Goal: Task Accomplishment & Management: Use online tool/utility

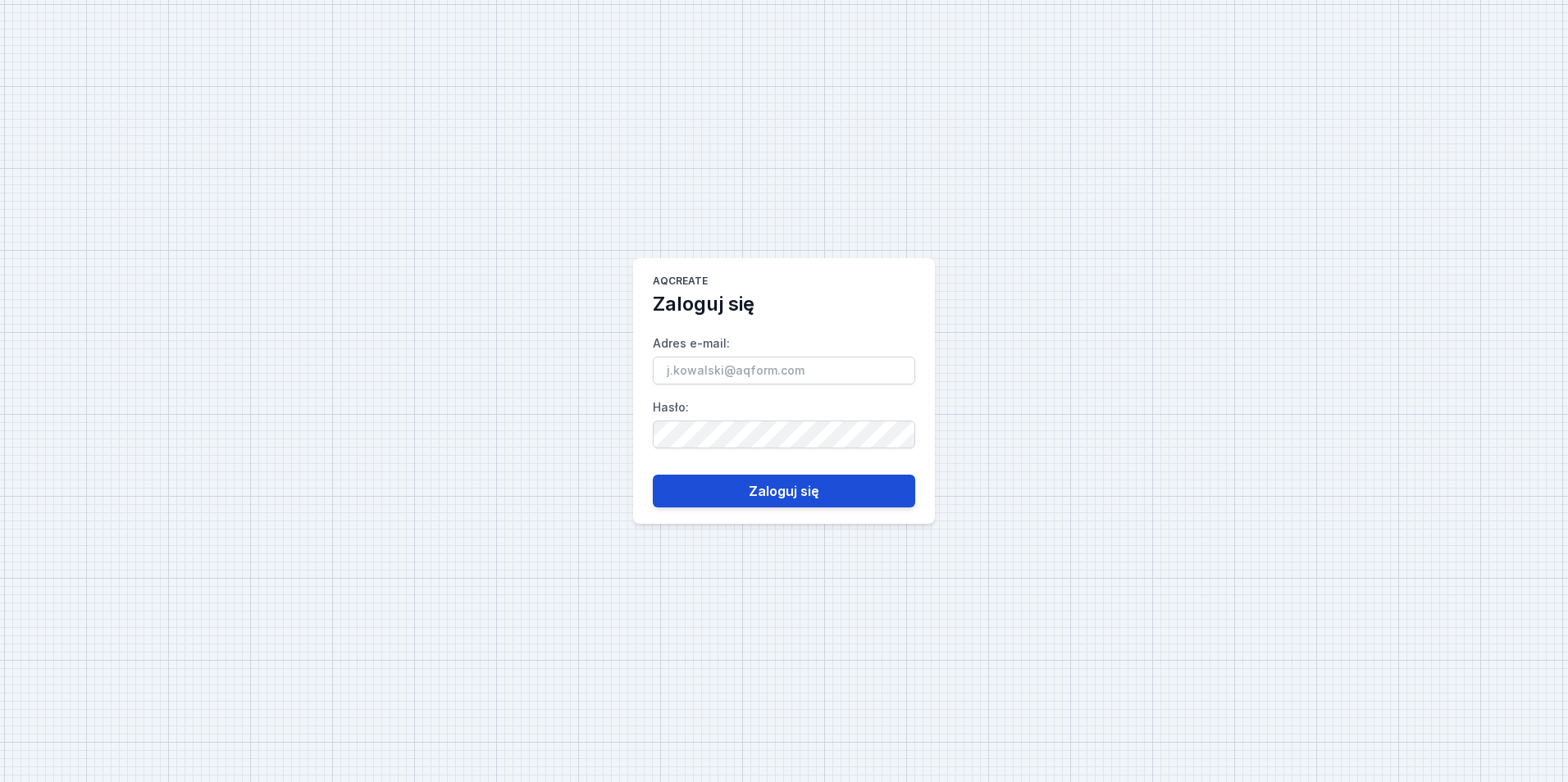
type input "[EMAIL_ADDRESS][PERSON_NAME][DOMAIN_NAME]"
click at [835, 490] on button "Zaloguj się" at bounding box center [784, 491] width 262 height 32
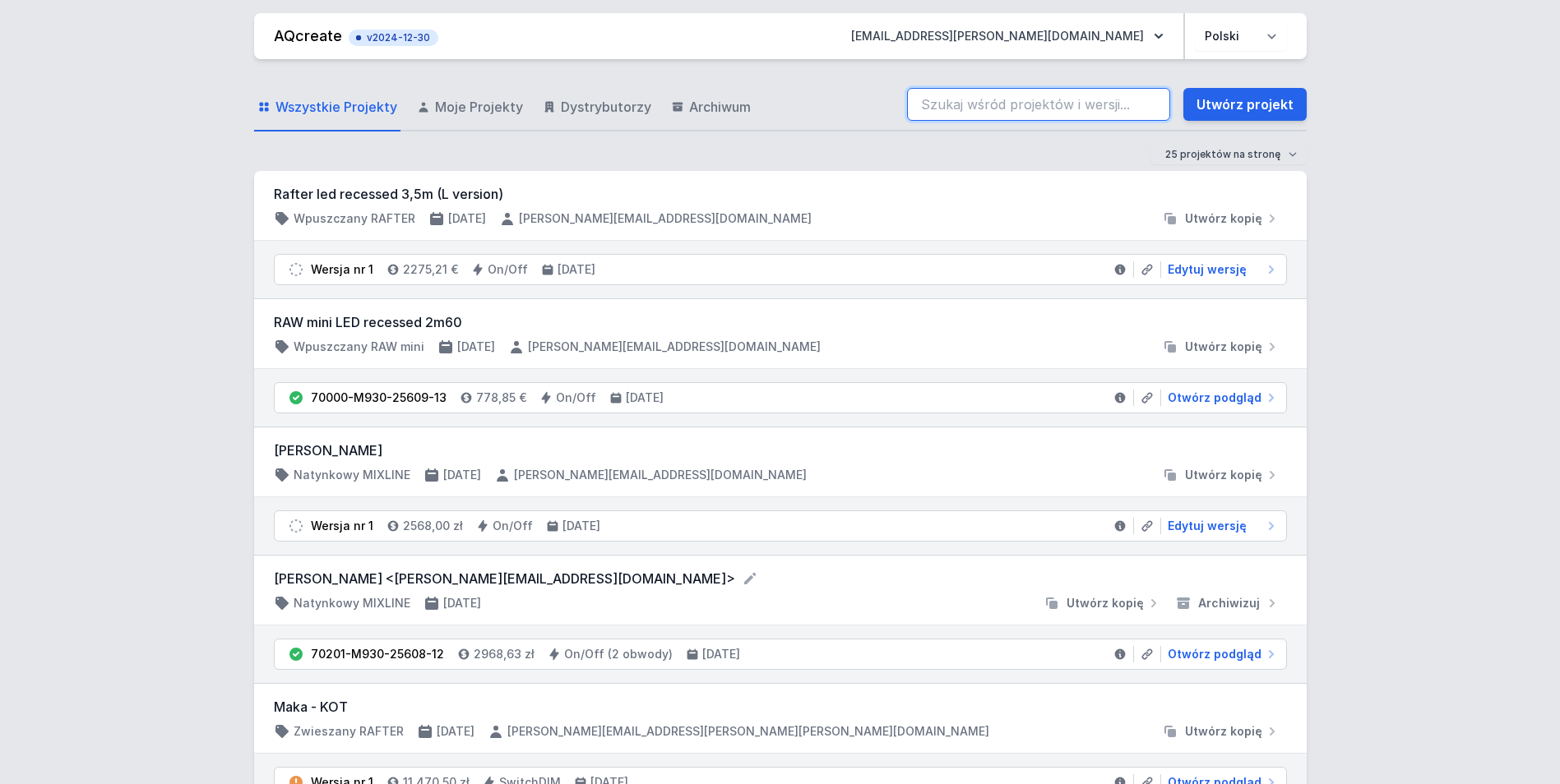
click at [963, 107] on input "search" at bounding box center [1038, 105] width 263 height 32
click at [1276, 108] on link "Utwórz projekt" at bounding box center [1245, 105] width 123 height 32
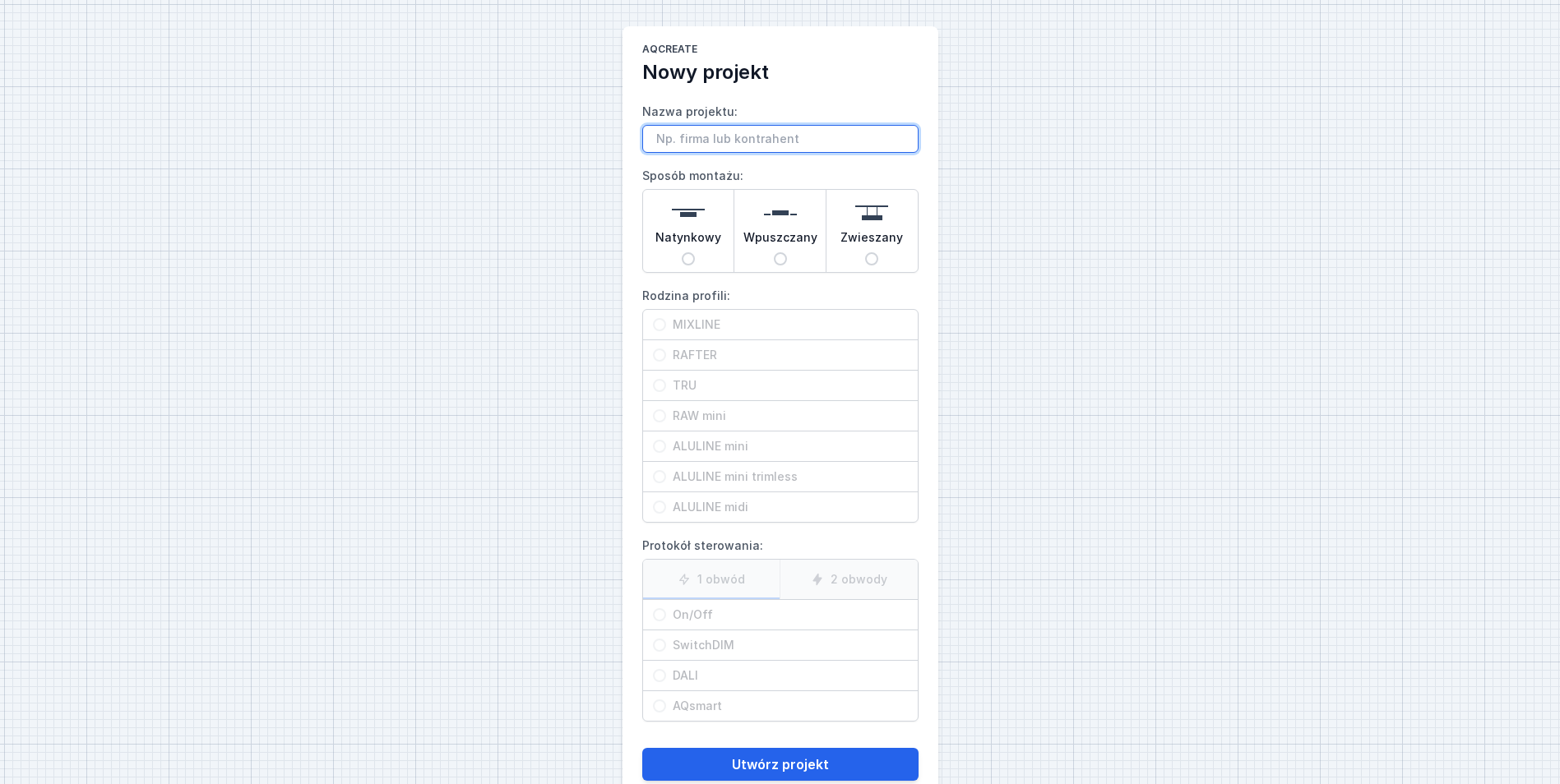
paste input "[PERSON_NAME][EMAIL_ADDRESS][DOMAIN_NAME]"
type input "[PERSON_NAME][EMAIL_ADDRESS][DOMAIN_NAME]"
click at [789, 221] on img at bounding box center [780, 213] width 32 height 32
click at [787, 252] on input "Wpuszczany" at bounding box center [780, 259] width 14 height 14
radio input "true"
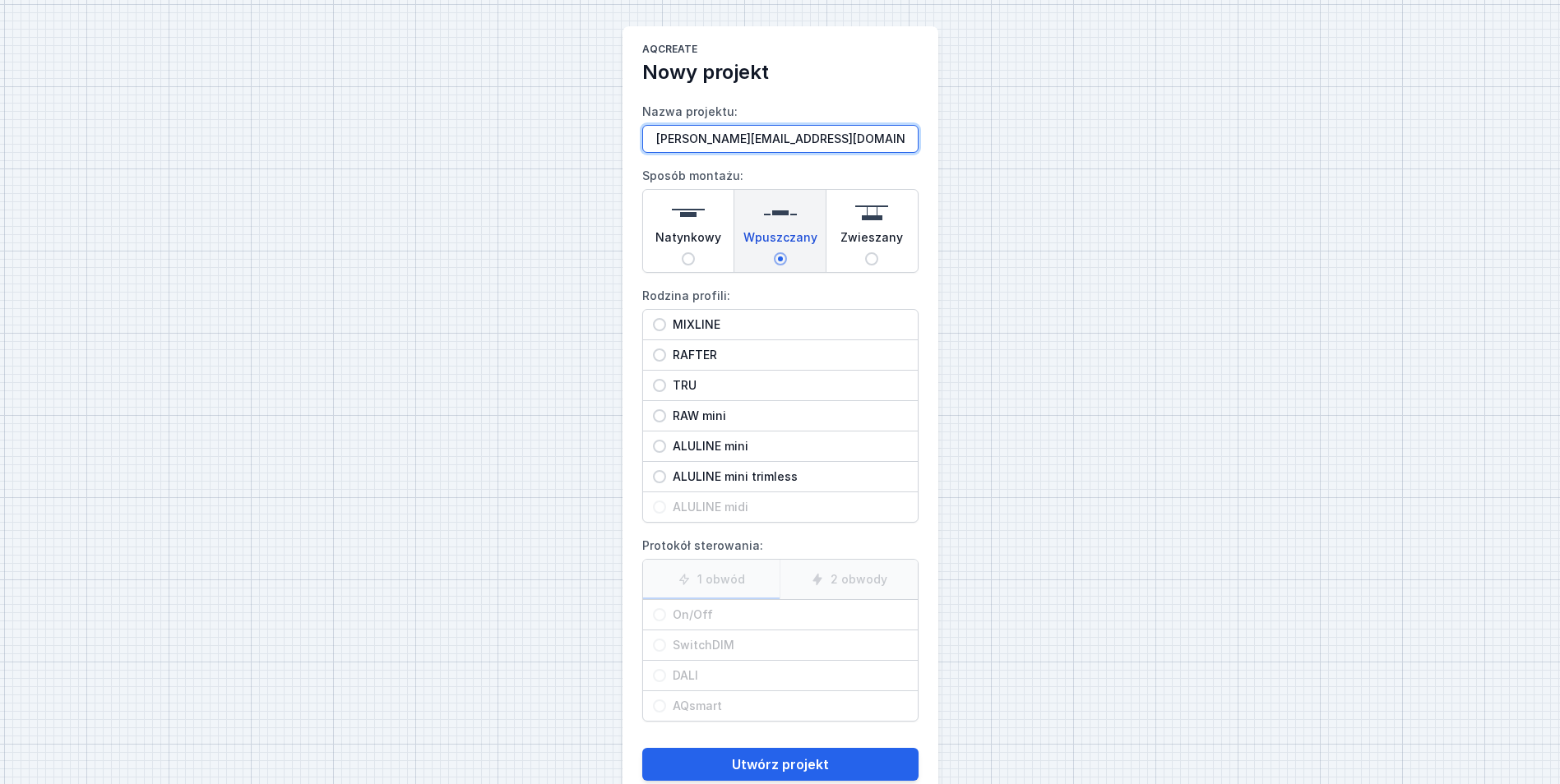
drag, startPoint x: 806, startPoint y: 131, endPoint x: 359, endPoint y: 141, distance: 447.1
click at [359, 143] on div "AQcreate Nowy projekt Nazwa projektu: [PERSON_NAME][EMAIL_ADDRESS][DOMAIN_NAME]…" at bounding box center [780, 412] width 1560 height 824
type input "test"
click at [801, 465] on div "ALULINE mini trimless" at bounding box center [780, 477] width 275 height 30
click at [666, 470] on input "ALULINE mini trimless" at bounding box center [659, 477] width 14 height 14
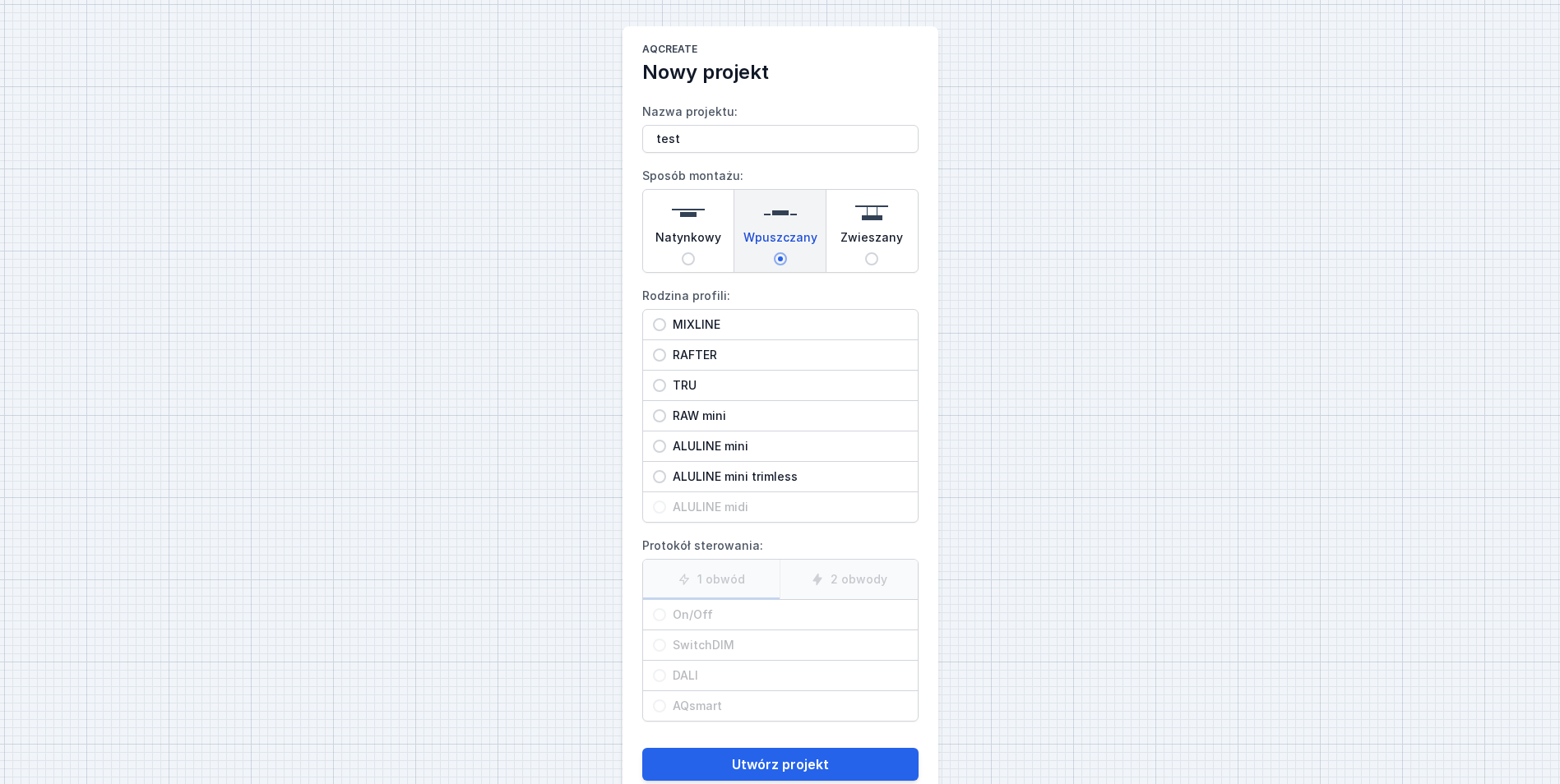
radio input "true"
click at [697, 603] on div "On/Off" at bounding box center [780, 615] width 275 height 30
click at [666, 608] on input "On/Off" at bounding box center [659, 615] width 14 height 14
radio input "true"
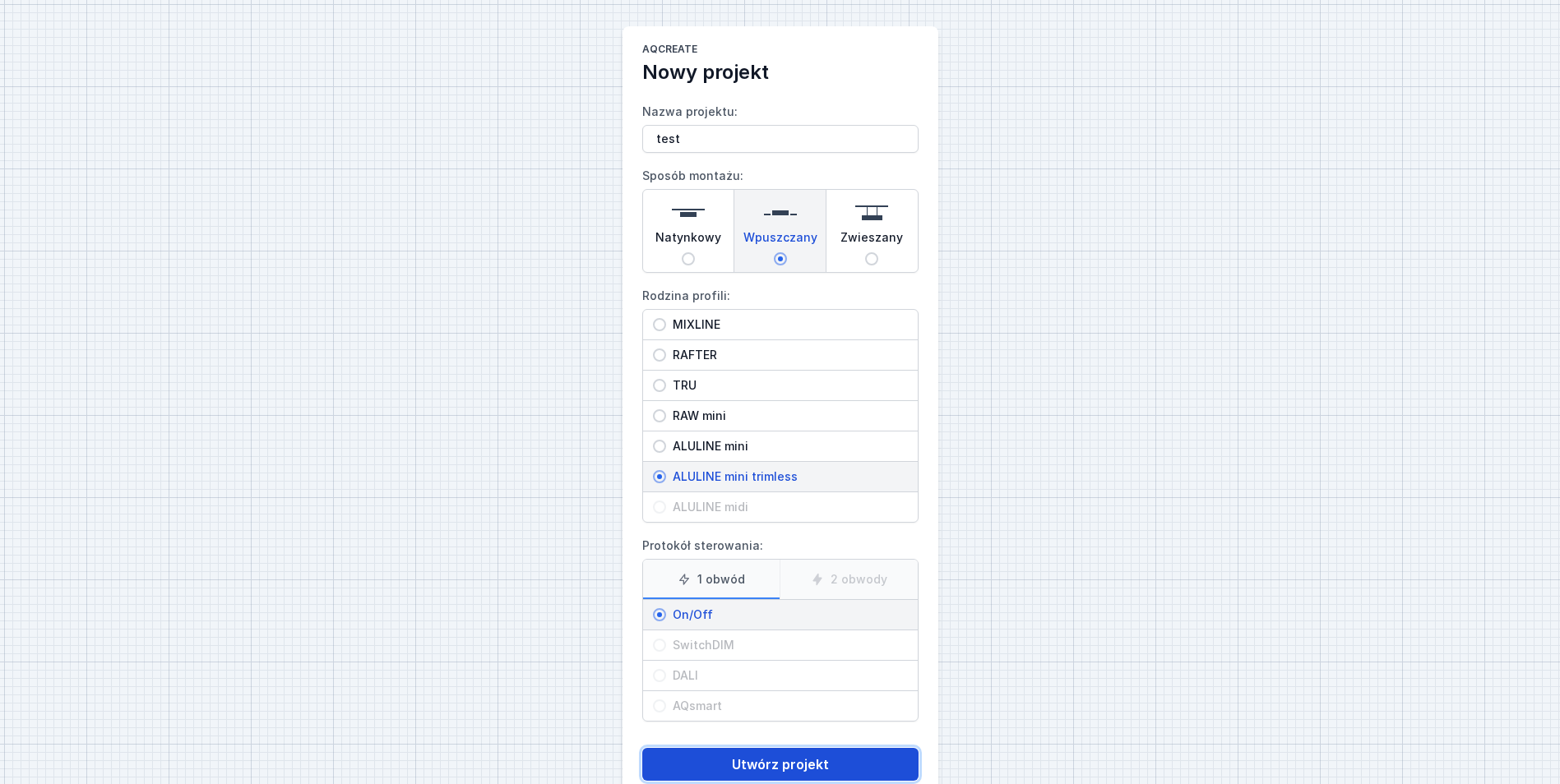
click at [756, 766] on button "Utwórz projekt" at bounding box center [780, 764] width 277 height 32
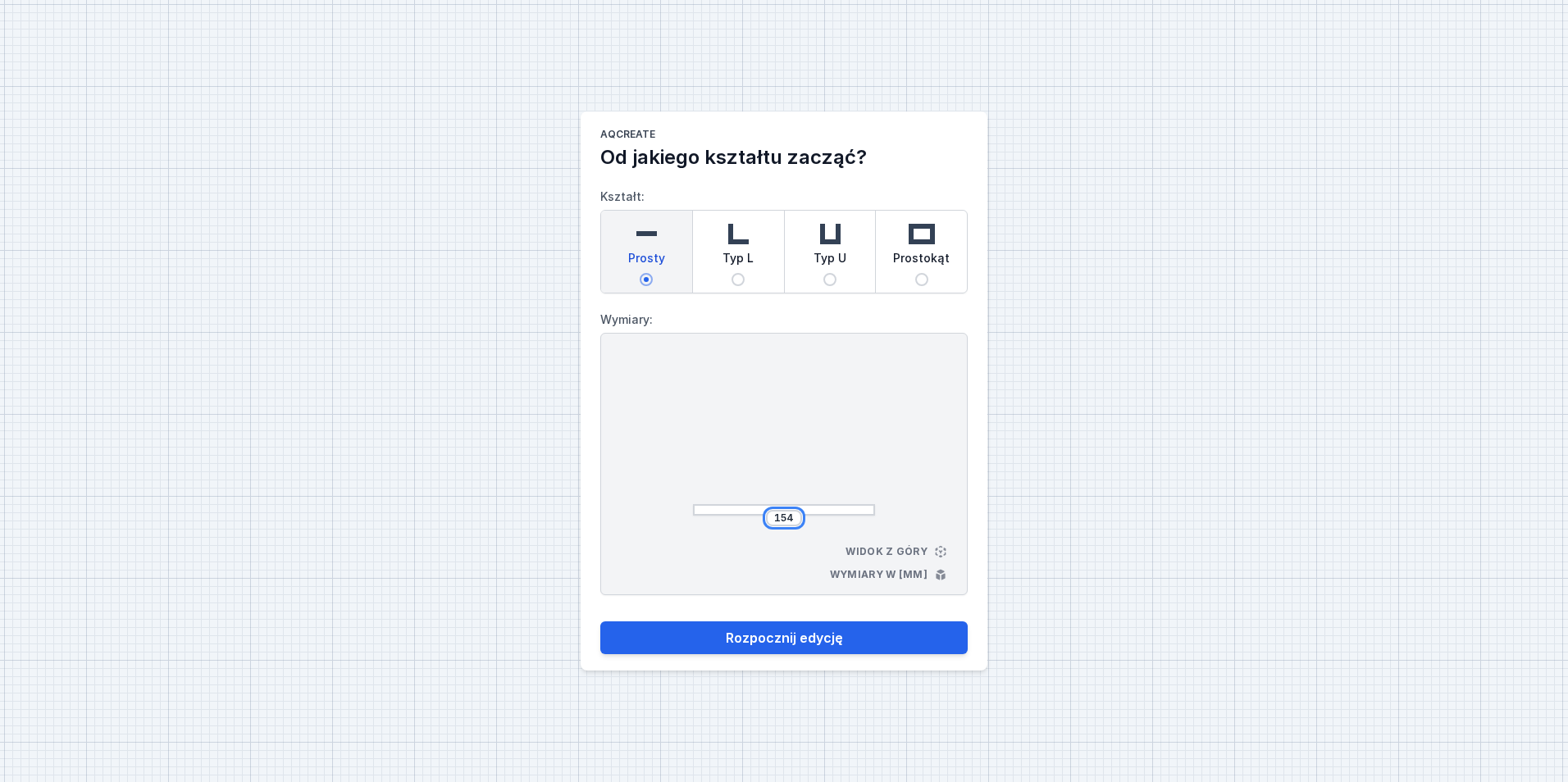
click at [792, 520] on input "154" at bounding box center [784, 518] width 26 height 13
click at [791, 519] on input "154" at bounding box center [784, 518] width 26 height 13
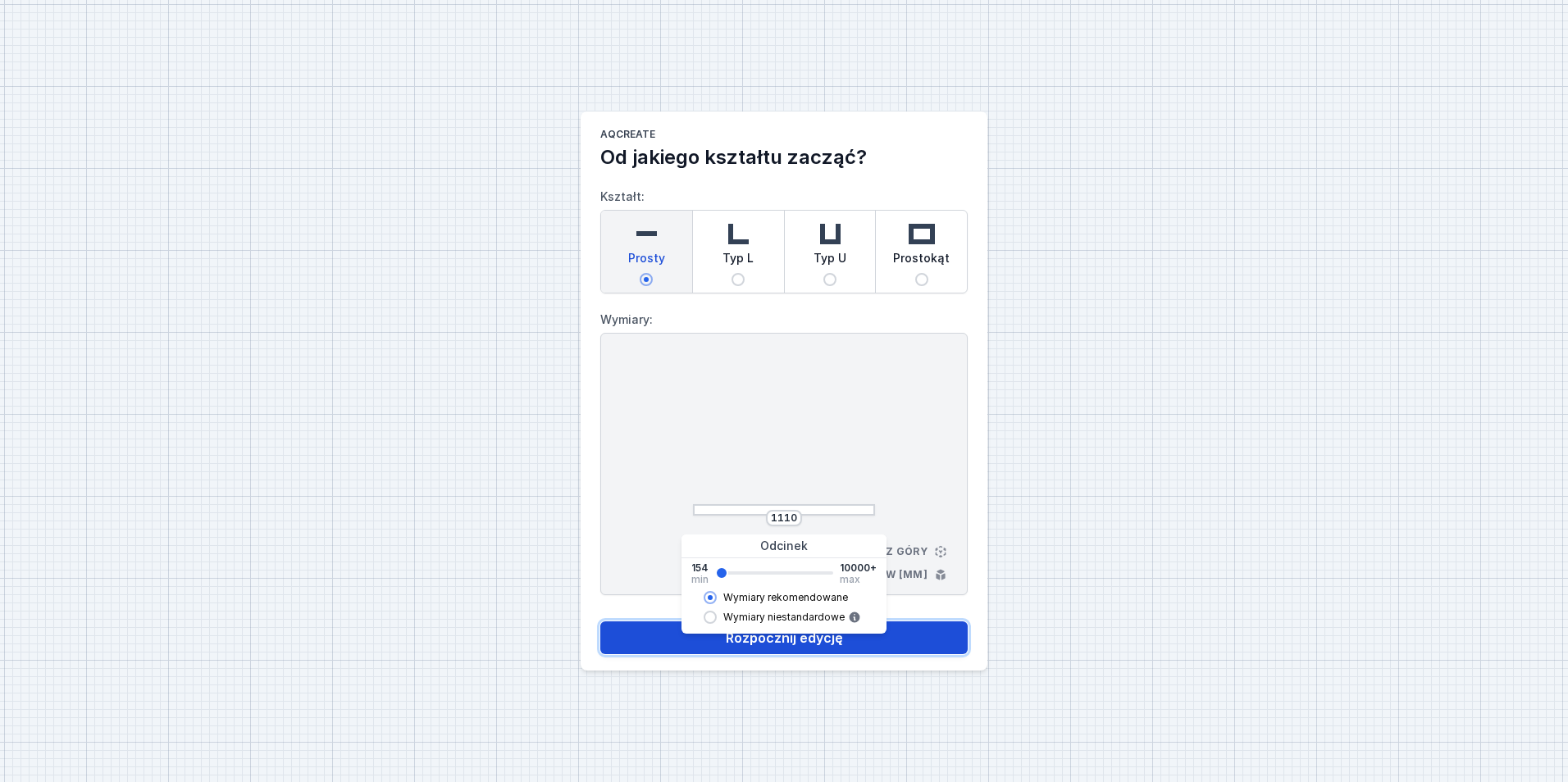
type input "1120"
click at [926, 641] on button "Rozpocznij edycję" at bounding box center [784, 638] width 368 height 32
select select "3000"
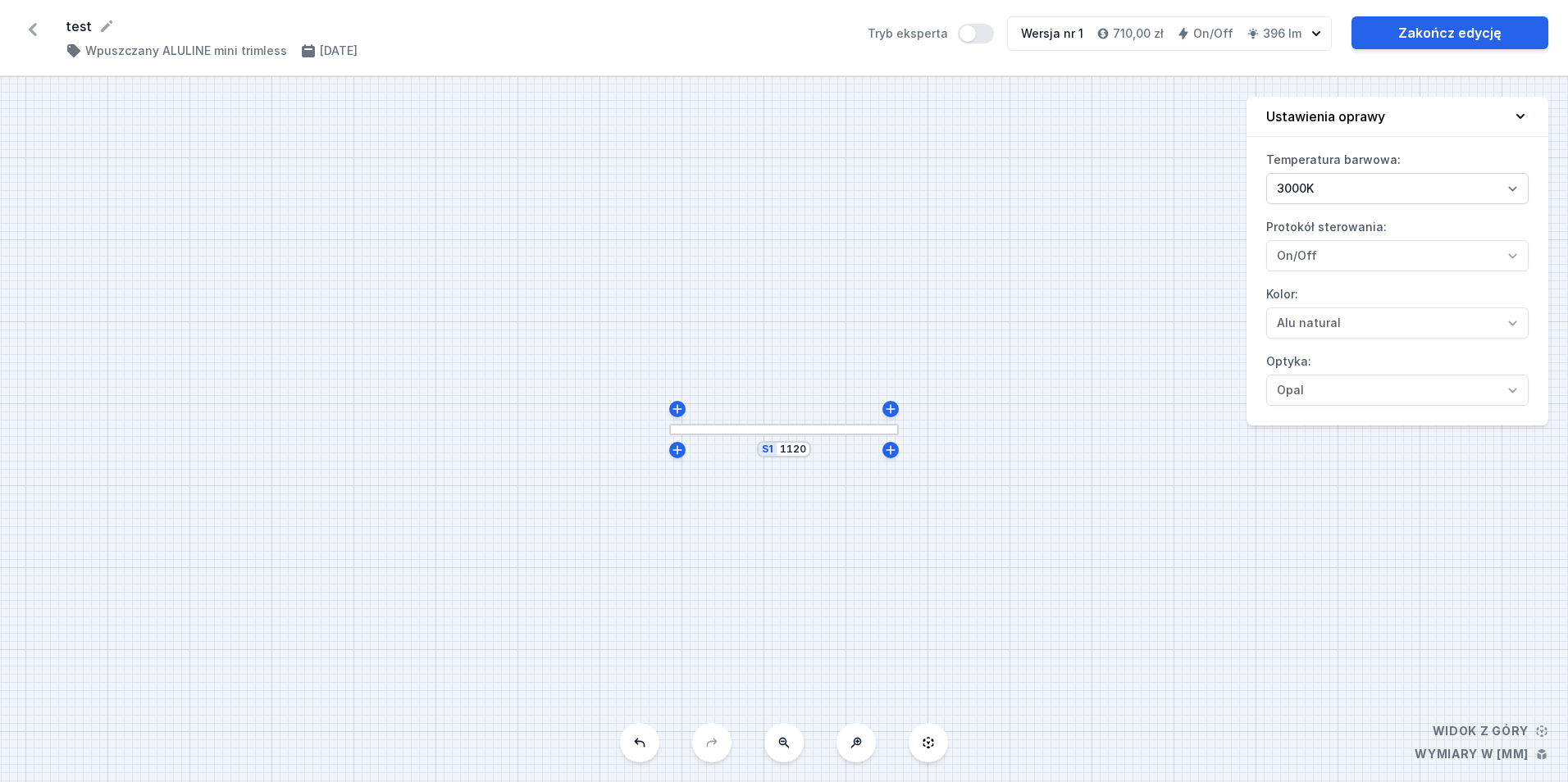
click at [38, 38] on icon at bounding box center [32, 29] width 26 height 26
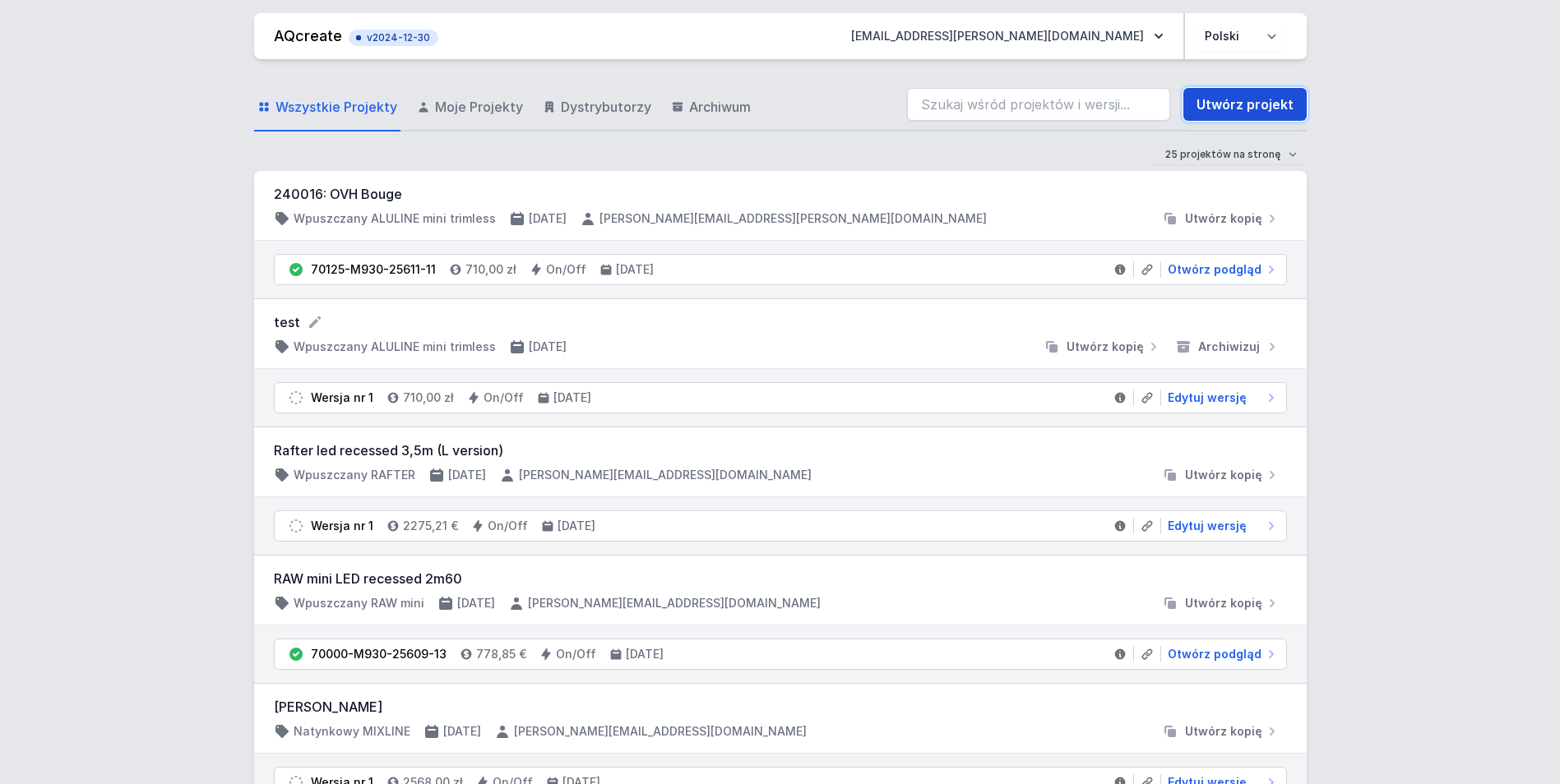
click at [1273, 110] on link "Utwórz projekt" at bounding box center [1245, 105] width 123 height 32
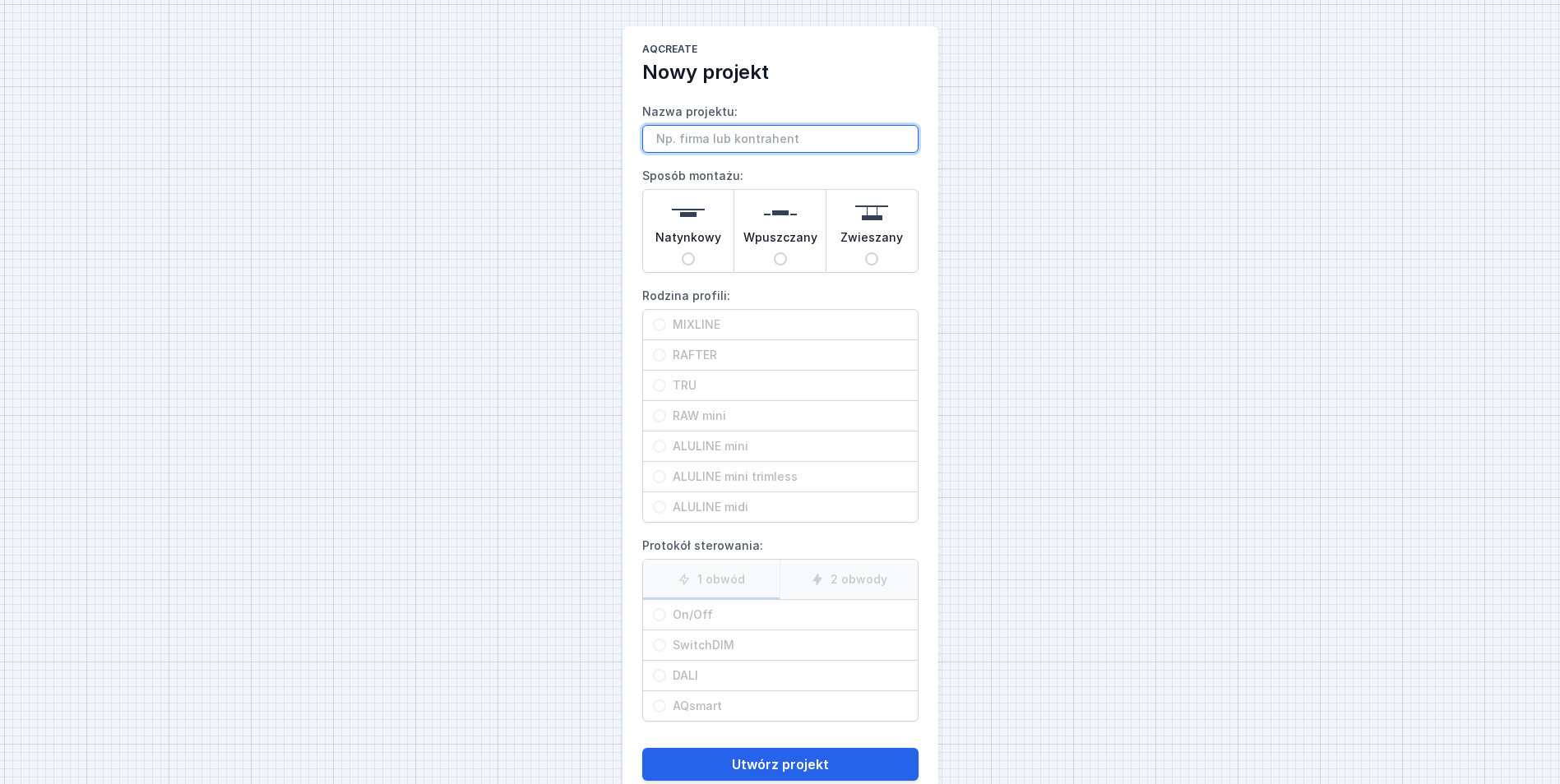
paste input "[PERSON_NAME][EMAIL_ADDRESS][DOMAIN_NAME]"
type input "[PERSON_NAME][EMAIL_ADDRESS][DOMAIN_NAME]"
click at [695, 242] on span "Natynkowy" at bounding box center [688, 242] width 66 height 23
click at [695, 252] on input "Natynkowy" at bounding box center [688, 259] width 14 height 14
radio input "true"
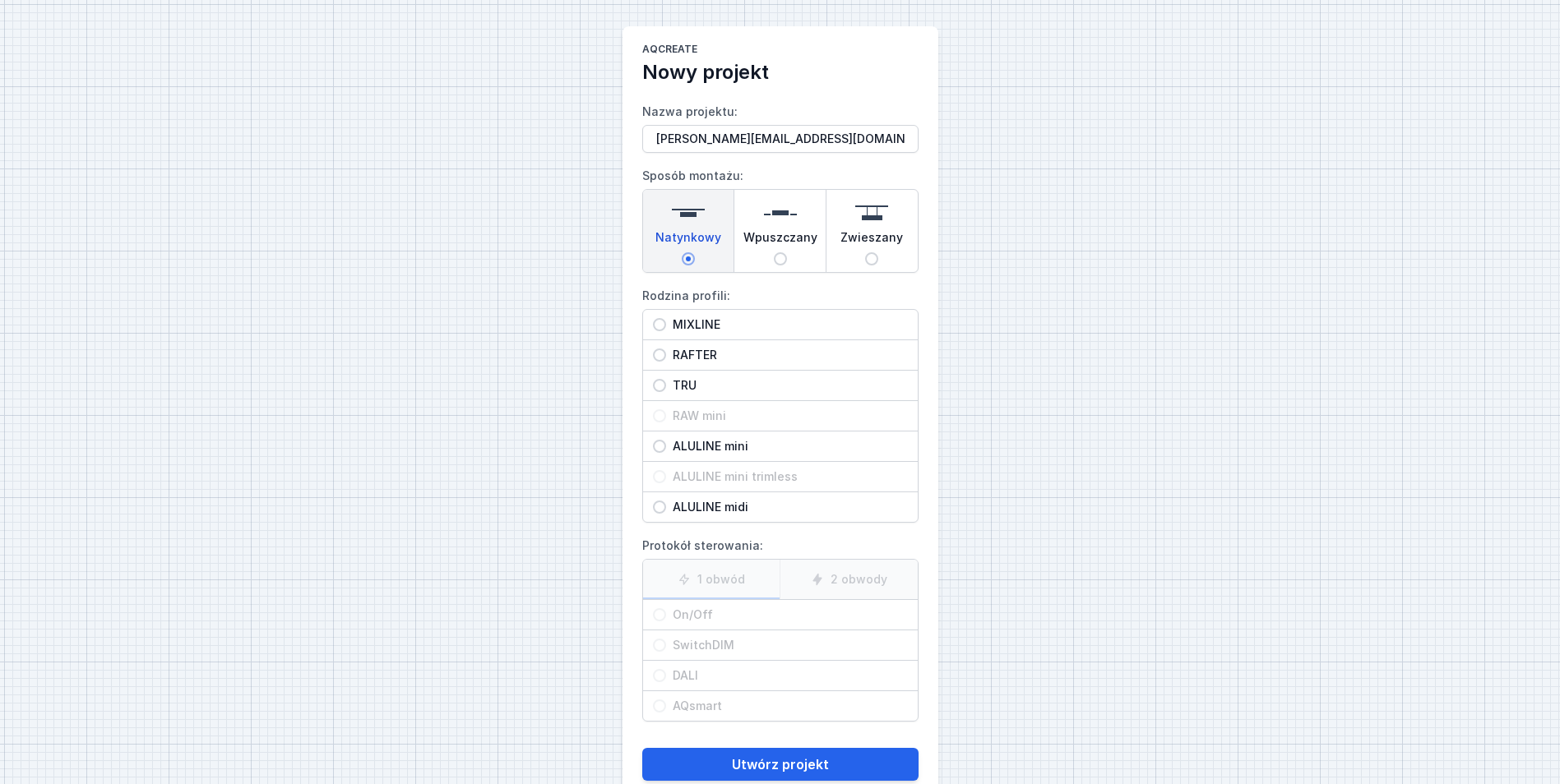
click at [715, 318] on span "MIXLINE" at bounding box center [787, 324] width 242 height 16
click at [666, 318] on input "MIXLINE" at bounding box center [659, 324] width 14 height 14
radio input "true"
click at [724, 615] on span "On/Off" at bounding box center [787, 615] width 242 height 16
click at [666, 615] on input "On/Off" at bounding box center [659, 615] width 14 height 14
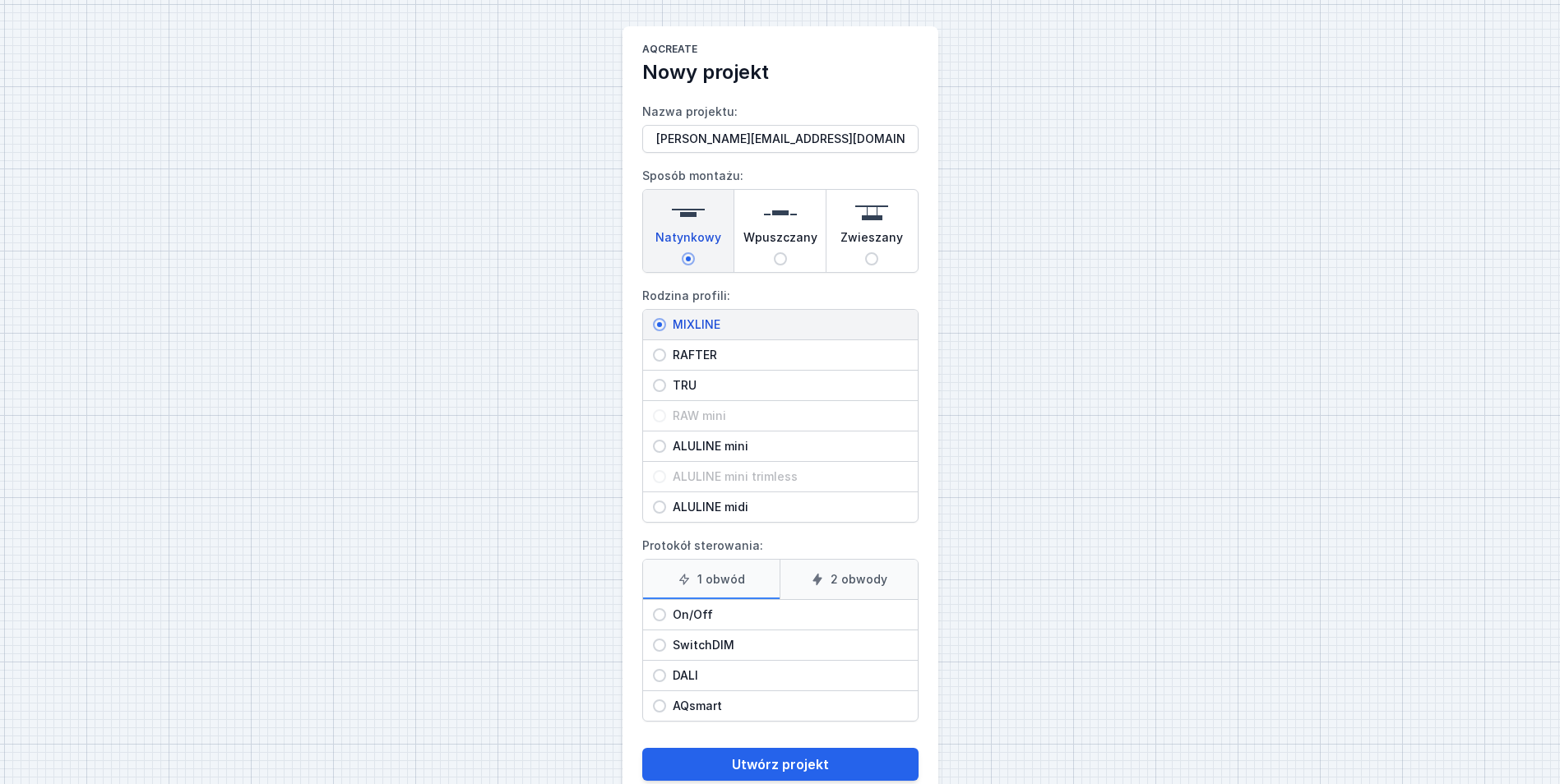
radio input "true"
click at [802, 755] on button "Utwórz projekt" at bounding box center [780, 764] width 277 height 32
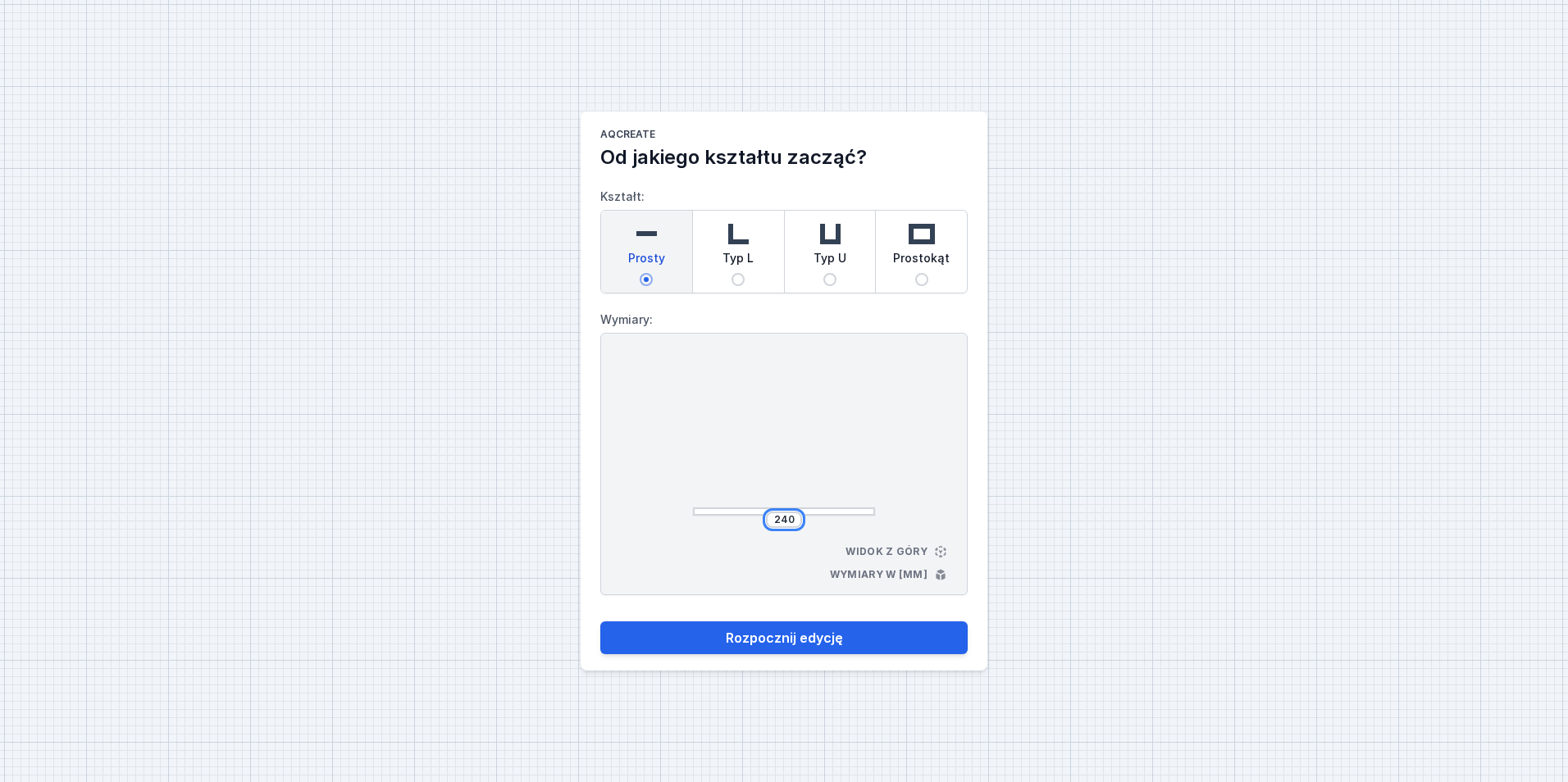
click at [785, 521] on input "240" at bounding box center [784, 520] width 26 height 13
type input "2720"
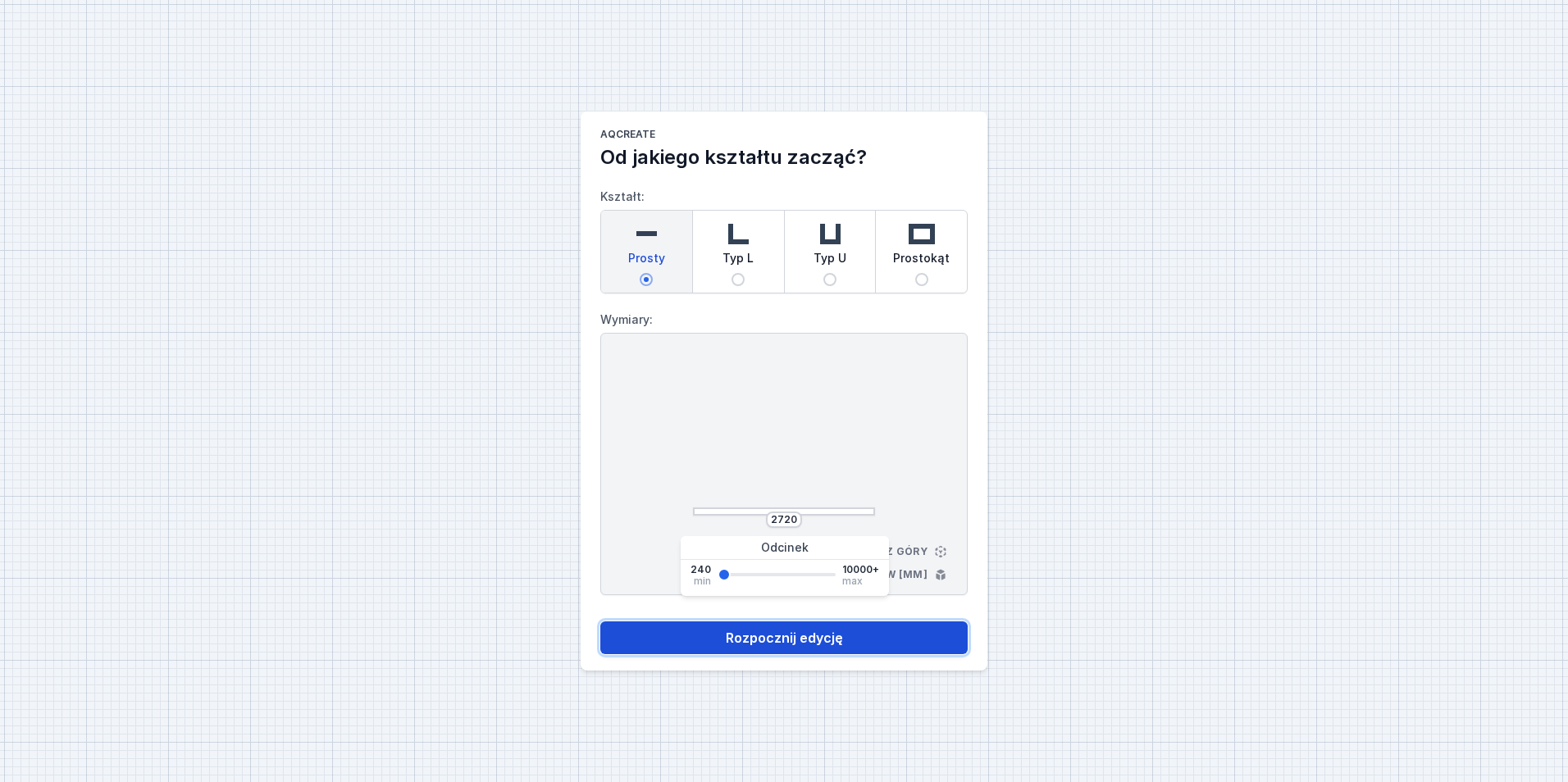
click at [735, 635] on button "Rozpocznij edycję" at bounding box center [784, 638] width 368 height 32
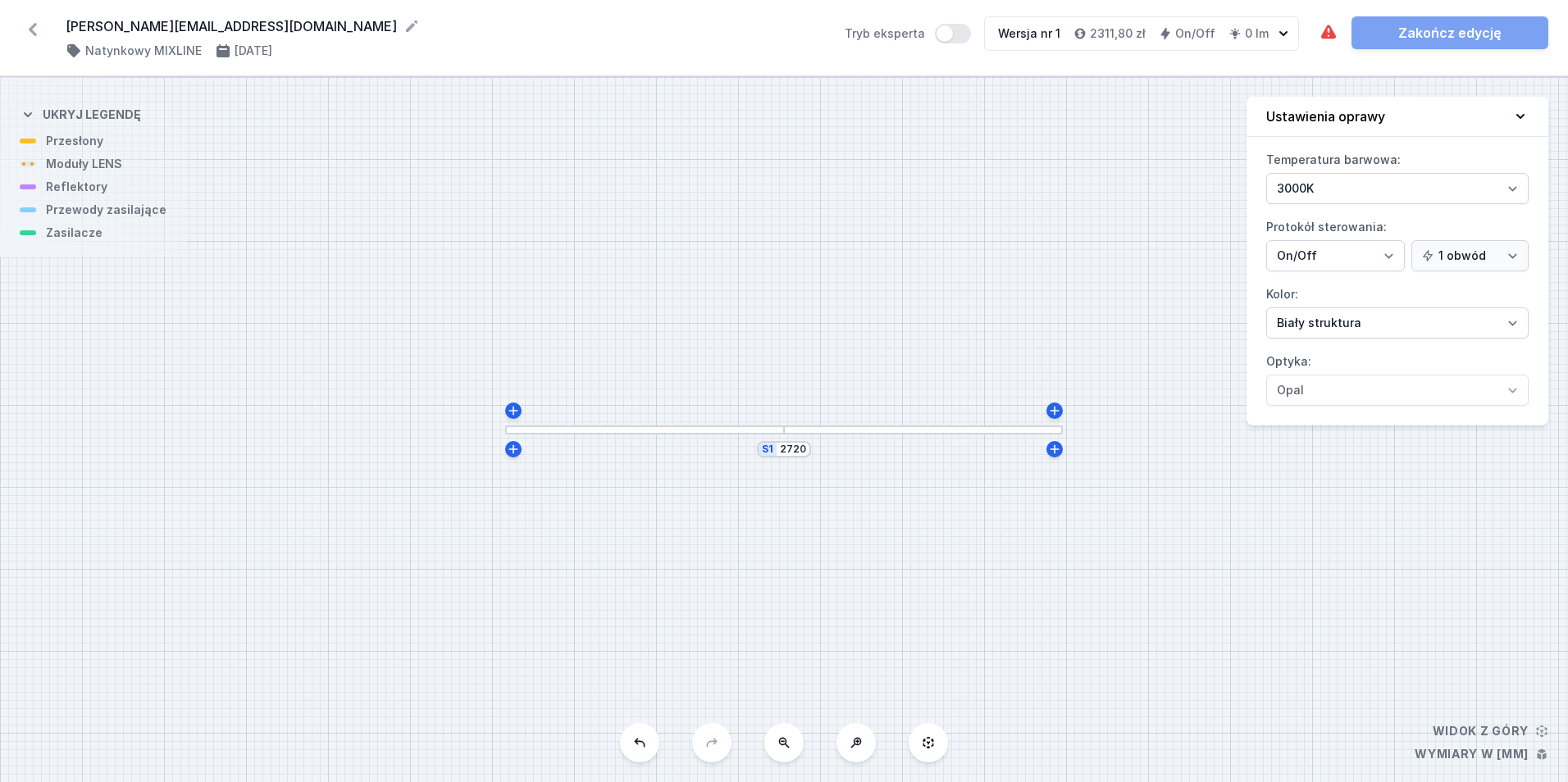
click at [720, 431] on div at bounding box center [644, 431] width 279 height 9
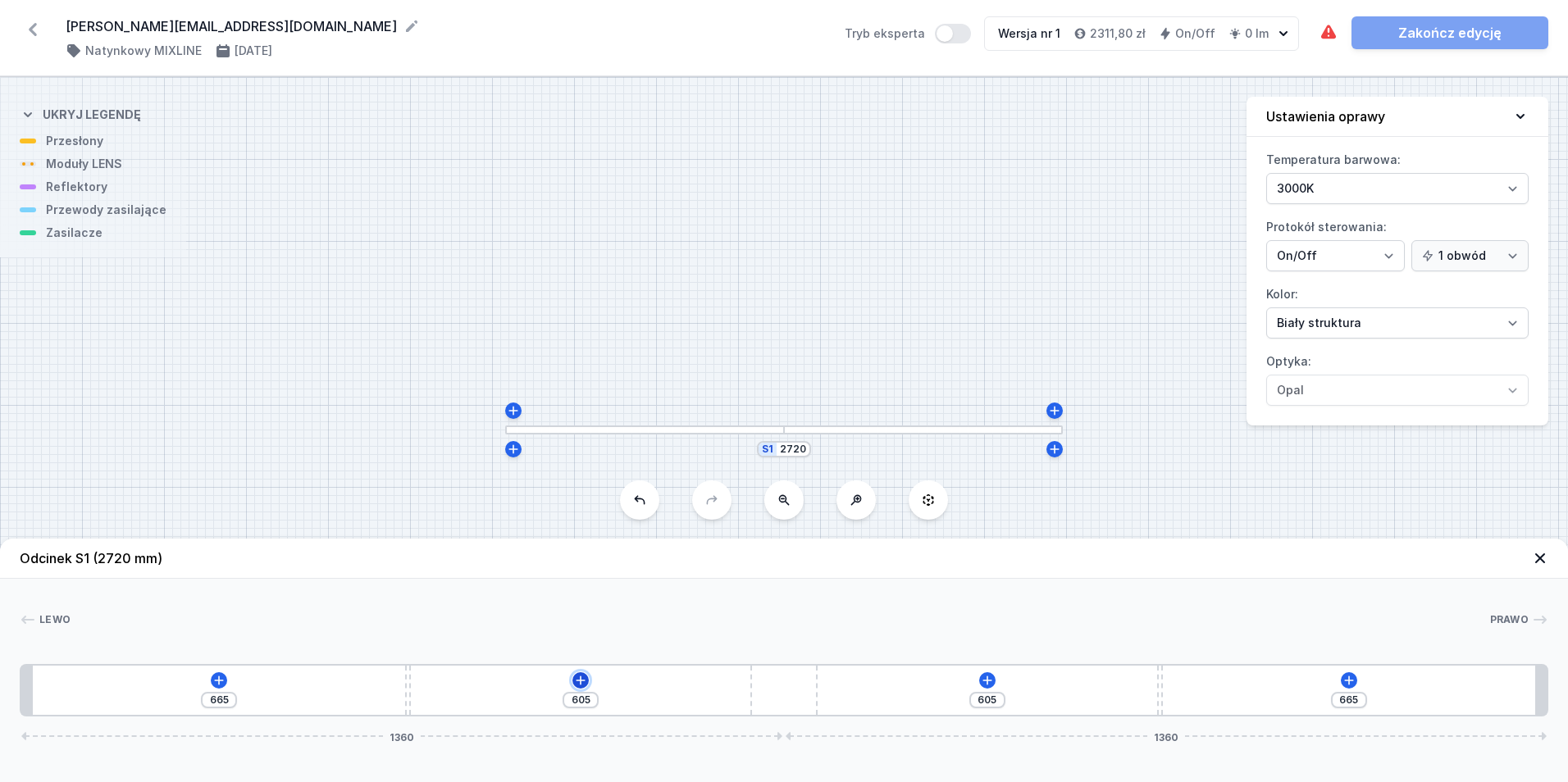
click at [585, 680] on icon at bounding box center [580, 680] width 9 height 9
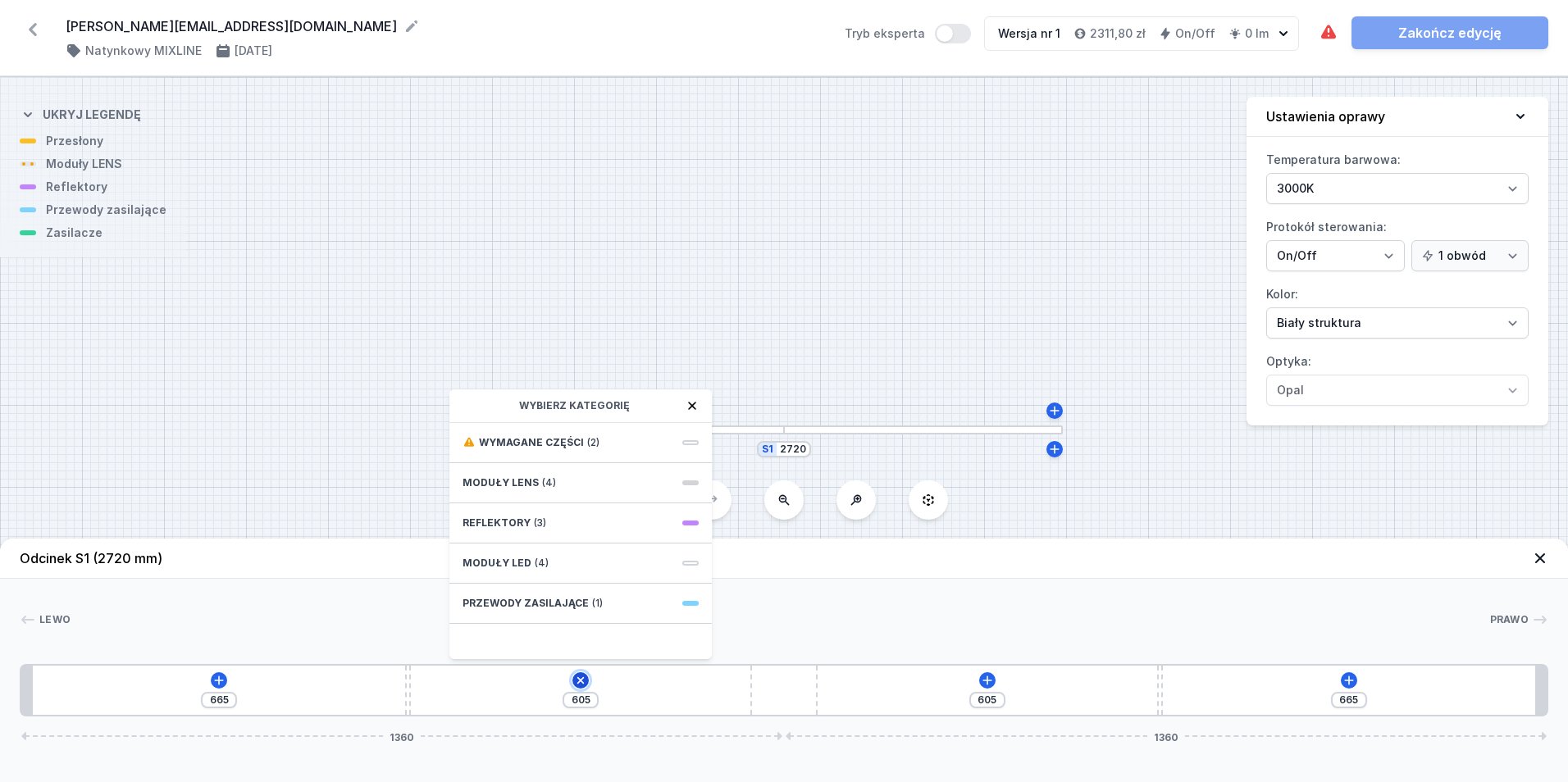
click at [585, 680] on icon at bounding box center [580, 680] width 19 height 19
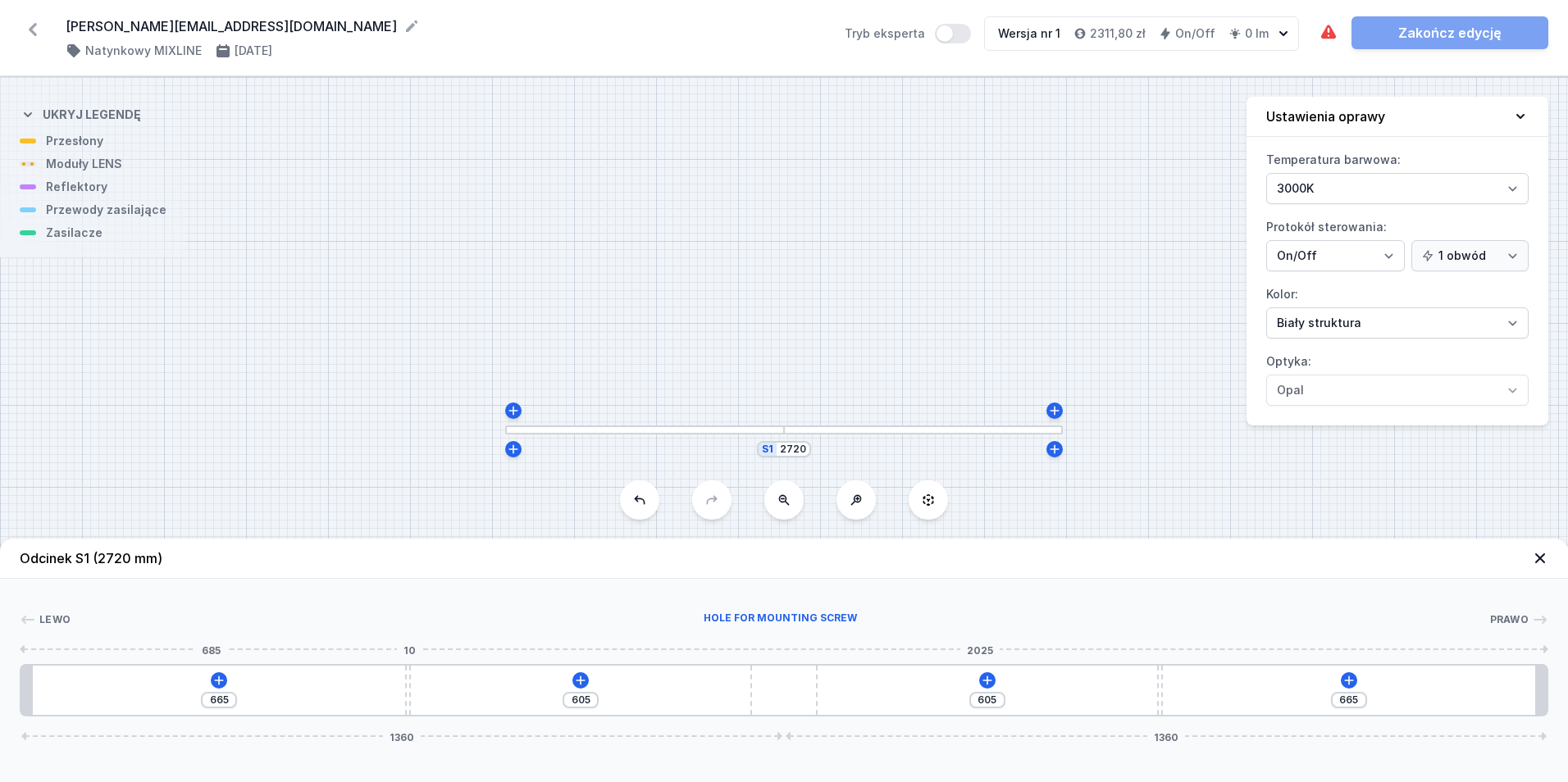
type input "671"
type input "599"
type input "663"
type input "607"
type input "633"
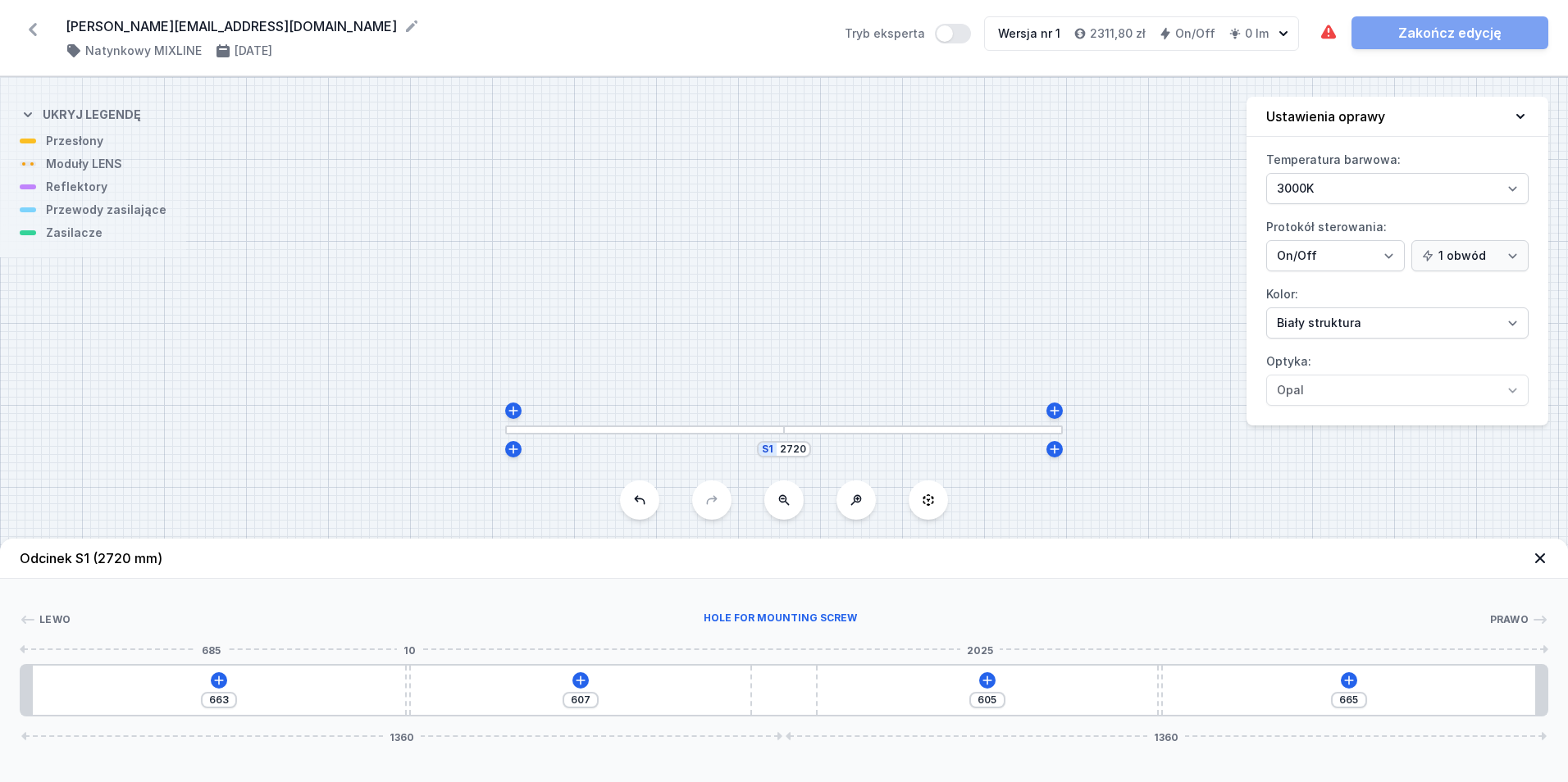
type input "637"
type input "604"
type input "666"
type input "563"
type input "707"
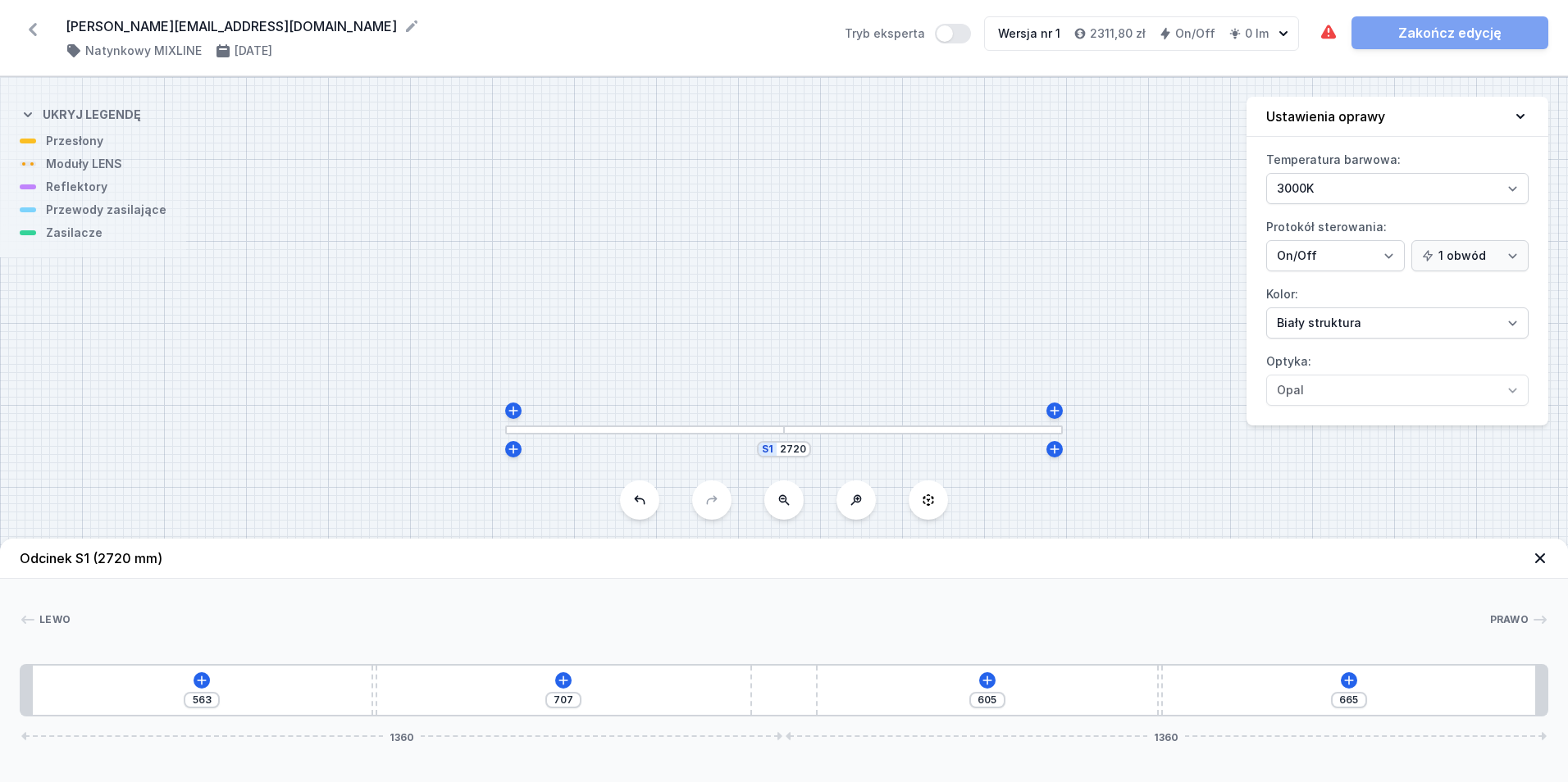
type input "518"
type input "752"
type input "468"
type input "802"
type input "430"
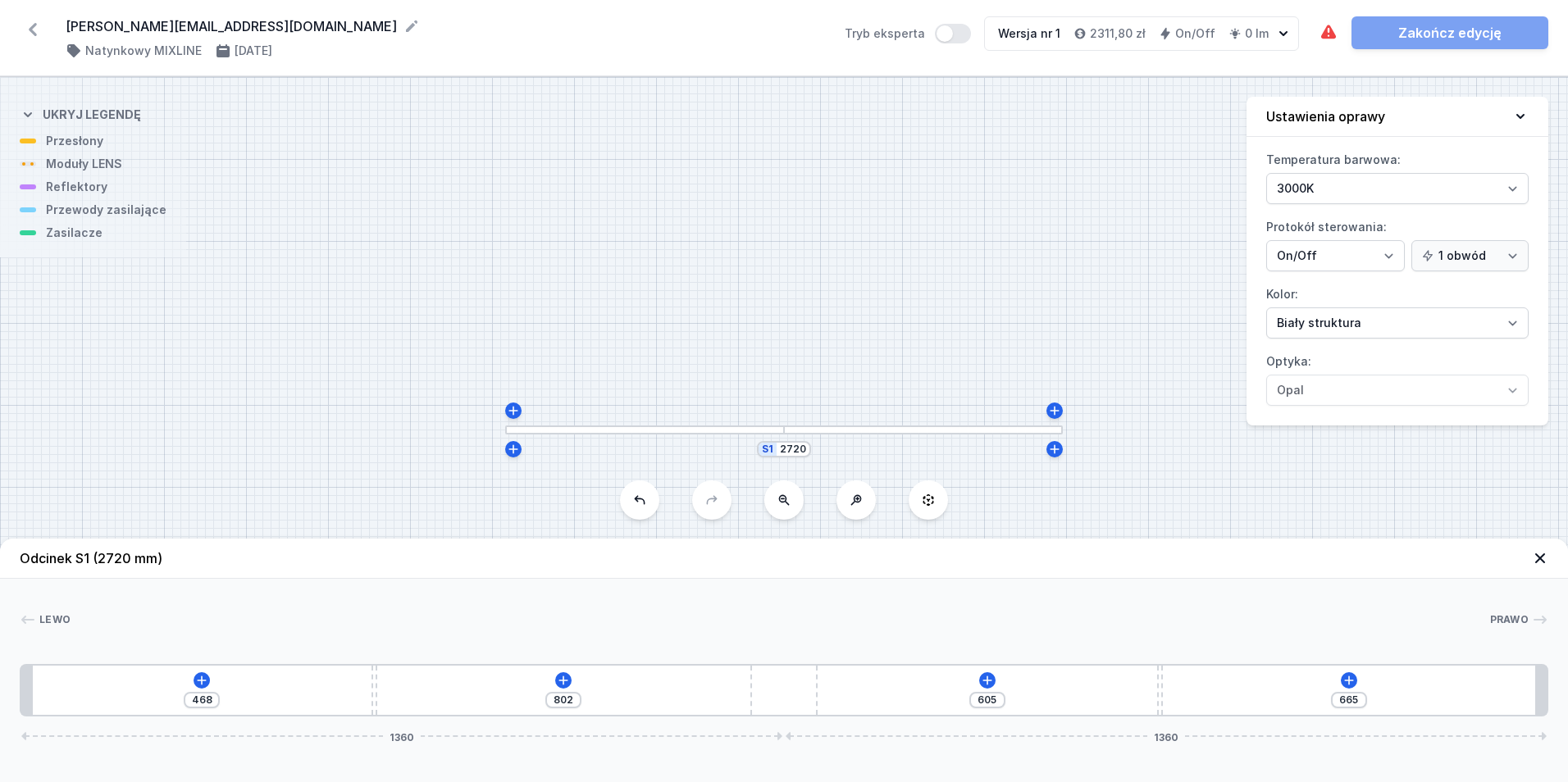
type input "840"
type input "390"
type input "880"
type input "380"
type input "890"
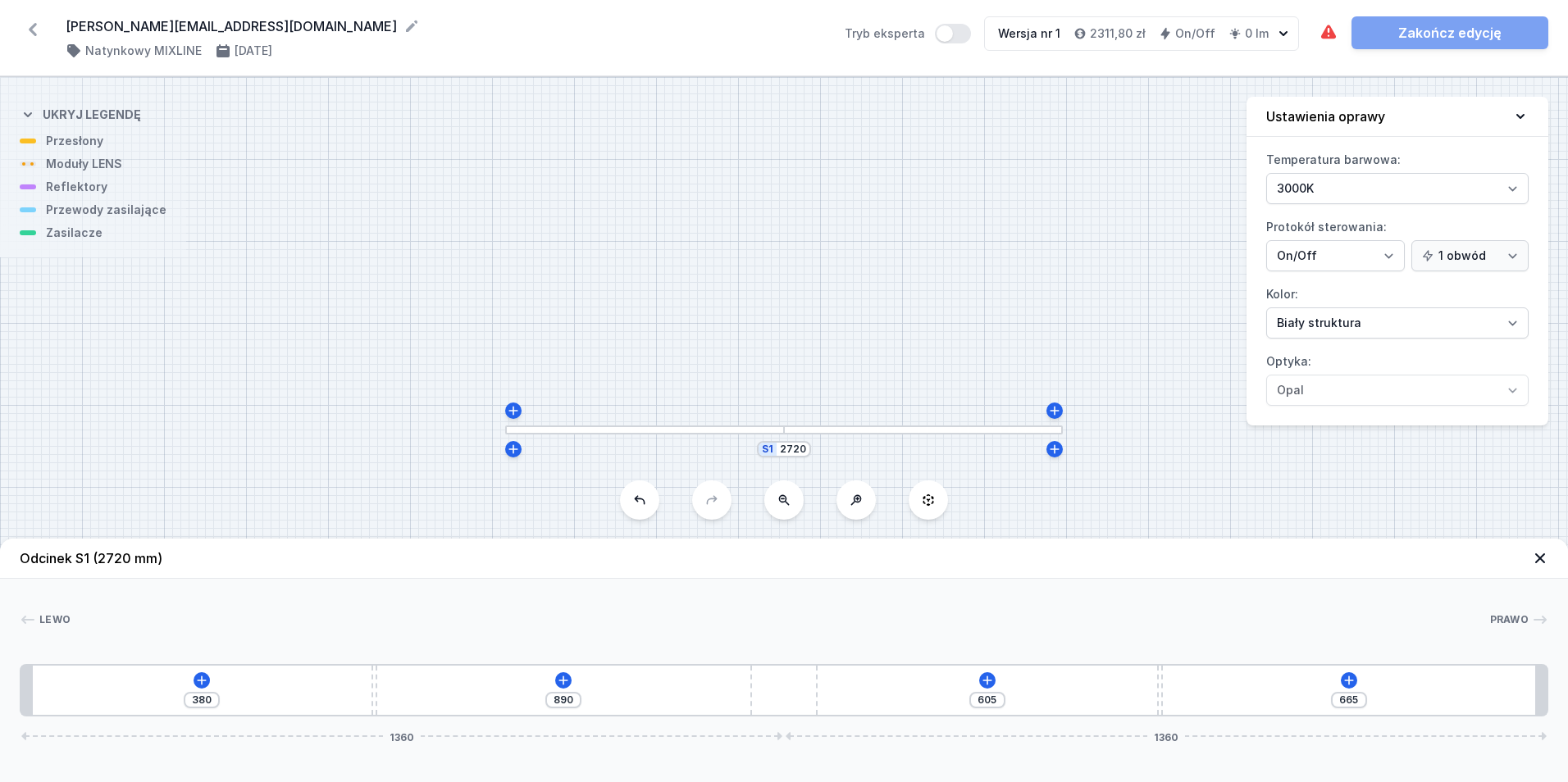
type input "379"
type input "891"
type input "372"
type input "898"
type input "343"
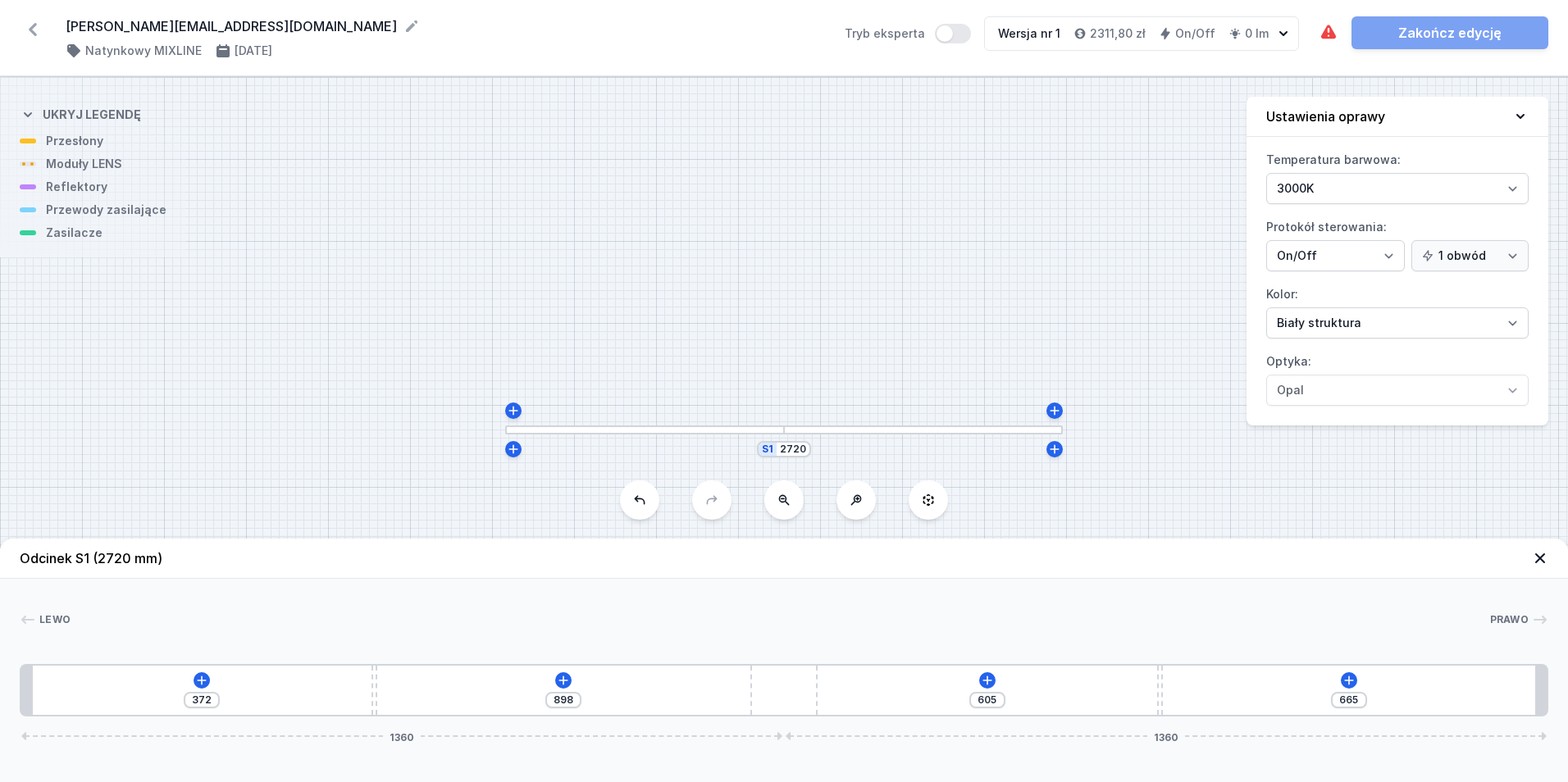
type input "927"
type input "301"
type input "969"
type input "261"
type input "1009"
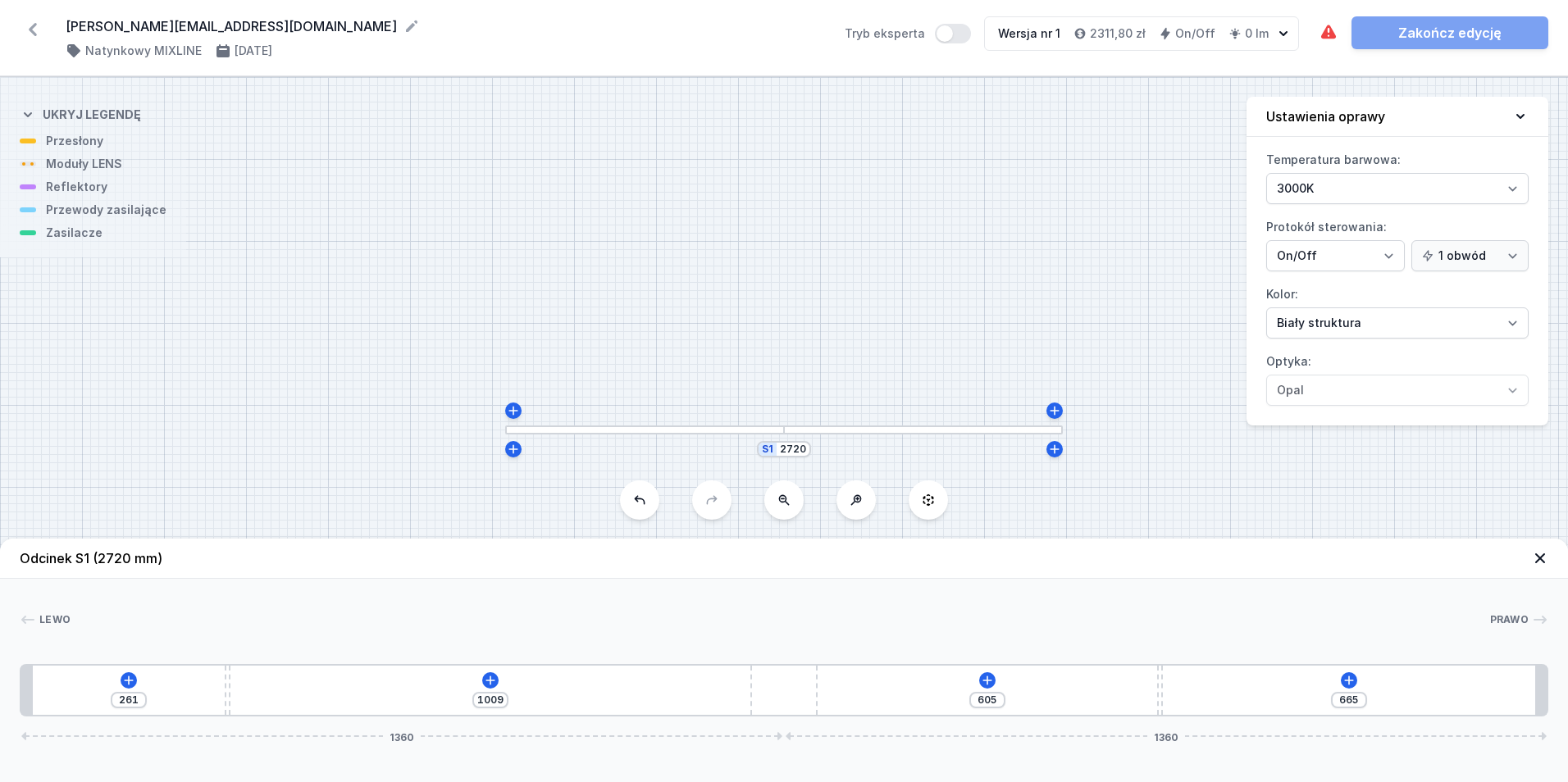
type input "228"
type input "1042"
drag, startPoint x: 407, startPoint y: 689, endPoint x: 152, endPoint y: 682, distance: 255.1
click at [152, 682] on div "228 1042 605 665 1360 1360" at bounding box center [784, 690] width 1528 height 52
type input "225"
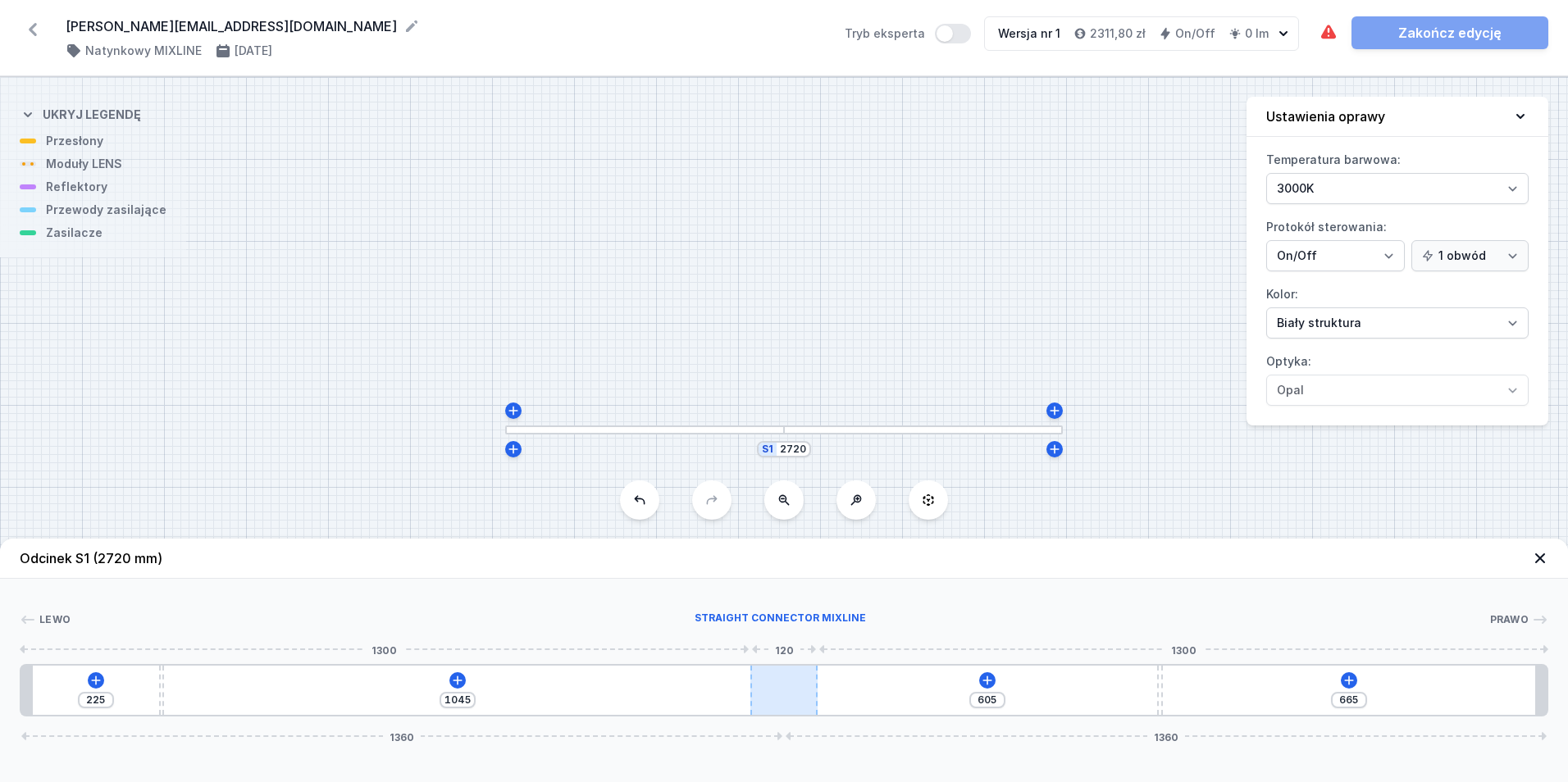
type input "1200"
type input "745"
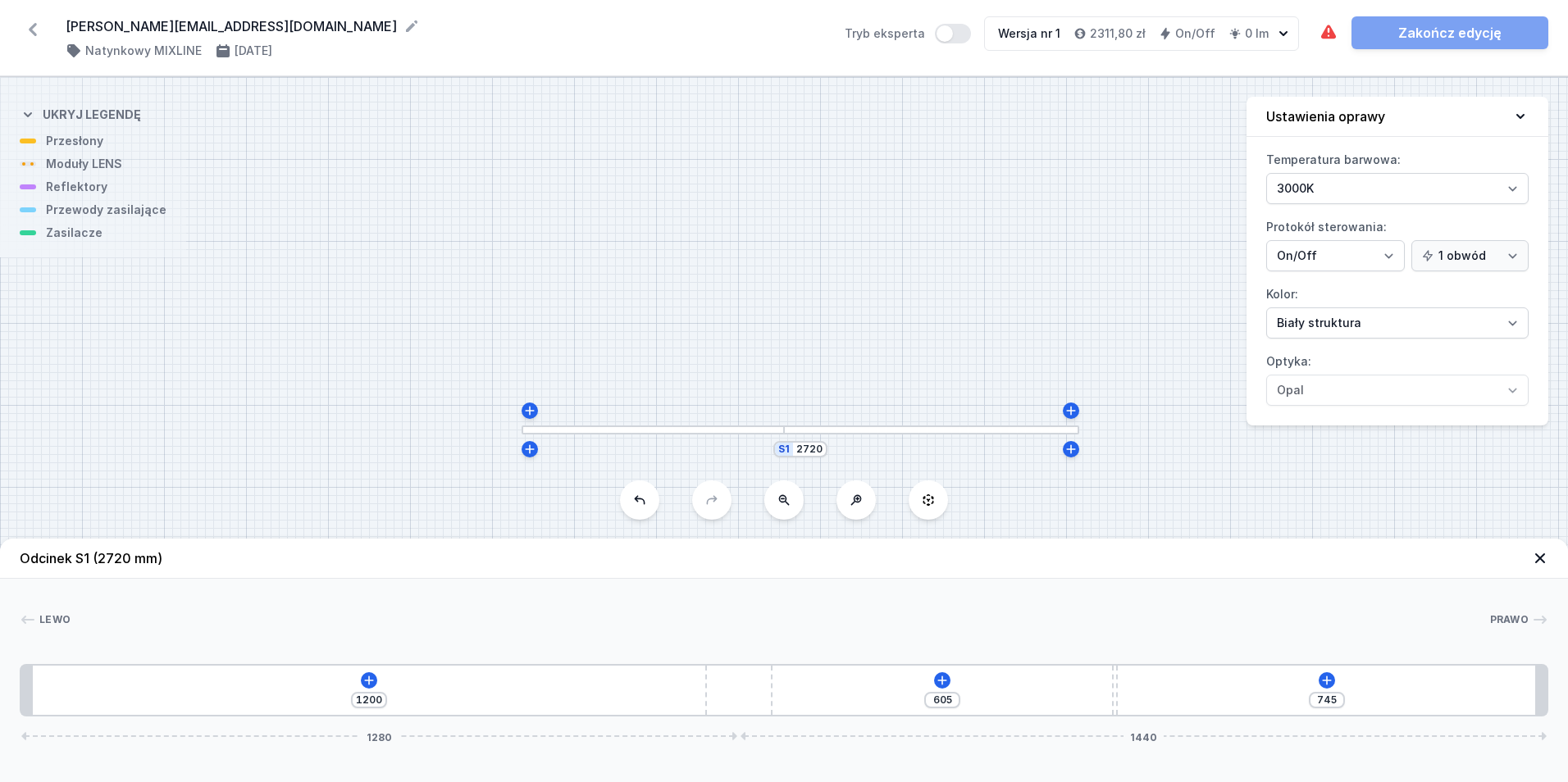
type input "1208"
type input "737"
type input "1218"
type input "727"
type input "577"
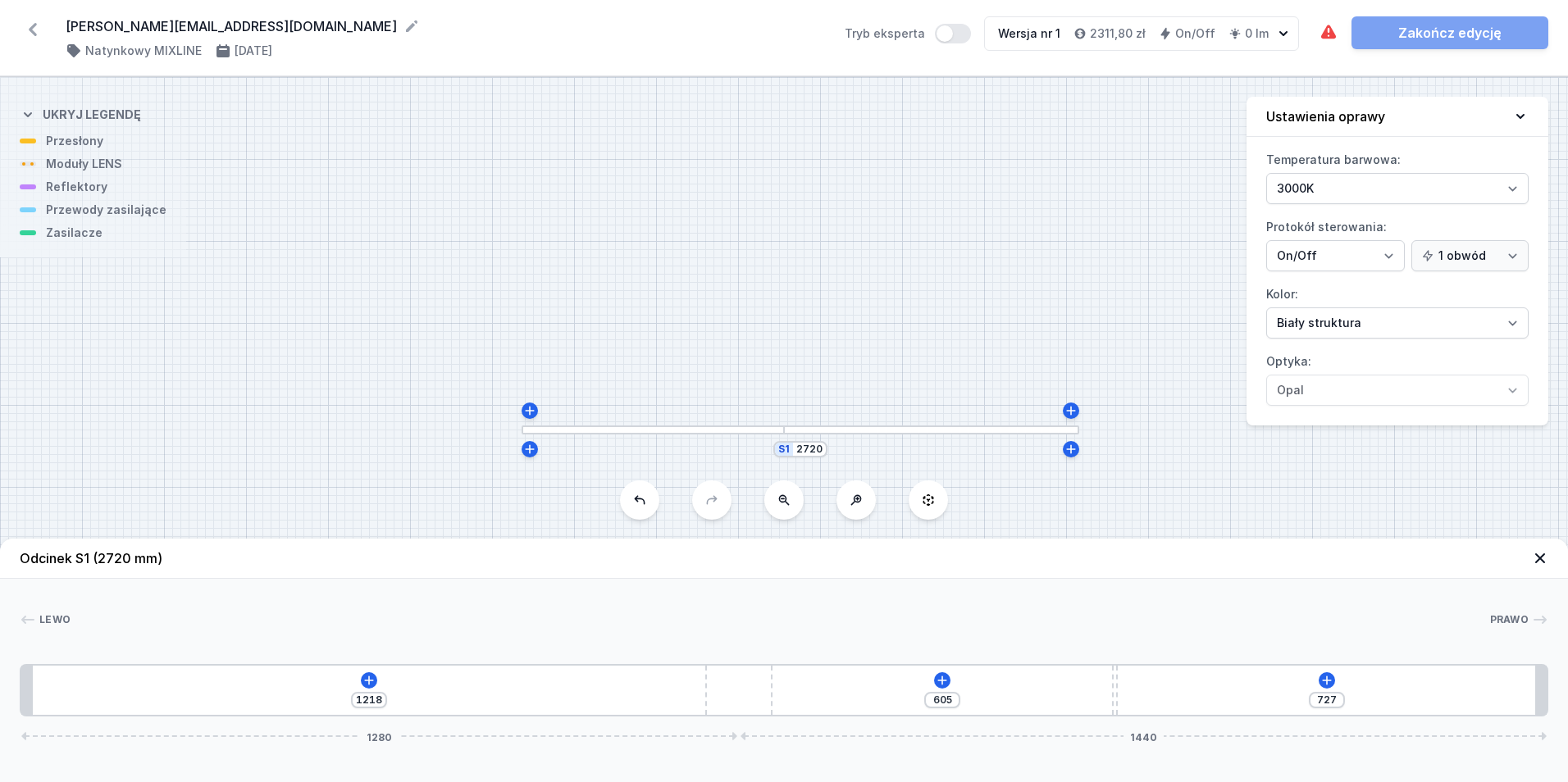
type input "720"
type input "588"
type input "709"
type input "603"
type input "694"
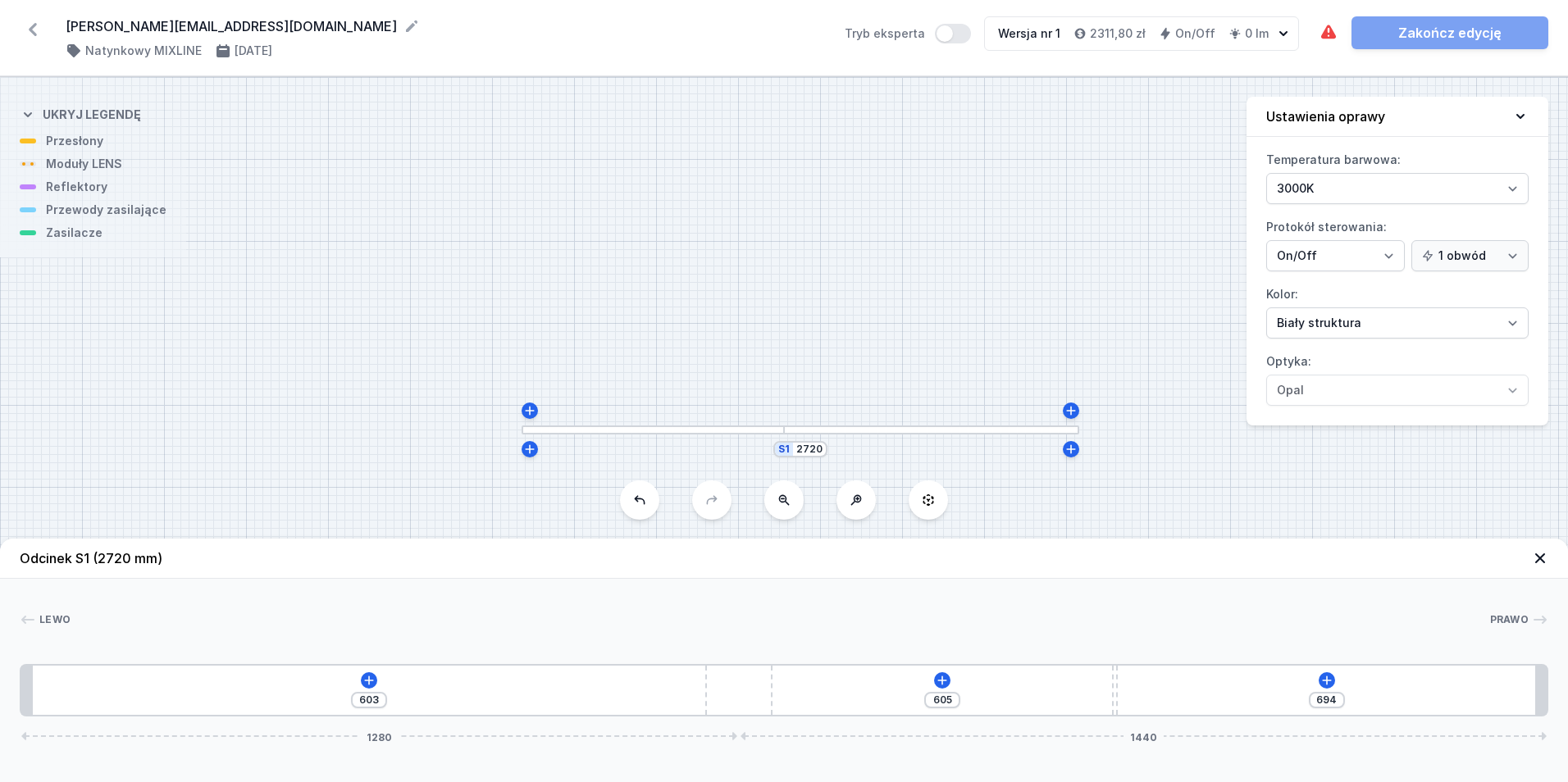
type input "612"
type input "685"
type input "618"
type input "679"
type input "621"
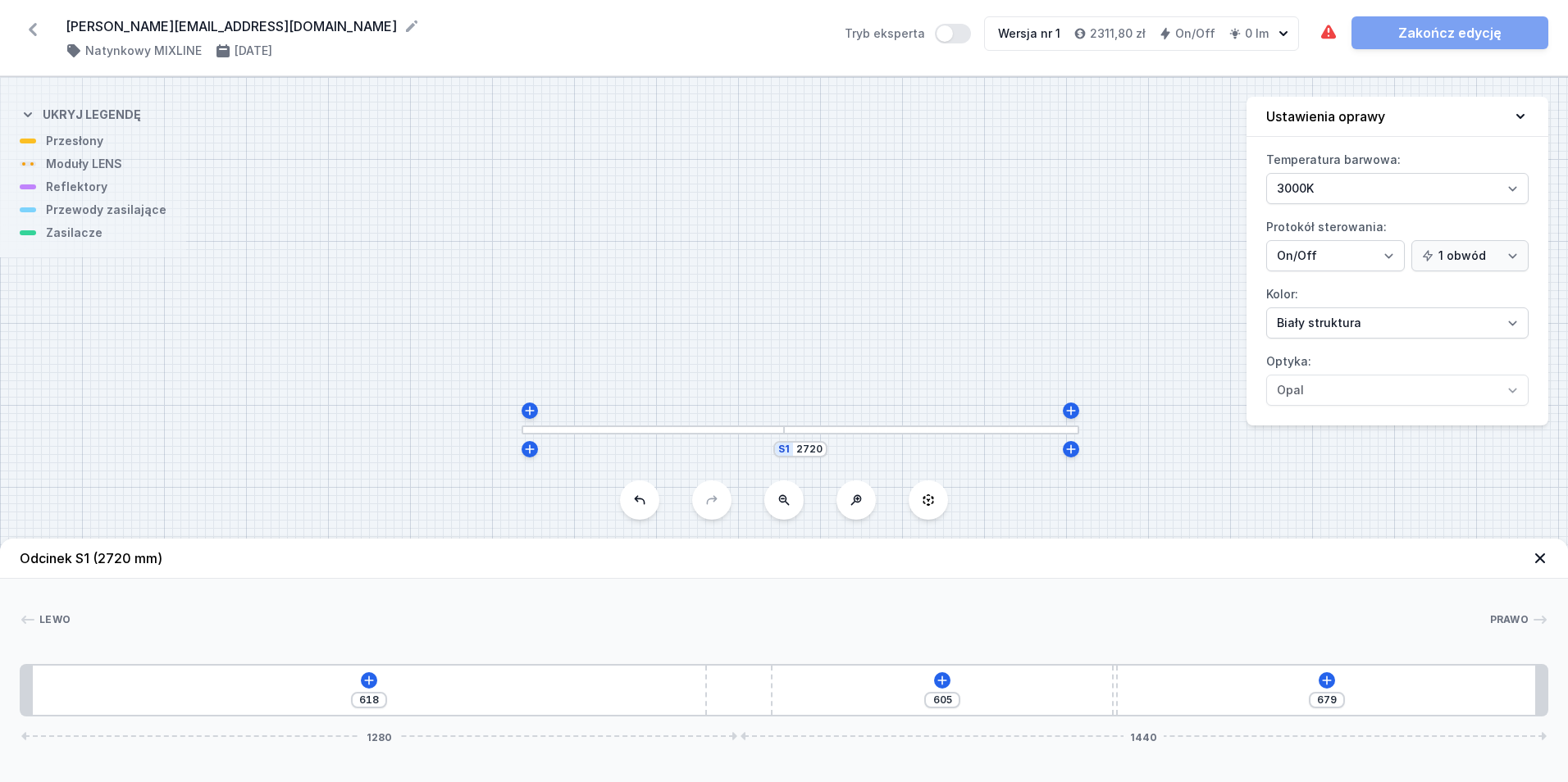
type input "676"
type input "622"
type input "675"
type input "625"
type input "672"
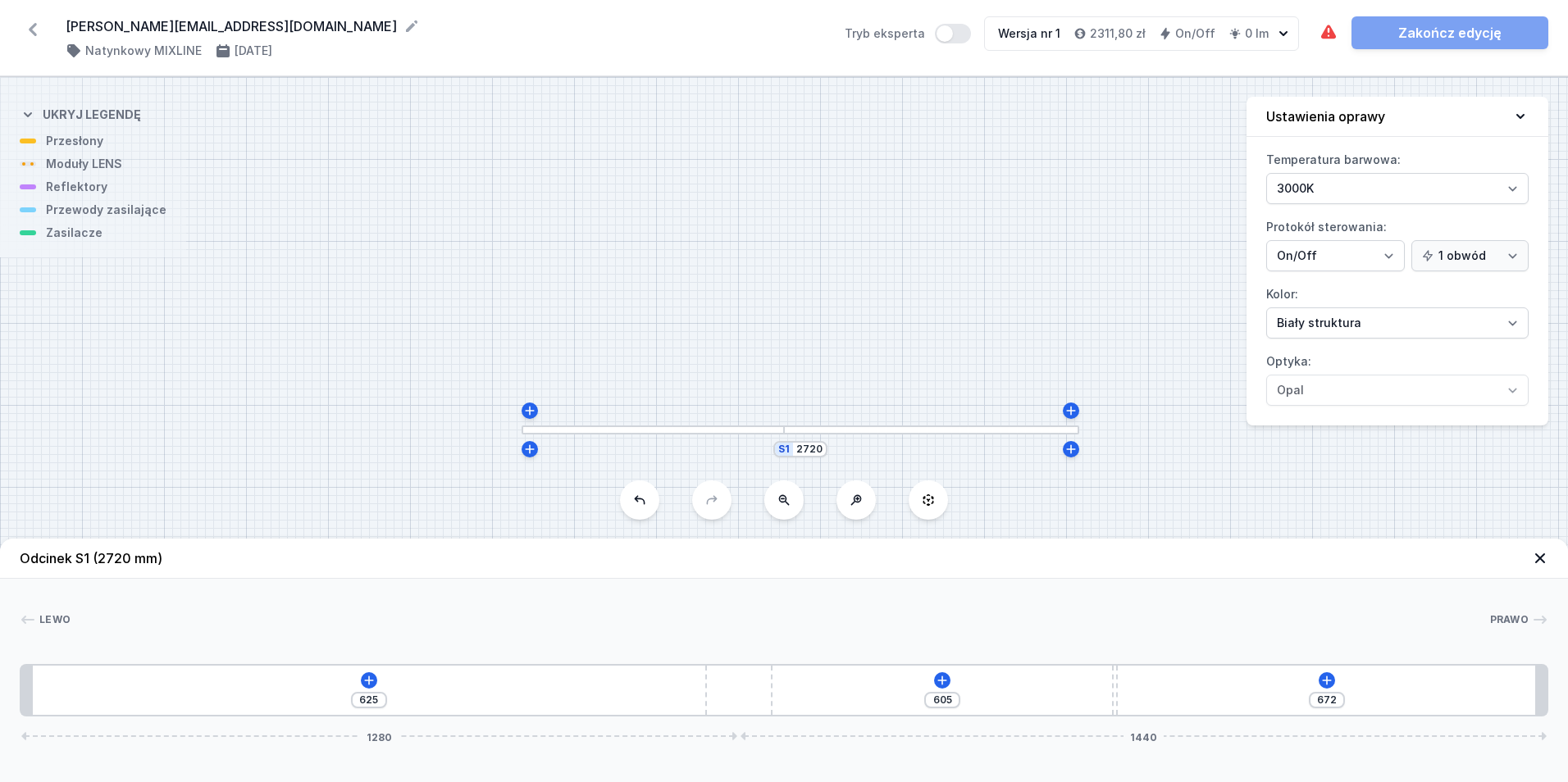
type input "635"
type input "662"
type input "641"
type input "656"
type input "645"
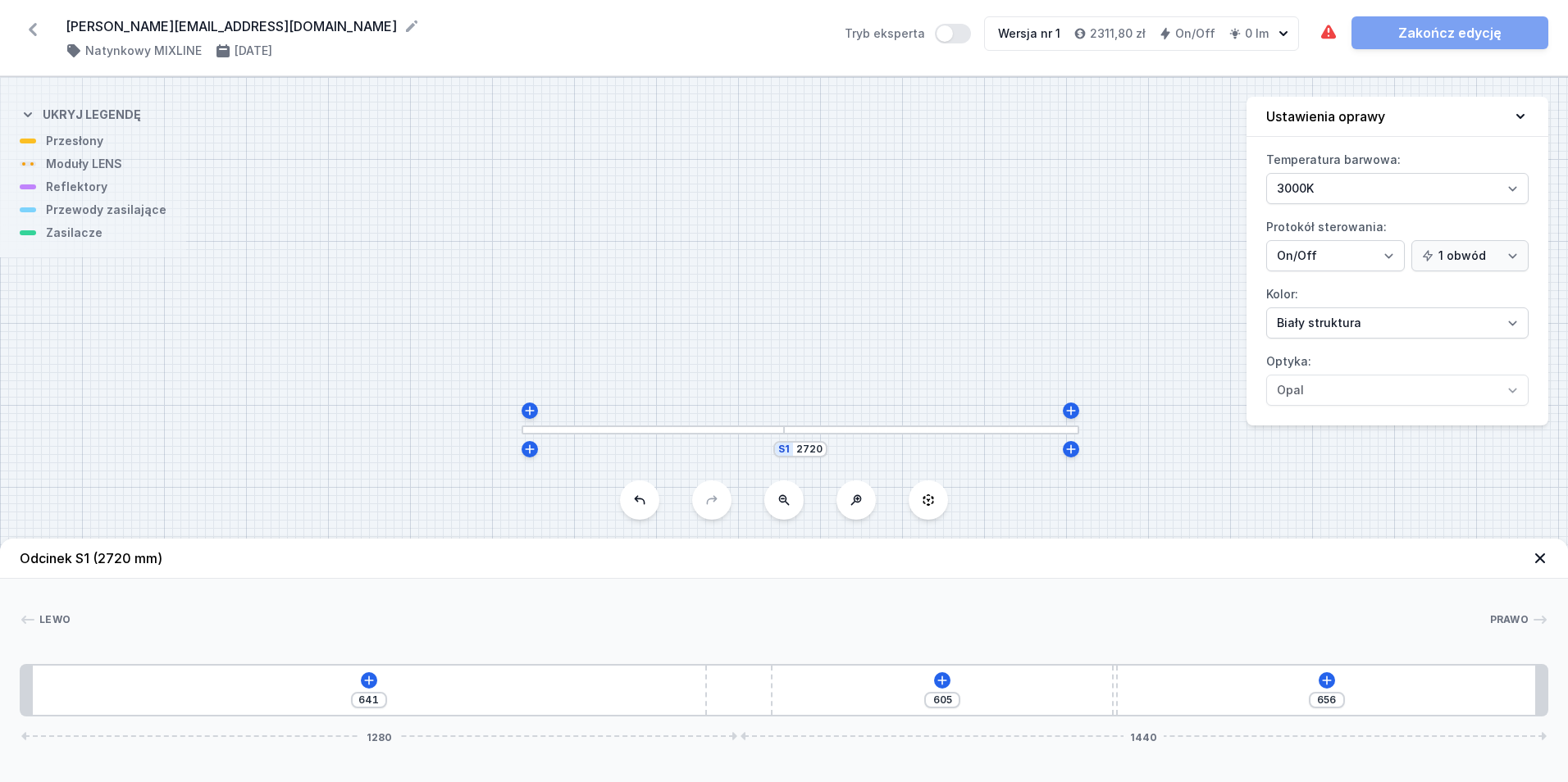
type input "652"
type input "645"
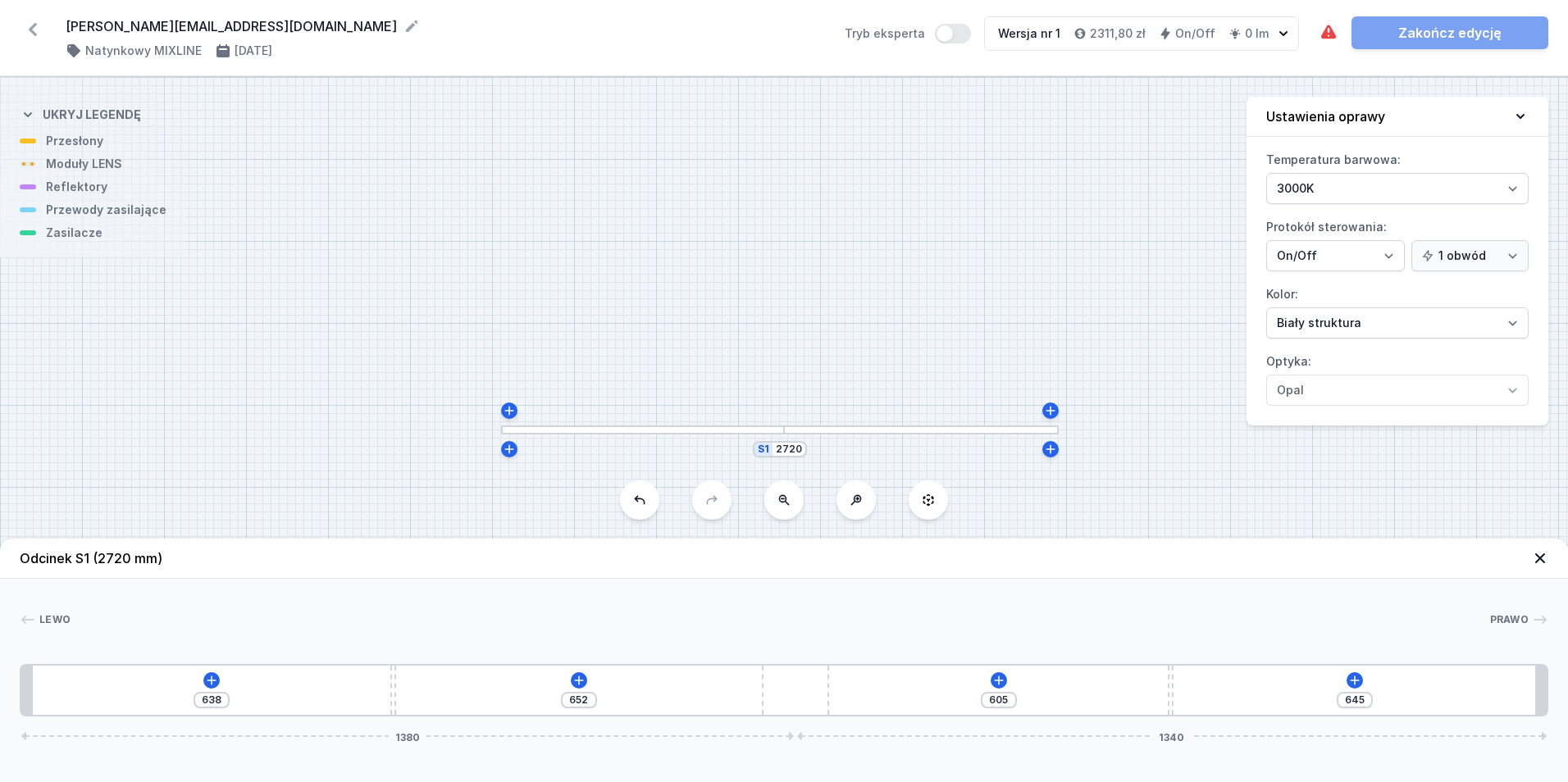
type input "664"
type input "633"
type input "687"
type input "610"
type input "704"
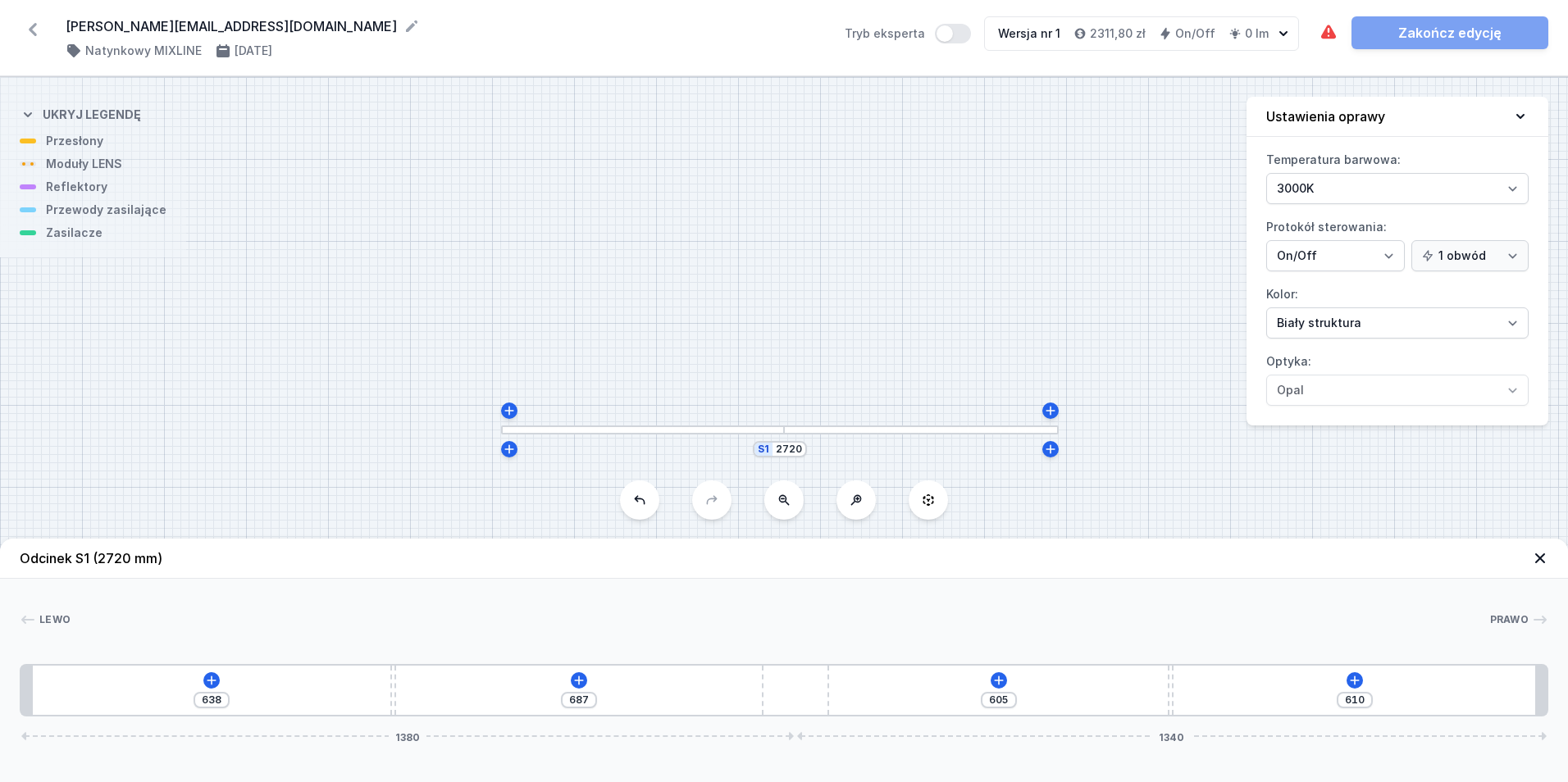
type input "1208"
type input "714"
type input "1198"
type input "720"
type input "1192"
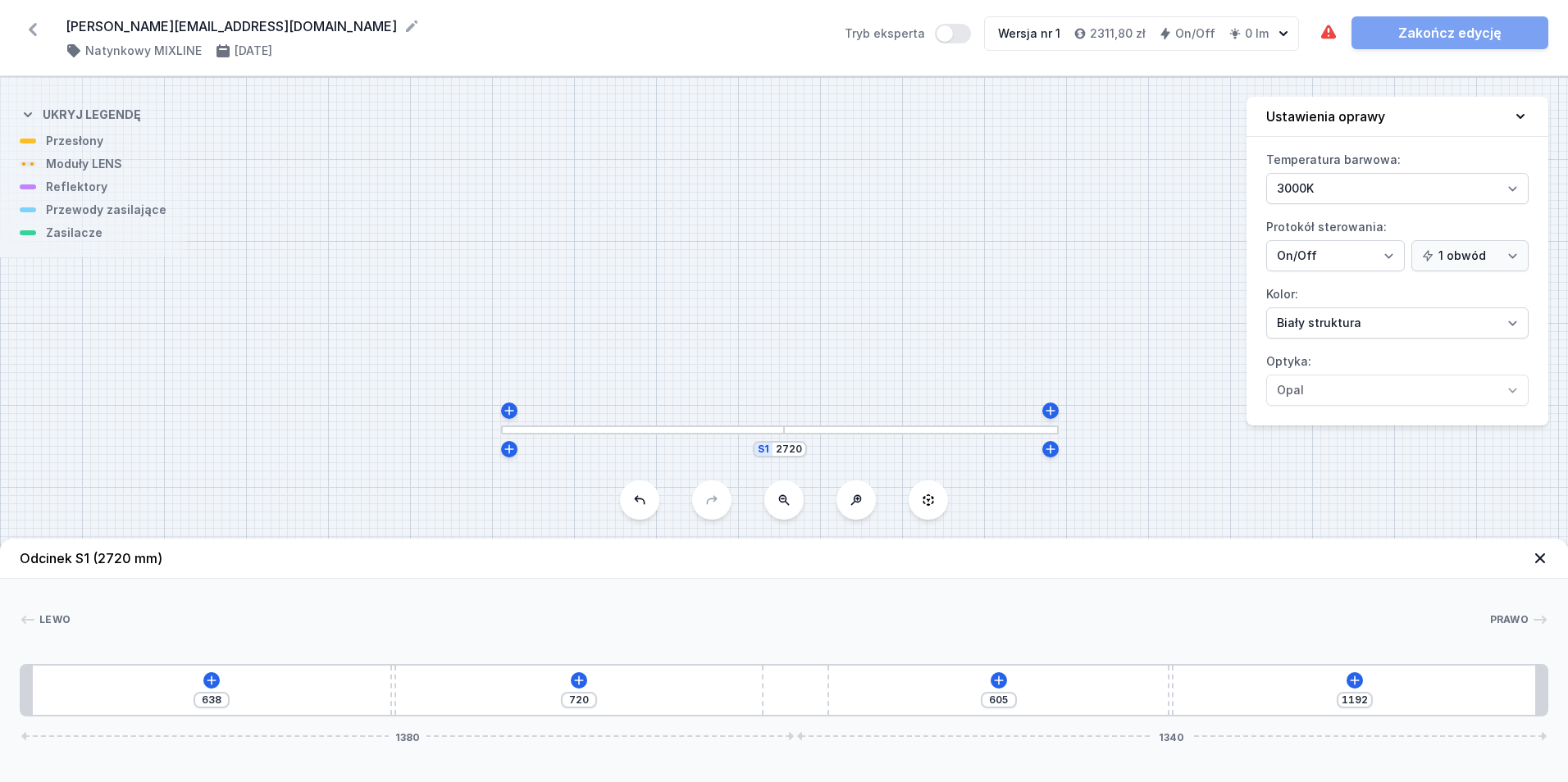
type input "726"
type input "1186"
type input "730"
type input "1182"
type input "741"
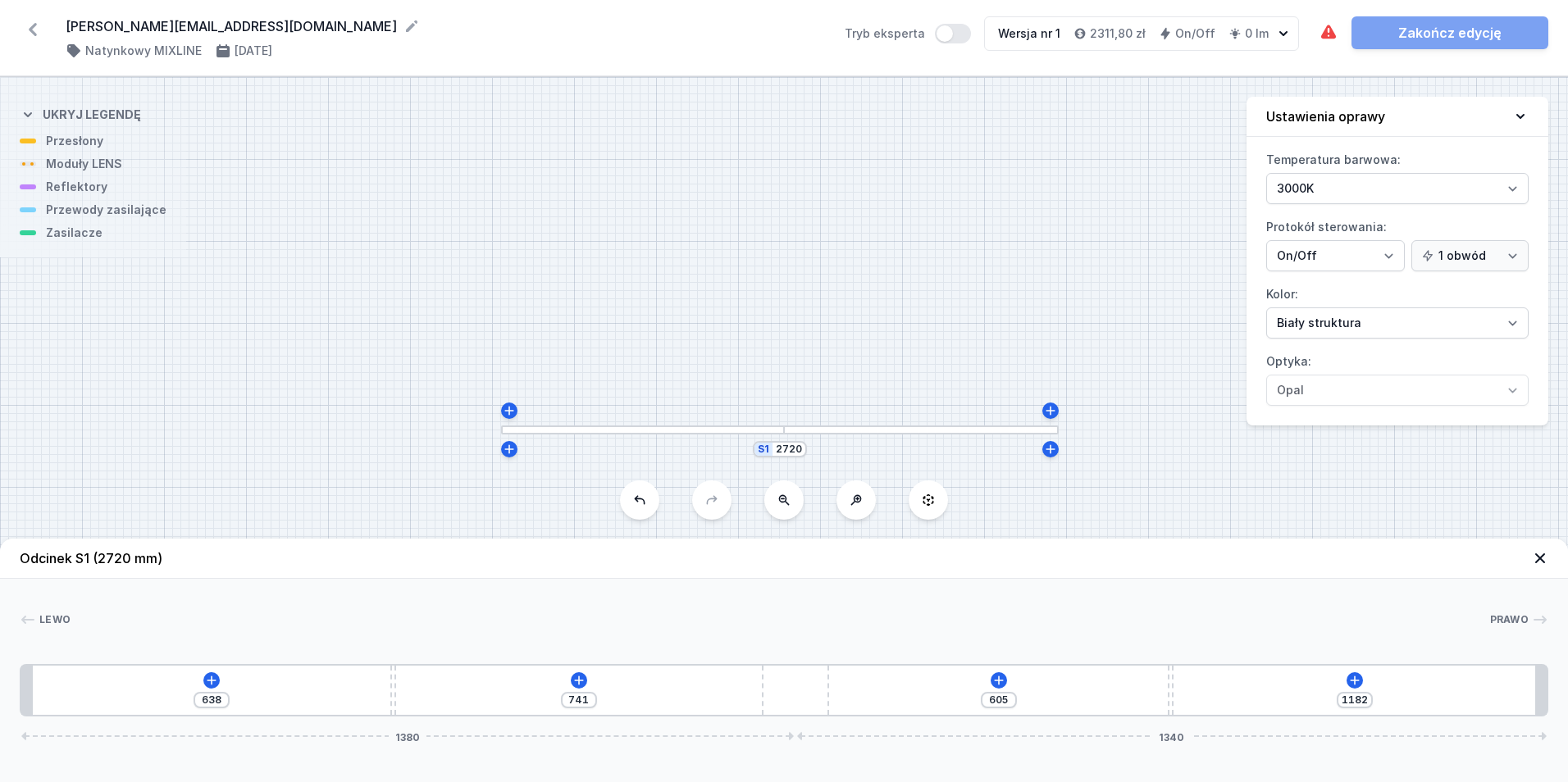
type input "1171"
type input "747"
type input "1165"
type input "749"
type input "1163"
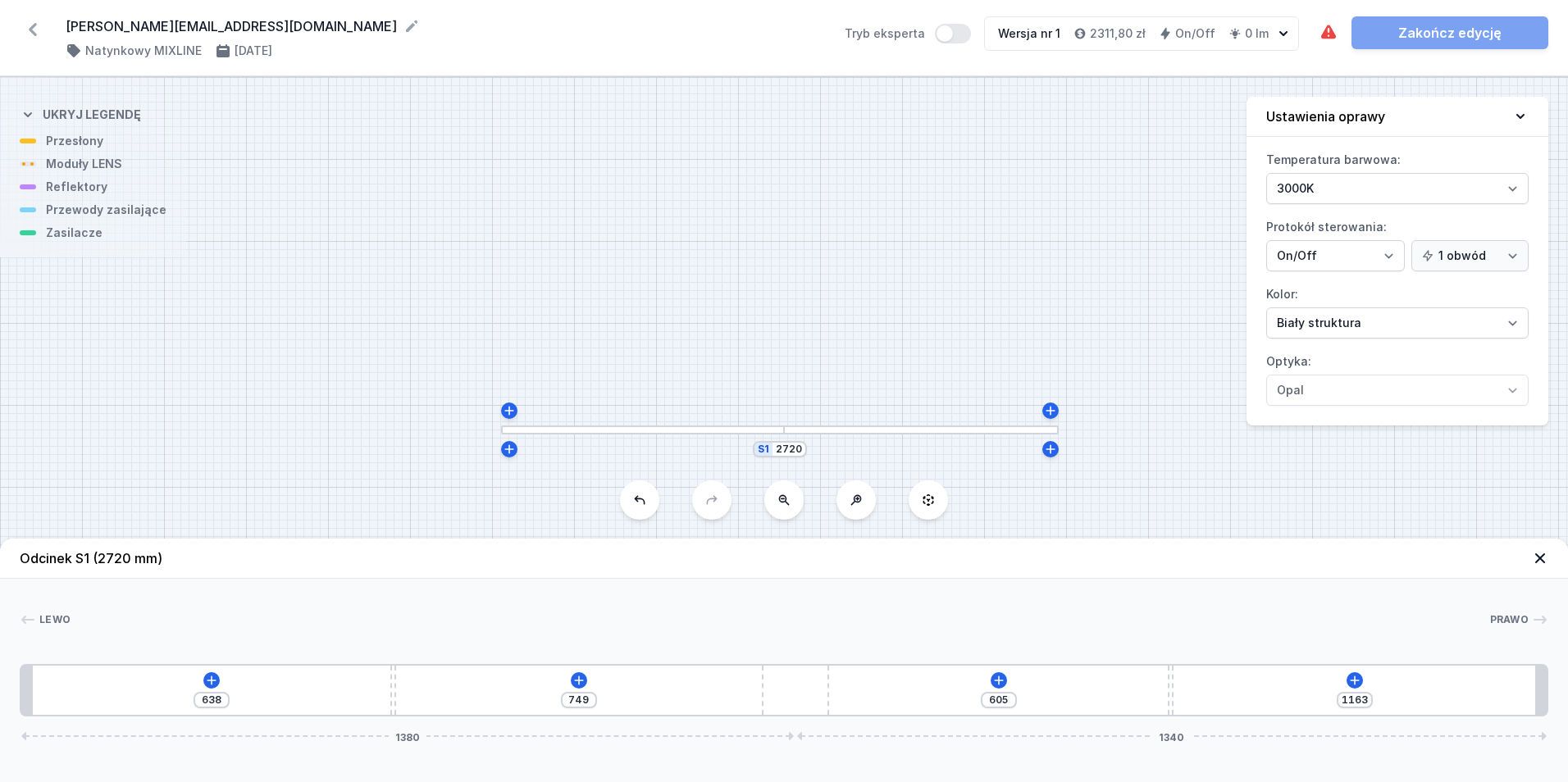
type input "747"
type input "1165"
type input "746"
type input "1166"
type input "743"
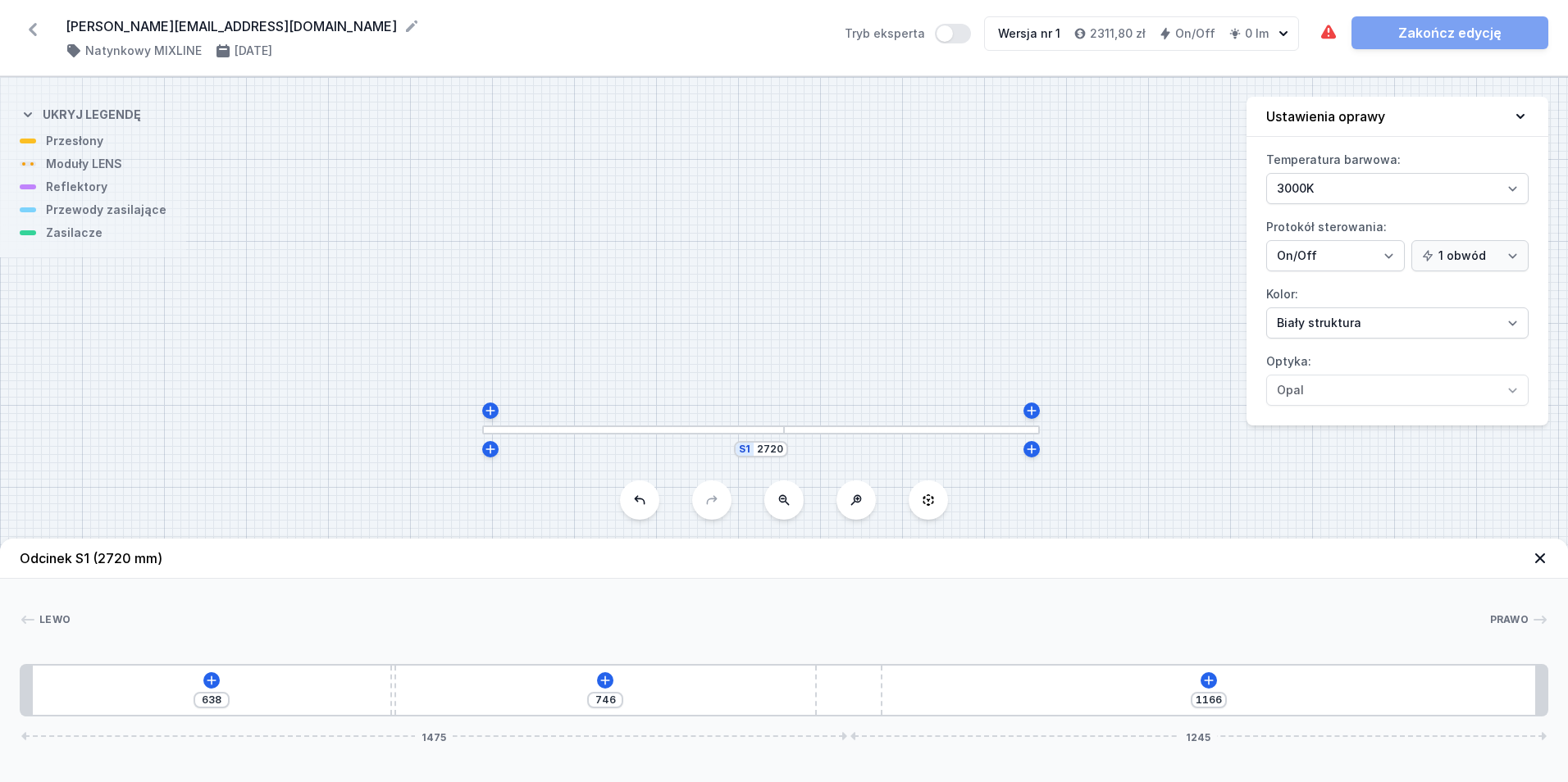
type input "1169"
type input "746"
type input "1166"
type input "757"
type input "1155"
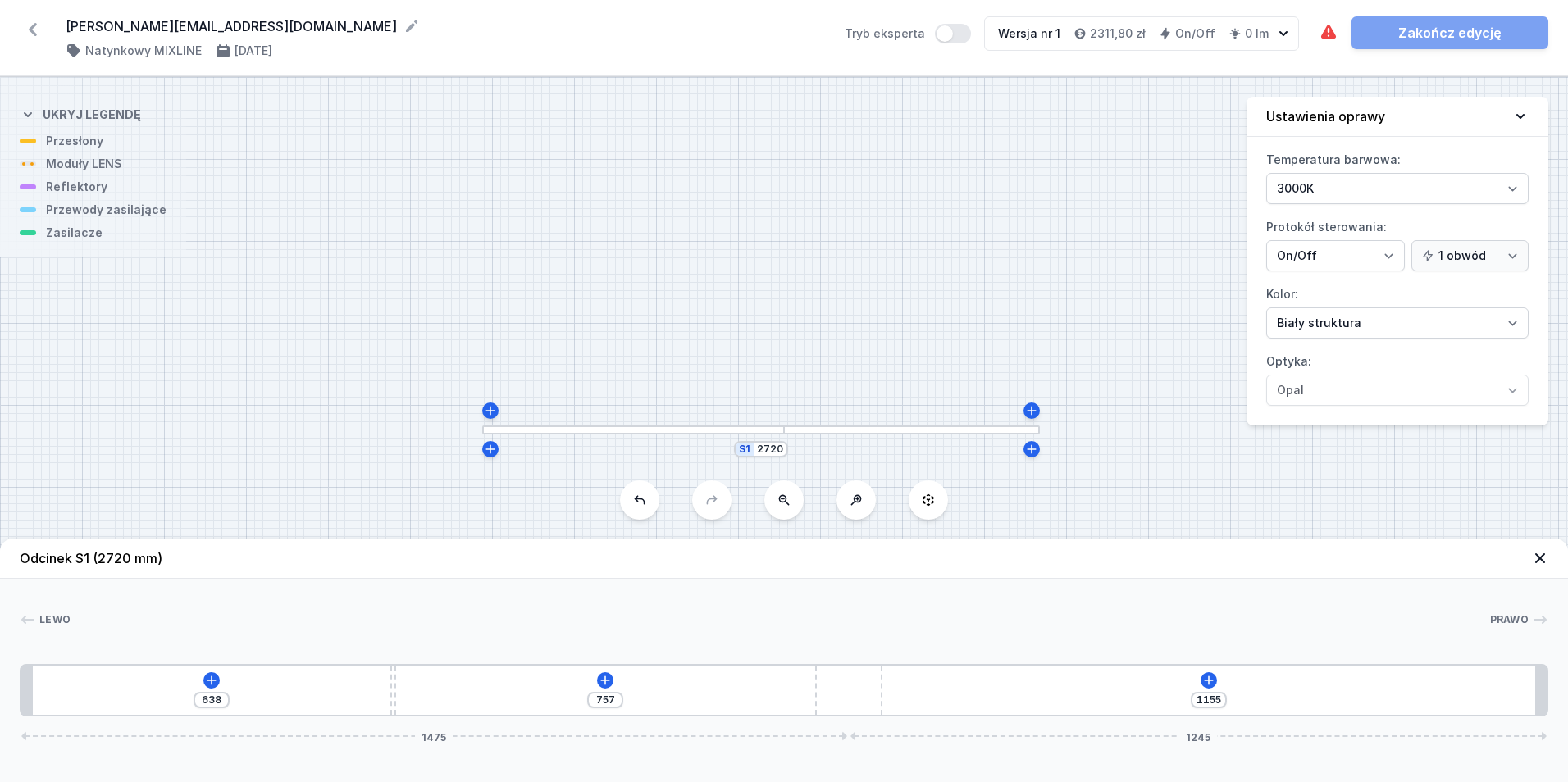
type input "764"
type input "1148"
type input "766"
type input "1146"
type input "767"
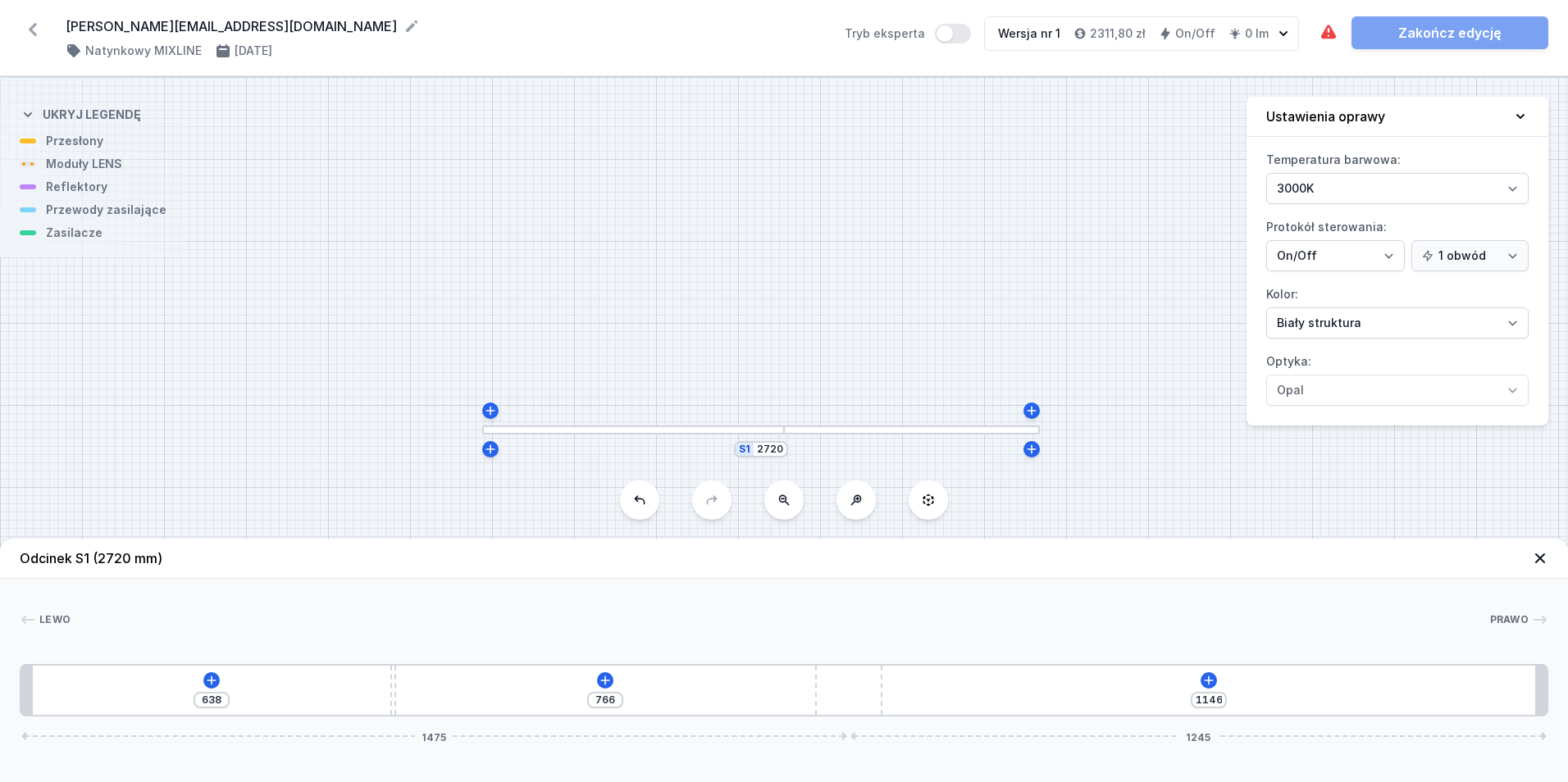
type input "1145"
type input "772"
type input "1140"
type input "773"
type input "1139"
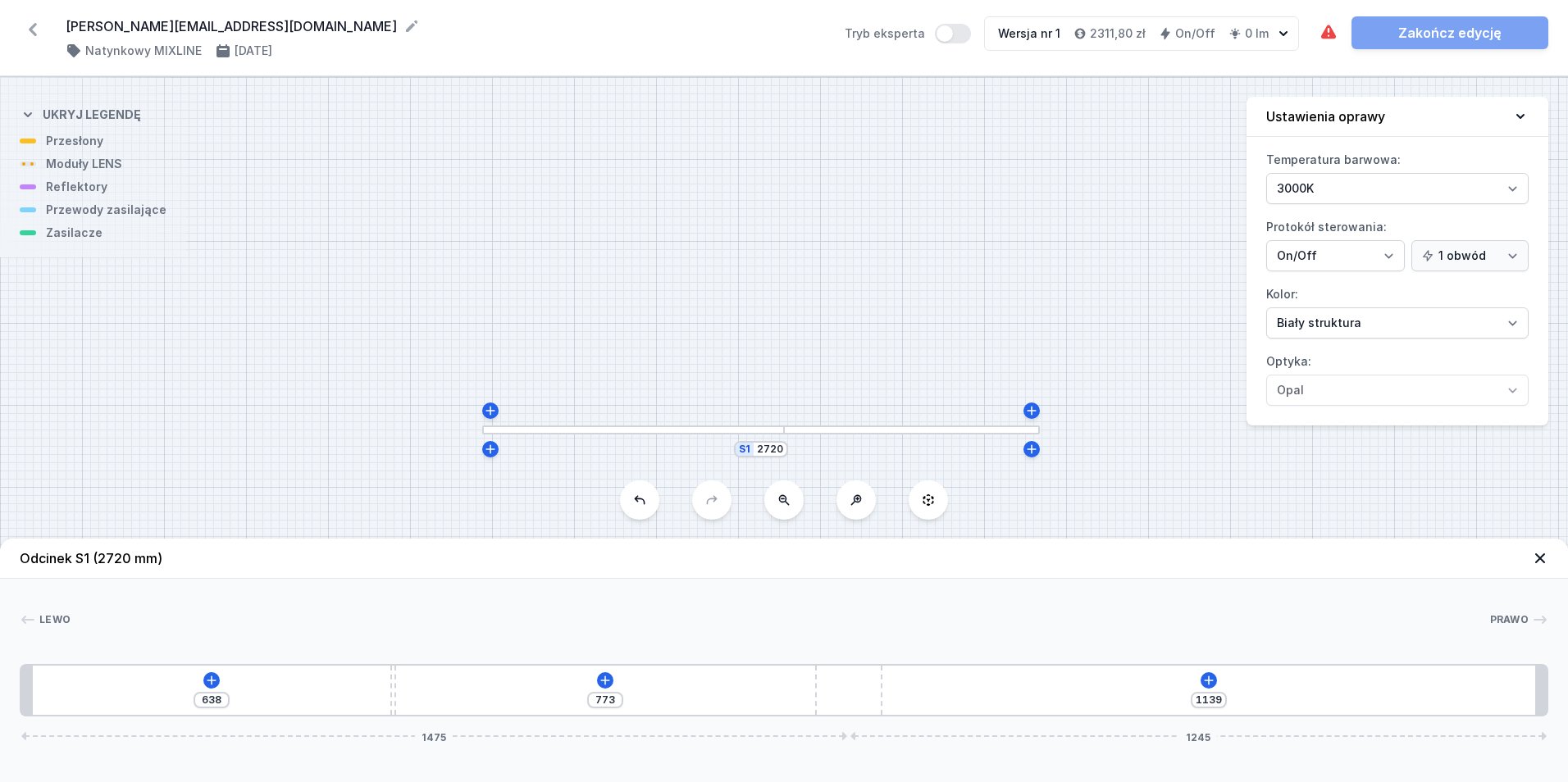
type input "776"
type input "1136"
type input "777"
type input "1135"
type input "779"
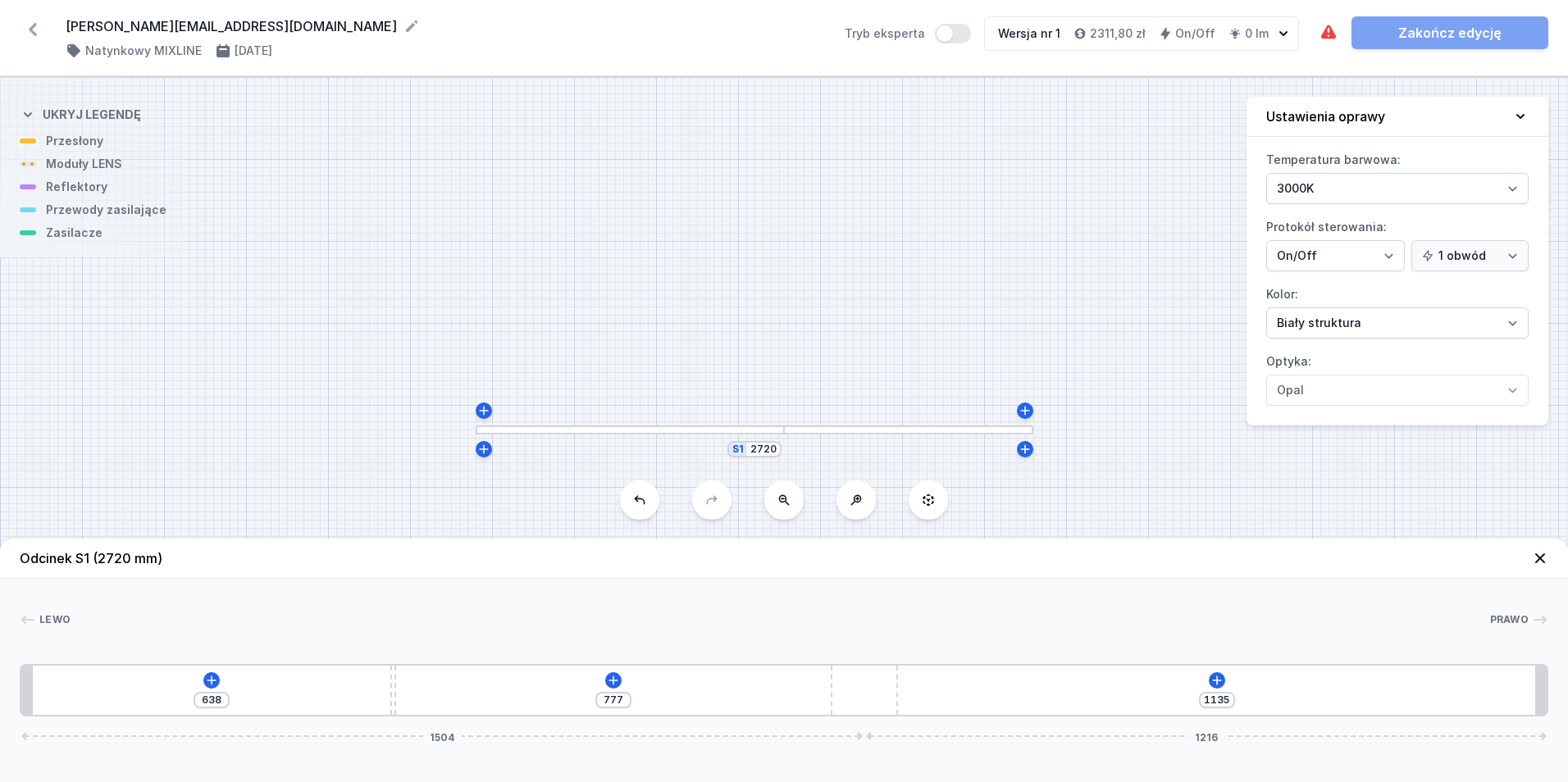
type input "1133"
type input "784"
type input "1128"
type input "792"
type input "1120"
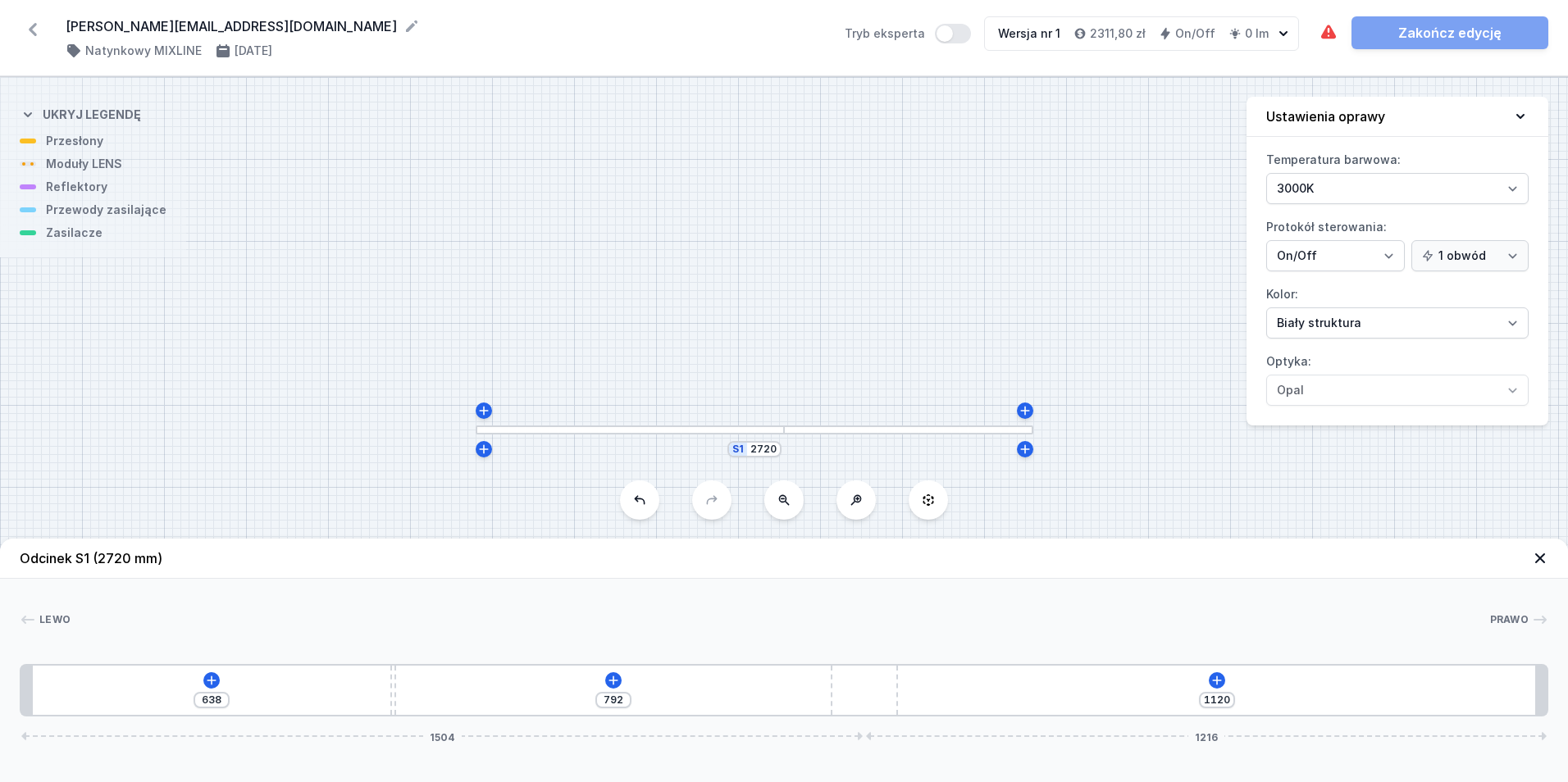
type input "796"
type input "1116"
type input "797"
type input "1115"
type input "799"
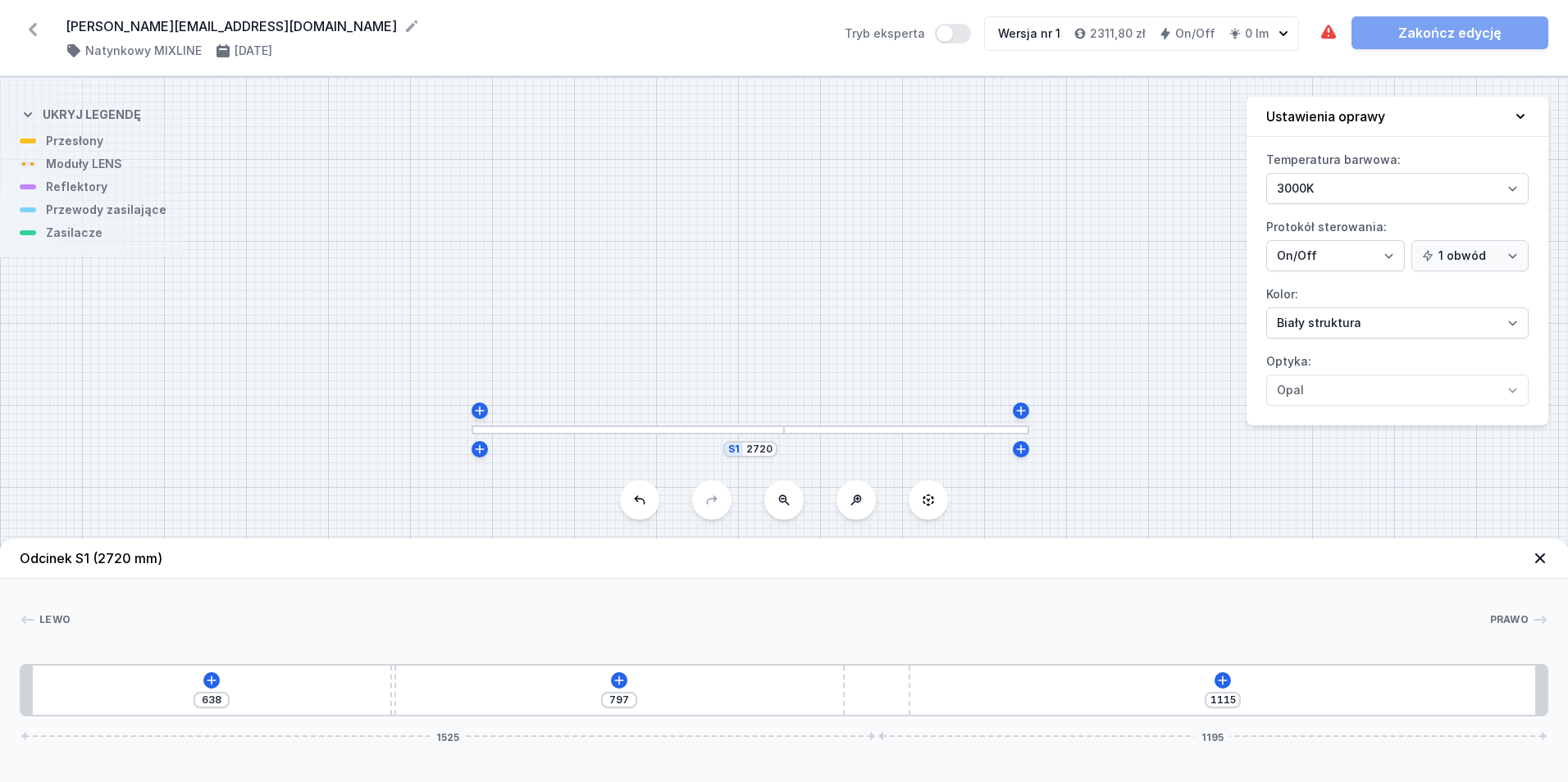
type input "1113"
type input "800"
type input "1112"
type input "802"
type input "1110"
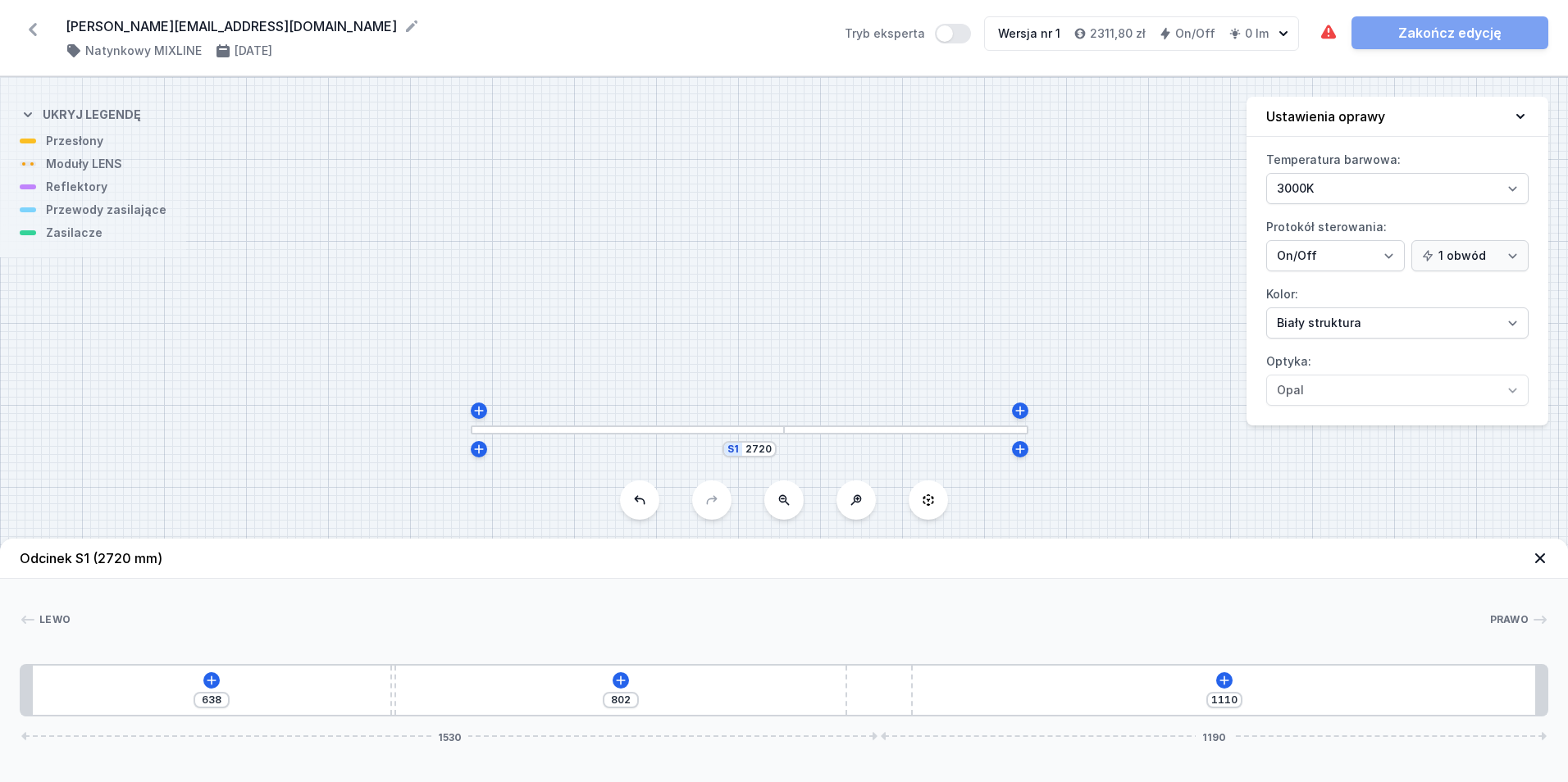
drag, startPoint x: 793, startPoint y: 699, endPoint x: 936, endPoint y: 711, distance: 143.5
click at [936, 711] on div "638 802 1110 1530 1190" at bounding box center [784, 690] width 1528 height 52
type input "796"
type input "644"
type input "805"
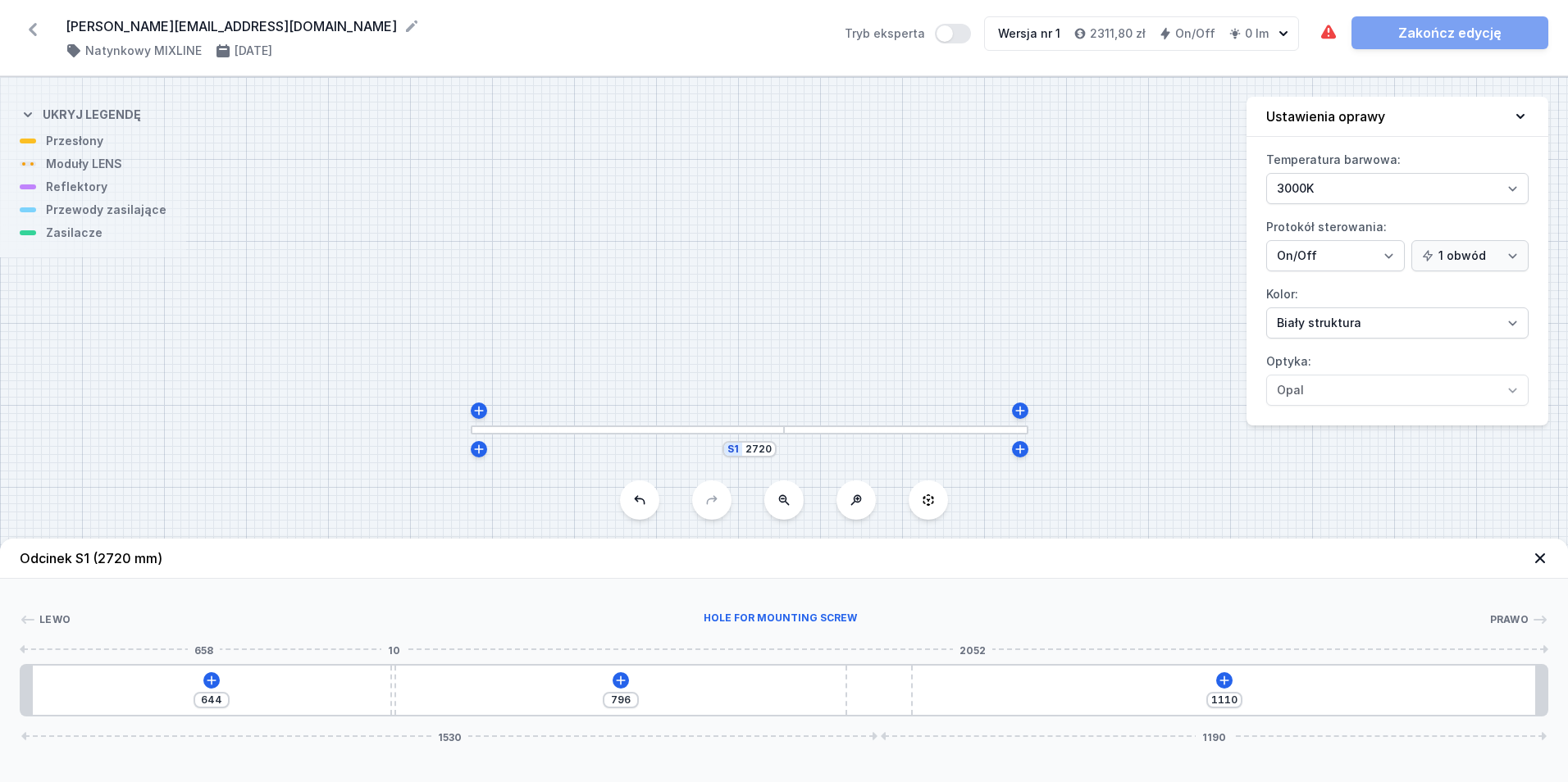
type input "635"
type input "829"
type input "611"
type input "861"
type input "579"
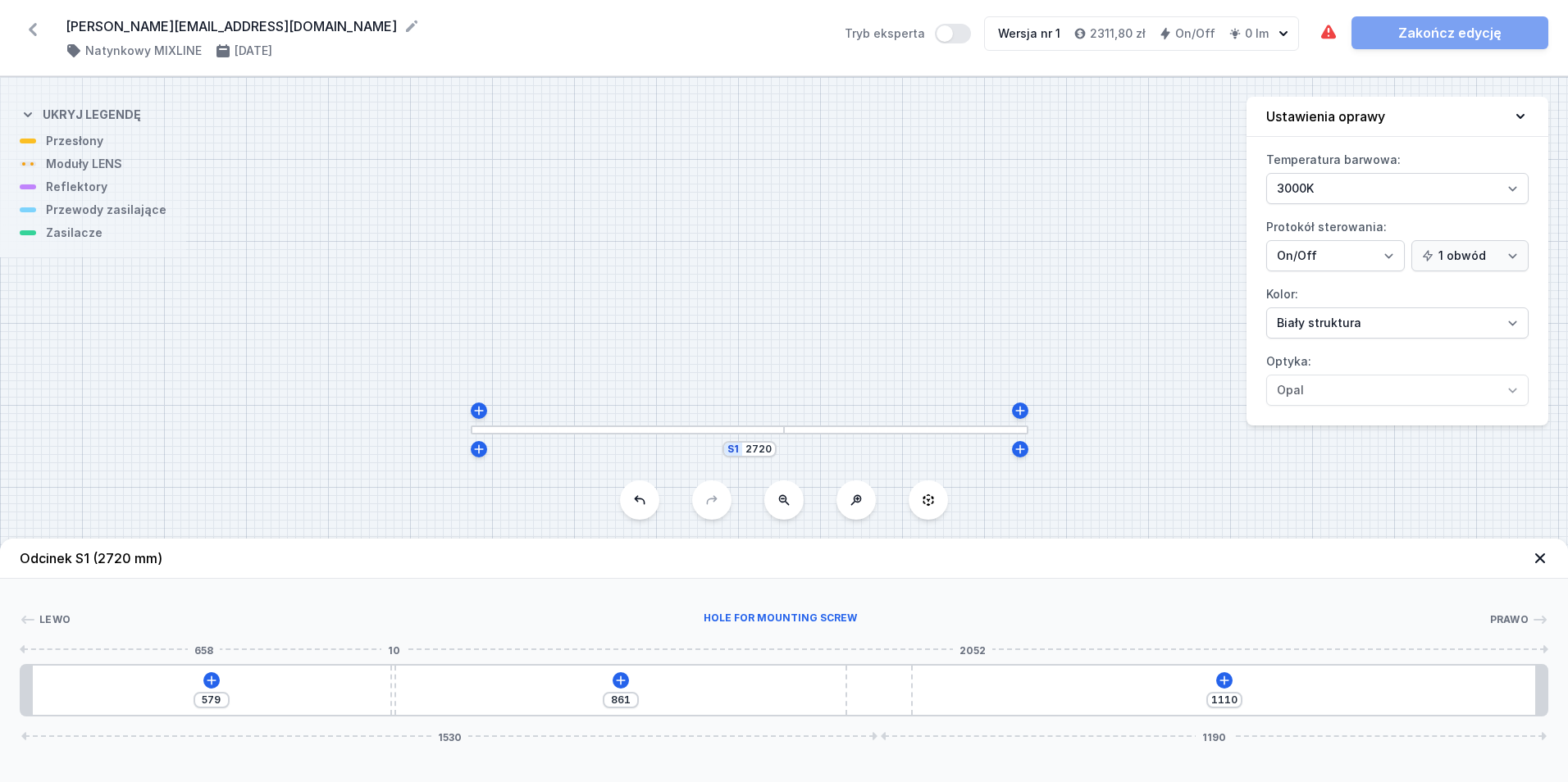
type input "901"
type input "539"
type input "950"
type input "490"
type input "973"
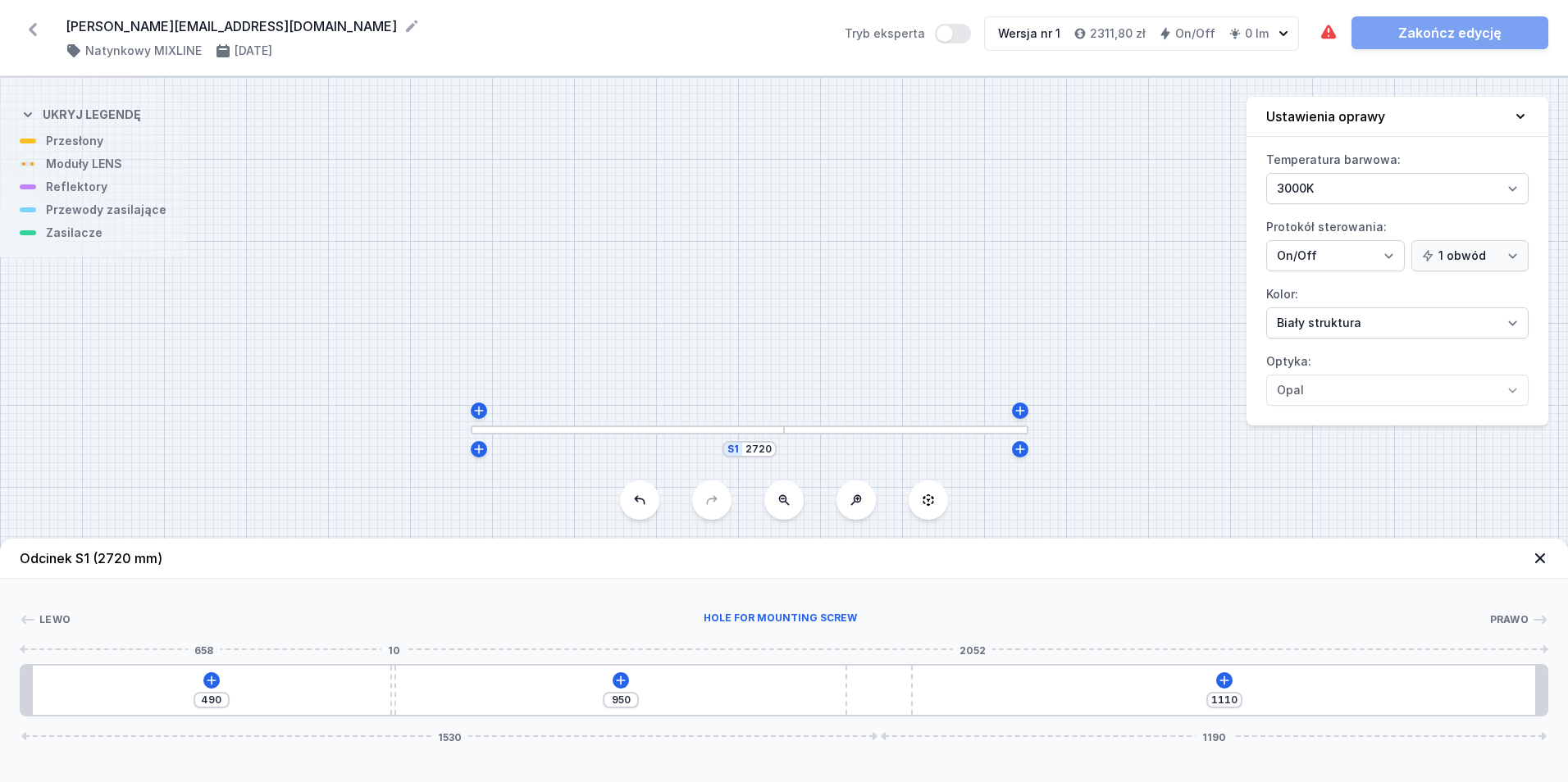
type input "467"
type input "1000"
type input "440"
type input "1022"
type input "418"
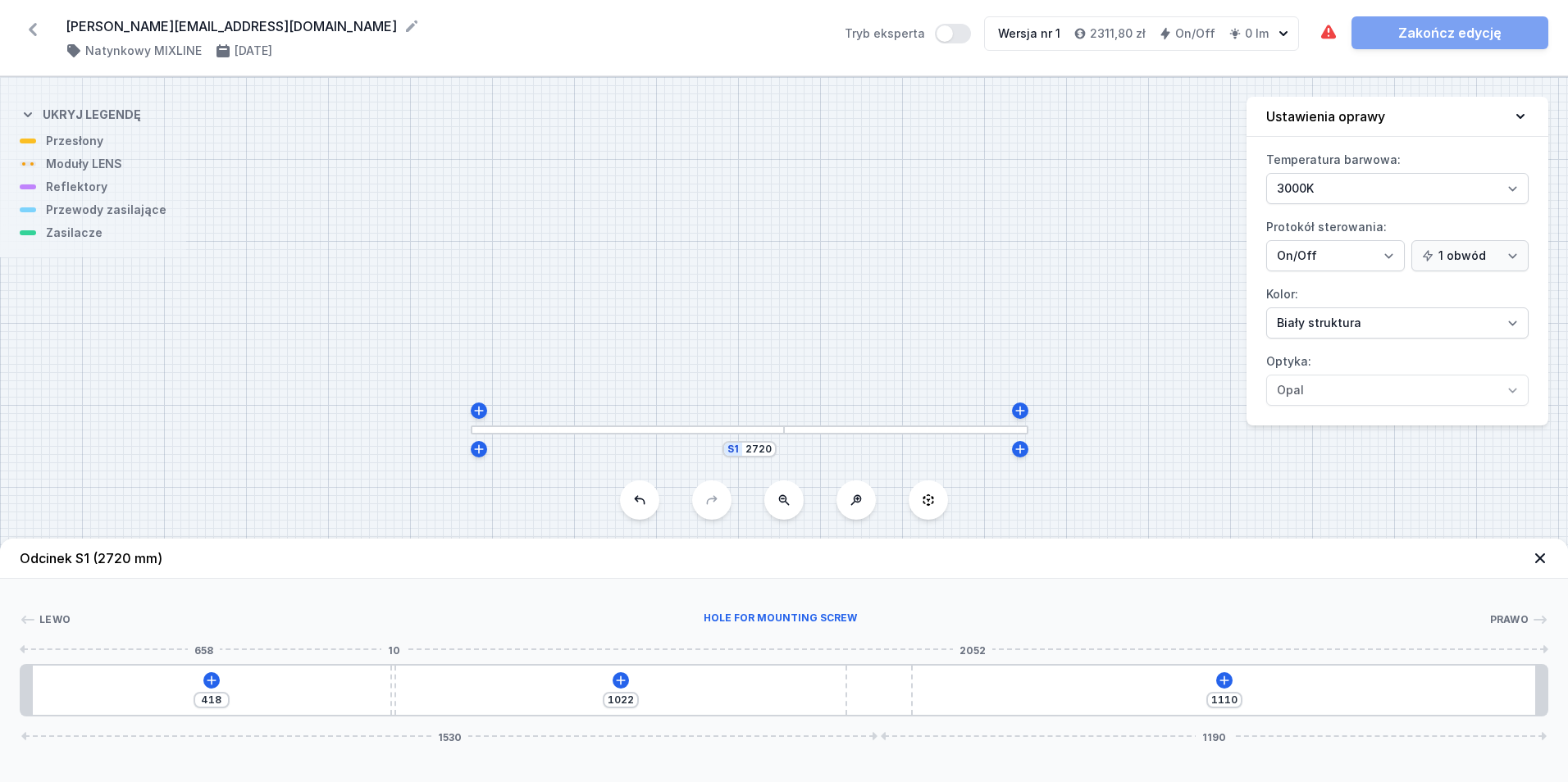
type input "1033"
type input "407"
type input "1040"
type input "400"
type input "1043"
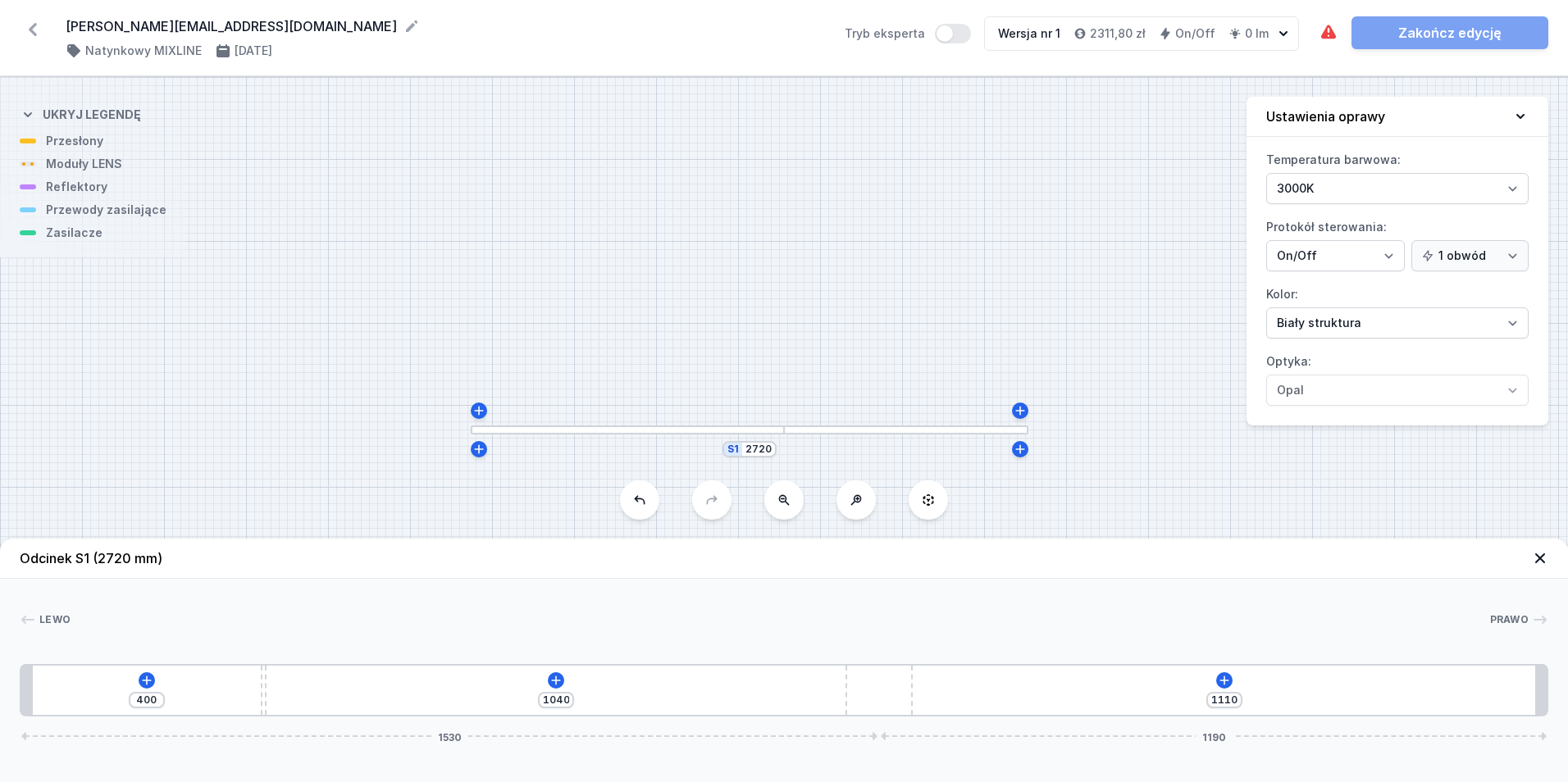
type input "397"
type input "1049"
type input "391"
type input "1058"
type input "382"
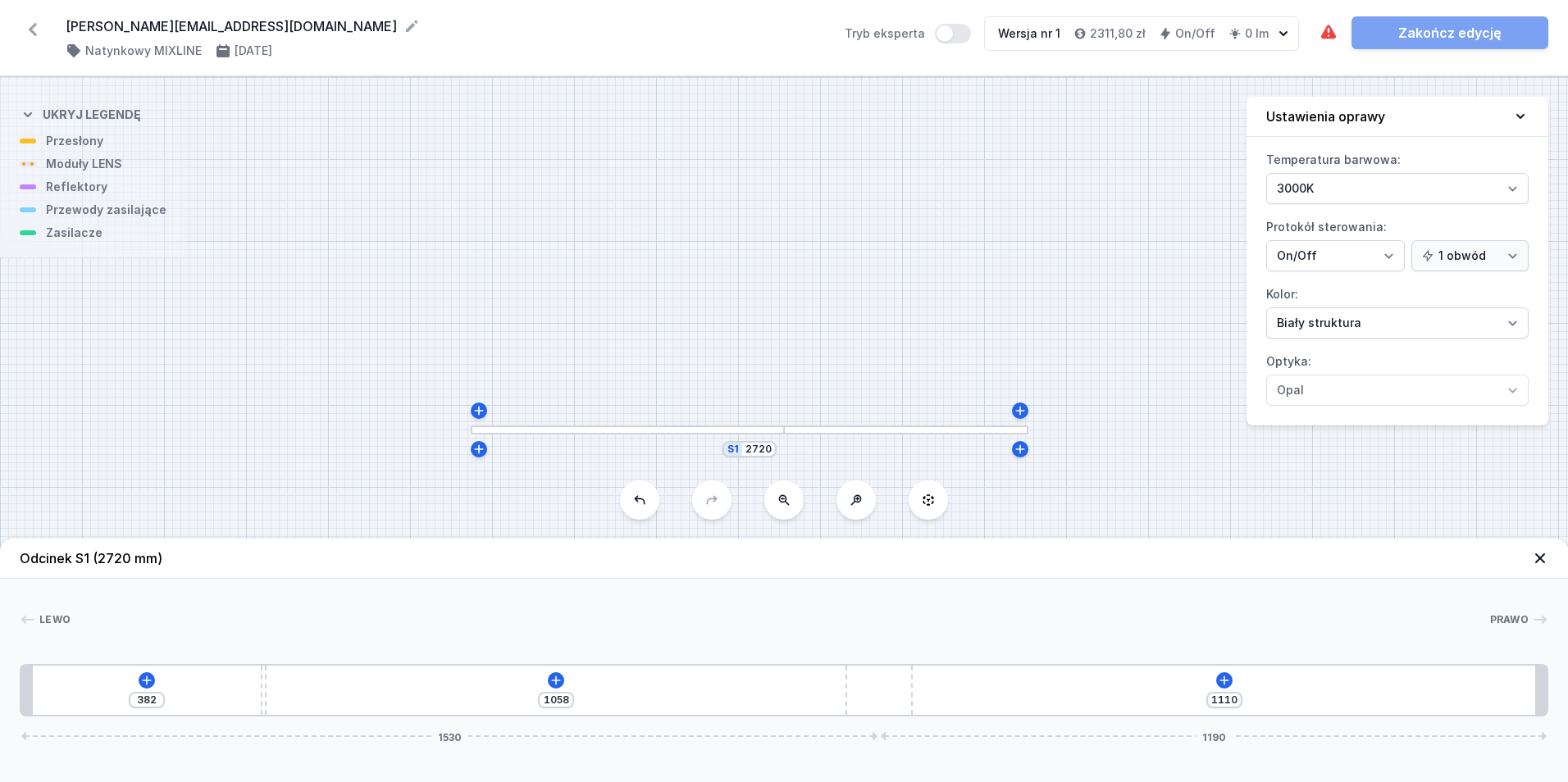
type input "1084"
type input "356"
type input "1114"
type input "326"
type input "1157"
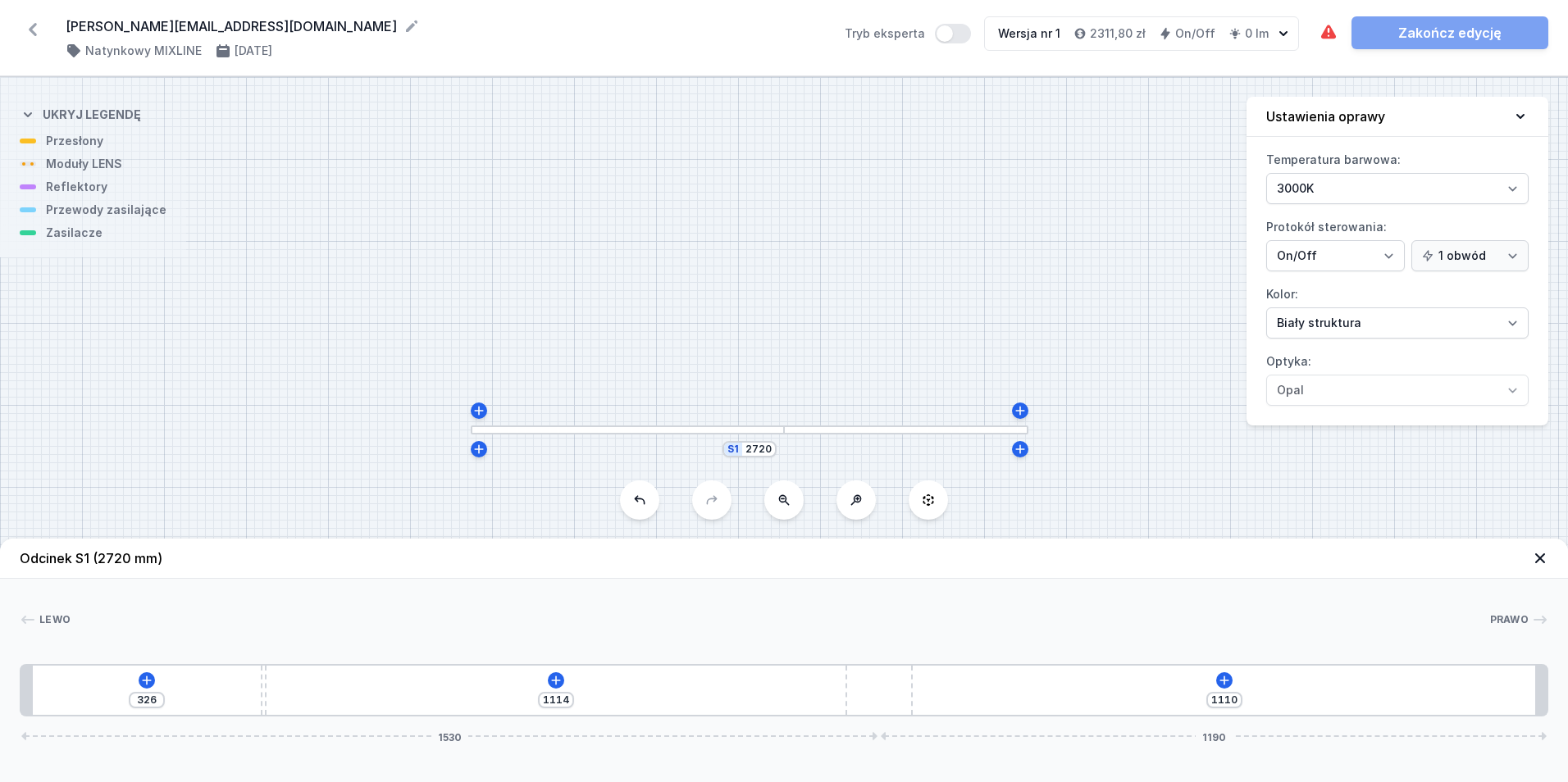
type input "283"
type input "1191"
type input "249"
type input "1211"
type input "229"
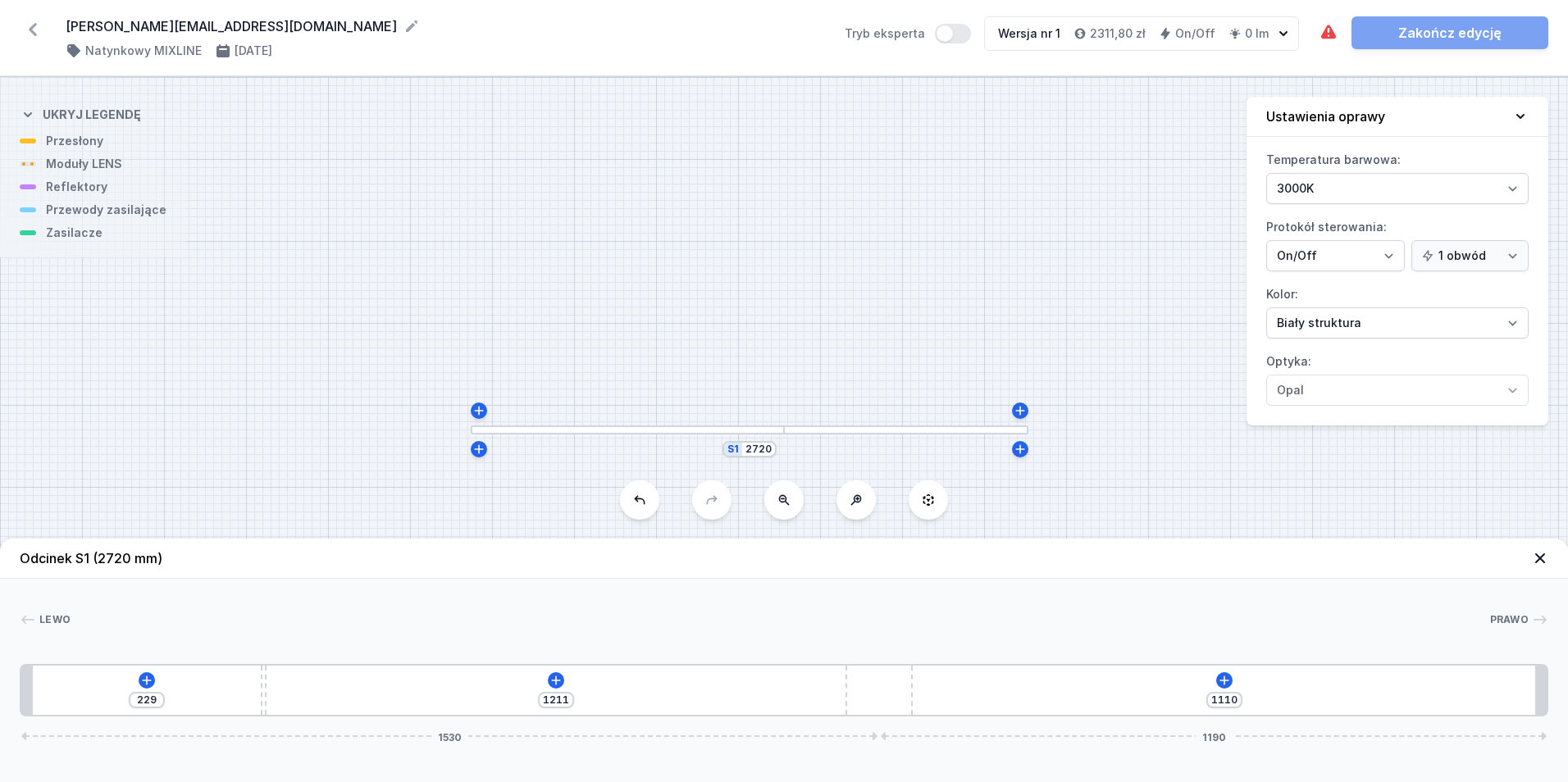
drag, startPoint x: 395, startPoint y: 683, endPoint x: 155, endPoint y: 700, distance: 240.6
click at [155, 700] on div "229 1211 1110 1530 1190" at bounding box center [784, 690] width 1528 height 52
type input "1213"
type input "227"
click at [517, 673] on div "227 1213 1110 1530 1190" at bounding box center [784, 690] width 1528 height 52
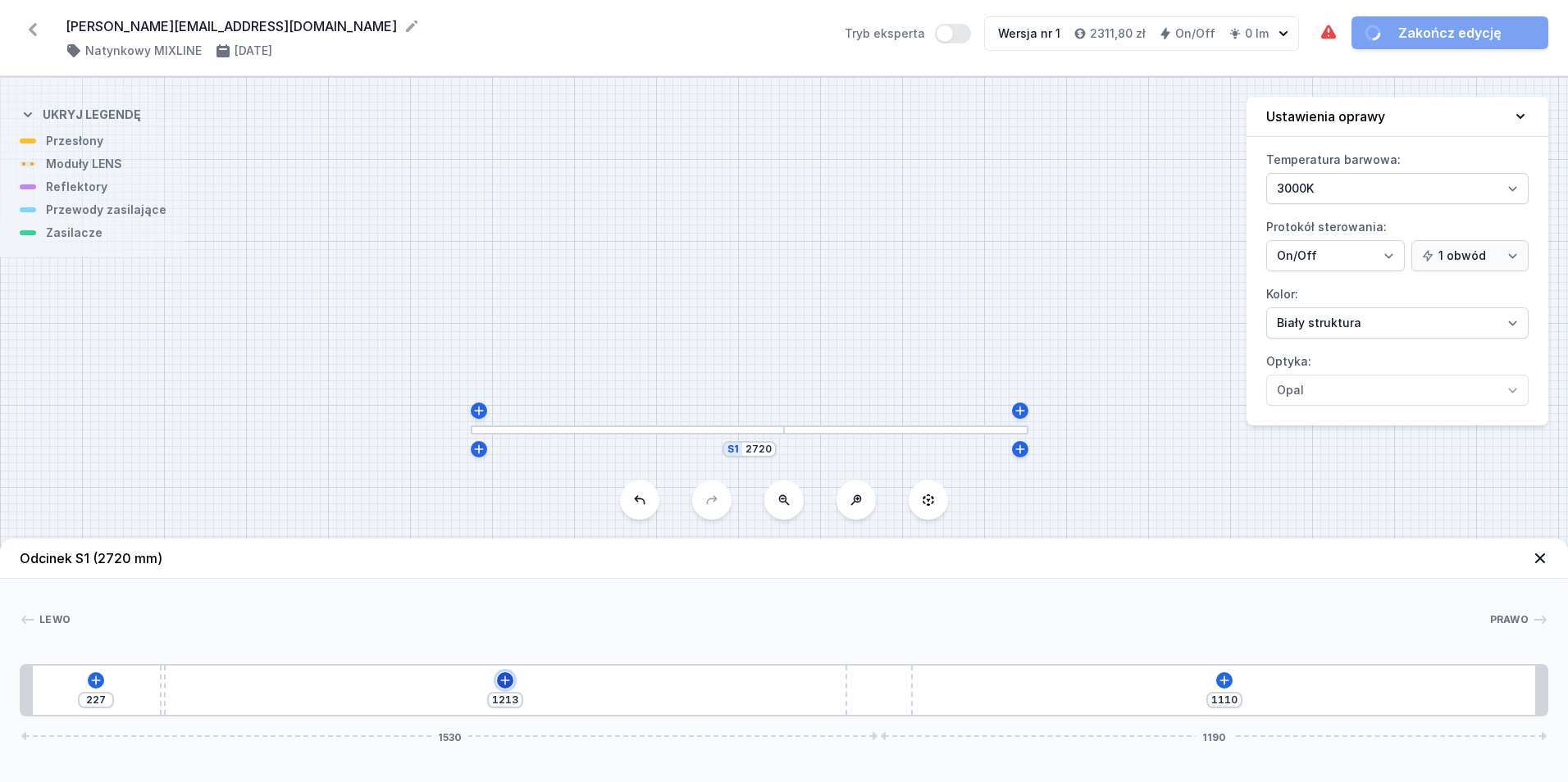
click at [510, 679] on icon at bounding box center [505, 680] width 13 height 13
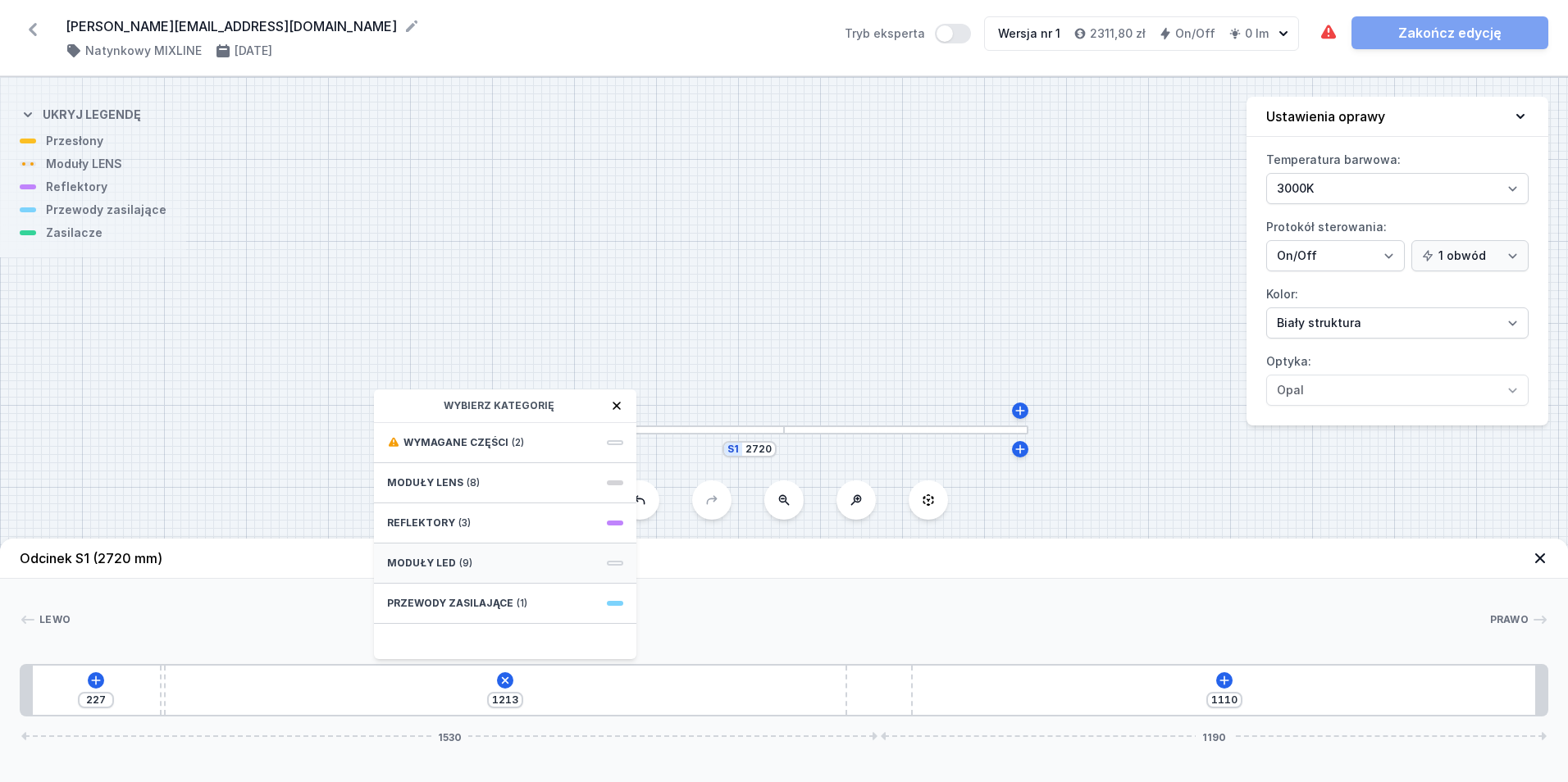
click at [521, 562] on div "Moduły LED (9)" at bounding box center [505, 564] width 262 height 40
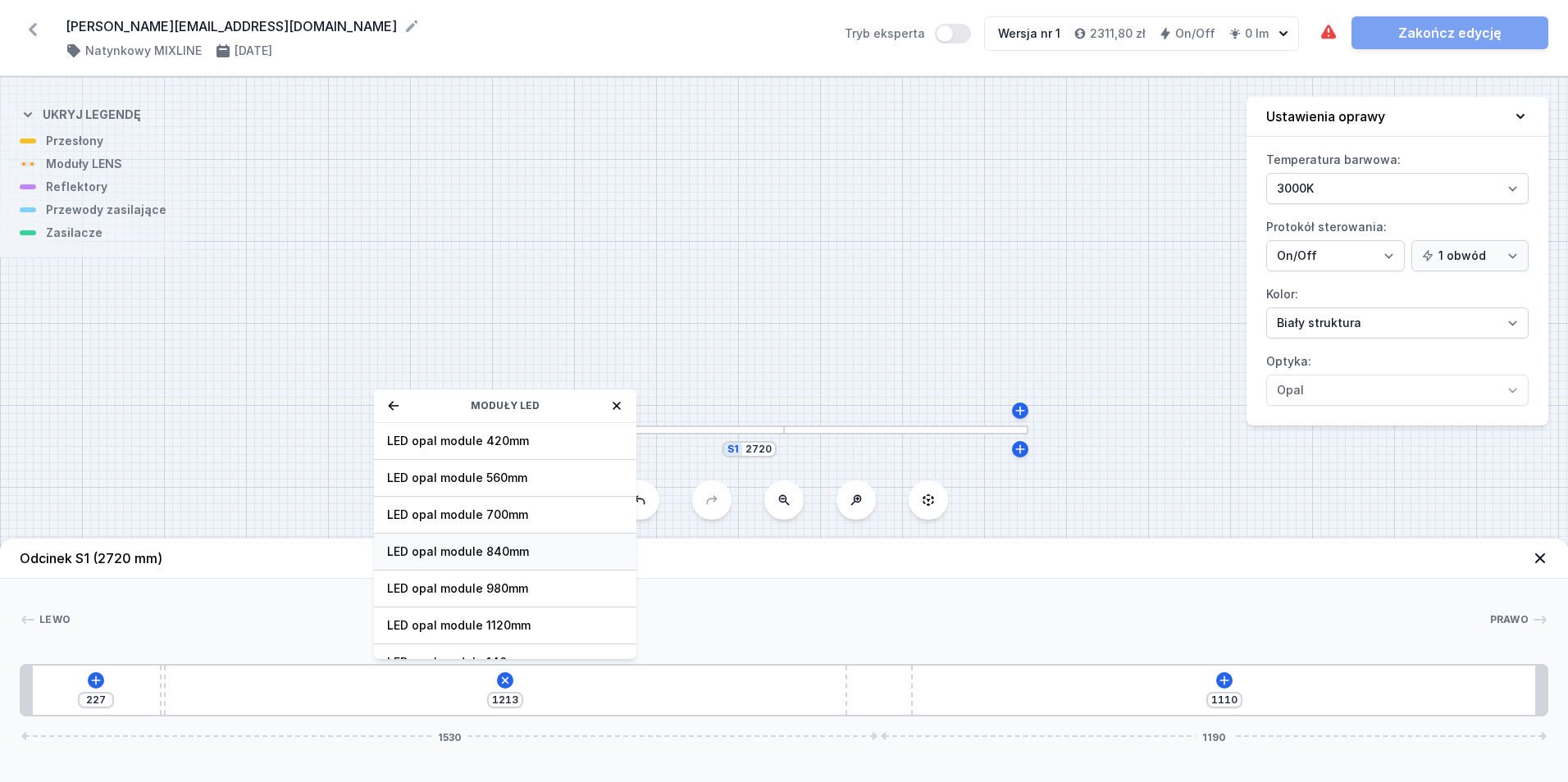
click at [527, 551] on span "LED opal module 840mm" at bounding box center [505, 552] width 236 height 16
type input "373"
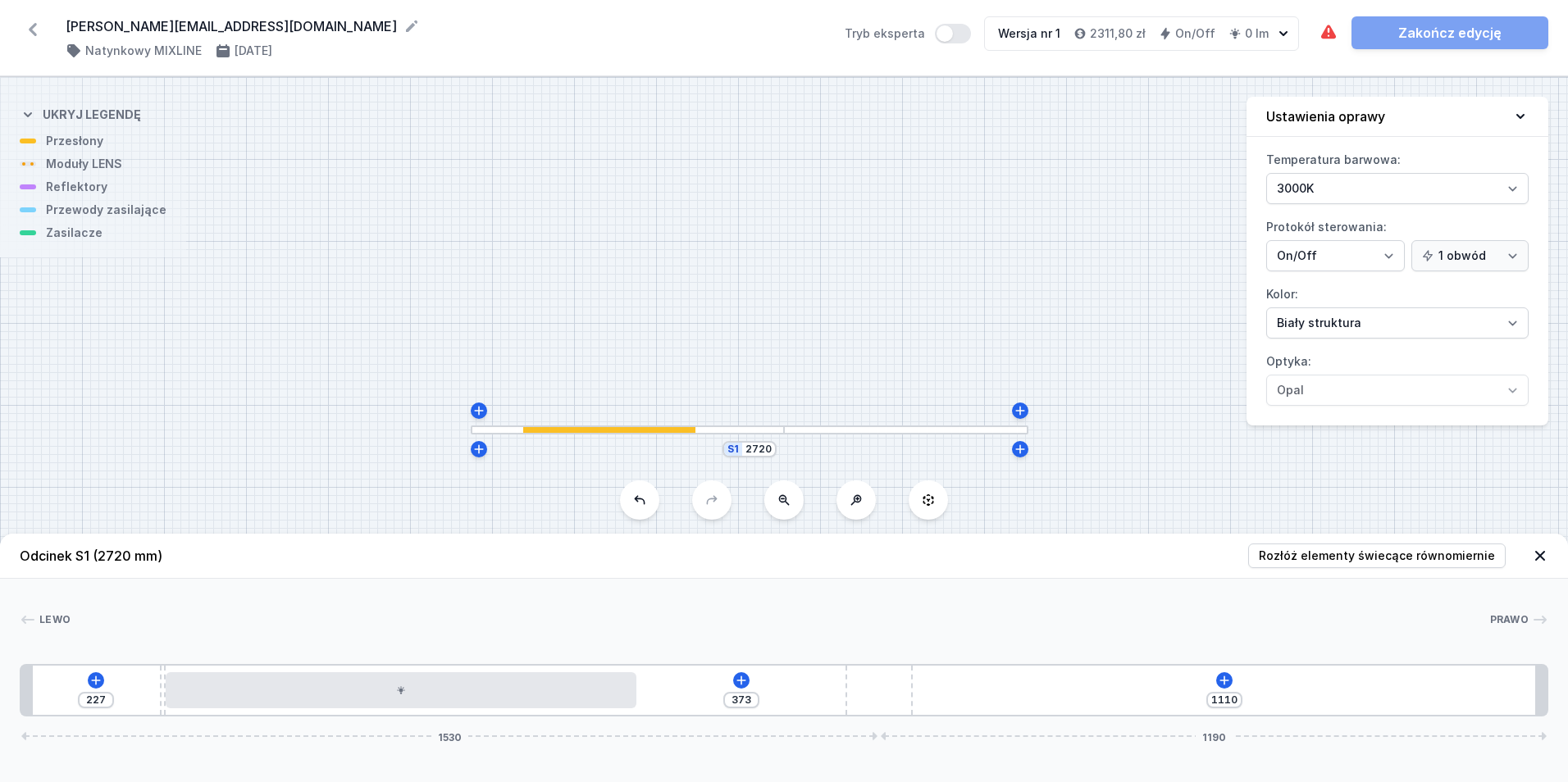
click at [490, 708] on div "227 373 1110 1530 1190" at bounding box center [784, 690] width 1528 height 52
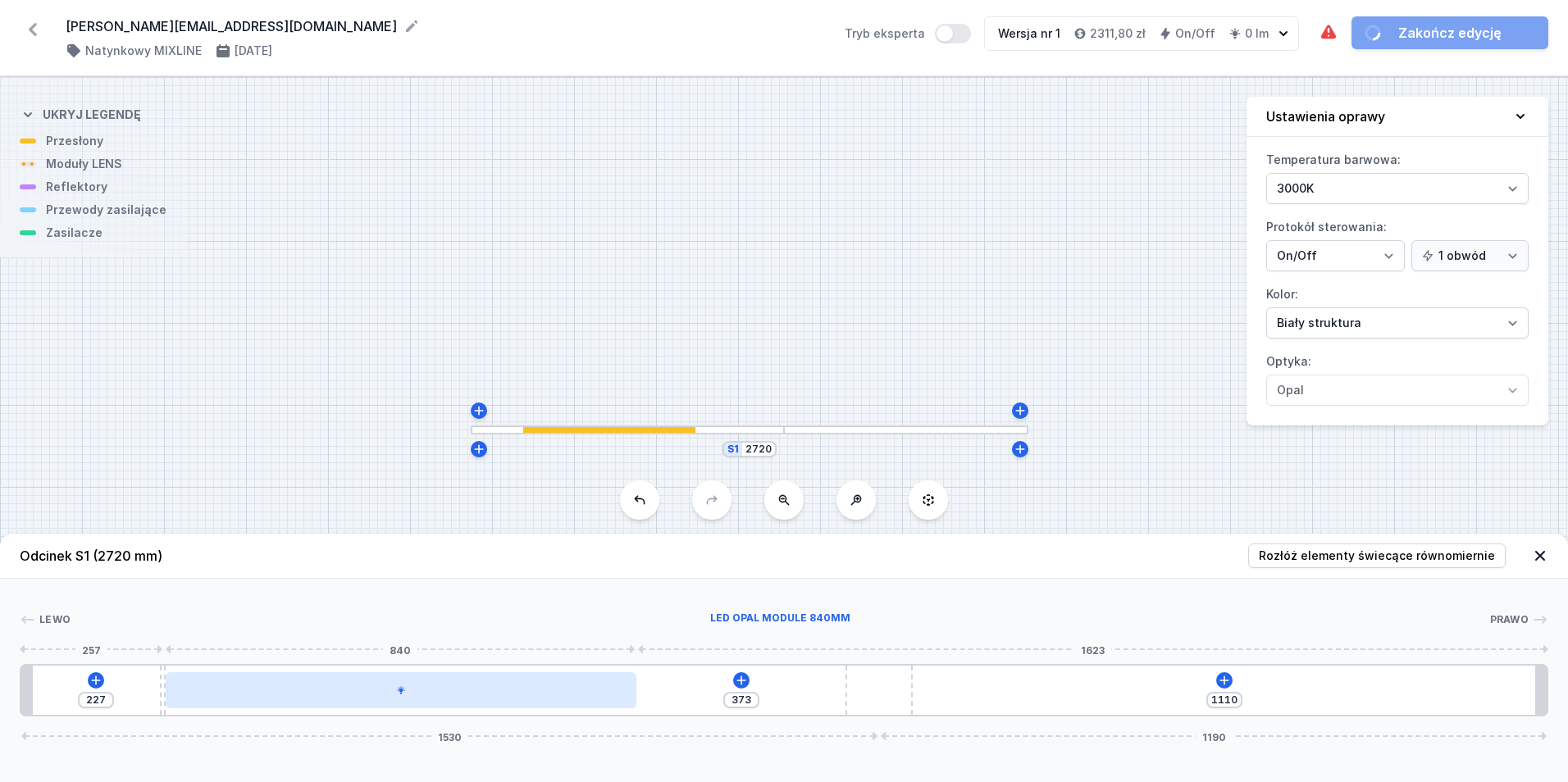
click at [487, 689] on div at bounding box center [401, 690] width 471 height 36
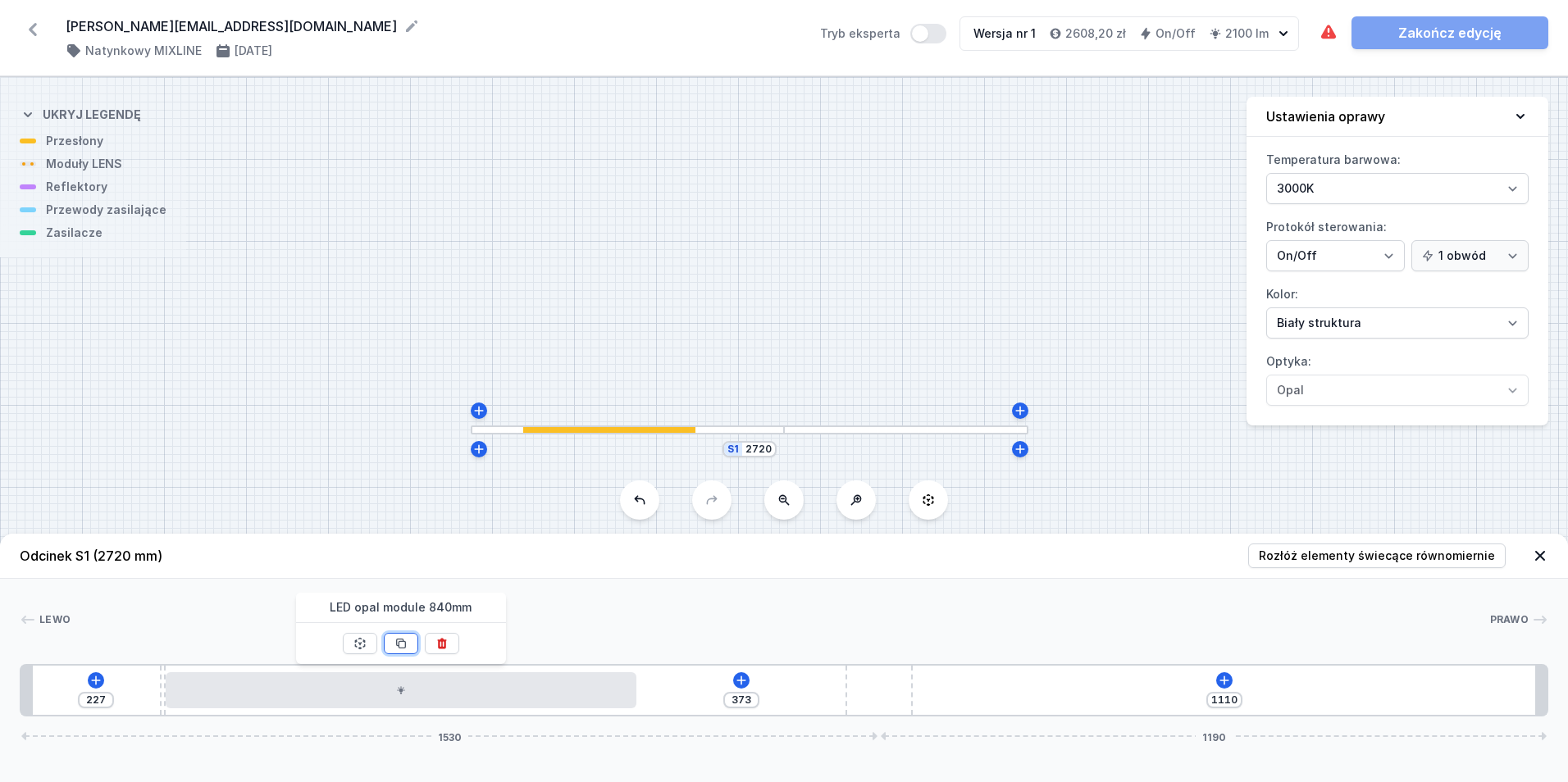
click at [398, 647] on icon at bounding box center [401, 644] width 13 height 13
type input "329"
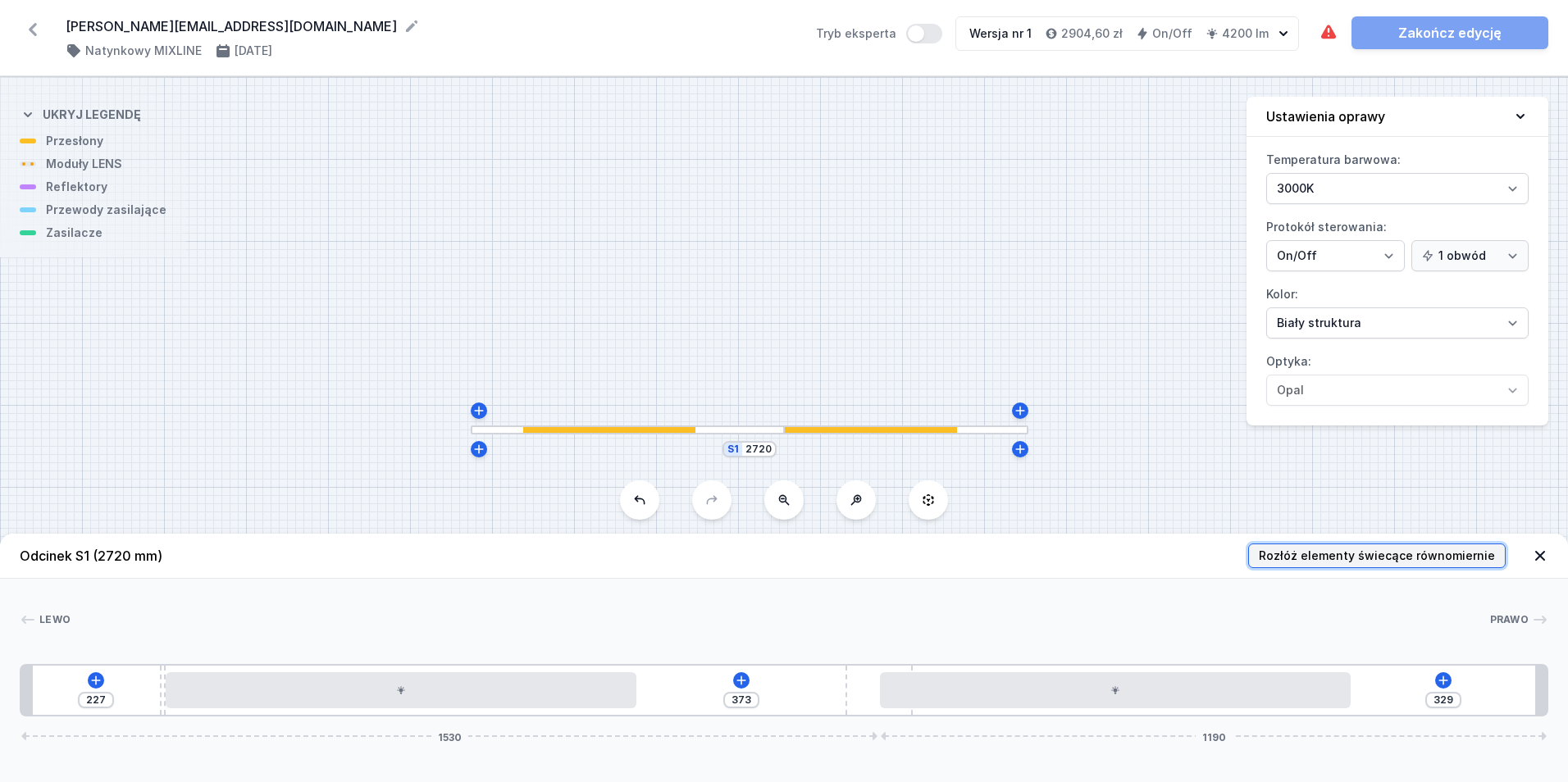
click at [1338, 547] on button "Rozłóż elementy świecące równomiernie" at bounding box center [1377, 555] width 258 height 24
type input "283"
type input "326"
click at [765, 683] on icon at bounding box center [766, 680] width 13 height 13
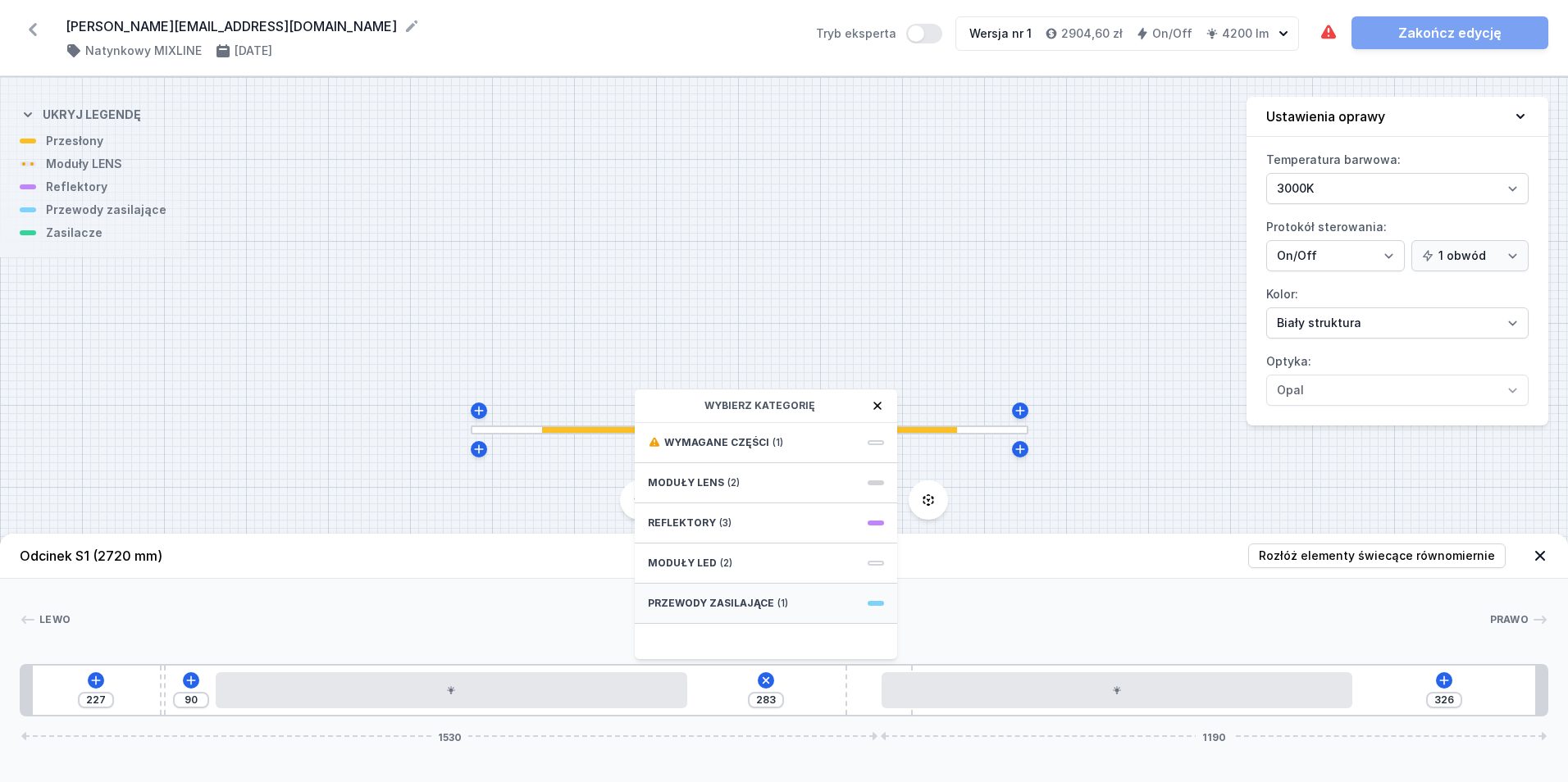
click at [771, 602] on div "Przewody zasilające (1)" at bounding box center [766, 604] width 262 height 40
click at [732, 452] on div "Hole for power supply cable" at bounding box center [766, 441] width 262 height 37
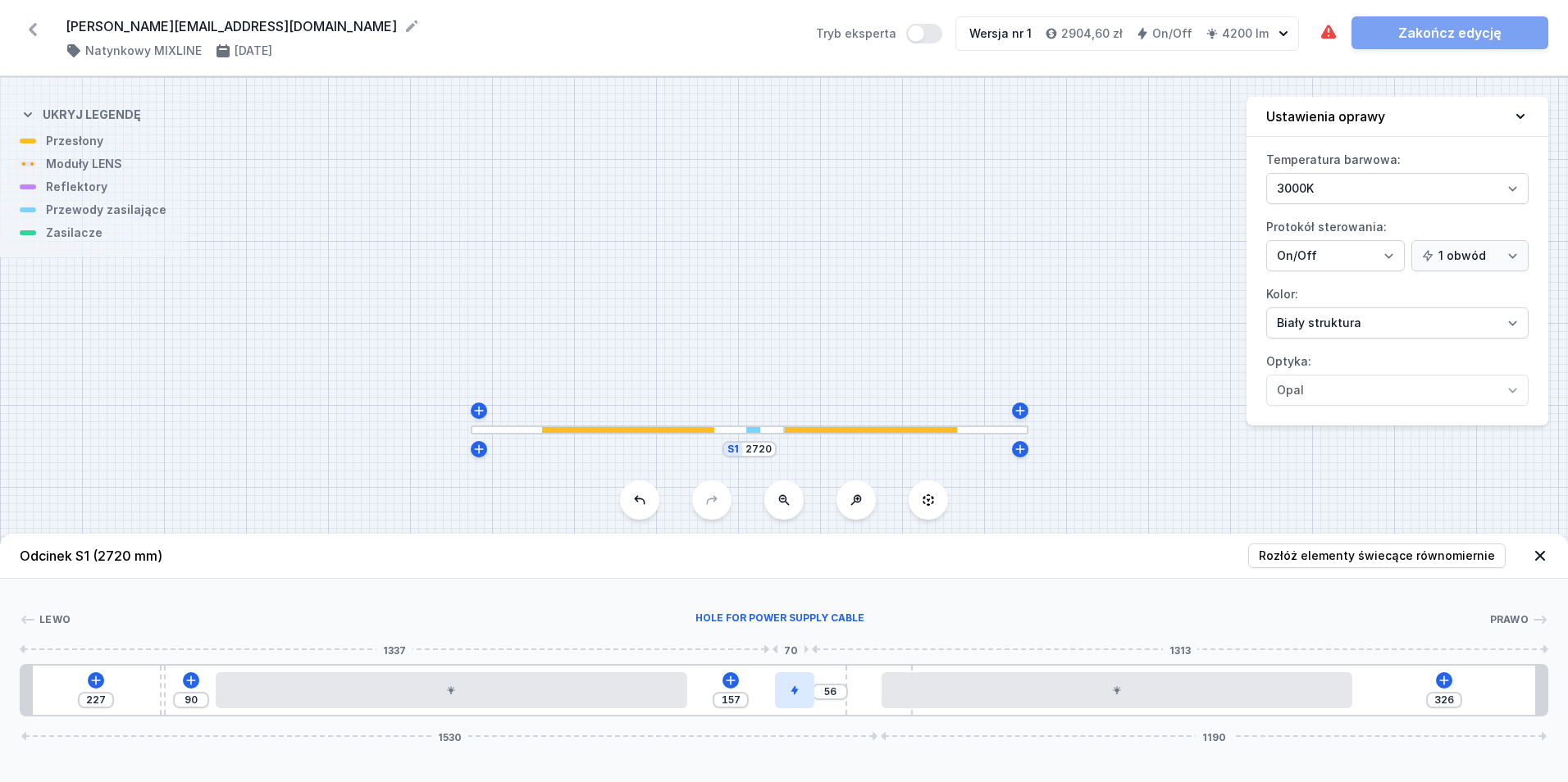
type input "51"
type input "162"
type input "49"
type input "164"
type input "48"
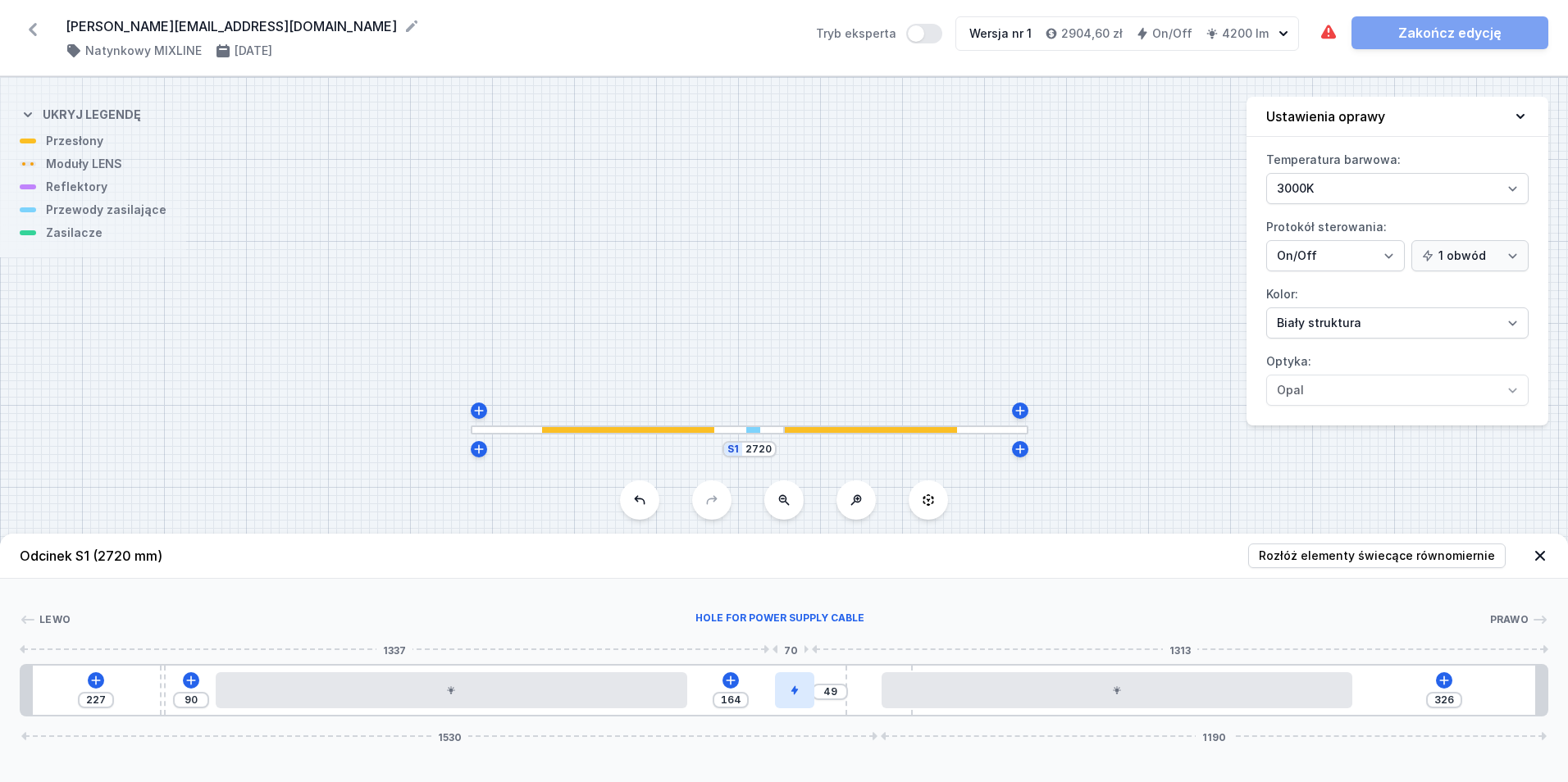
type input "165"
type input "46"
type input "167"
type input "45"
type input "168"
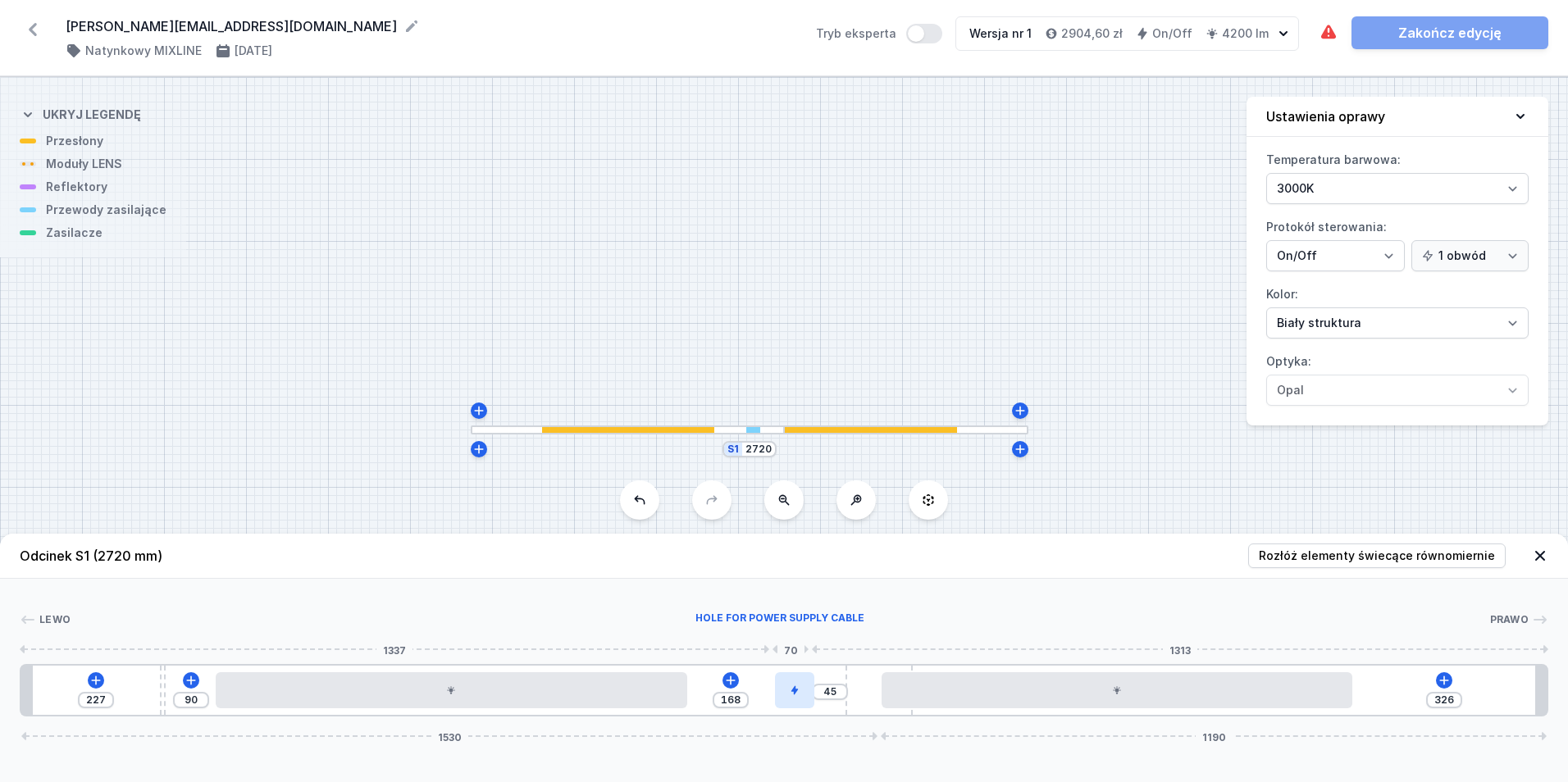
type input "43"
type input "170"
type input "45"
type input "168"
type input "46"
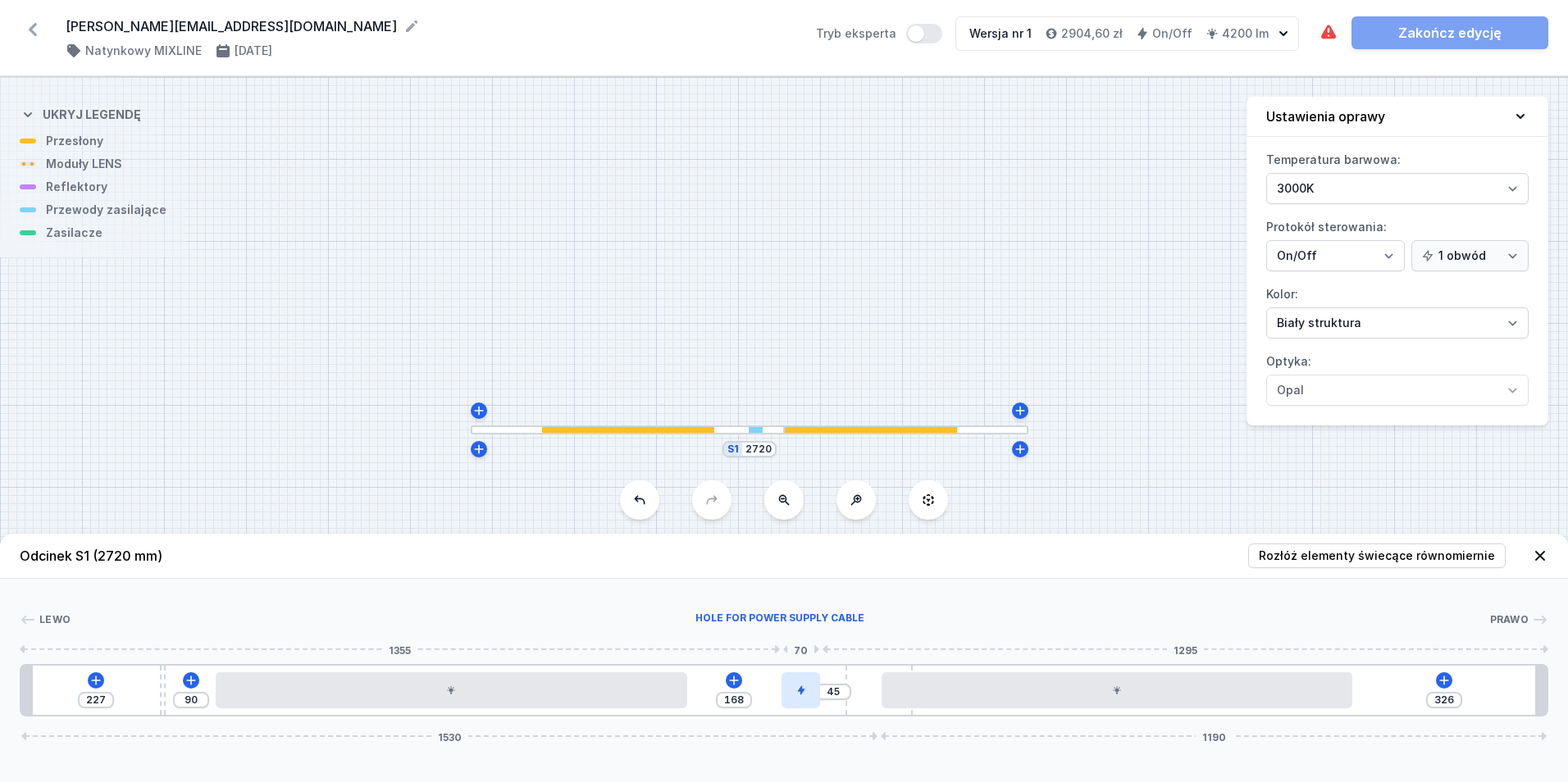
type input "167"
type input "48"
type input "165"
type input "49"
type input "164"
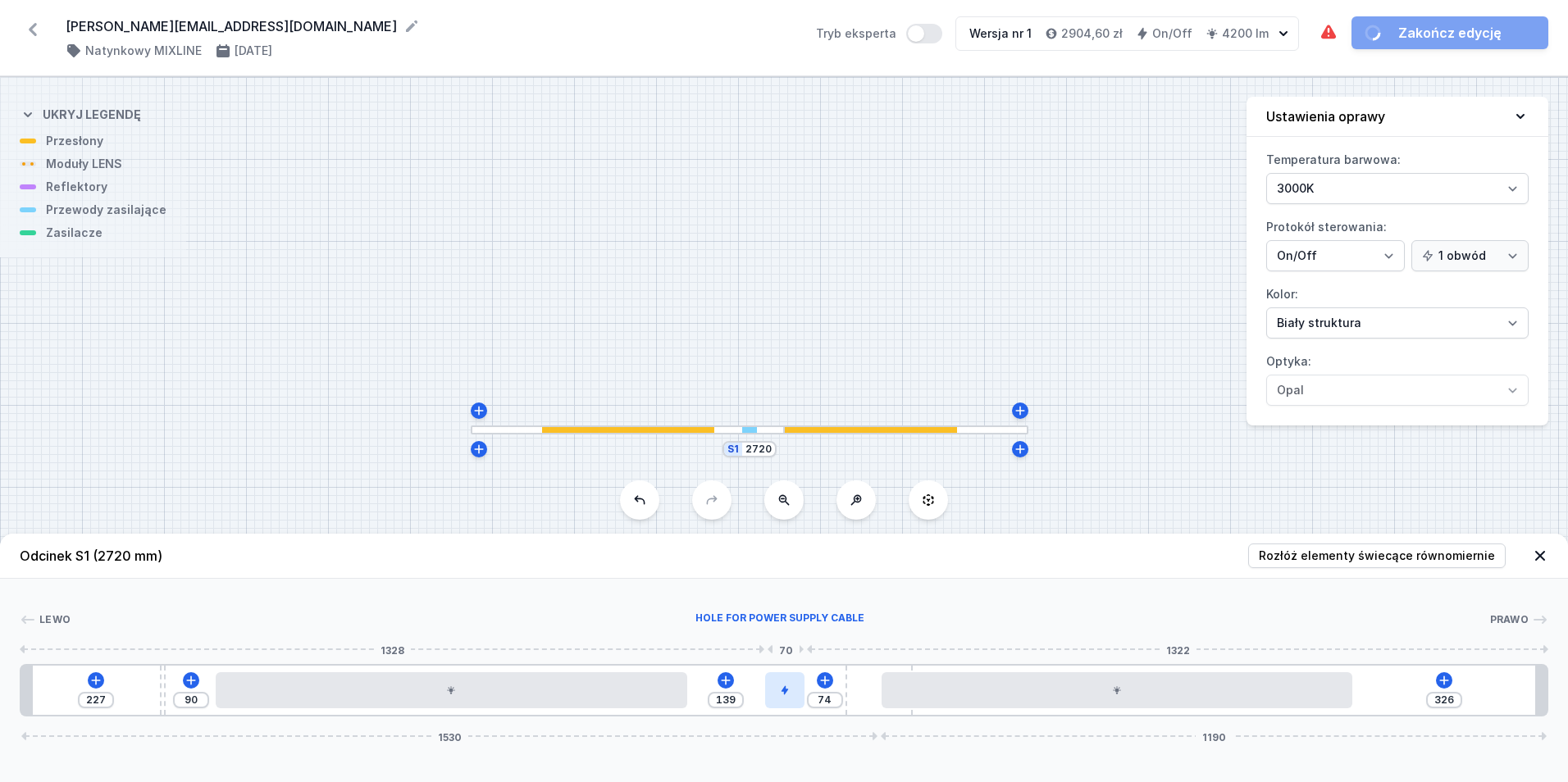
drag, startPoint x: 715, startPoint y: 699, endPoint x: 794, endPoint y: 705, distance: 79.2
click at [794, 705] on div at bounding box center [784, 690] width 40 height 36
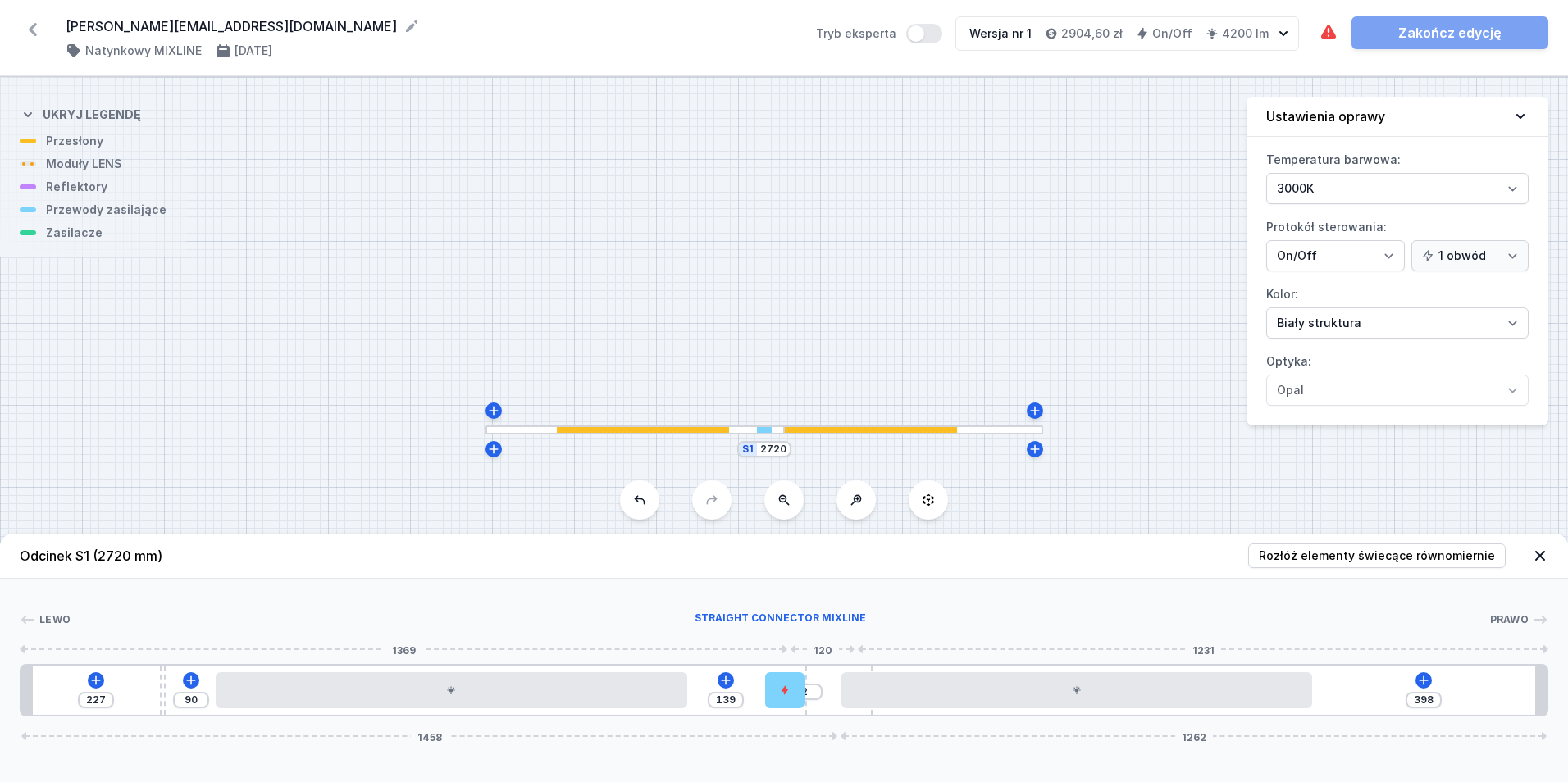
drag, startPoint x: 852, startPoint y: 707, endPoint x: 859, endPoint y: 715, distance: 10.6
click at [859, 714] on div at bounding box center [838, 690] width 67 height 49
drag, startPoint x: 1067, startPoint y: 703, endPoint x: 1149, endPoint y: 710, distance: 82.3
click at [1149, 710] on div "227 90 139 2 65 277 1458 1262" at bounding box center [784, 690] width 1528 height 52
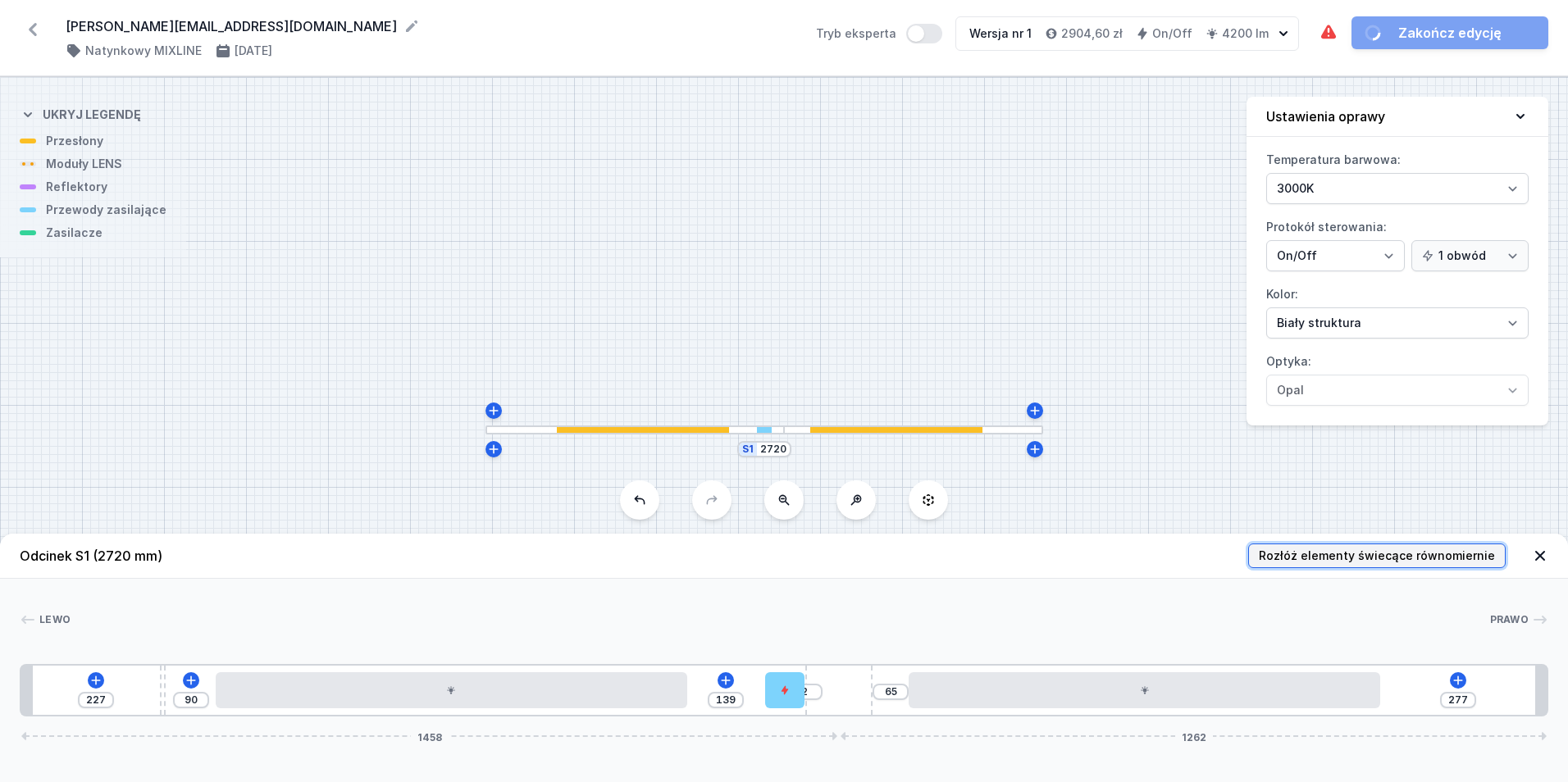
click at [1435, 564] on button "Rozłóż elementy świecące równomiernie" at bounding box center [1377, 555] width 258 height 24
drag, startPoint x: 858, startPoint y: 704, endPoint x: 908, endPoint y: 724, distance: 53.9
click at [908, 724] on div "Odcinek S1 (2720 mm) Rozłóż elementy świecące równomiernie Lewo Prawo 1 2 3 4 5…" at bounding box center [784, 658] width 1568 height 248
click at [1319, 565] on button "Rozłóż elementy świecące równomiernie" at bounding box center [1377, 555] width 258 height 24
click at [730, 699] on input "139" at bounding box center [725, 700] width 26 height 13
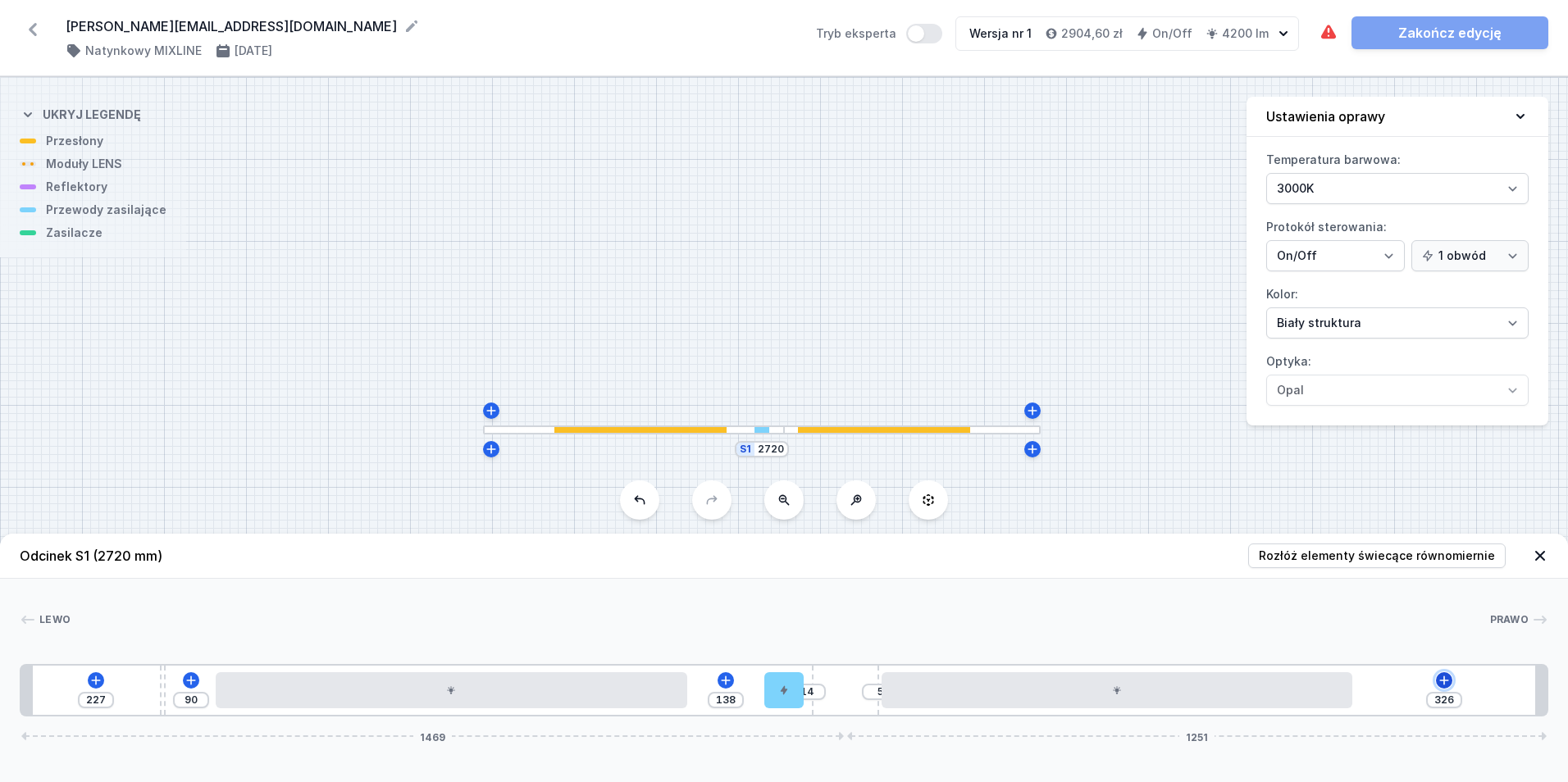
click at [1442, 678] on icon at bounding box center [1444, 680] width 13 height 13
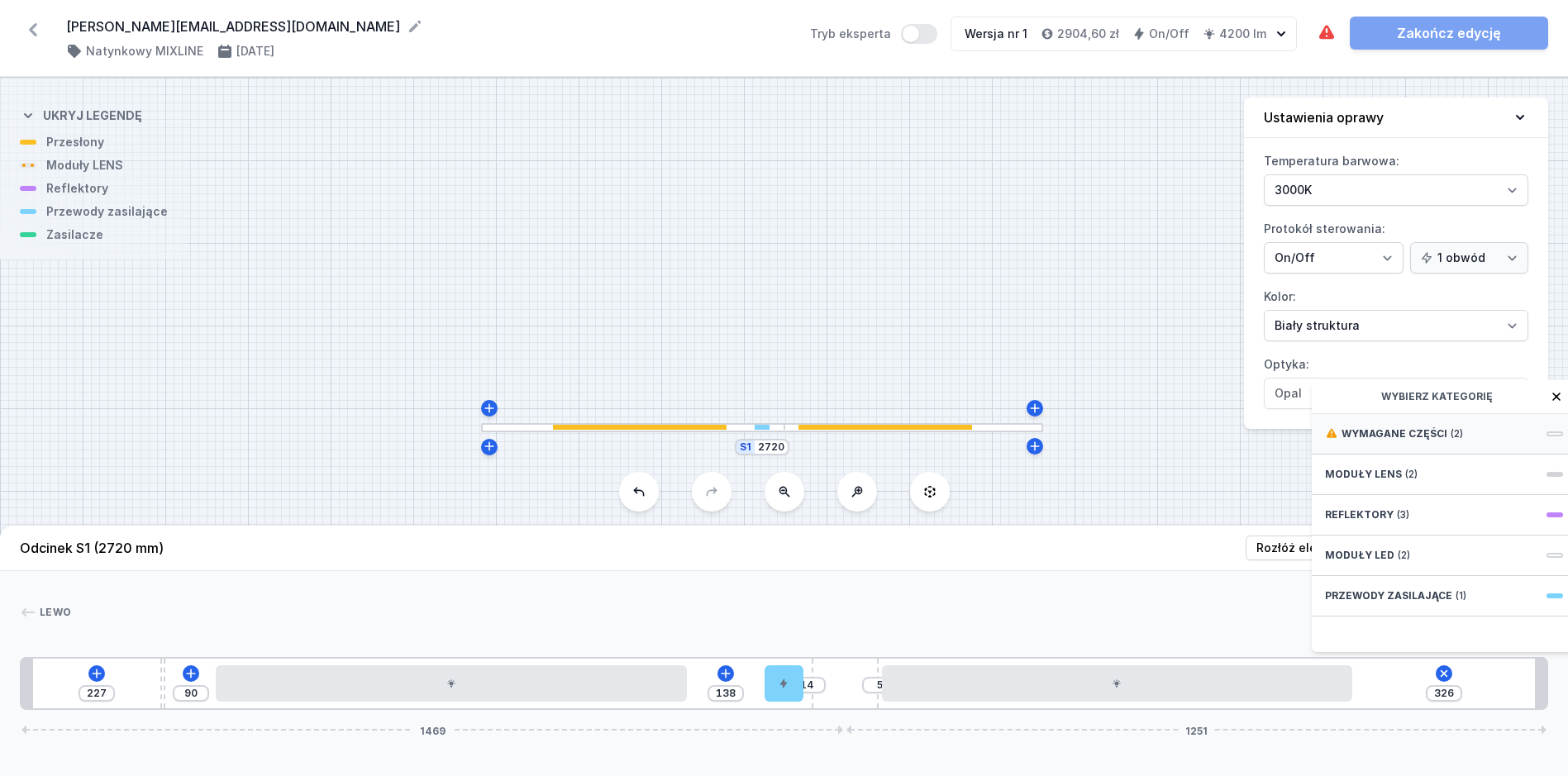
click at [1455, 440] on span "(2)" at bounding box center [1457, 434] width 13 height 14
click at [1476, 440] on span "ON/OFF Driver - up to 32W" at bounding box center [1444, 432] width 238 height 16
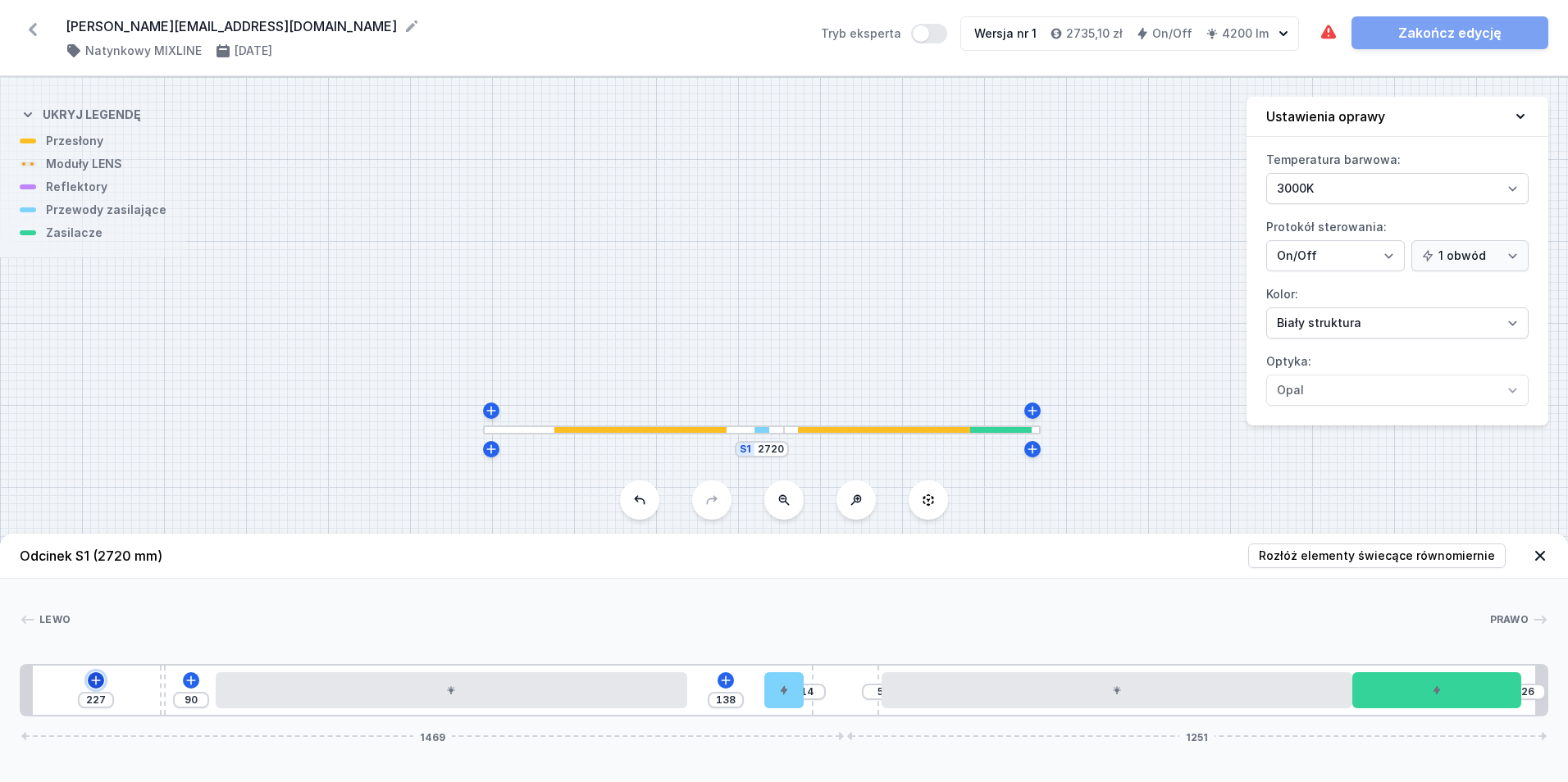
click at [99, 679] on icon at bounding box center [95, 680] width 13 height 13
drag, startPoint x: 163, startPoint y: 698, endPoint x: 203, endPoint y: 702, distance: 40.2
click at [203, 702] on div "315 2 138 14 5 26 1469 1251" at bounding box center [784, 690] width 1528 height 52
click at [125, 680] on icon at bounding box center [121, 680] width 9 height 9
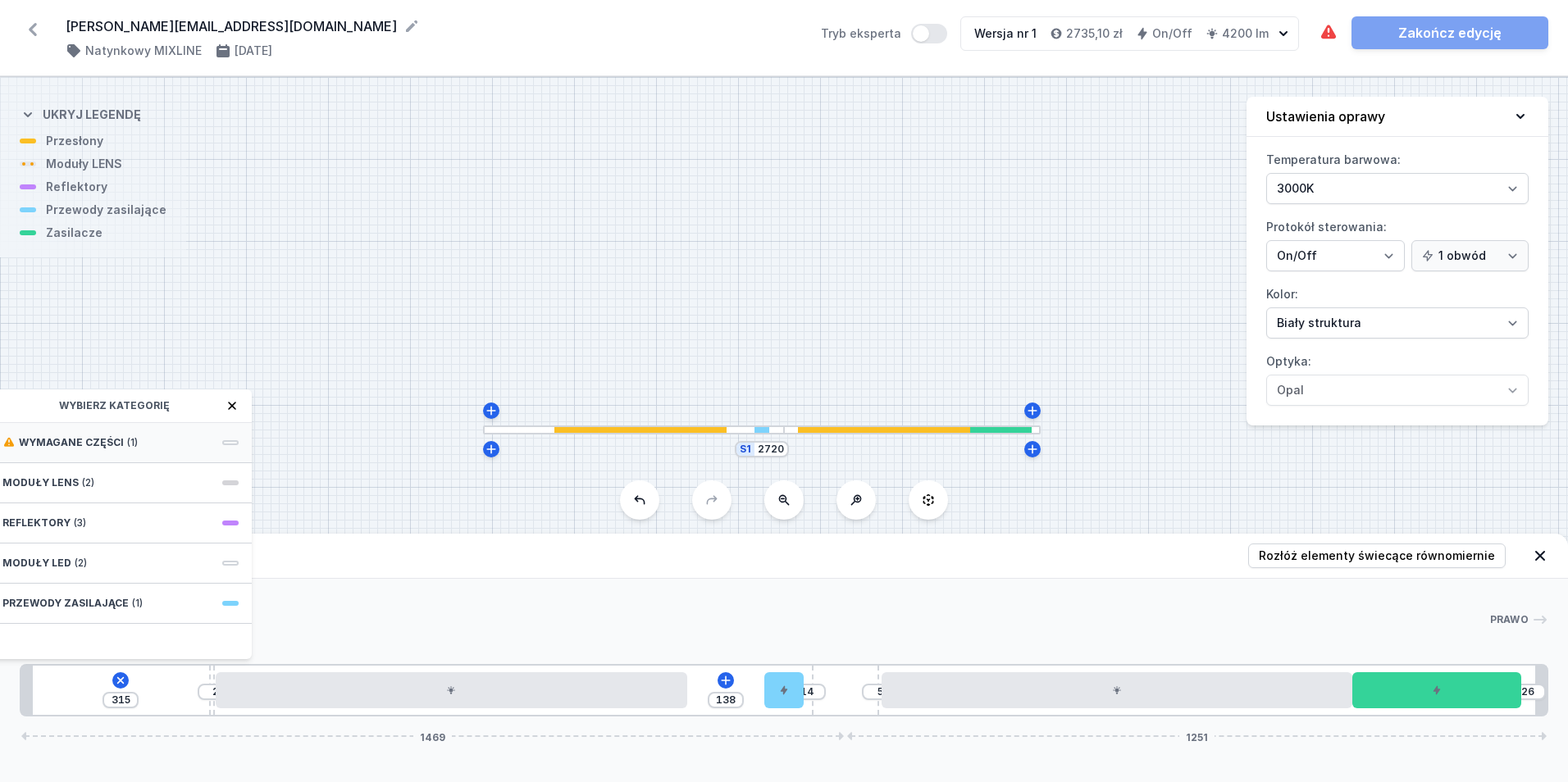
click at [152, 434] on div "Wymagane części (1)" at bounding box center [120, 443] width 262 height 40
click at [156, 444] on span "ON/OFF Driver - up to 32W" at bounding box center [120, 441] width 236 height 16
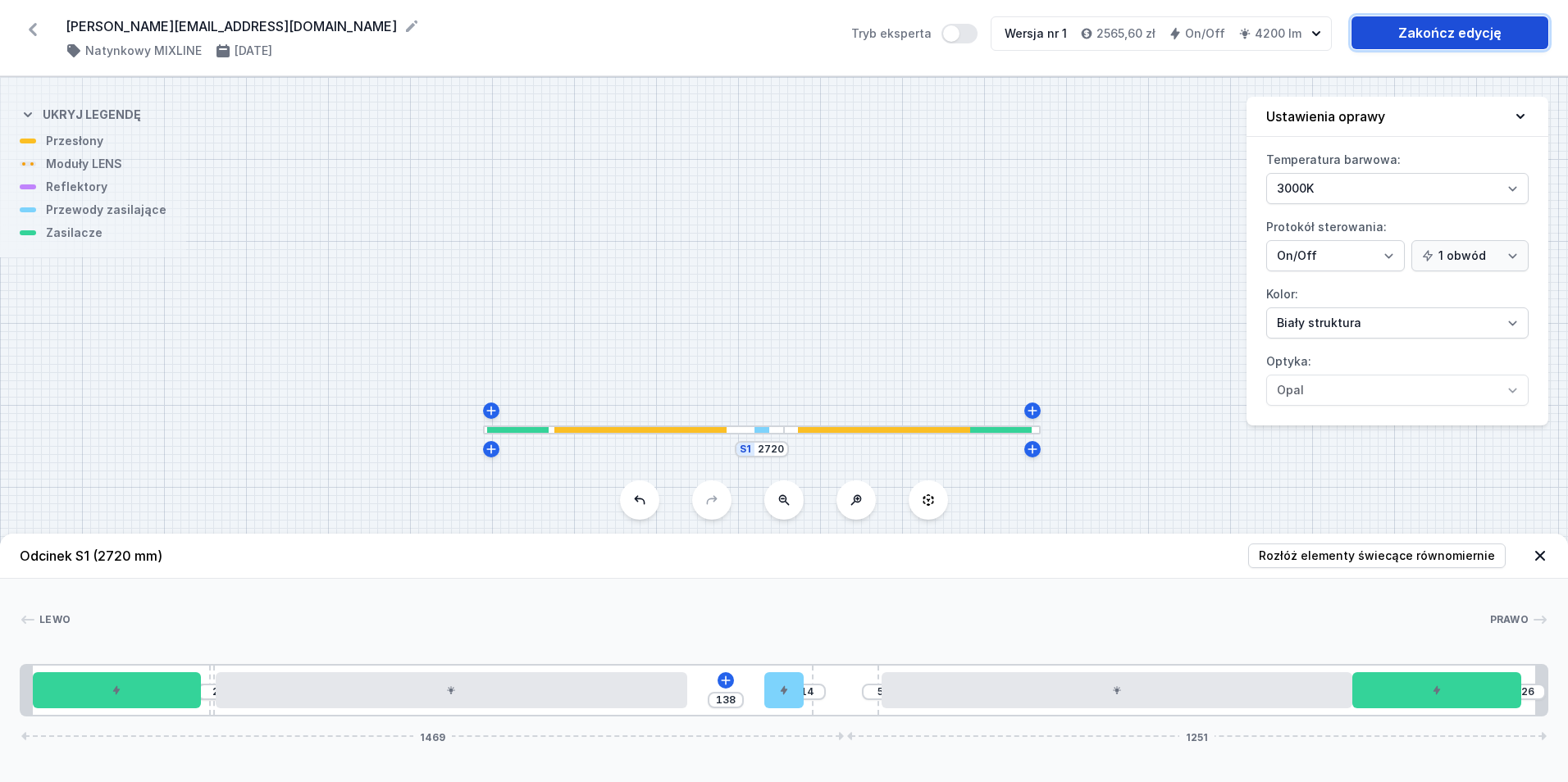
click at [1445, 34] on link "Zakończ edycję" at bounding box center [1449, 32] width 197 height 32
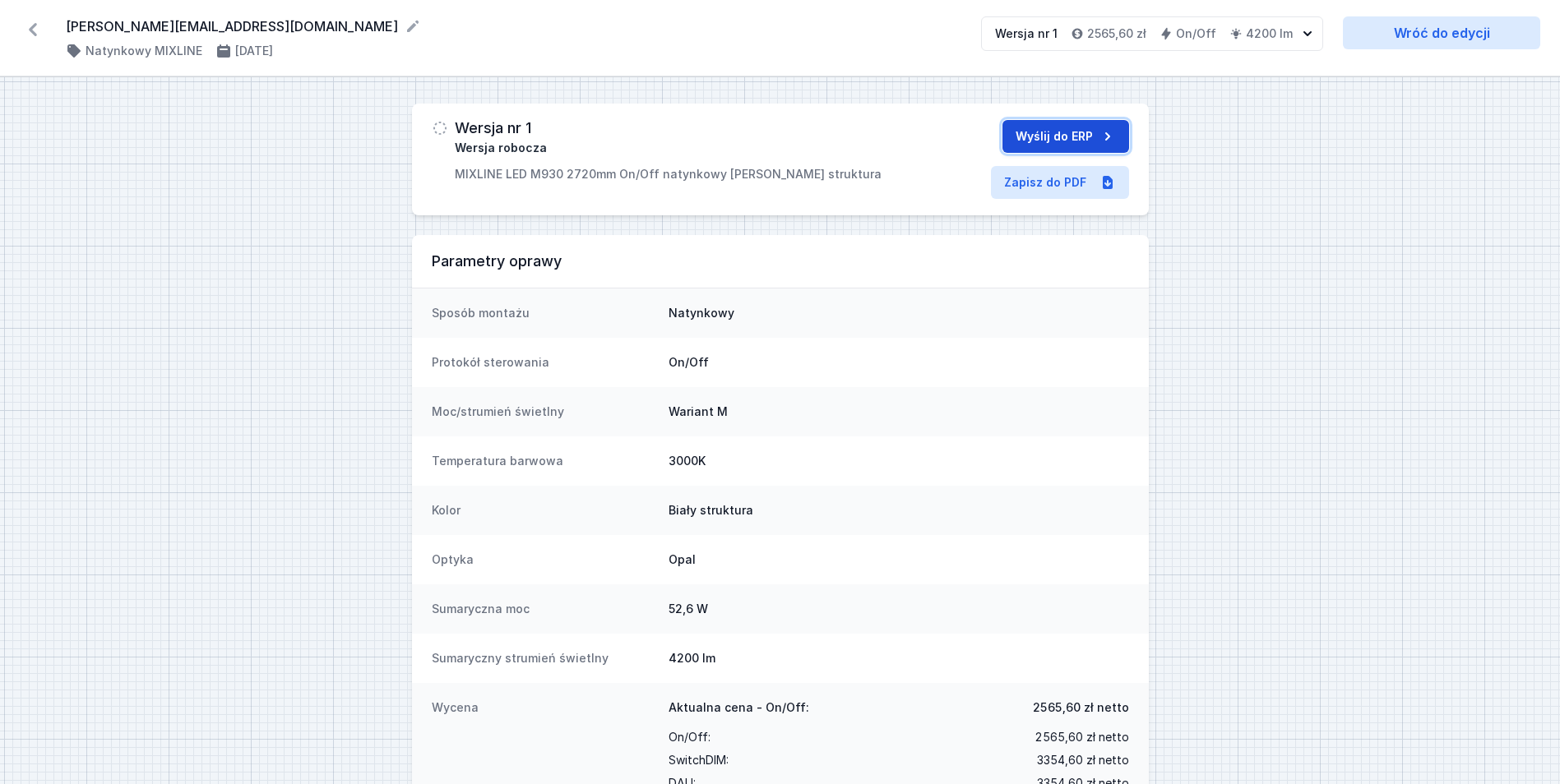
click at [1043, 132] on button "Wyślij do ERP" at bounding box center [1065, 136] width 127 height 32
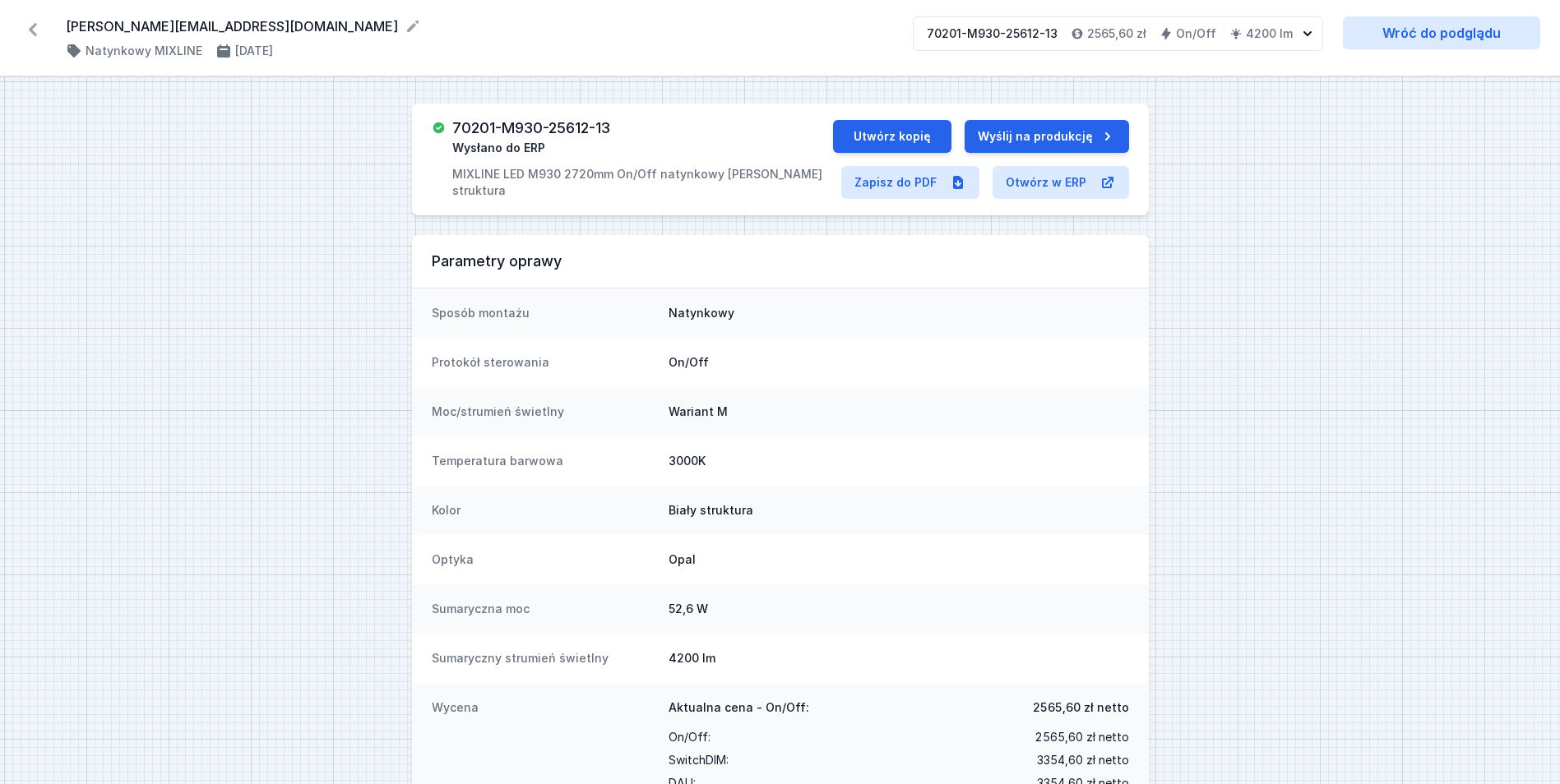
click at [568, 128] on h3 "70201-M930-25612-13" at bounding box center [531, 128] width 158 height 16
copy h3 "70201-M930-25612-13"
click at [889, 174] on link "Zapisz do PDF" at bounding box center [909, 182] width 138 height 32
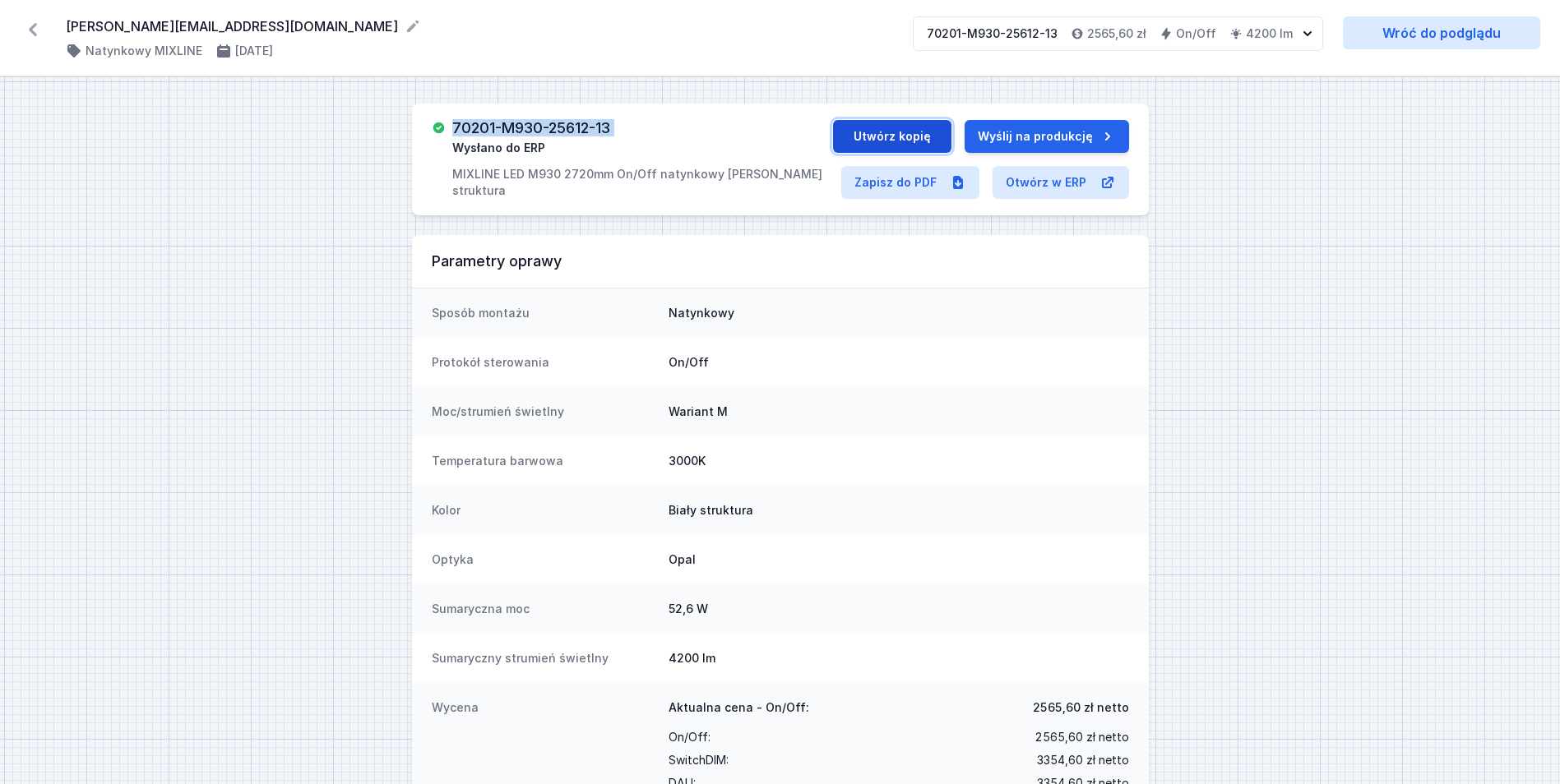
click at [913, 134] on button "Utwórz kopię" at bounding box center [891, 136] width 118 height 32
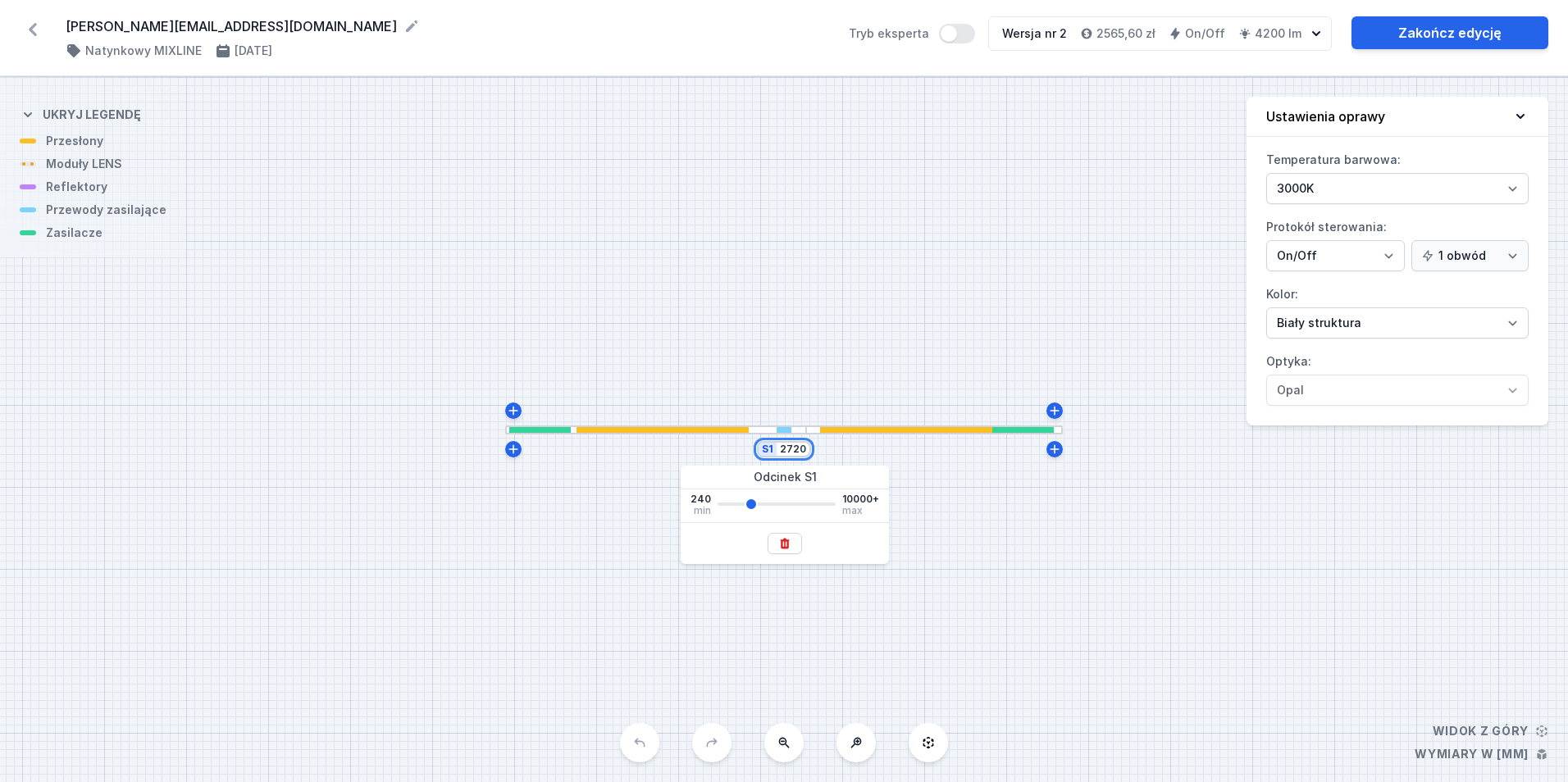
click at [793, 455] on input "2720" at bounding box center [793, 449] width 26 height 13
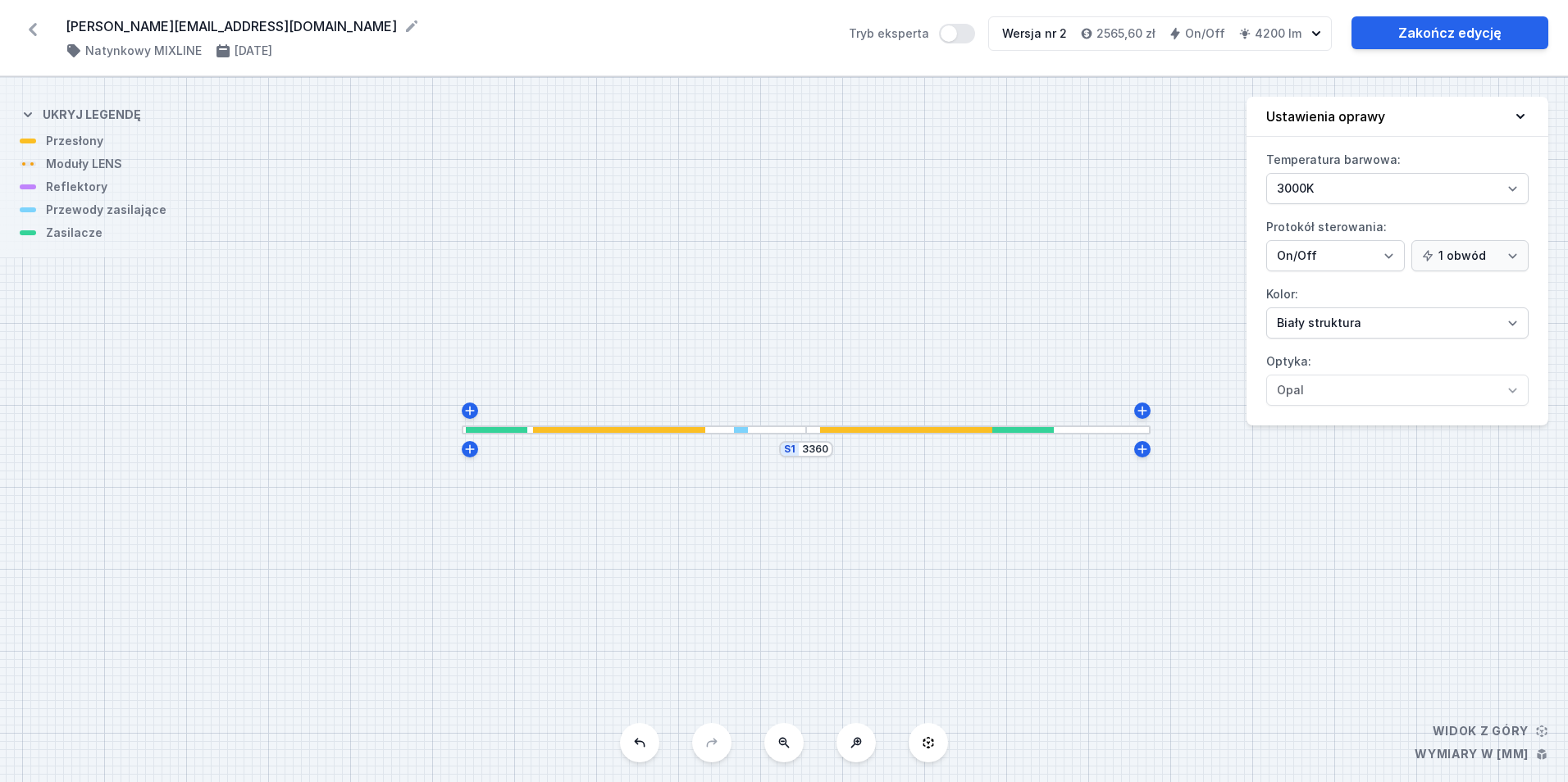
click at [875, 273] on div "S1 3360" at bounding box center [784, 430] width 1568 height 706
click at [910, 421] on div "S1 3360" at bounding box center [784, 430] width 1568 height 706
click at [911, 426] on div at bounding box center [978, 431] width 344 height 9
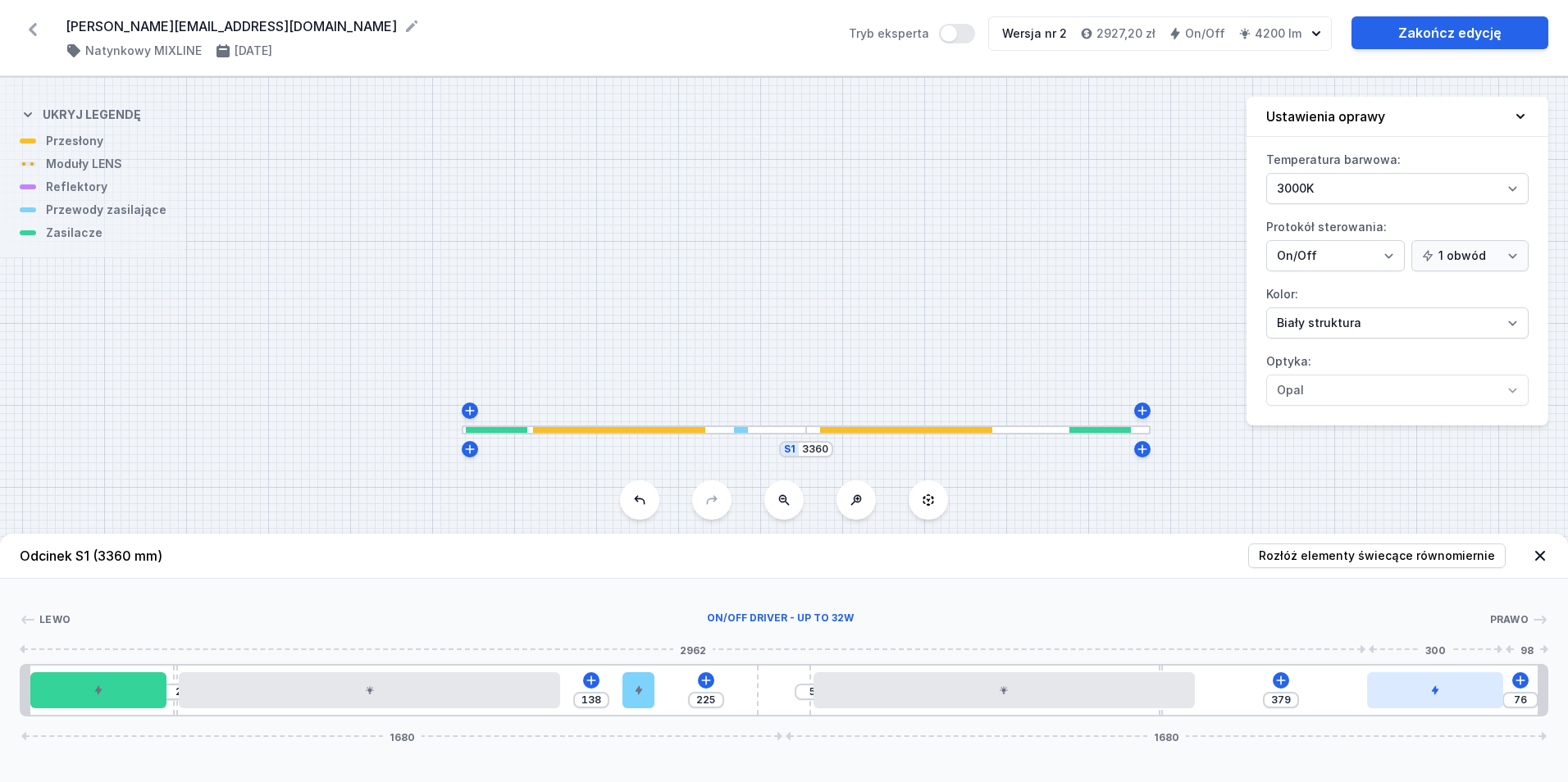
drag, startPoint x: 1239, startPoint y: 698, endPoint x: 1430, endPoint y: 703, distance: 191.1
click at [1430, 703] on div at bounding box center [1434, 690] width 136 height 36
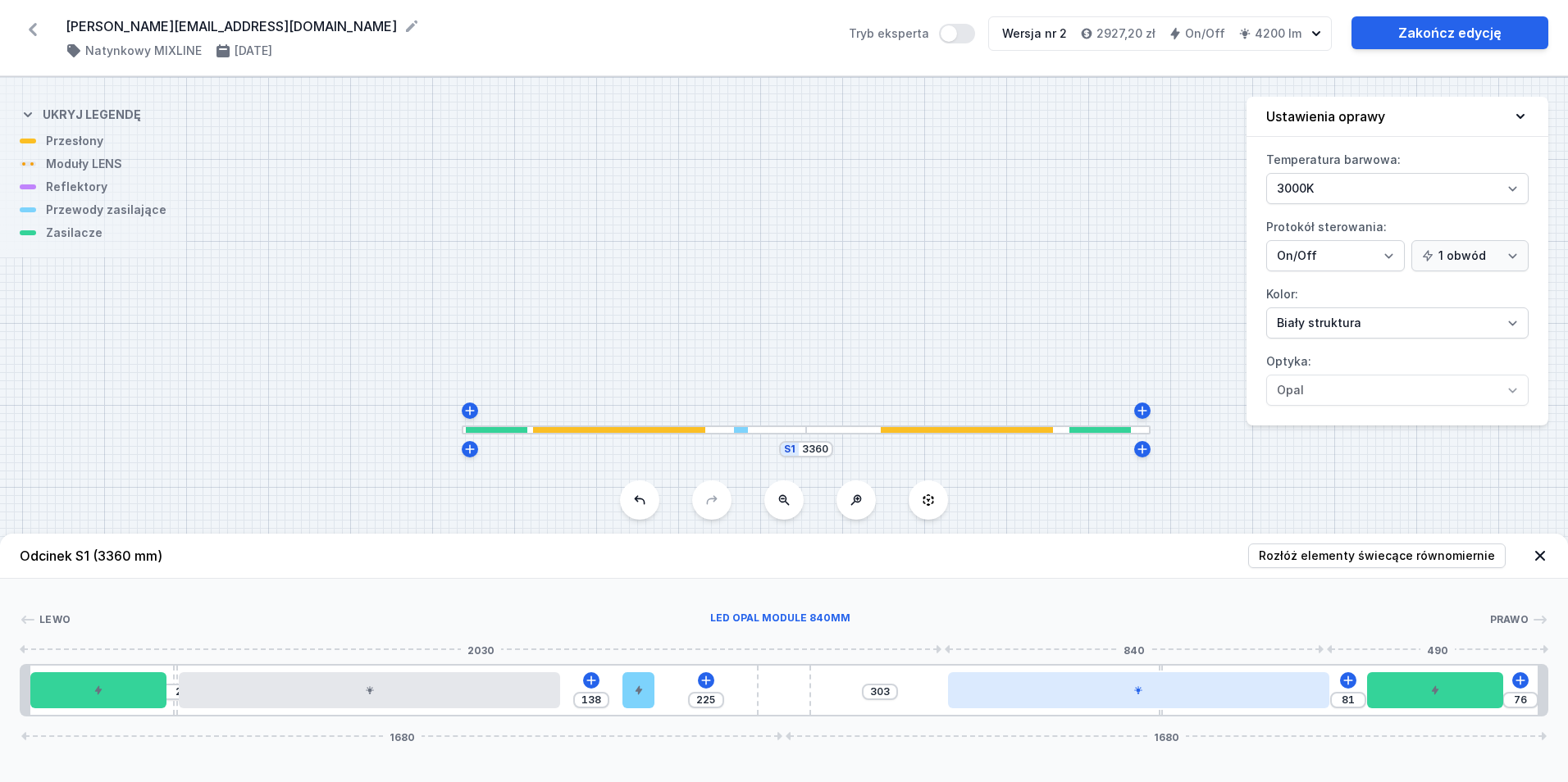
drag, startPoint x: 1122, startPoint y: 696, endPoint x: 1092, endPoint y: 702, distance: 30.6
click at [1165, 703] on div at bounding box center [1138, 690] width 381 height 36
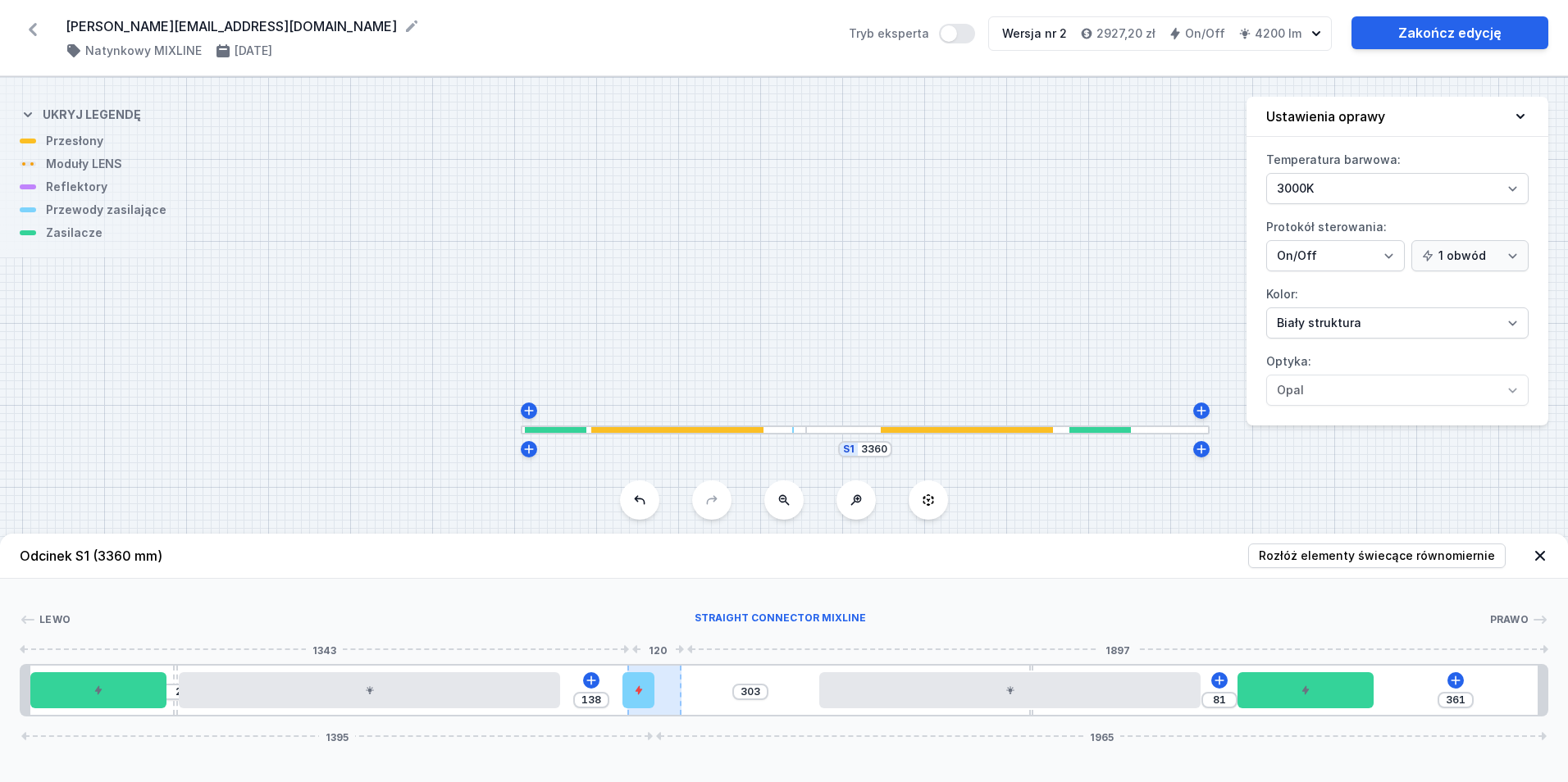
drag, startPoint x: 775, startPoint y: 696, endPoint x: 669, endPoint y: 692, distance: 106.1
click at [669, 692] on div at bounding box center [654, 690] width 54 height 49
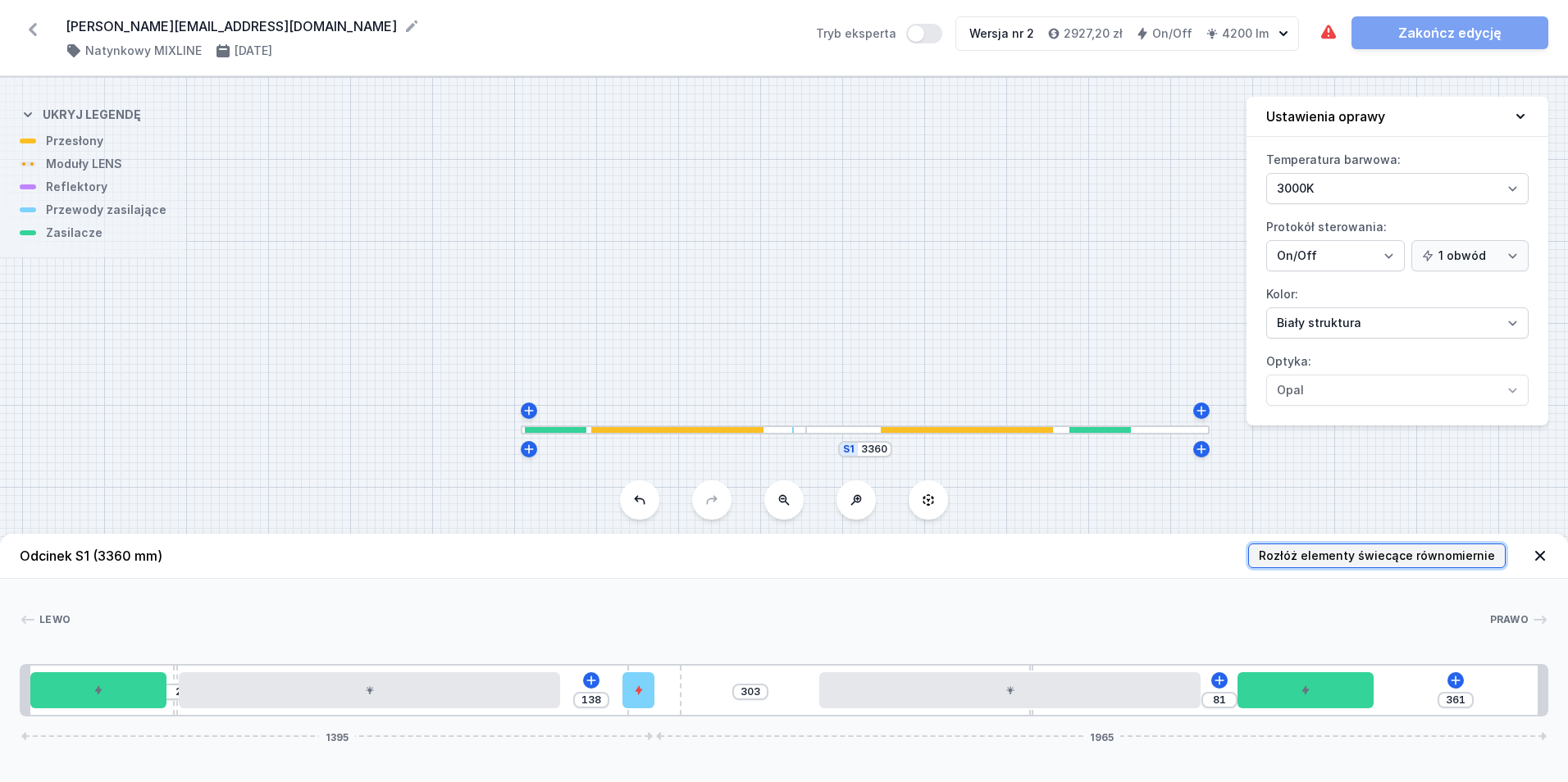
click at [1406, 559] on span "Rozłóż elementy świecące równomiernie" at bounding box center [1377, 556] width 236 height 16
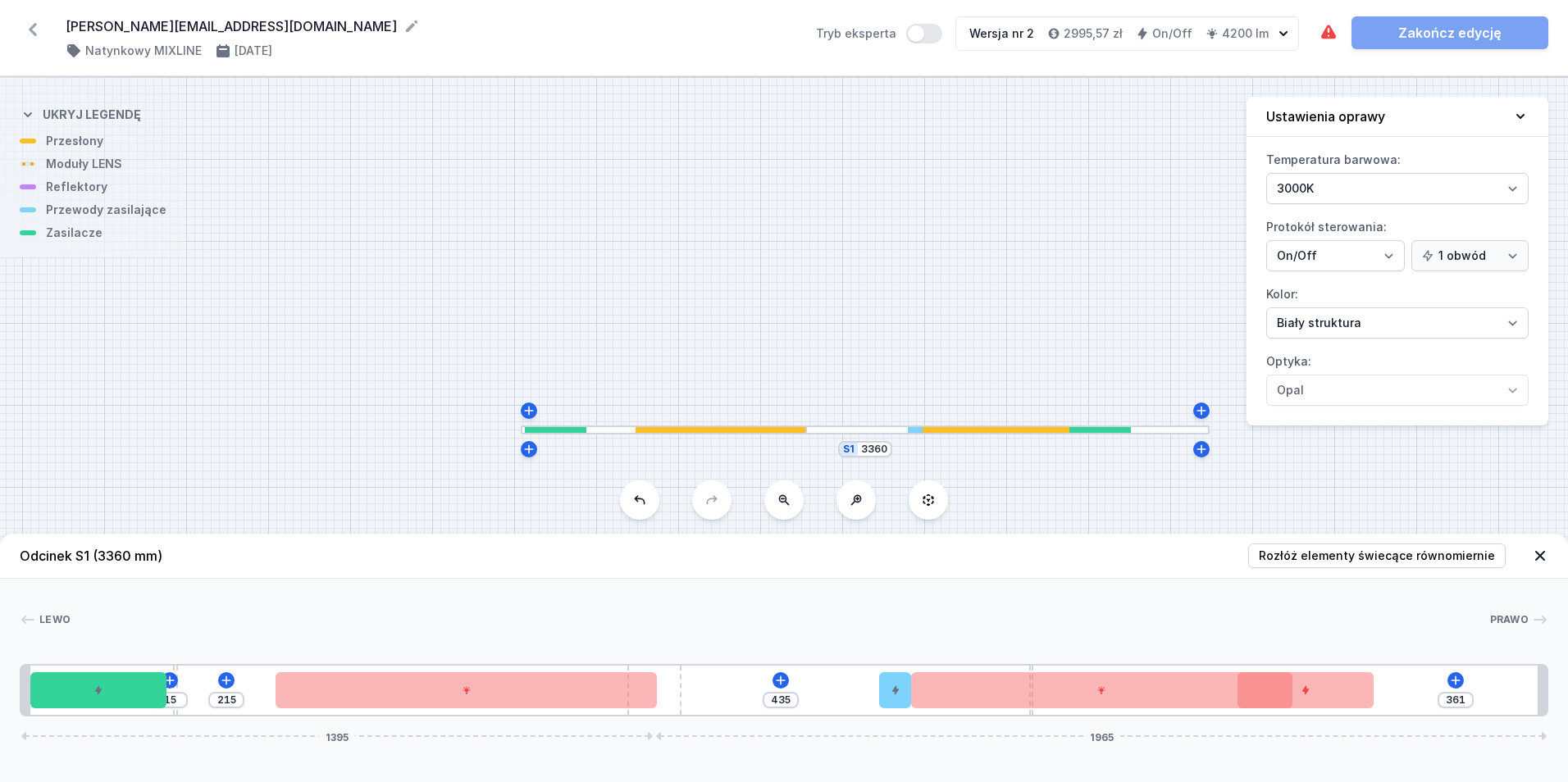
drag, startPoint x: 648, startPoint y: 696, endPoint x: 899, endPoint y: 715, distance: 251.7
click at [792, 680] on div "15 215 435 361 1395 1965" at bounding box center [784, 690] width 1528 height 52
click at [781, 677] on icon at bounding box center [780, 680] width 9 height 9
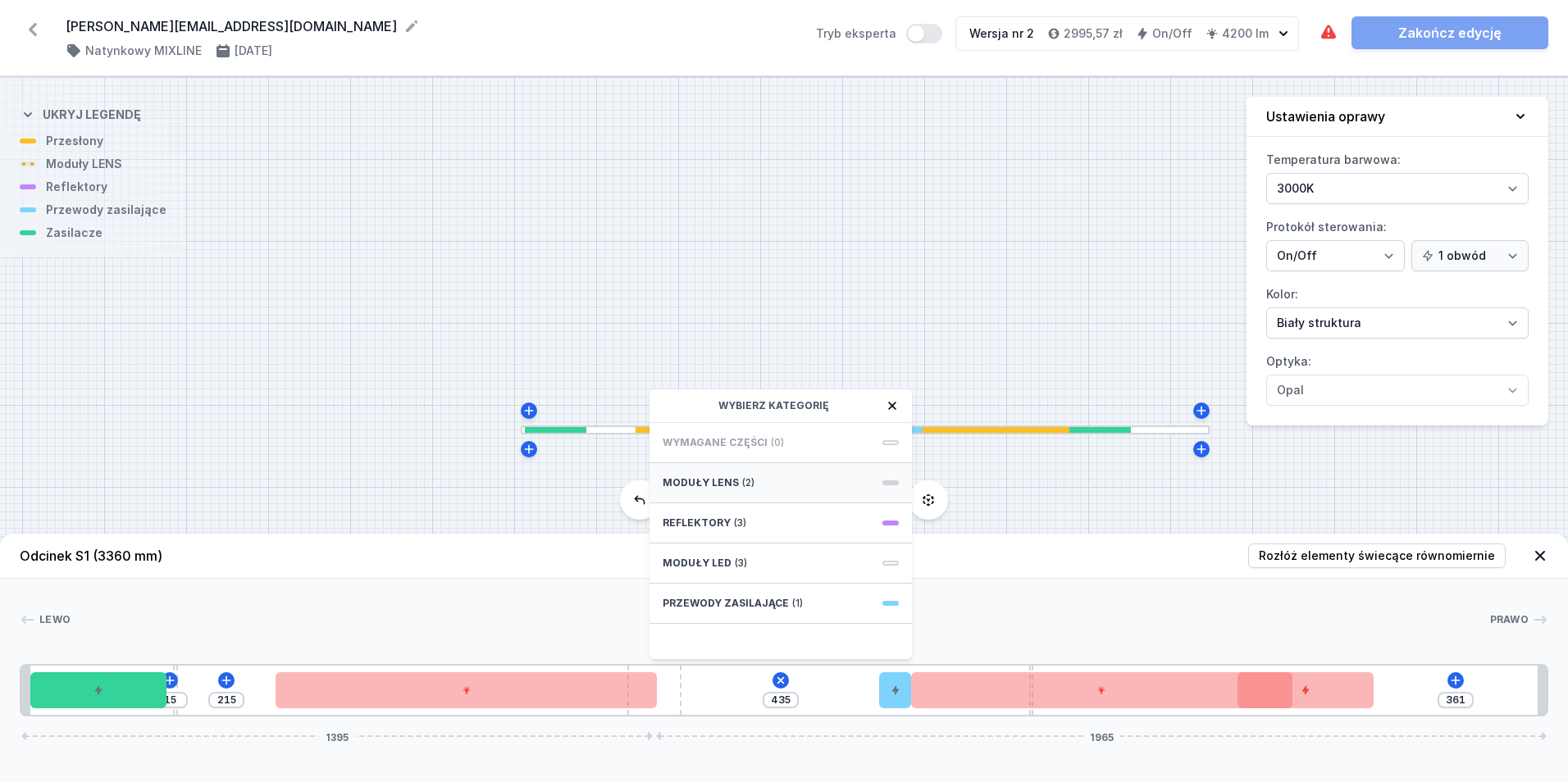
click at [783, 486] on div "Moduły LENS (2)" at bounding box center [781, 484] width 262 height 40
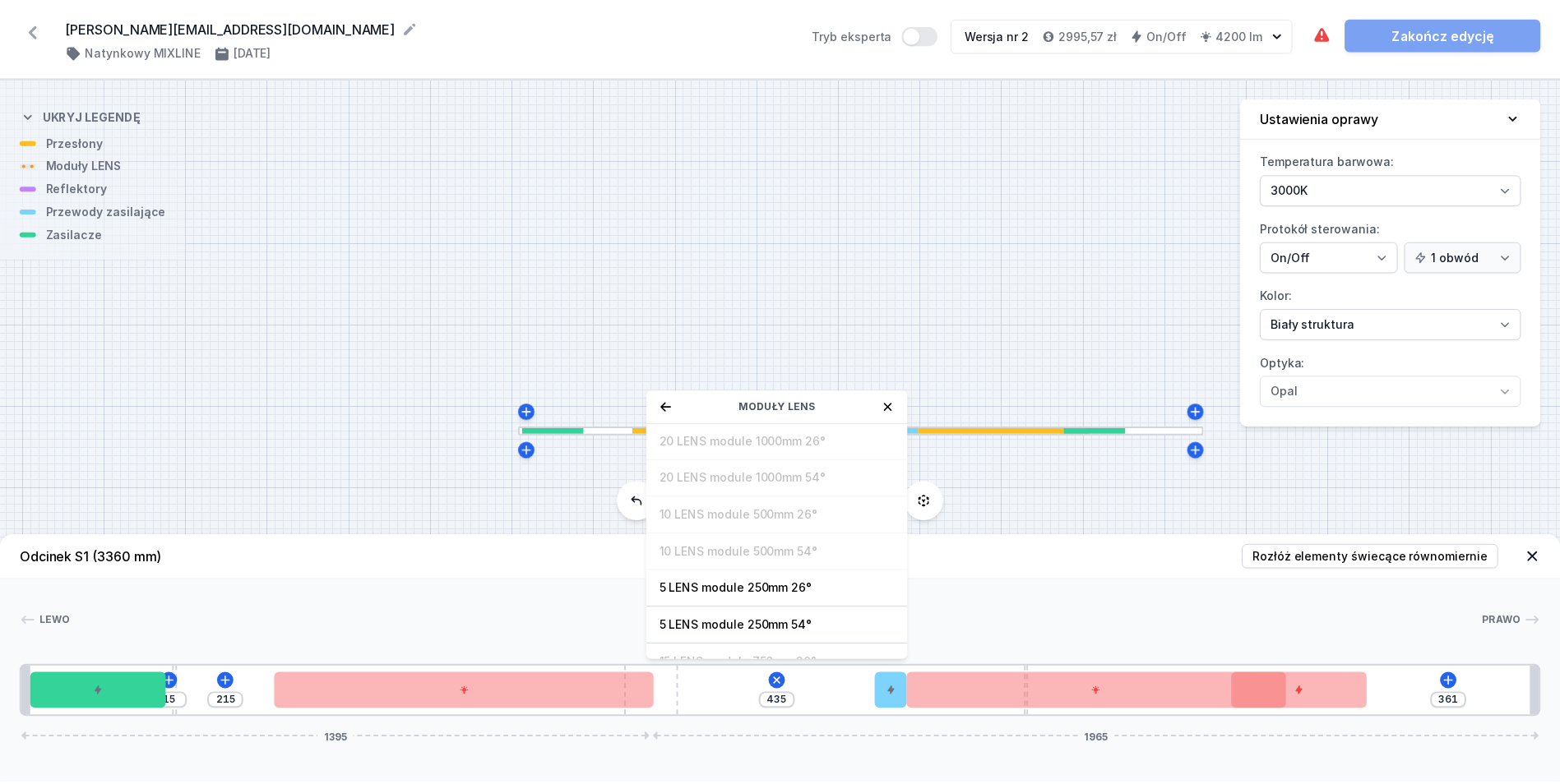
scroll to position [59, 0]
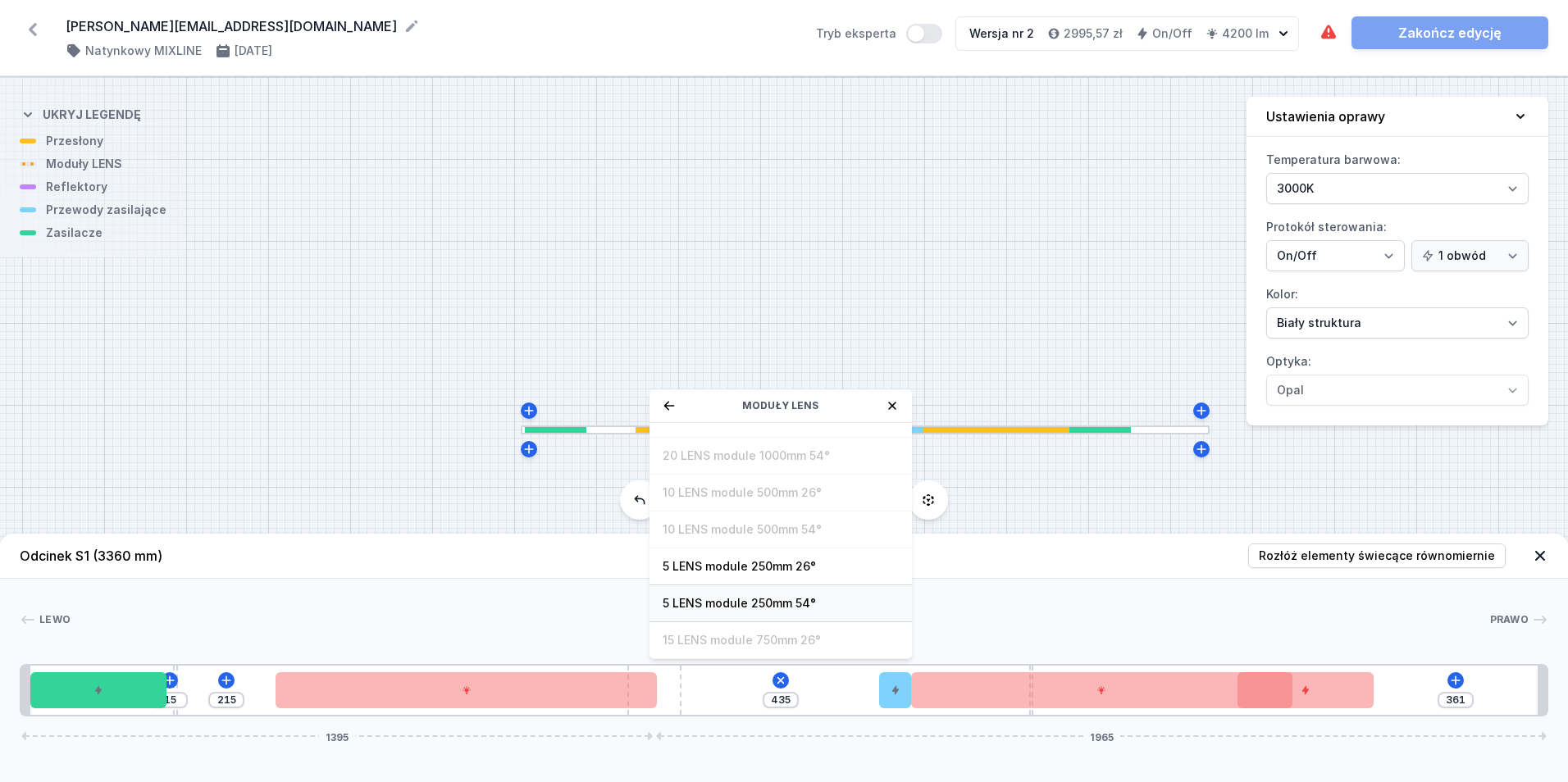
click at [827, 598] on span "5 LENS module 250mm 54°" at bounding box center [780, 603] width 236 height 16
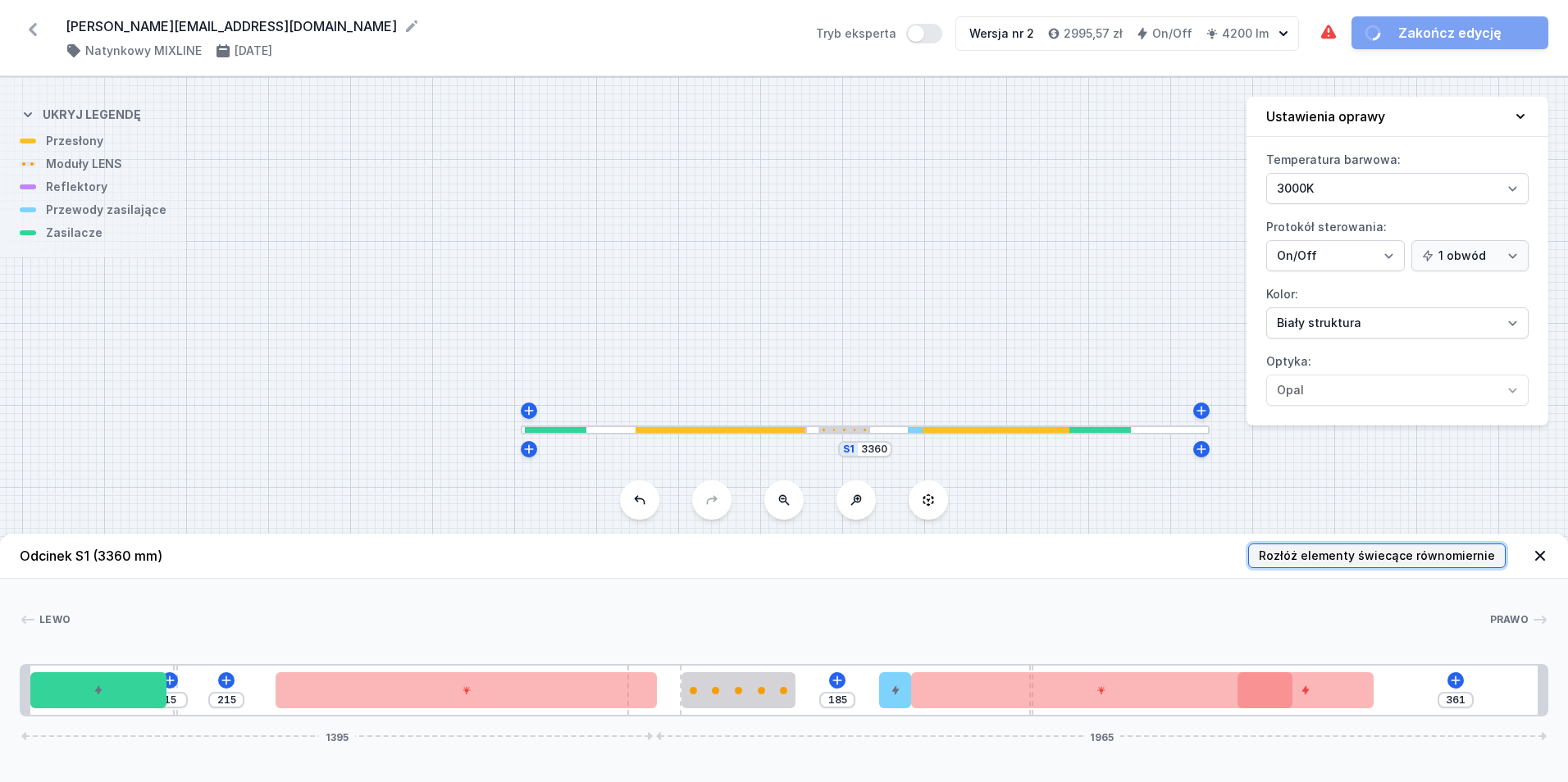
click at [1396, 559] on span "Rozłóż elementy świecące równomiernie" at bounding box center [1377, 556] width 236 height 16
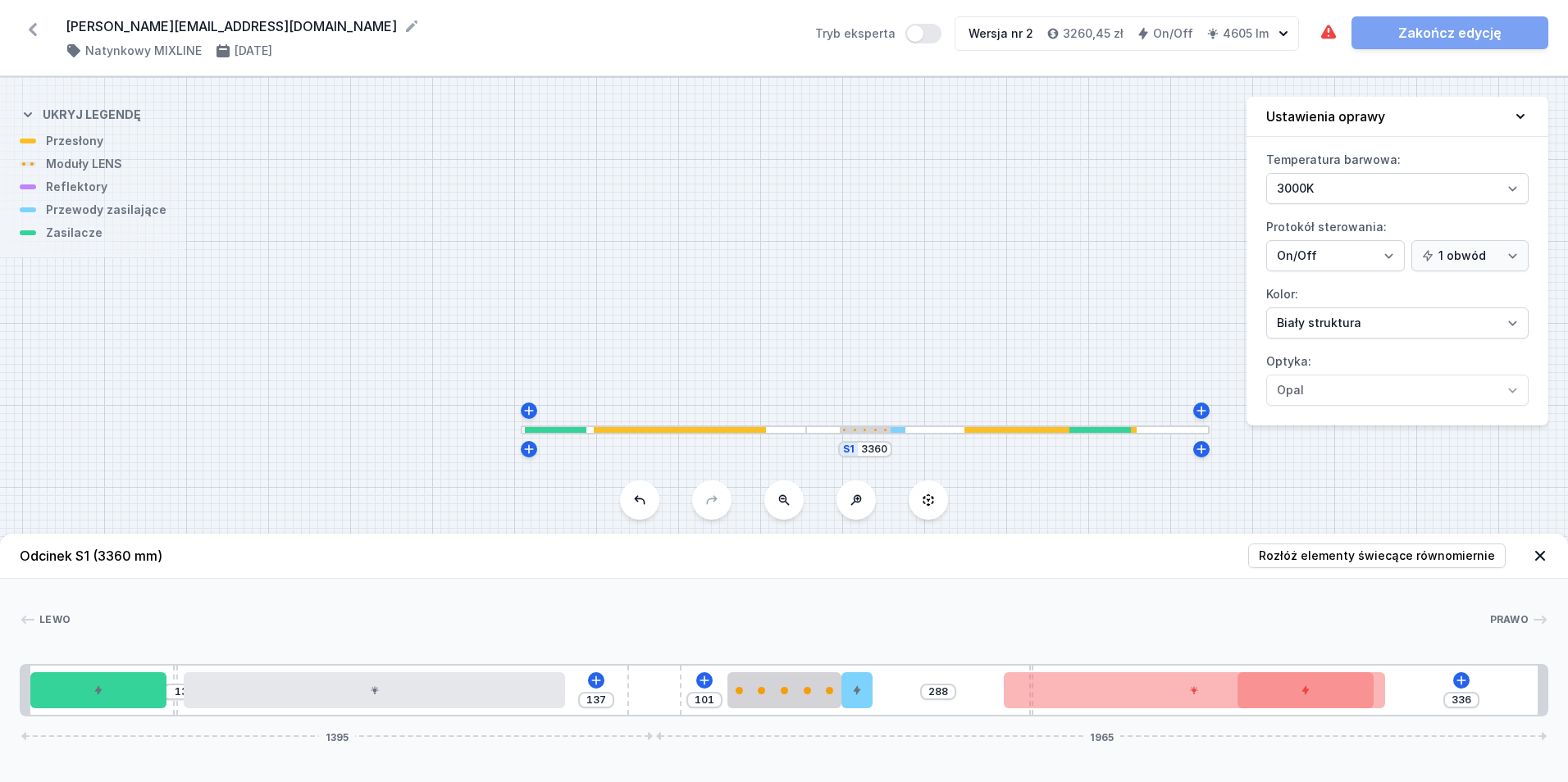
drag, startPoint x: 899, startPoint y: 699, endPoint x: 877, endPoint y: 698, distance: 22.0
click at [877, 698] on div "15 13 137 101 288 336 1395 1965" at bounding box center [784, 690] width 1528 height 52
drag, startPoint x: 861, startPoint y: 691, endPoint x: 918, endPoint y: 706, distance: 58.9
click at [918, 706] on div "15 13 137 101 99 189 336 1395 1965" at bounding box center [784, 690] width 1528 height 52
drag, startPoint x: 871, startPoint y: 700, endPoint x: 855, endPoint y: 698, distance: 16.1
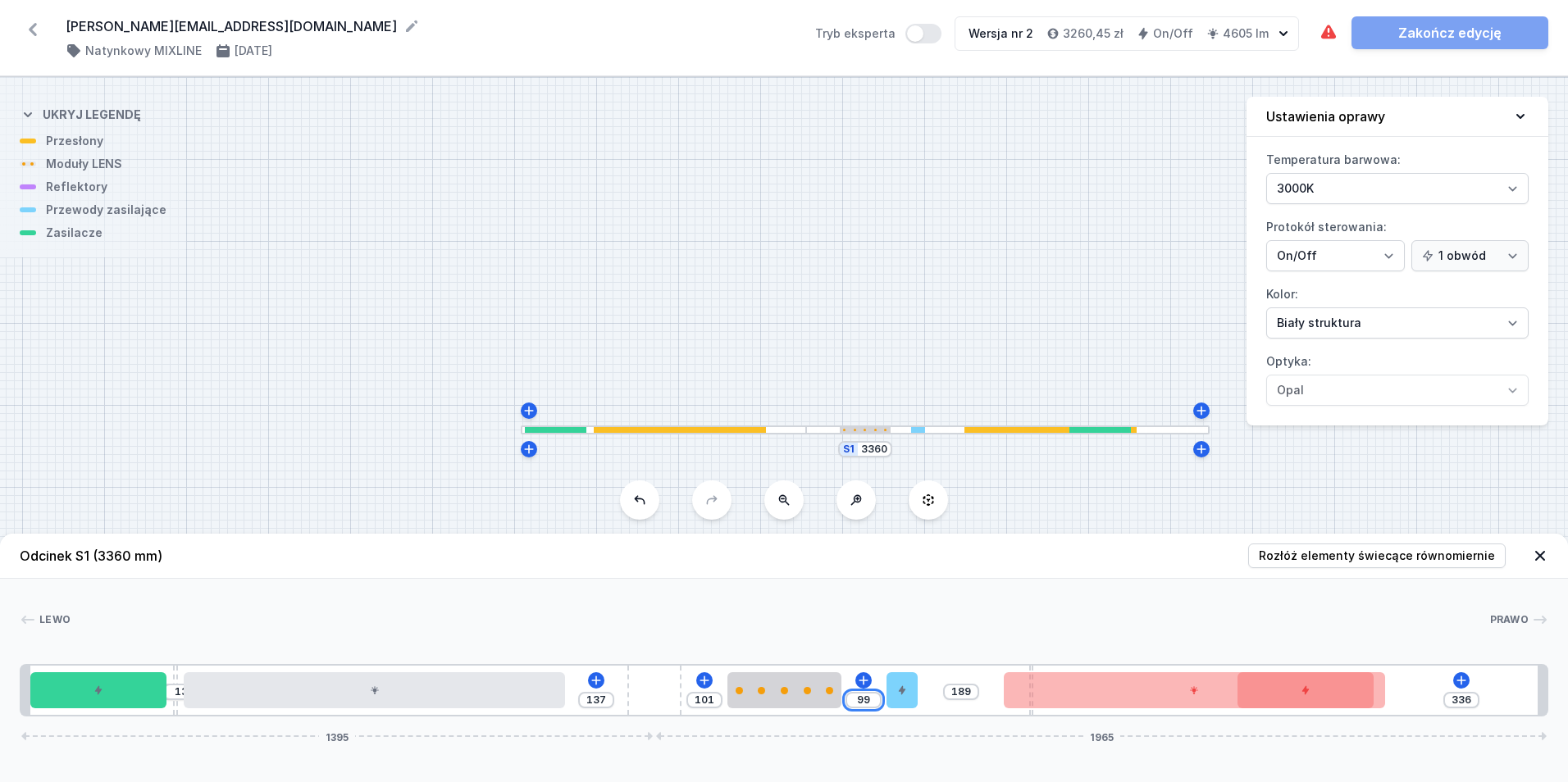
click at [855, 698] on input "99" at bounding box center [863, 700] width 26 height 13
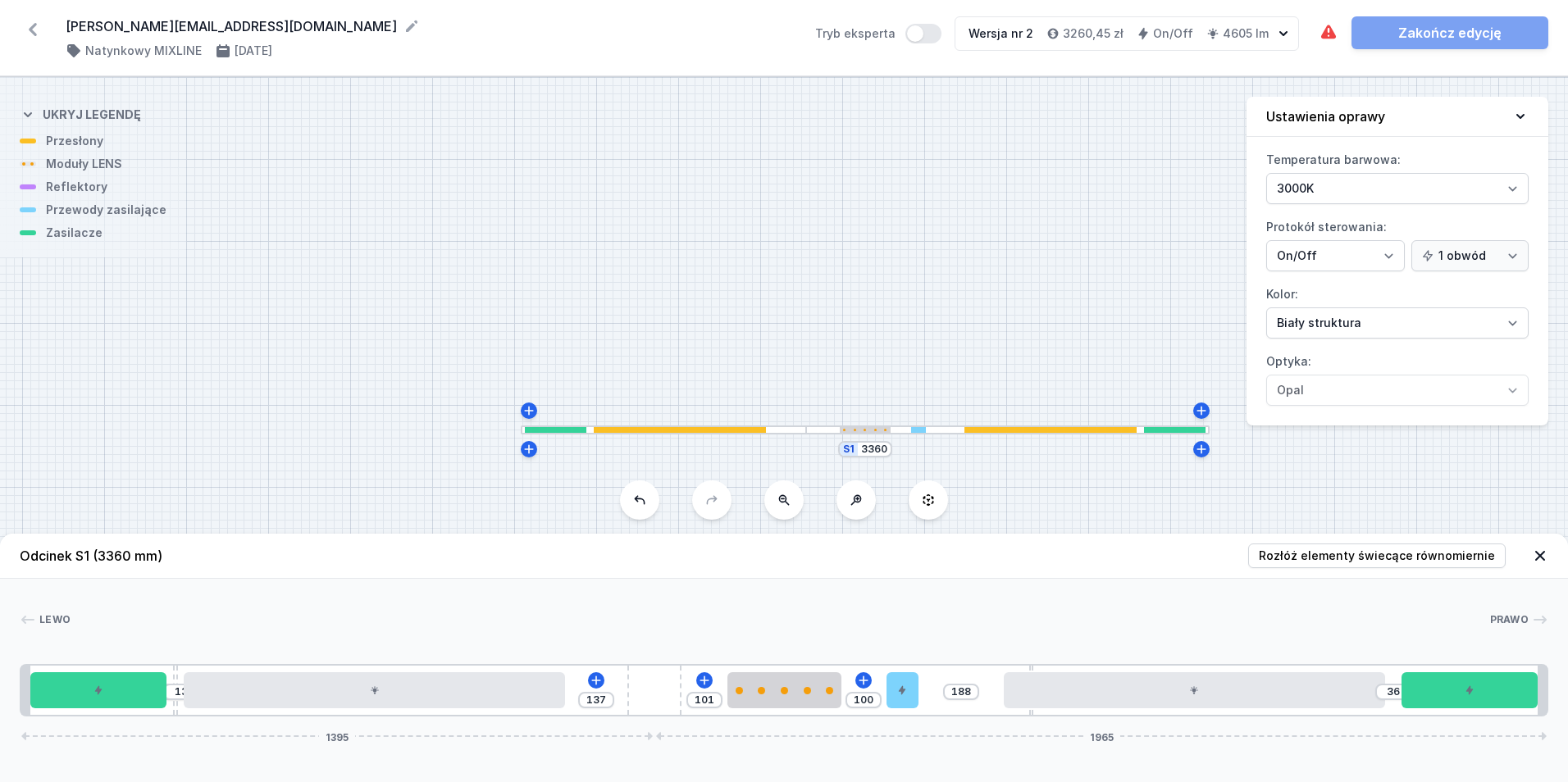
drag, startPoint x: 1342, startPoint y: 706, endPoint x: 1559, endPoint y: 704, distance: 217.0
click at [1528, 690] on div at bounding box center [1468, 690] width 136 height 36
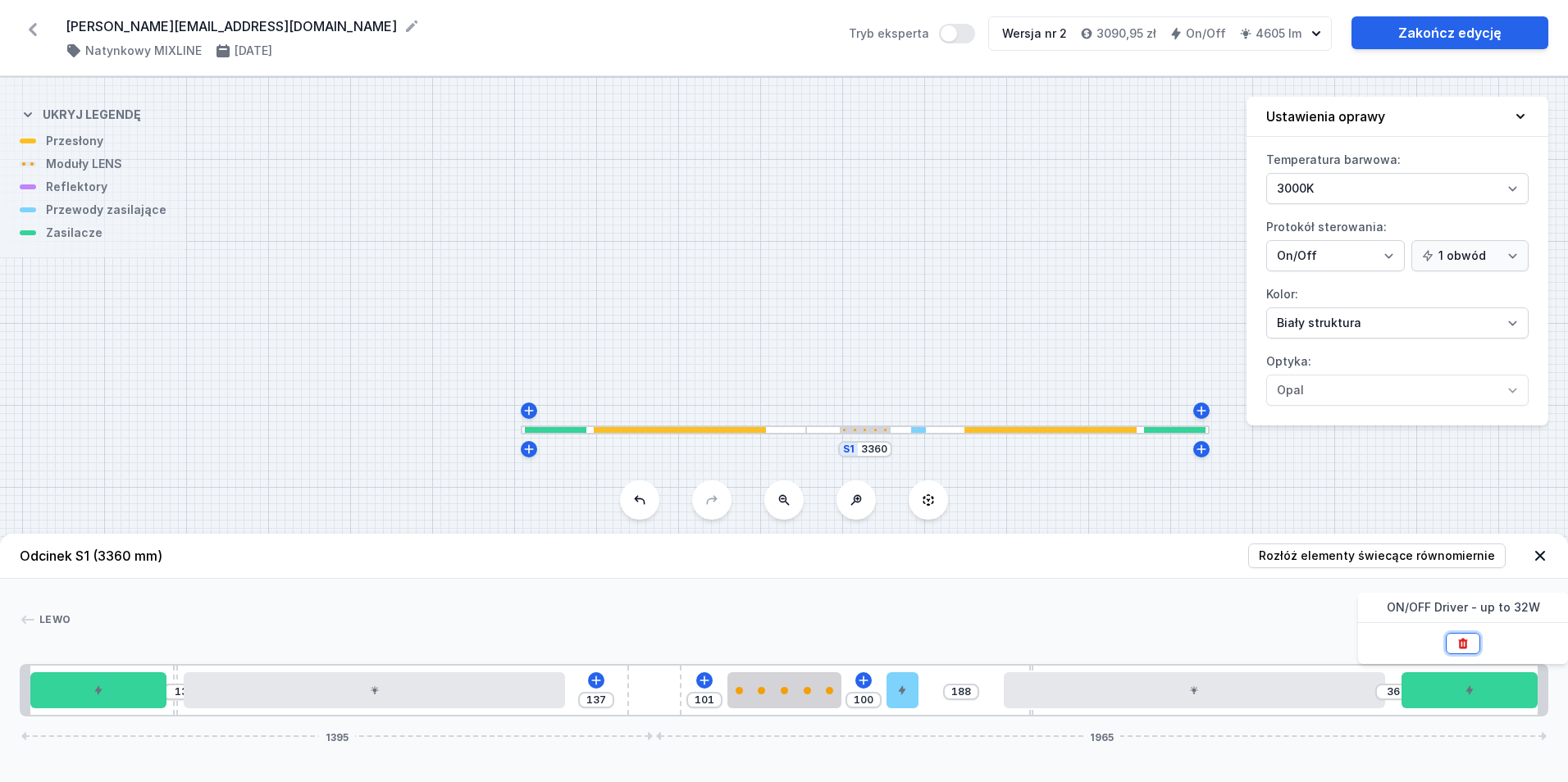
click at [1465, 641] on icon at bounding box center [1462, 644] width 9 height 11
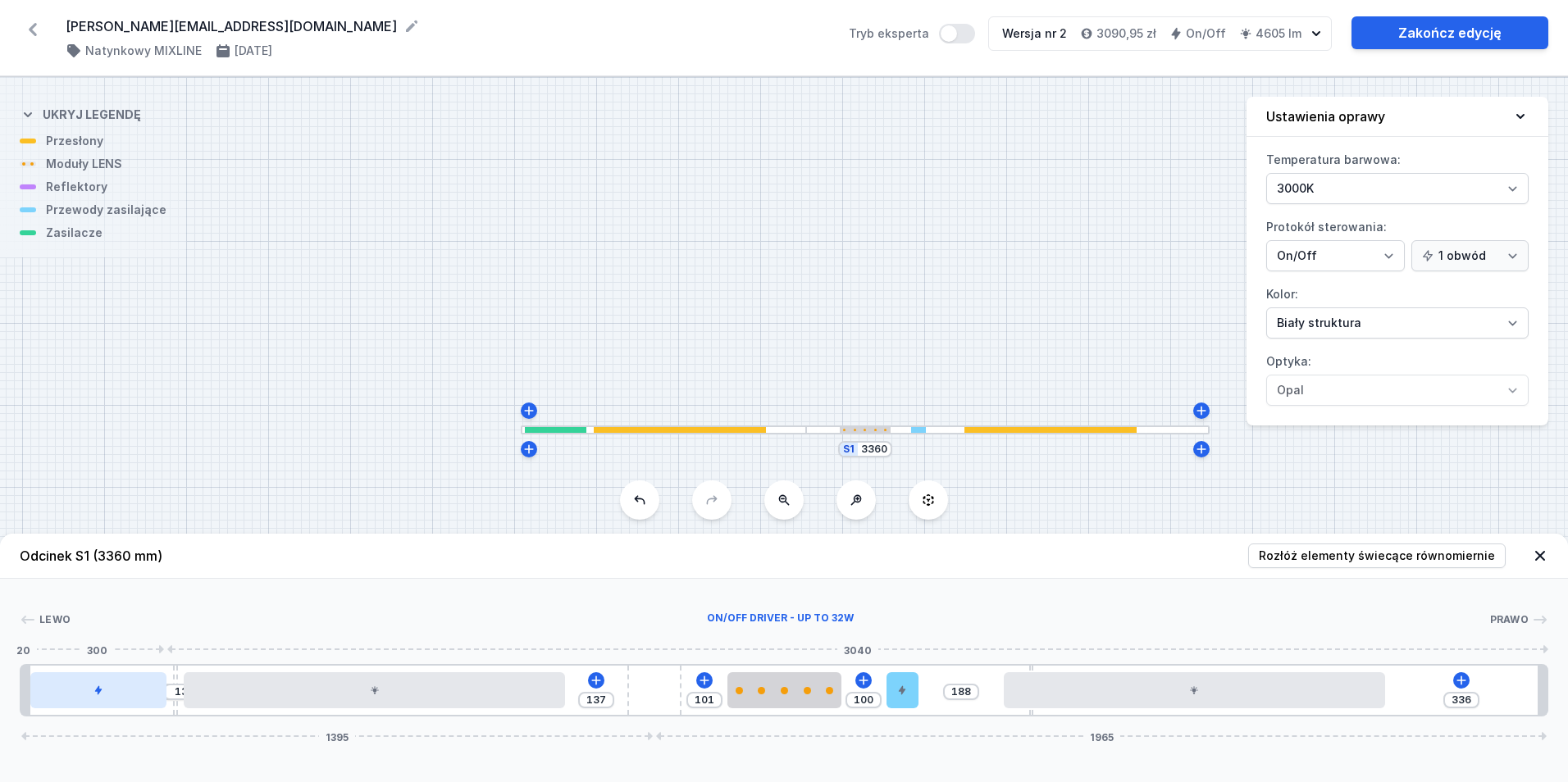
click at [78, 696] on div at bounding box center [98, 690] width 136 height 36
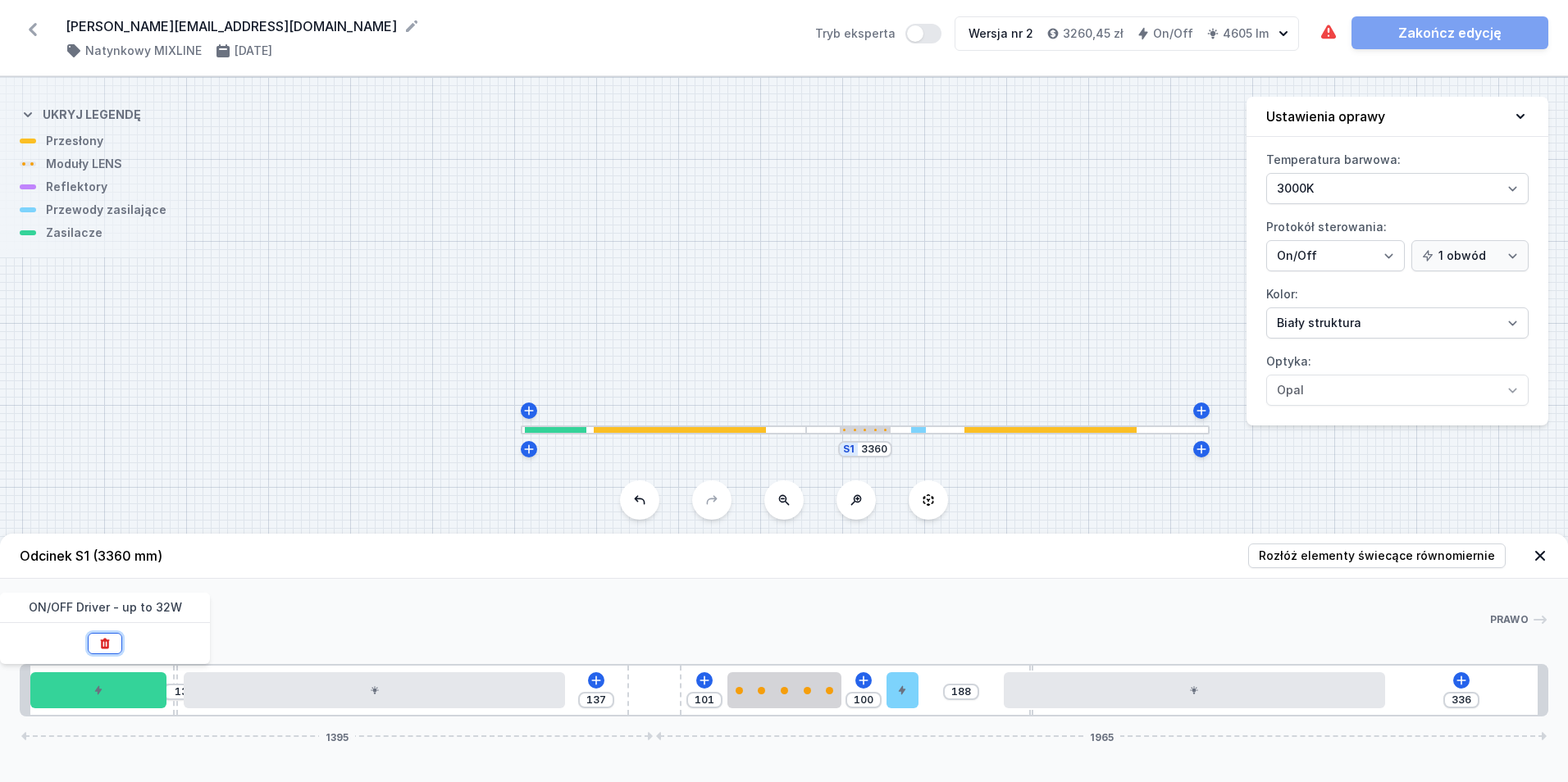
click at [102, 646] on icon at bounding box center [104, 644] width 9 height 11
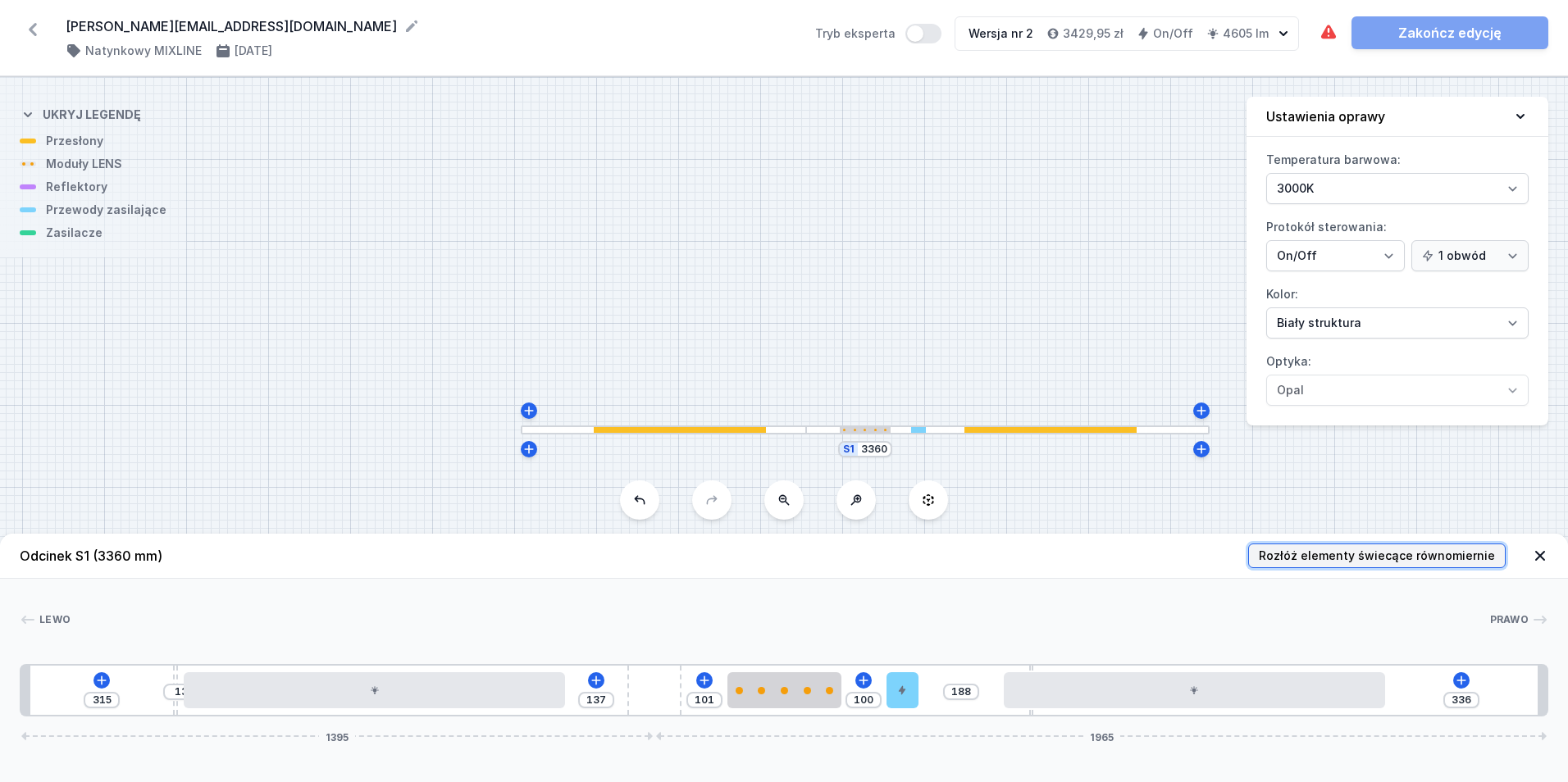
click at [1348, 566] on button "Rozłóż elementy świecące równomiernie" at bounding box center [1377, 555] width 258 height 24
click at [174, 713] on div "330 137 101 100 188 336 1395 1965" at bounding box center [784, 690] width 1528 height 52
click at [100, 678] on icon at bounding box center [104, 680] width 13 height 13
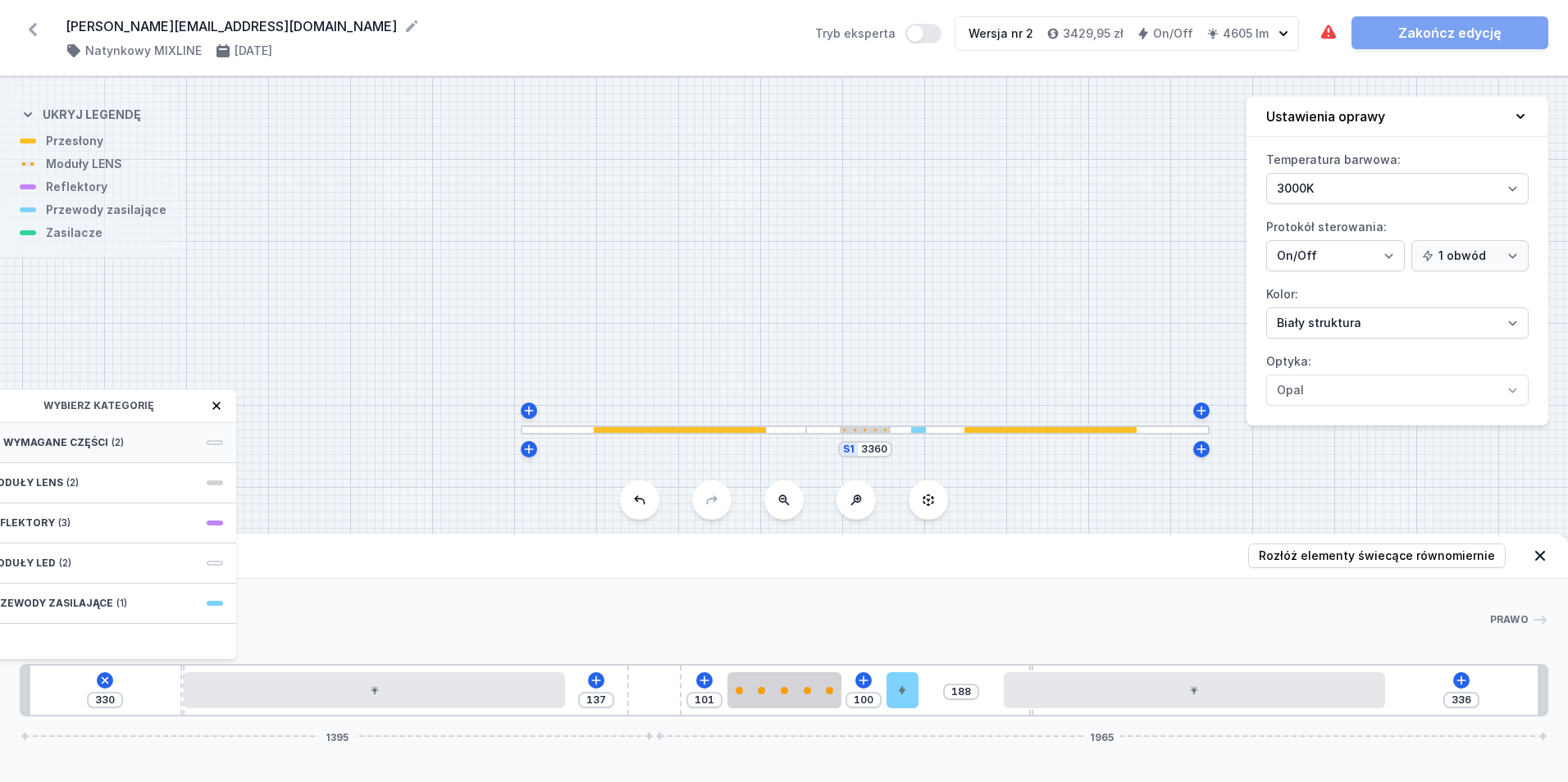
click at [170, 449] on div "Wymagane części (2)" at bounding box center [105, 443] width 262 height 40
click at [167, 444] on span "ON/OFF Driver - up to 32W" at bounding box center [104, 441] width 236 height 16
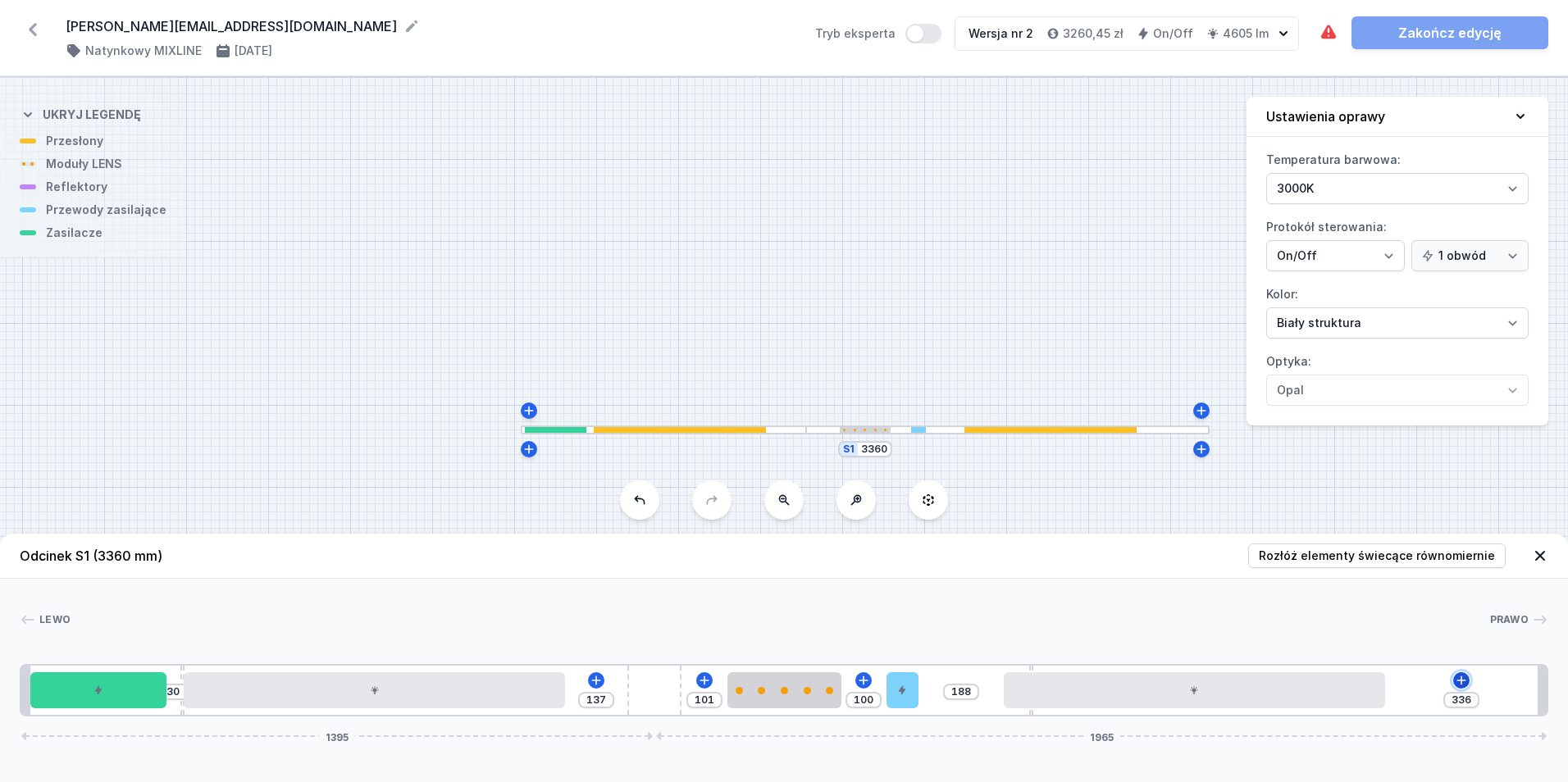
click at [1466, 683] on icon at bounding box center [1461, 680] width 13 height 13
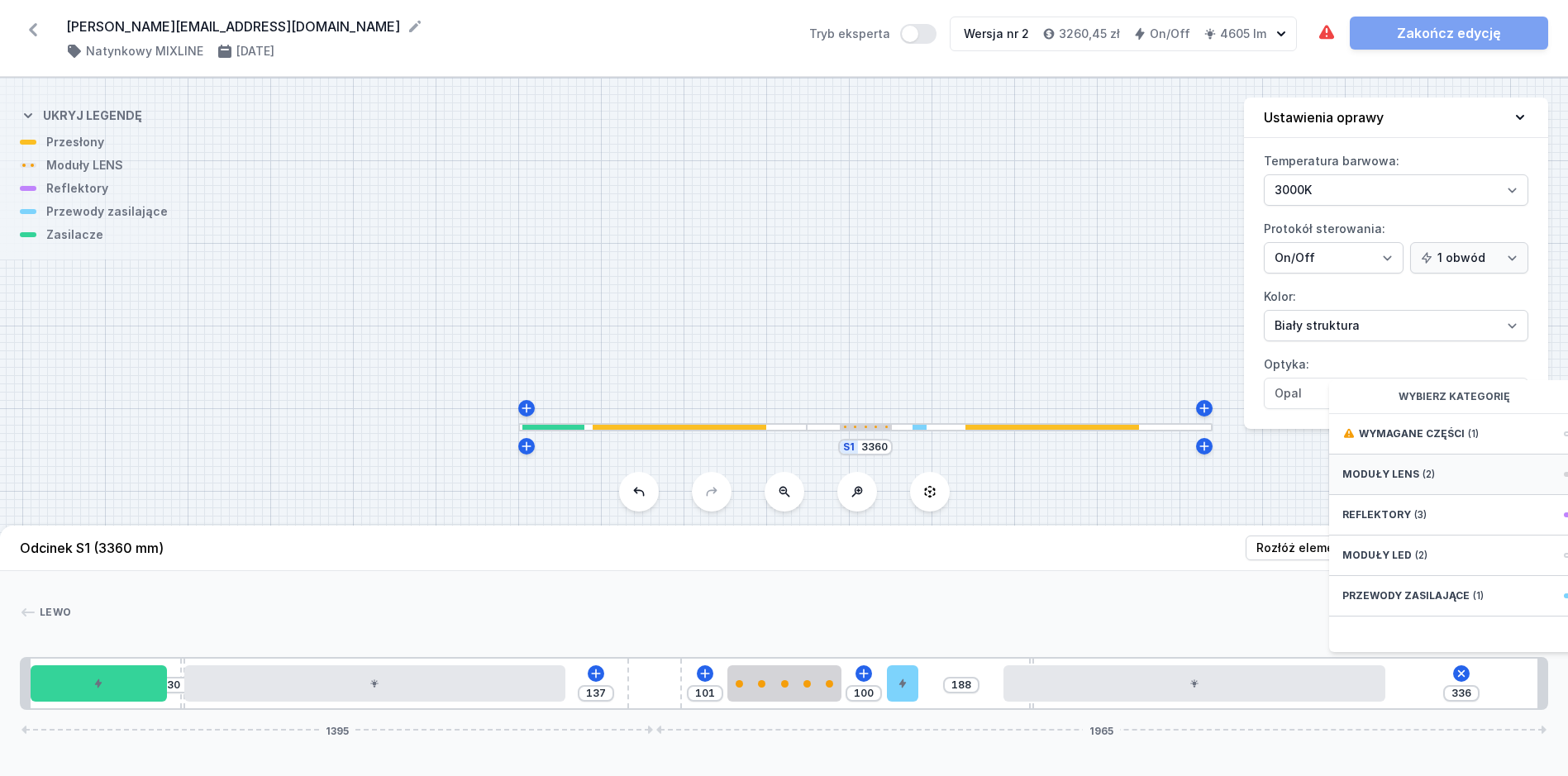
click at [1477, 480] on div "Moduły LENS (2)" at bounding box center [1461, 474] width 265 height 41
click at [1458, 684] on icon at bounding box center [1460, 674] width 19 height 19
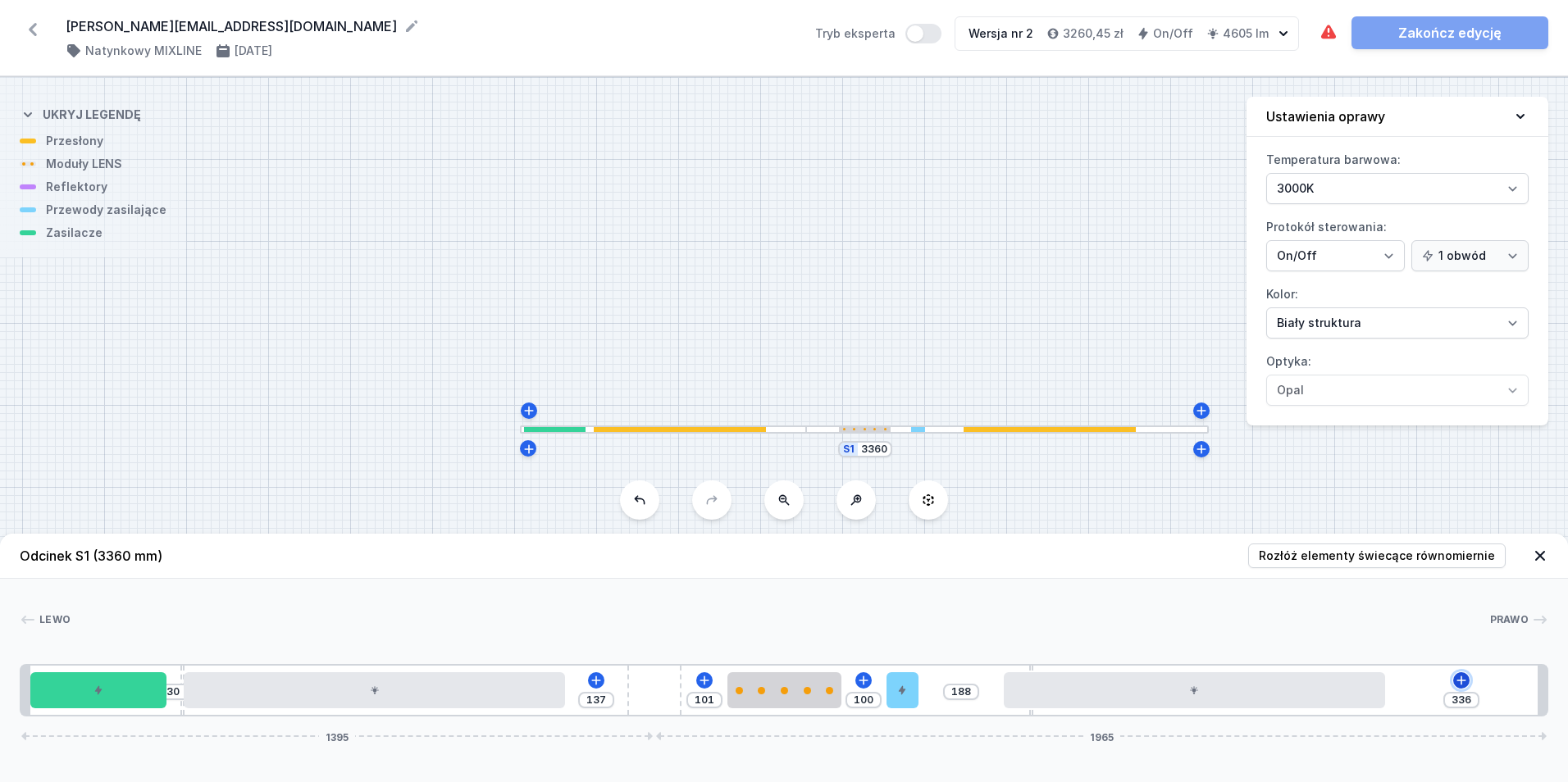
click at [1463, 680] on icon at bounding box center [1461, 680] width 13 height 13
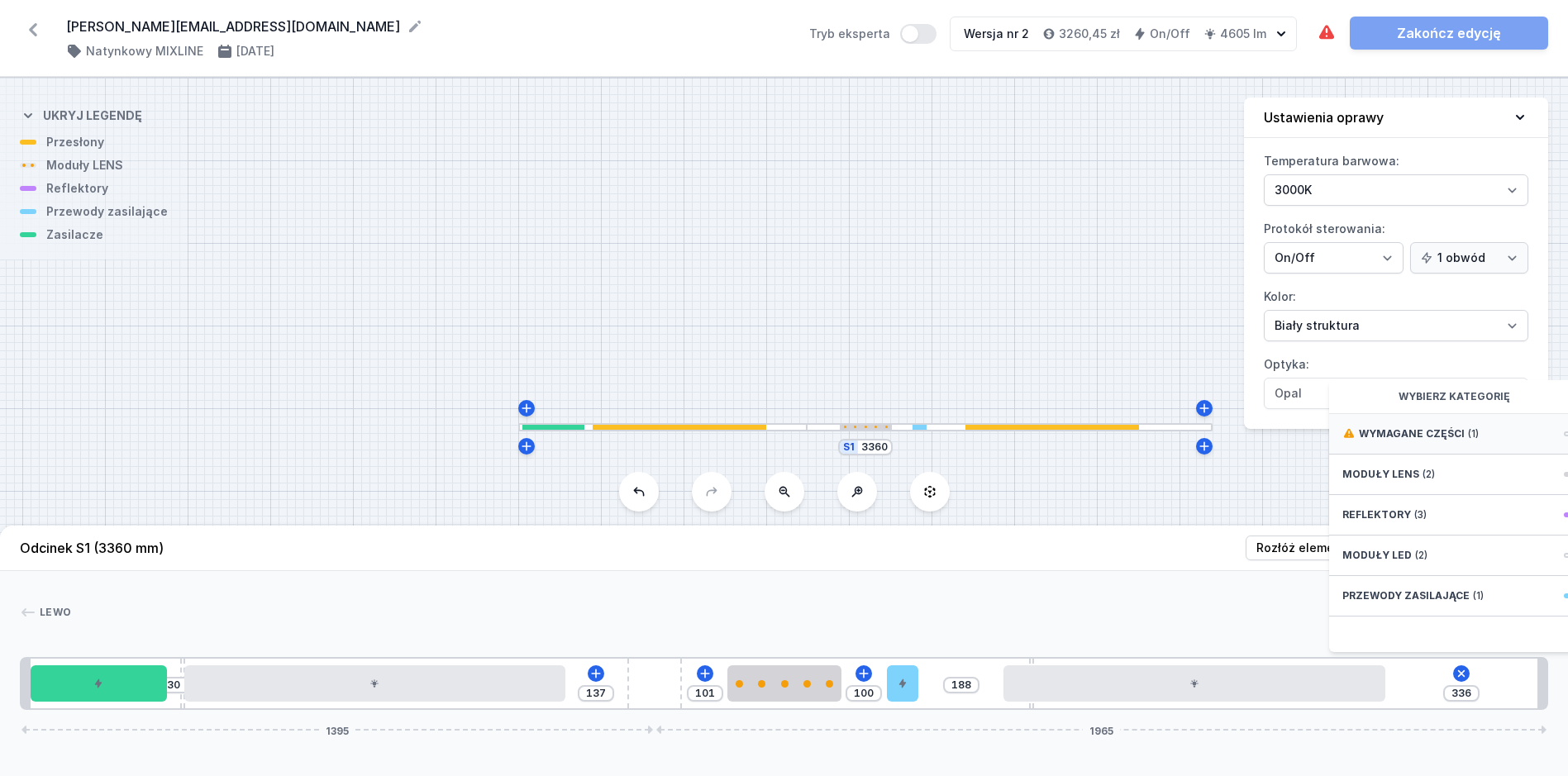
click at [1455, 440] on span "Wymagane części" at bounding box center [1411, 434] width 106 height 14
click at [1466, 440] on span "ON/OFF Driver - up to 32W" at bounding box center [1461, 432] width 238 height 16
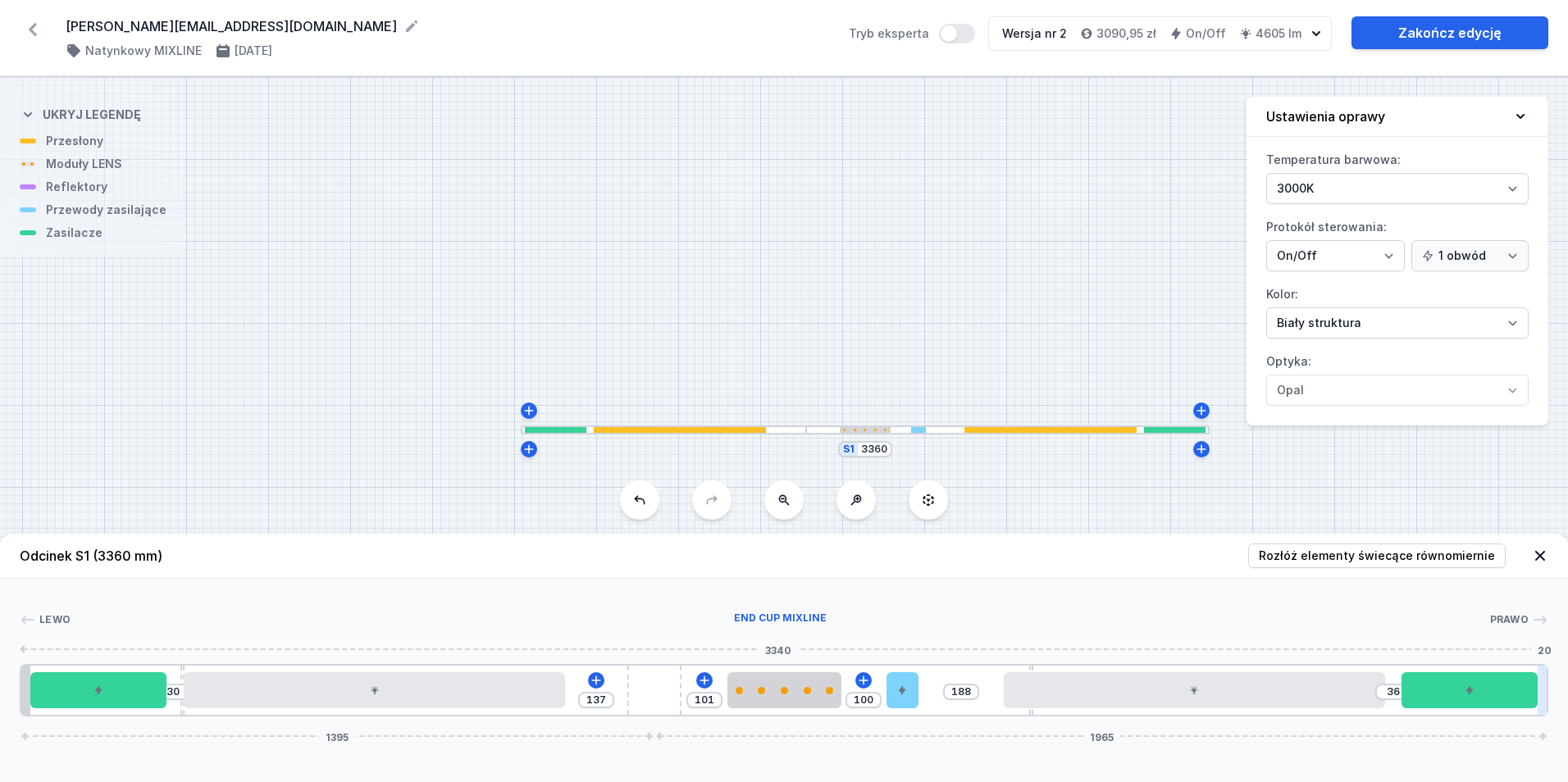
drag, startPoint x: 1475, startPoint y: 690, endPoint x: 1539, endPoint y: 709, distance: 66.8
click at [1539, 709] on div "30 137 101 100 188 36 1395 1965" at bounding box center [784, 690] width 1528 height 52
click at [1333, 307] on select "Biały struktura Czarny struktura Złoty struktura Miedziany Szary Inny (z palety…" at bounding box center [1397, 323] width 262 height 31
click at [1317, 246] on select "On/Off SwitchDIM DALI AQsmart" at bounding box center [1335, 255] width 138 height 31
click at [1266, 240] on select "On/Off SwitchDIM DALI AQsmart" at bounding box center [1335, 255] width 138 height 31
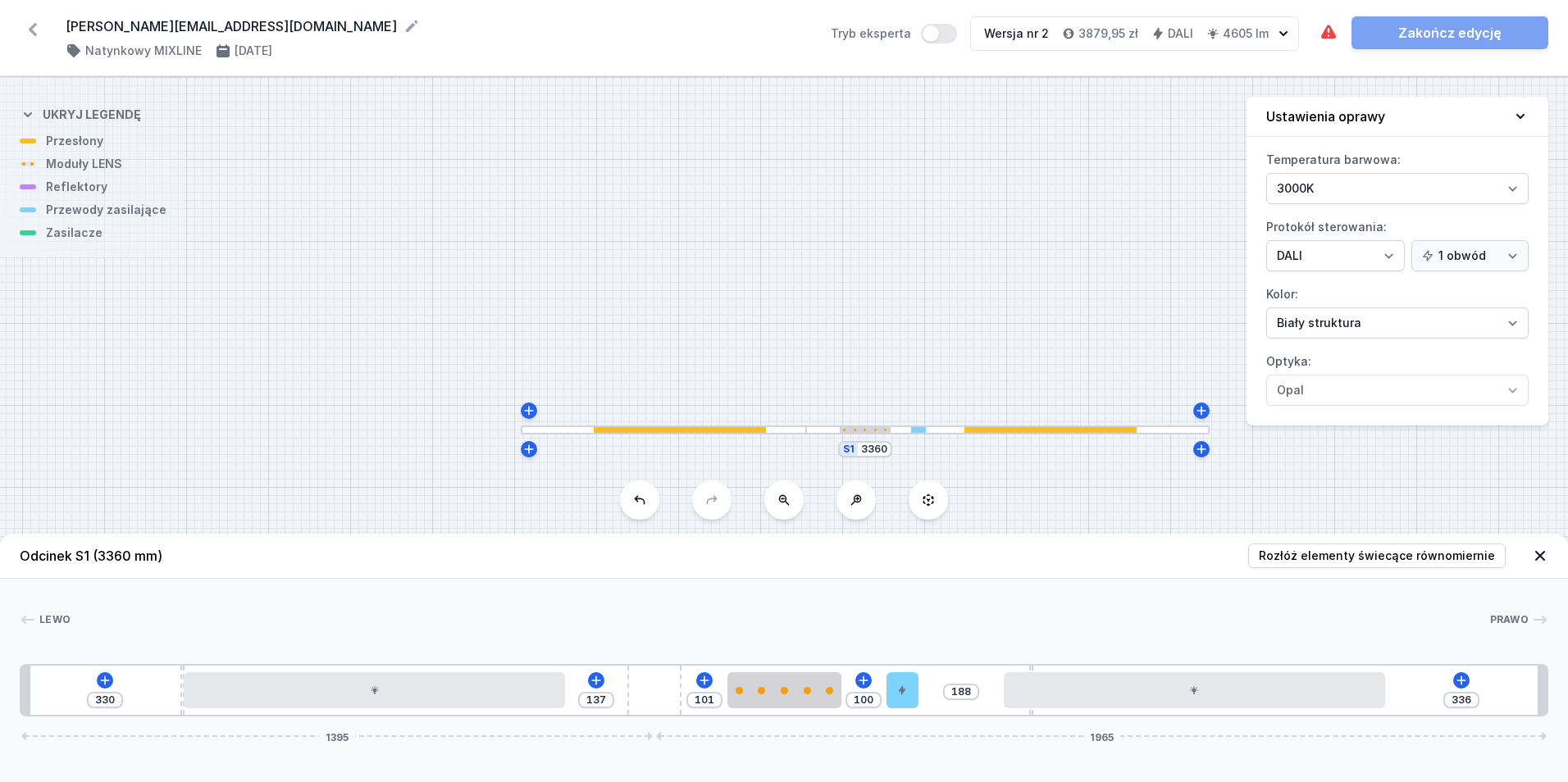
click at [899, 619] on div at bounding box center [779, 620] width 1419 height 16
click at [1465, 685] on icon at bounding box center [1461, 680] width 13 height 13
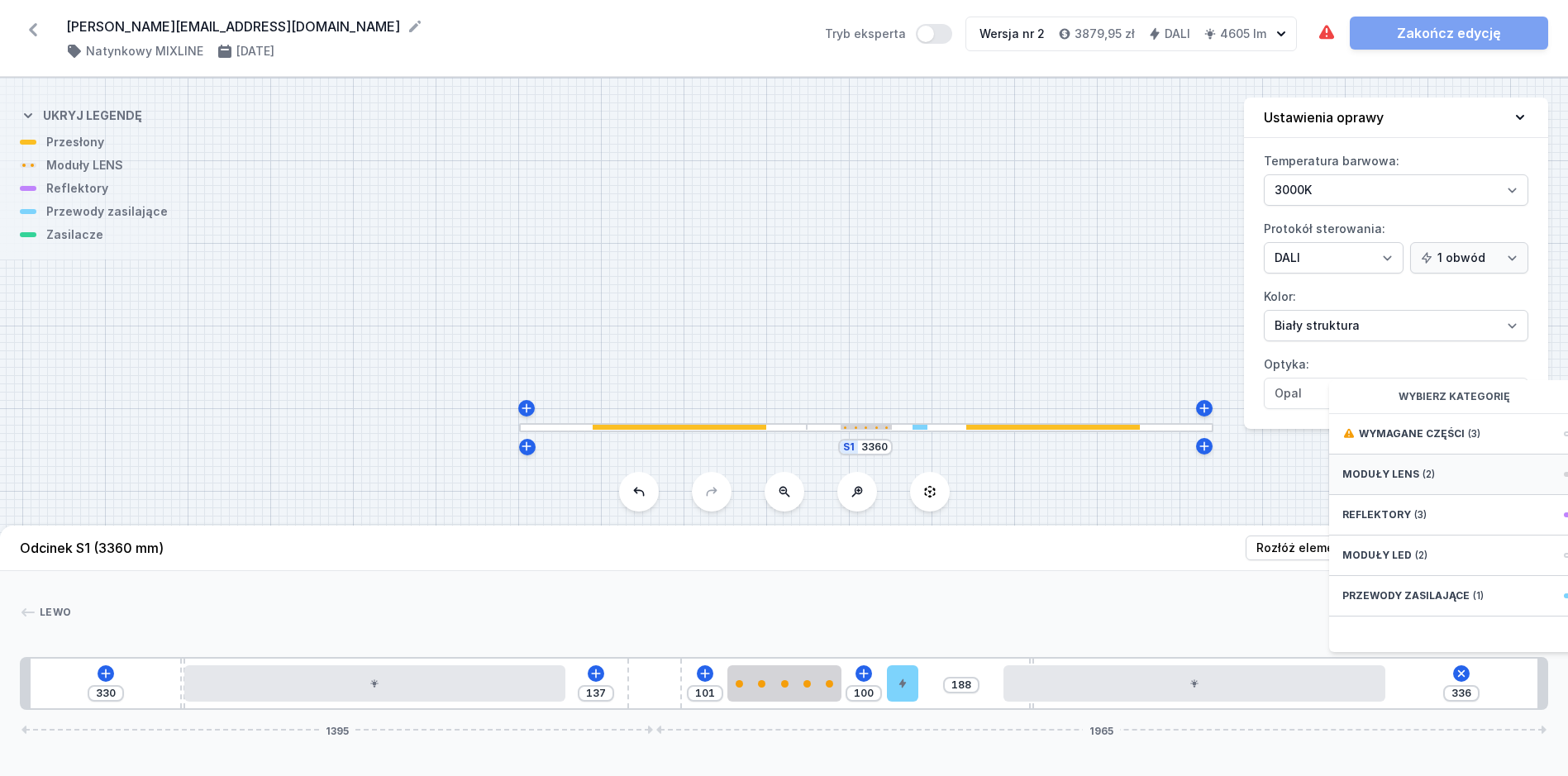
click at [1452, 477] on div "Moduły LENS (2)" at bounding box center [1461, 474] width 265 height 41
click at [1459, 682] on icon at bounding box center [1460, 674] width 19 height 19
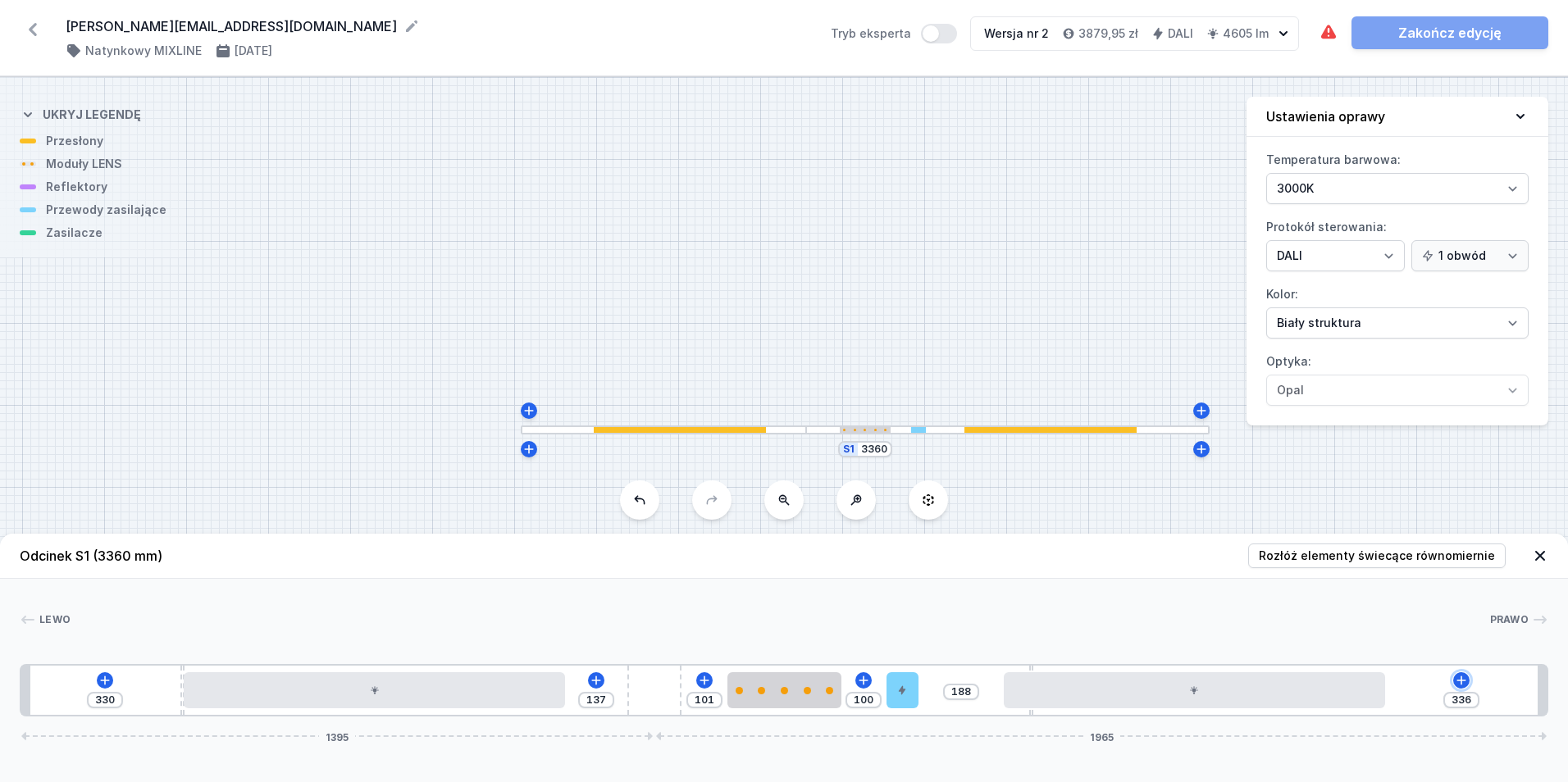
click at [1457, 676] on icon at bounding box center [1461, 680] width 13 height 13
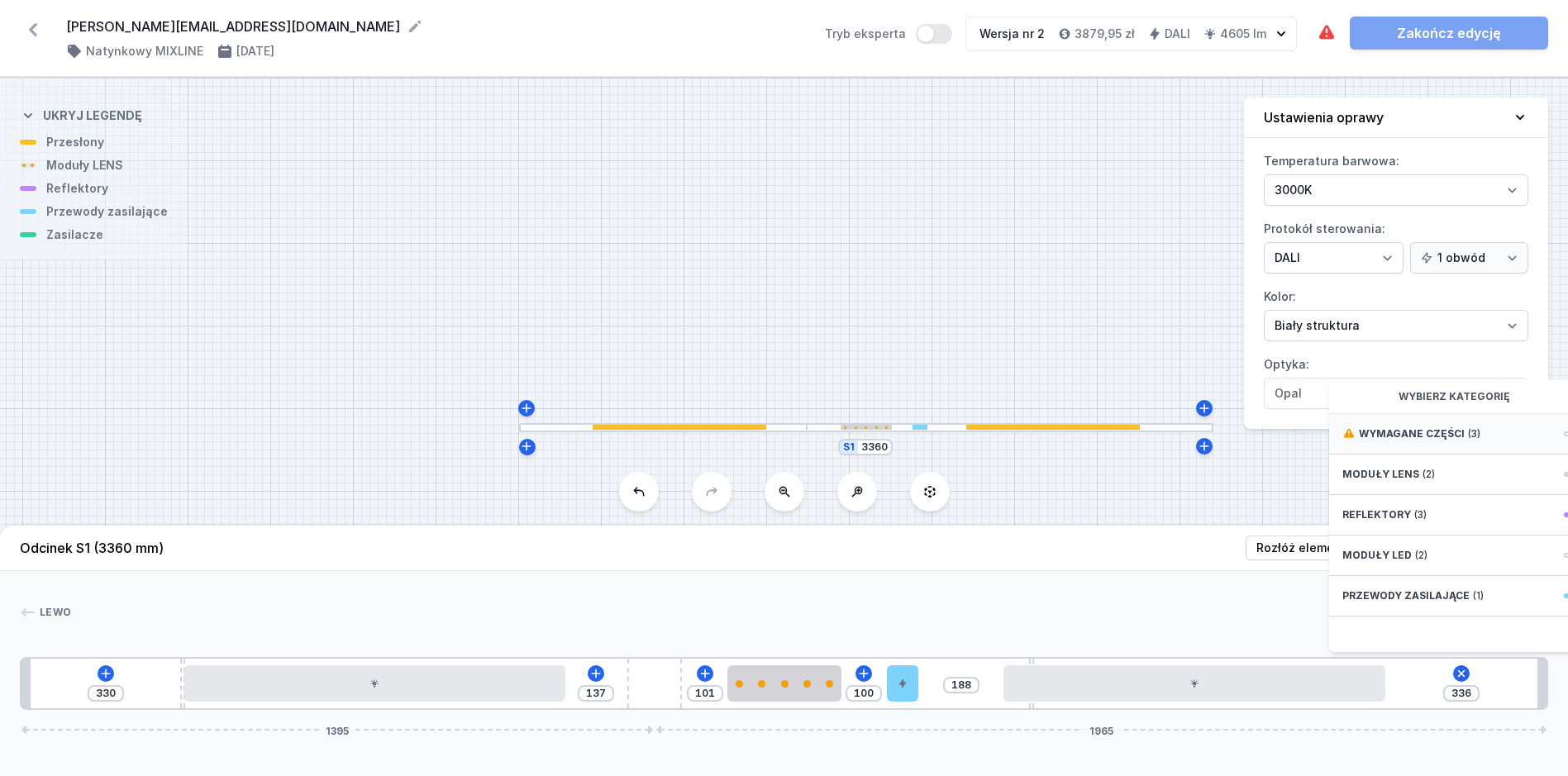
click at [1449, 440] on span "Wymagane części" at bounding box center [1411, 434] width 106 height 14
click at [1501, 477] on span "DALI Driver - up to 35W" at bounding box center [1461, 469] width 238 height 16
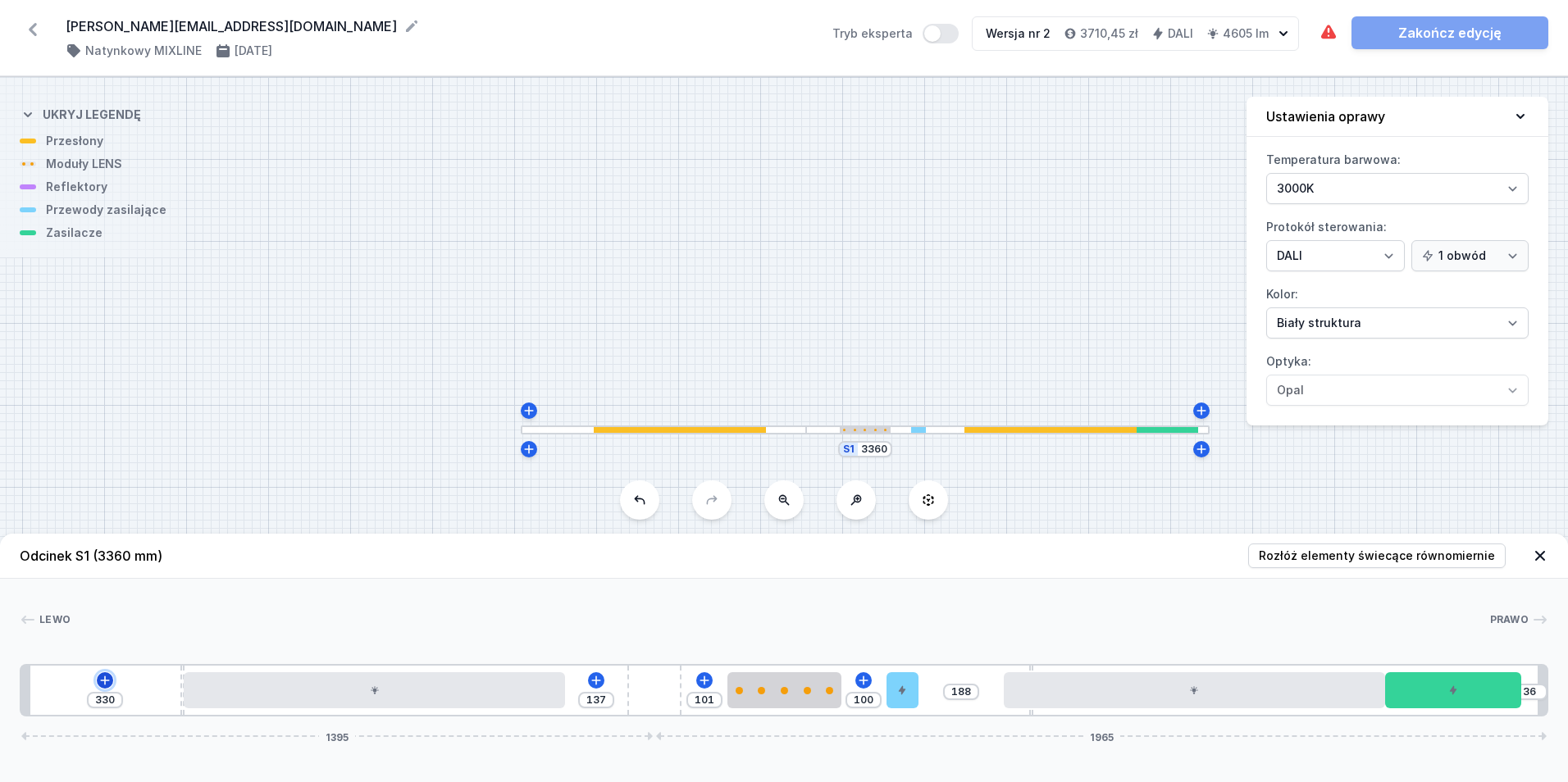
click at [111, 676] on icon at bounding box center [104, 680] width 13 height 13
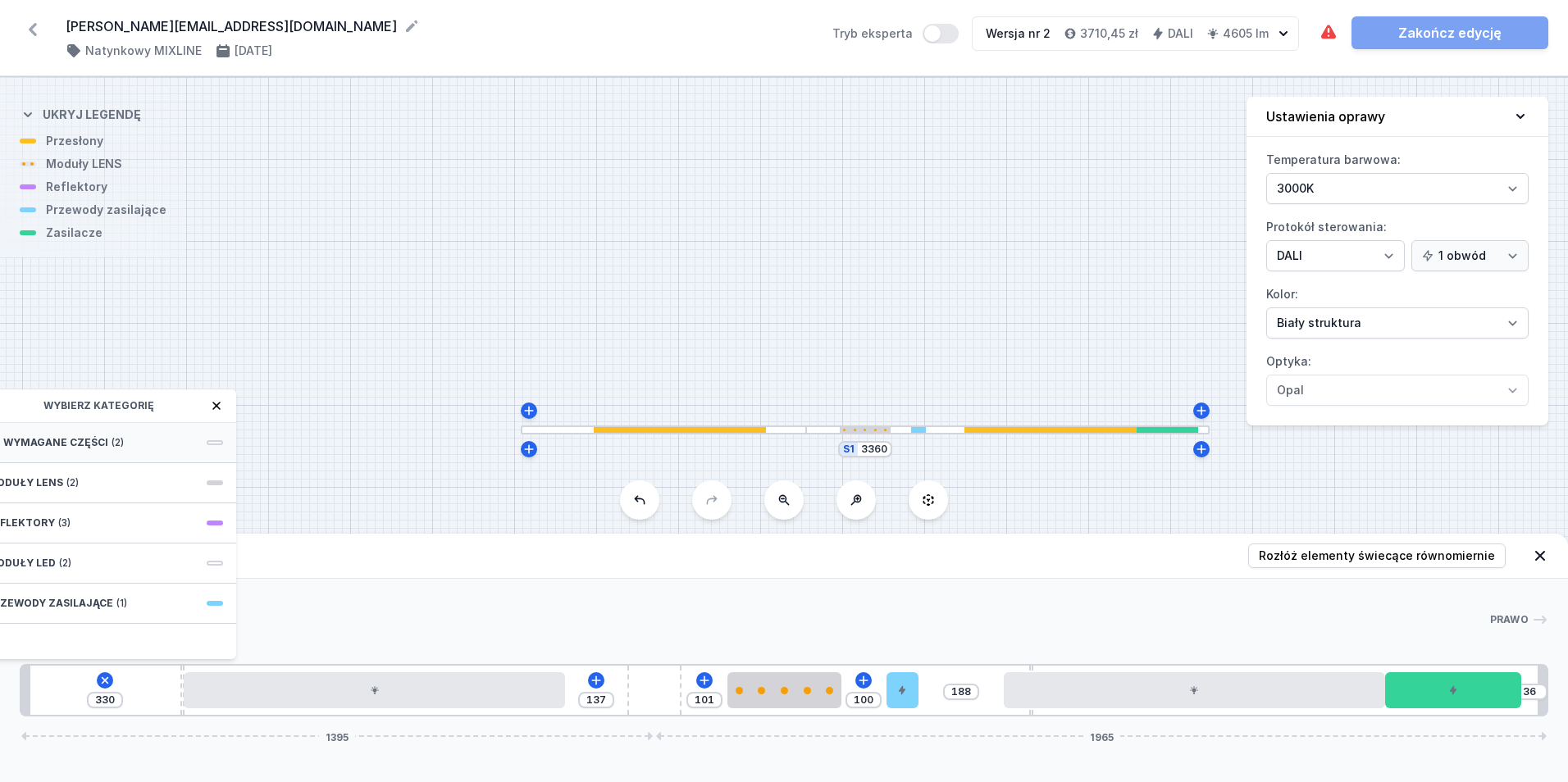
click at [136, 441] on div "Wymagane części (2)" at bounding box center [105, 443] width 262 height 40
click at [148, 443] on span "DALI Driver - up to 35W" at bounding box center [104, 441] width 236 height 16
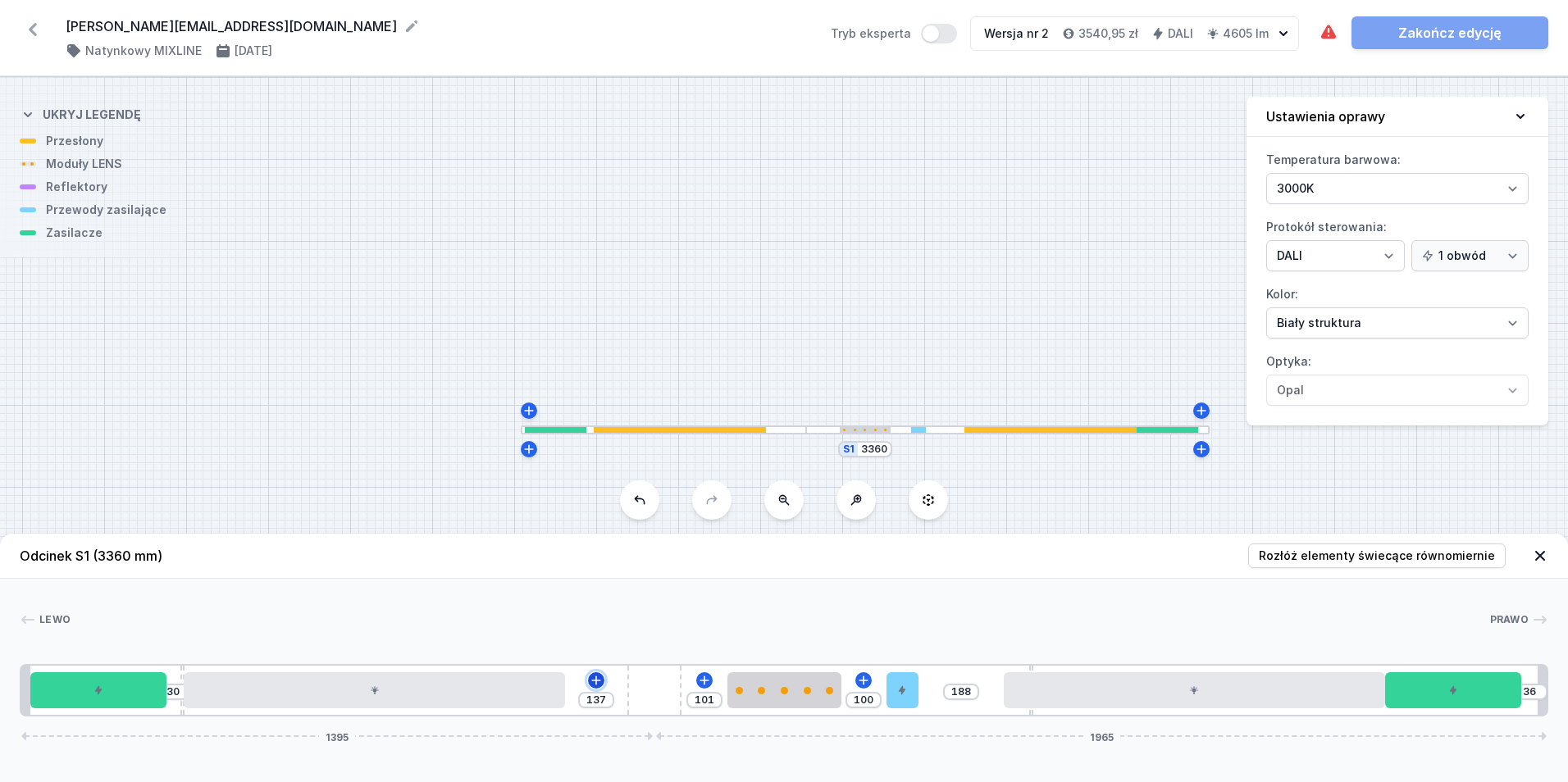
click at [594, 680] on icon at bounding box center [596, 680] width 13 height 13
drag, startPoint x: 1031, startPoint y: 713, endPoint x: 1013, endPoint y: 719, distance: 19.0
click at [1013, 719] on div "Odcinek S1 (3360 mm) Rozłóż elementy świecące równomiernie Lewo Prawo 1 2 3 4 5…" at bounding box center [784, 658] width 1568 height 248
drag, startPoint x: 899, startPoint y: 695, endPoint x: 866, endPoint y: 706, distance: 34.8
click at [866, 706] on div at bounding box center [857, 690] width 32 height 36
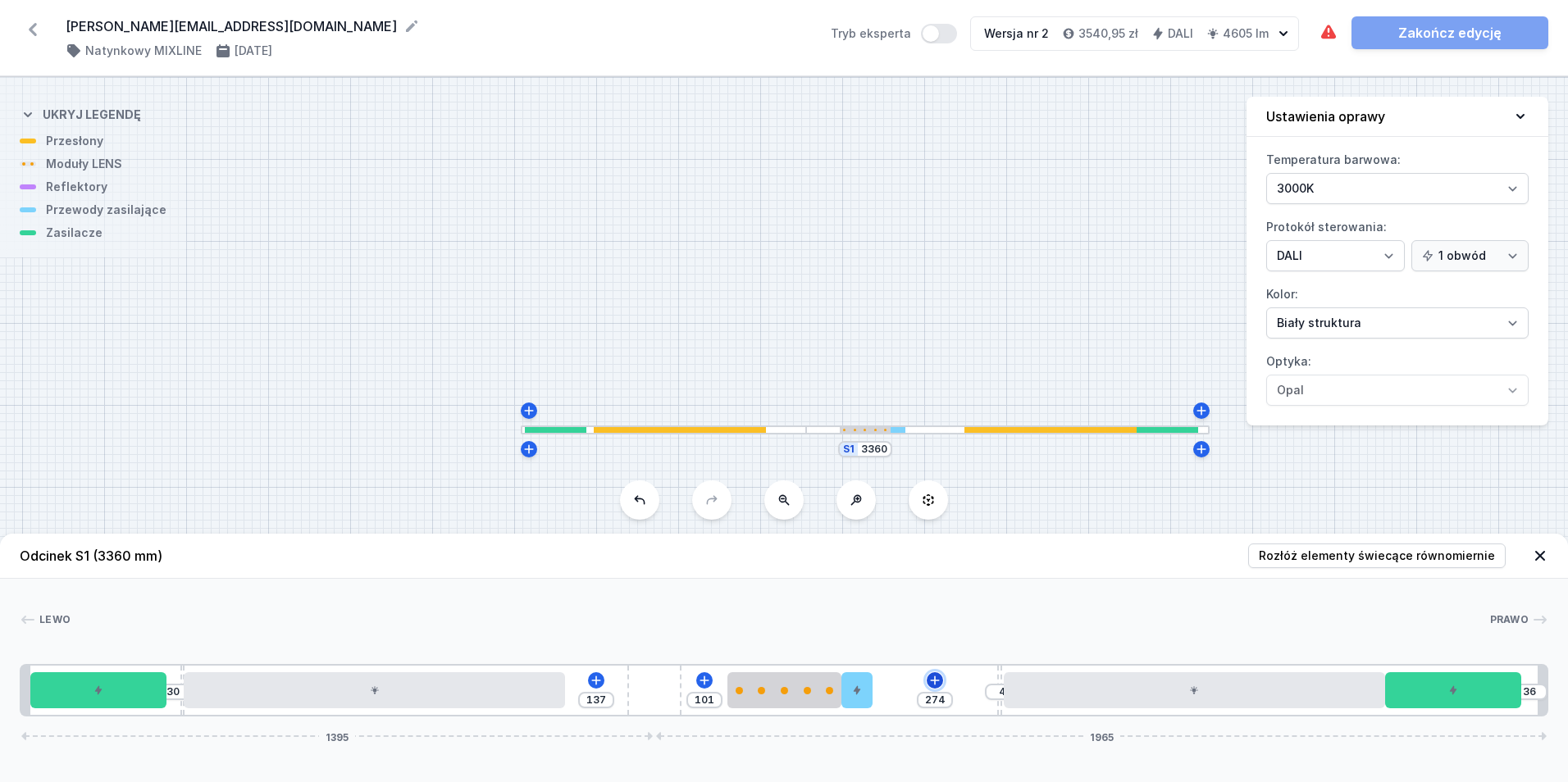
click at [935, 680] on icon at bounding box center [935, 680] width 9 height 9
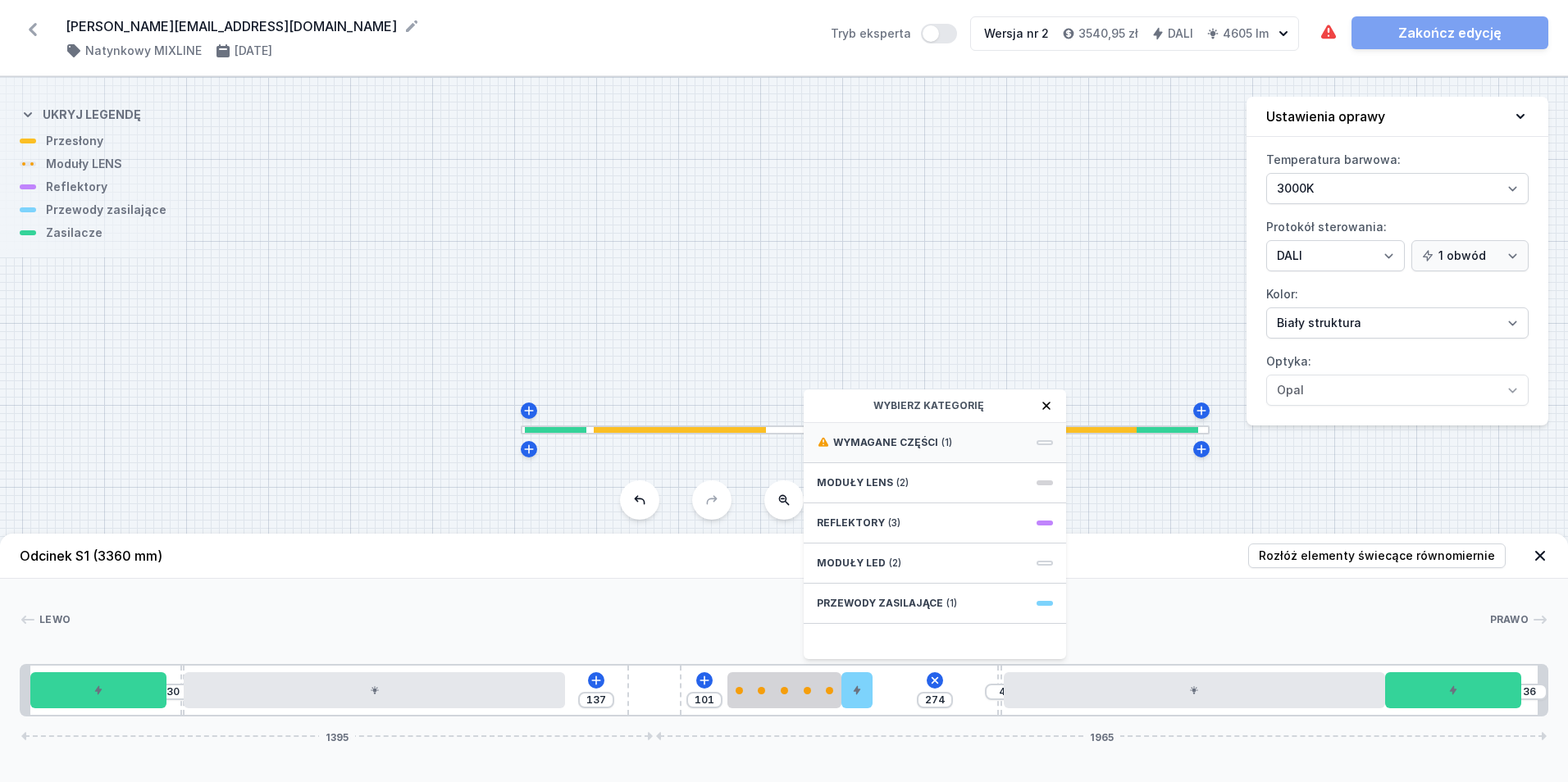
drag, startPoint x: 1008, startPoint y: 422, endPoint x: 994, endPoint y: 434, distance: 18.4
click at [1005, 426] on div "Wybierz kategorię Wymagane części (1) Moduły LENS (2) Reflektory (3) Moduły LED…" at bounding box center [935, 524] width 262 height 270
click at [988, 436] on div "Wymagane części (1)" at bounding box center [935, 443] width 262 height 40
click at [988, 436] on span "DALI Driver - up to 5W" at bounding box center [935, 441] width 236 height 16
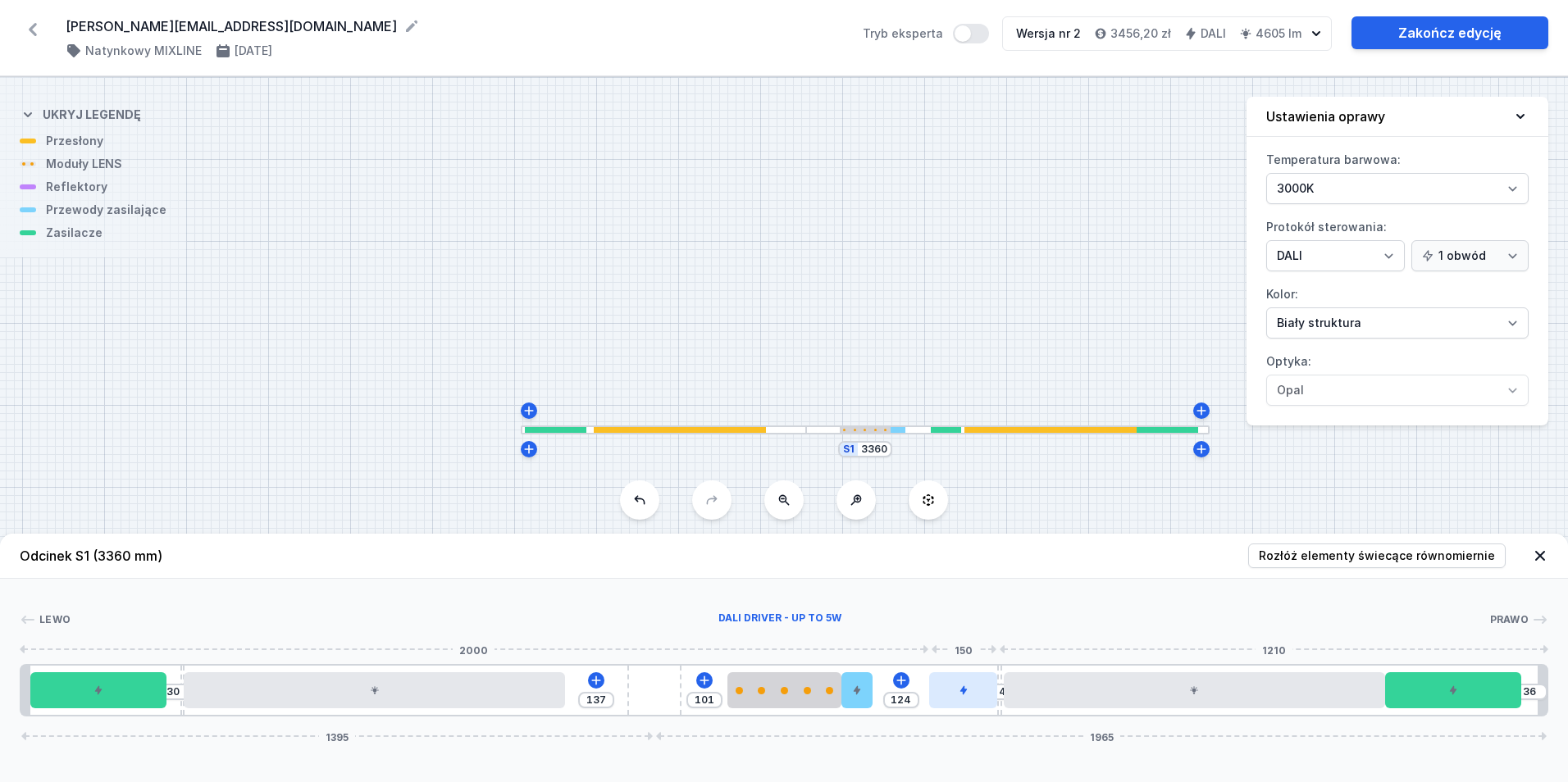
drag, startPoint x: 914, startPoint y: 698, endPoint x: 963, endPoint y: 705, distance: 49.5
click at [963, 705] on div at bounding box center [963, 690] width 68 height 36
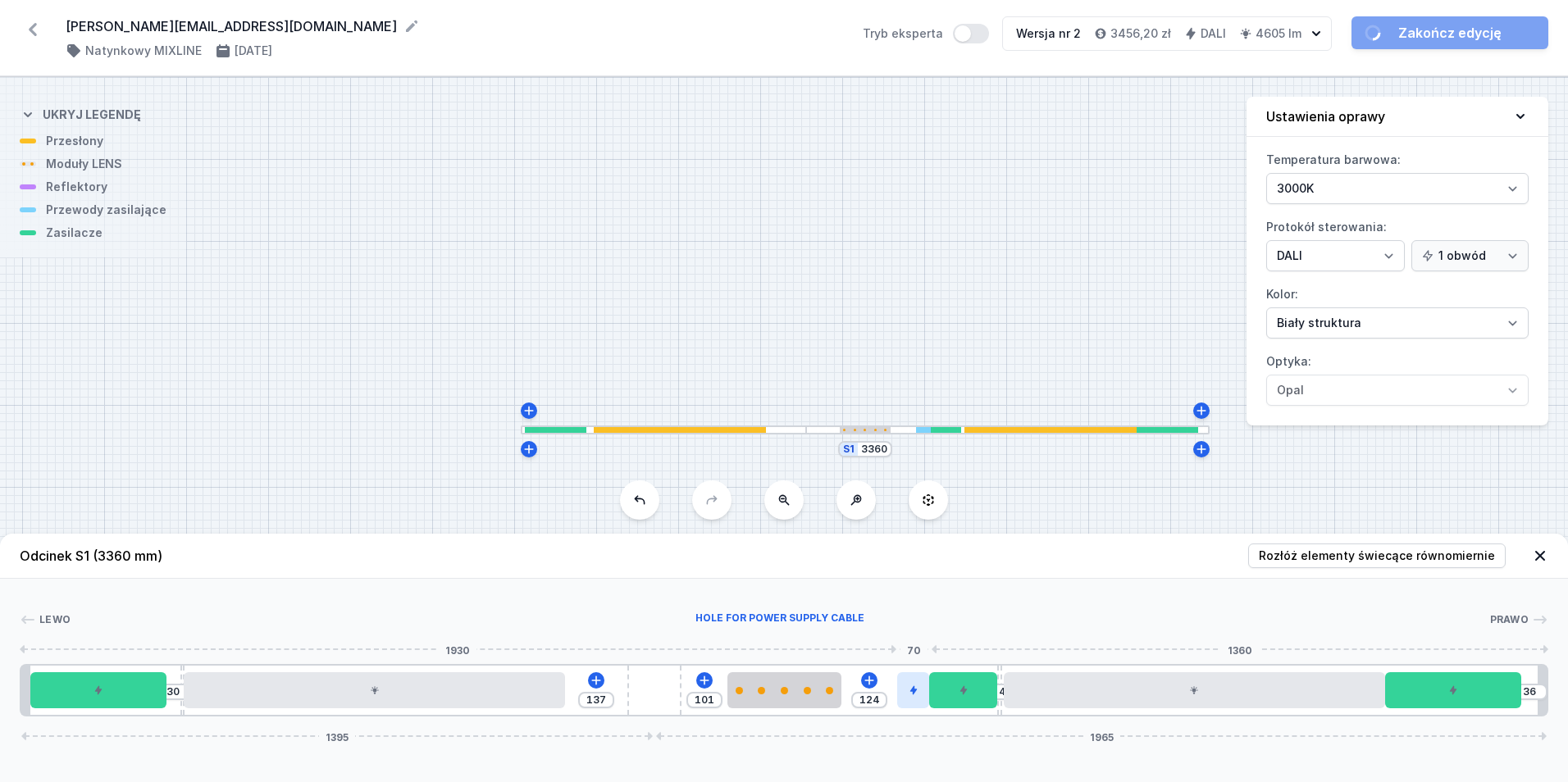
drag, startPoint x: 871, startPoint y: 697, endPoint x: 920, endPoint y: 704, distance: 49.5
click at [920, 704] on div at bounding box center [913, 690] width 32 height 36
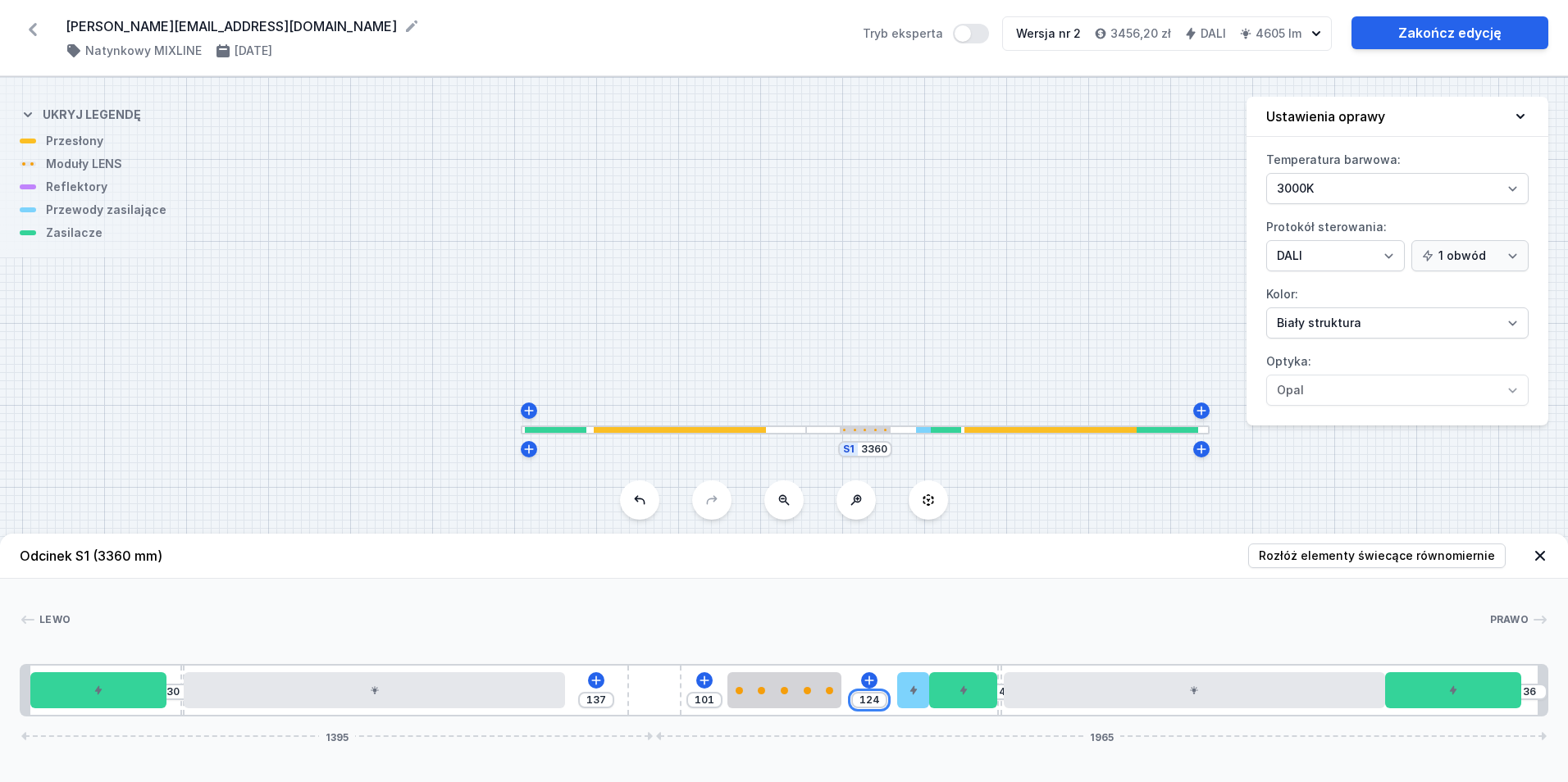
drag, startPoint x: 877, startPoint y: 699, endPoint x: 864, endPoint y: 704, distance: 13.9
click at [864, 704] on input "124" at bounding box center [869, 700] width 26 height 13
drag, startPoint x: 1500, startPoint y: 704, endPoint x: 1564, endPoint y: 707, distance: 64.1
click at [1564, 707] on div "[PERSON_NAME] 1 2 3 4 5 6 7 8 3 4 2 1 30 137 101 100 24 4 36 1395 1965 20 300 3…" at bounding box center [784, 647] width 1568 height 138
drag, startPoint x: 1349, startPoint y: 328, endPoint x: 1353, endPoint y: 341, distance: 13.6
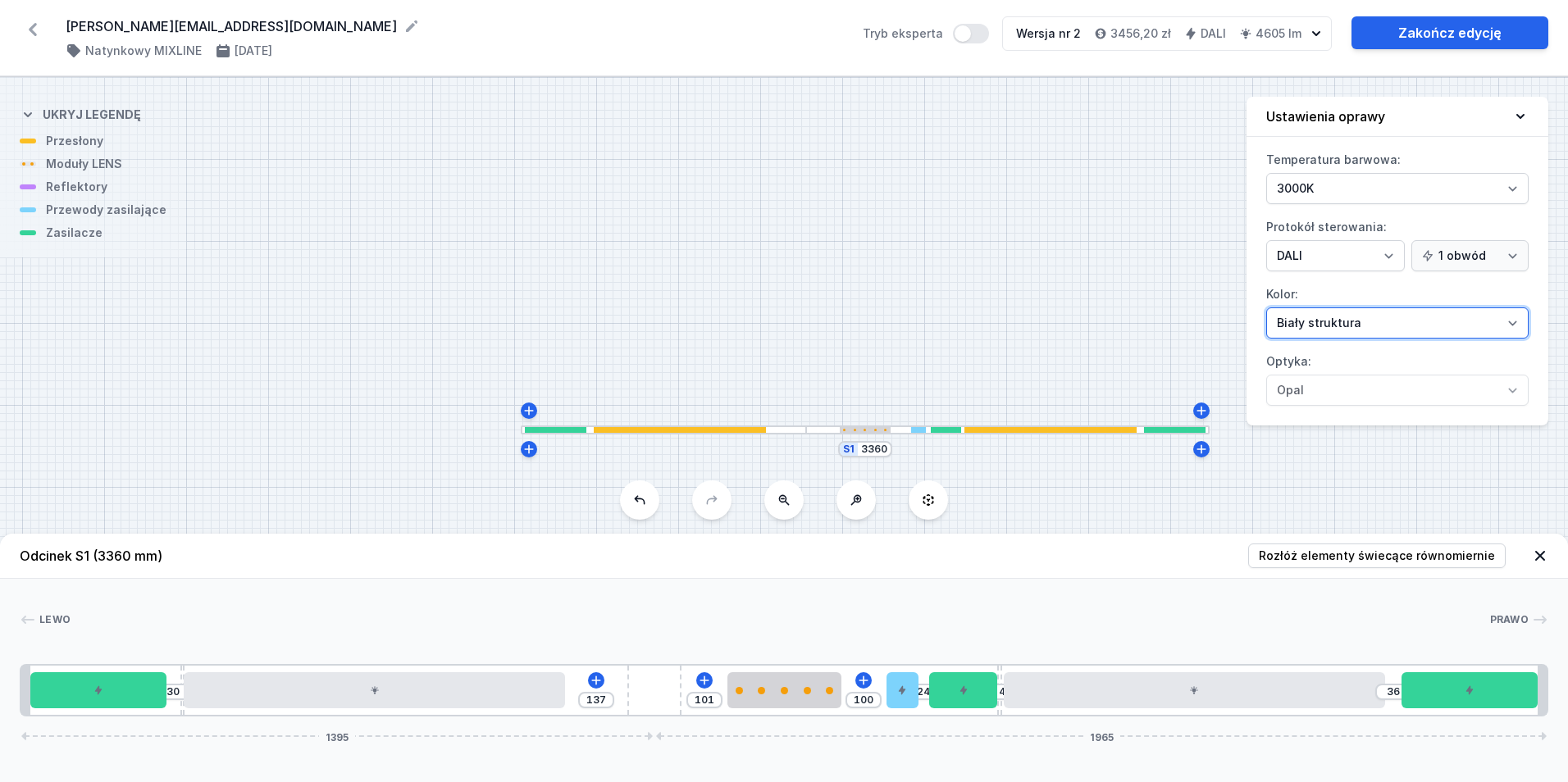
click at [1349, 328] on select "Biały struktura Czarny struktura Złoty struktura Miedziany Szary Inny (z palety…" at bounding box center [1397, 323] width 262 height 31
click at [1266, 307] on select "Biały struktura Czarny struktura Złoty struktura Miedziany Szary Inny (z palety…" at bounding box center [1397, 323] width 262 height 31
click at [1432, 31] on link "Zakończ edycję" at bounding box center [1449, 32] width 197 height 32
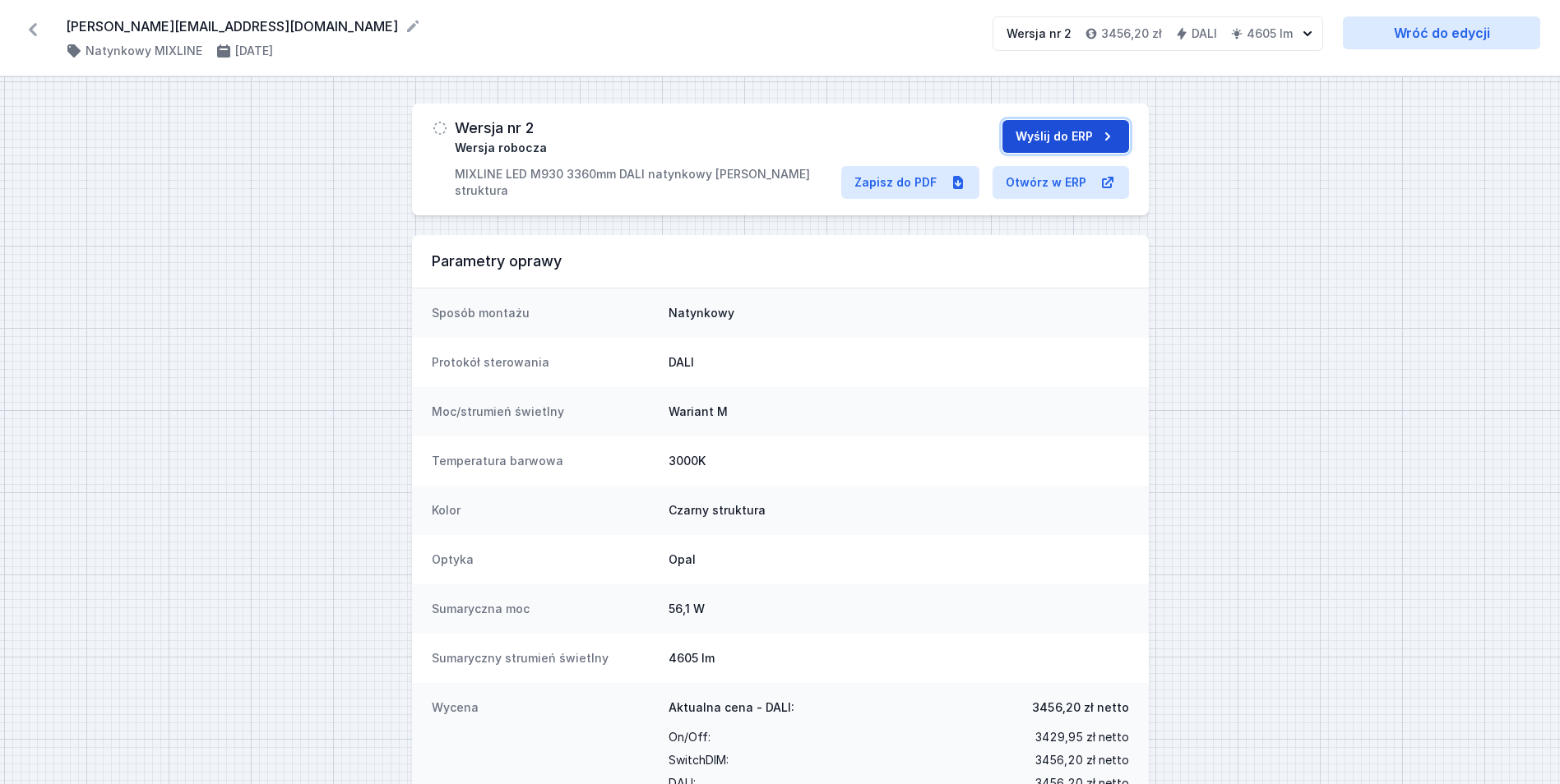
click at [1027, 135] on button "Wyślij do ERP" at bounding box center [1065, 136] width 127 height 32
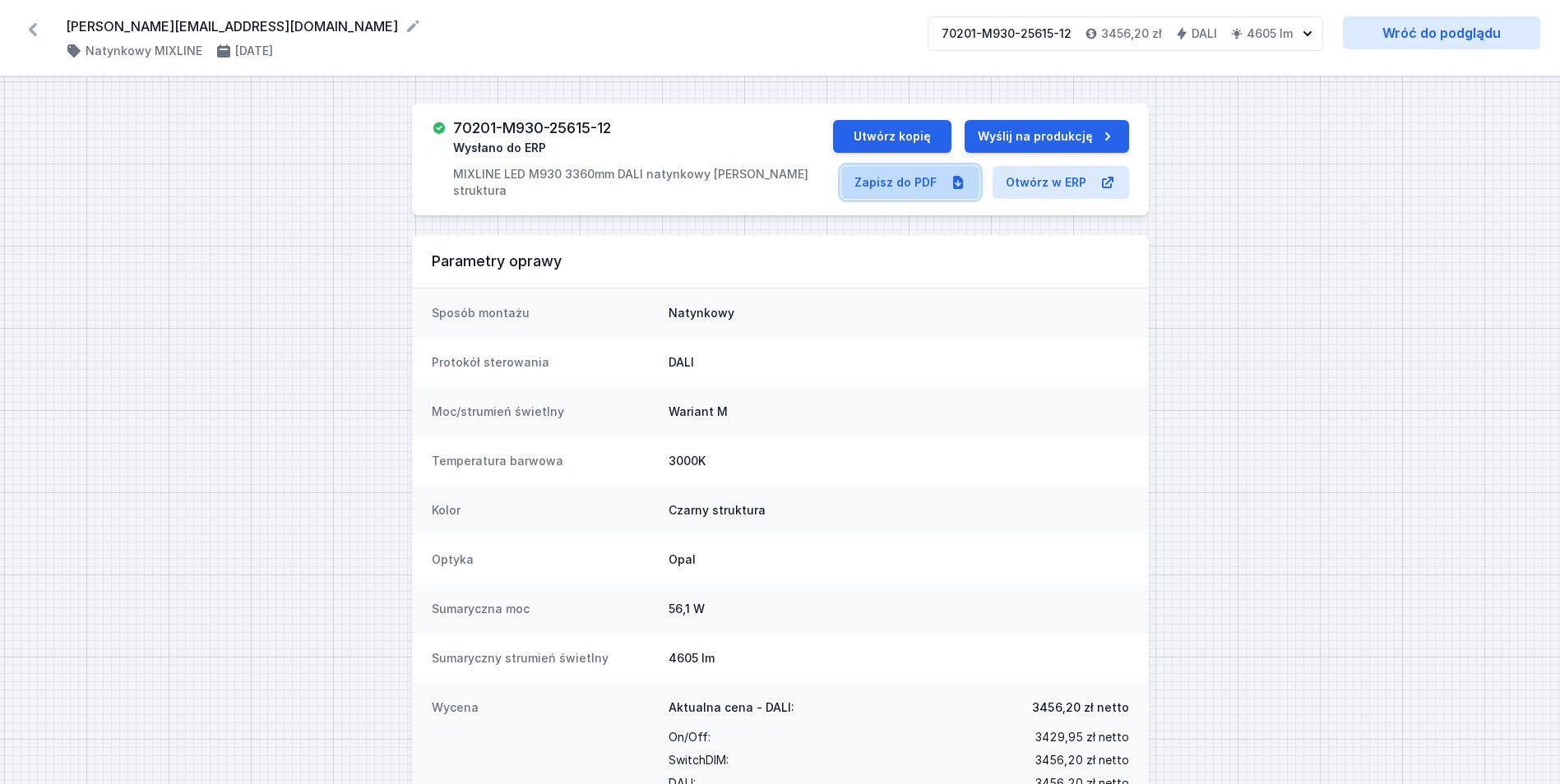
click at [901, 191] on link "Zapisz do PDF" at bounding box center [909, 182] width 138 height 32
click at [579, 126] on h3 "70201-M930-25615-12" at bounding box center [532, 128] width 158 height 16
copy h3 "70201-M930-25615-12"
